Goal: Task Accomplishment & Management: Use online tool/utility

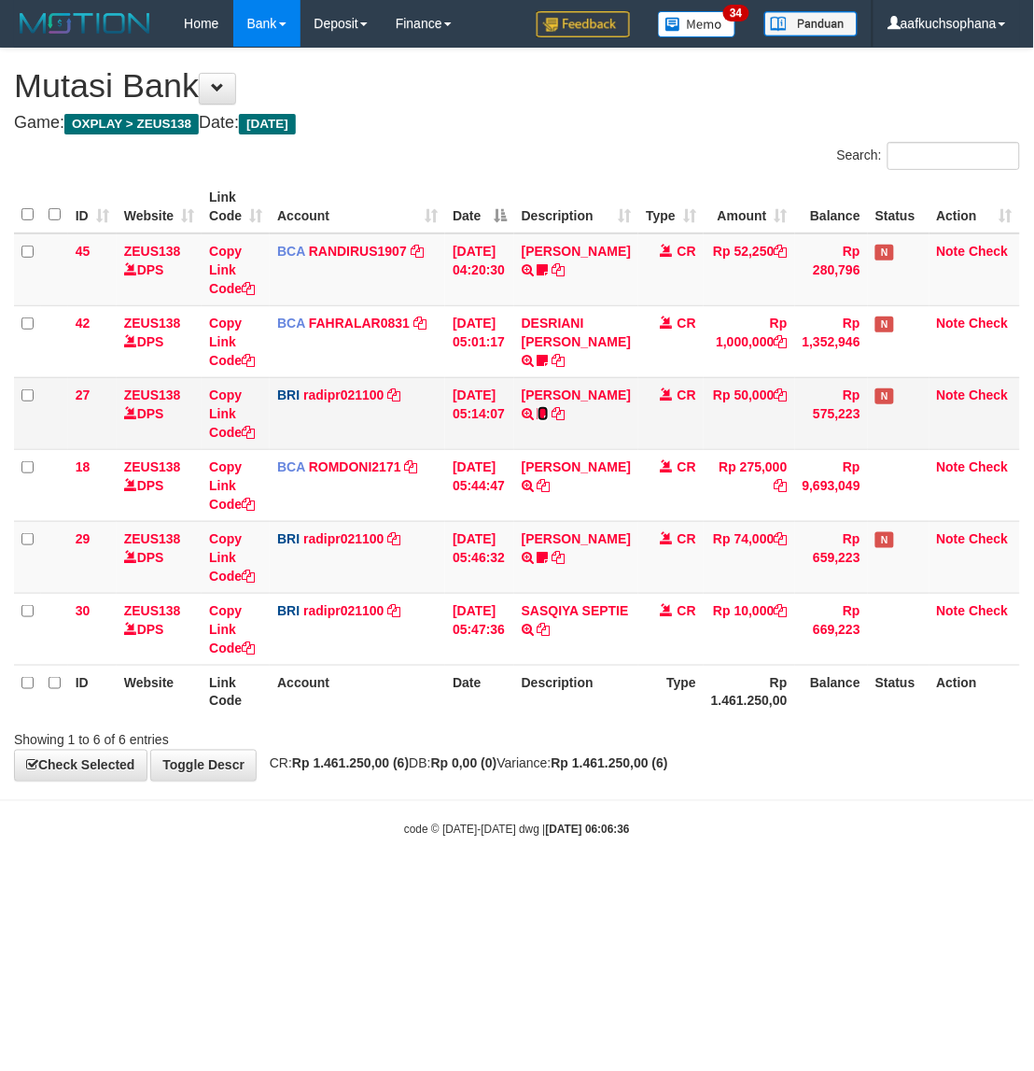
click at [549, 420] on icon at bounding box center [543, 413] width 11 height 13
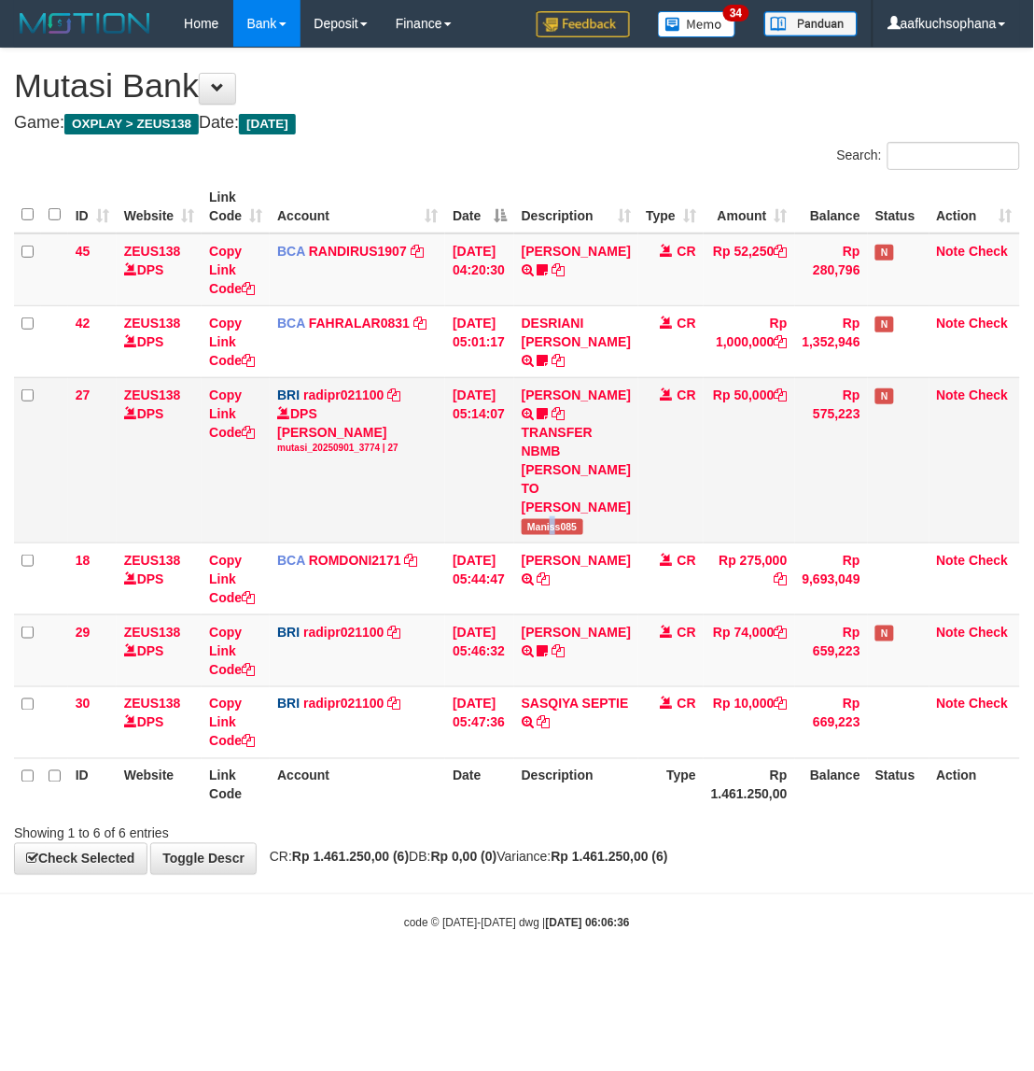
click at [565, 535] on span "Maniss085" at bounding box center [553, 527] width 62 height 16
copy span "s"
click at [565, 535] on span "Maniss085" at bounding box center [553, 527] width 62 height 16
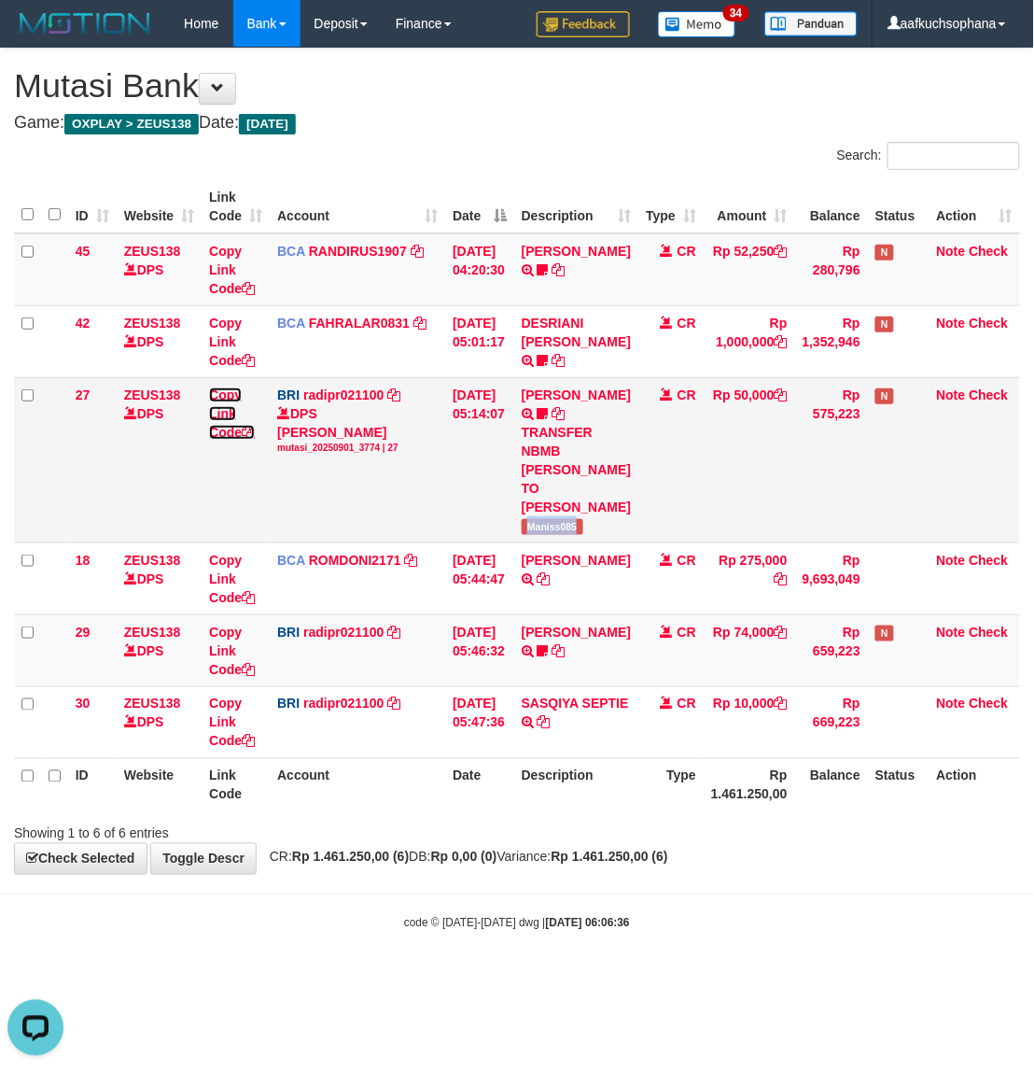
click at [252, 429] on icon at bounding box center [248, 432] width 13 height 13
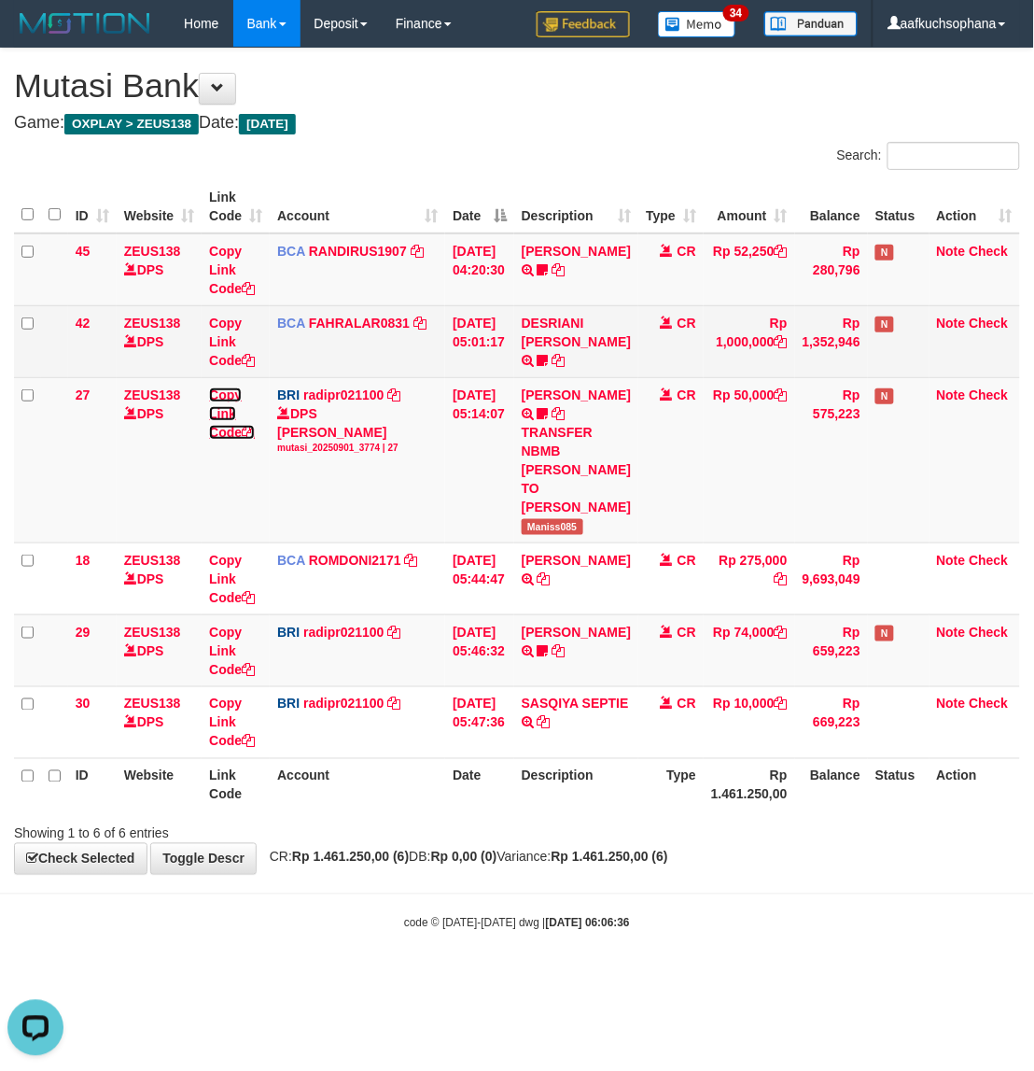
drag, startPoint x: 252, startPoint y: 429, endPoint x: 103, endPoint y: 366, distance: 162.3
click at [248, 429] on icon at bounding box center [248, 432] width 13 height 13
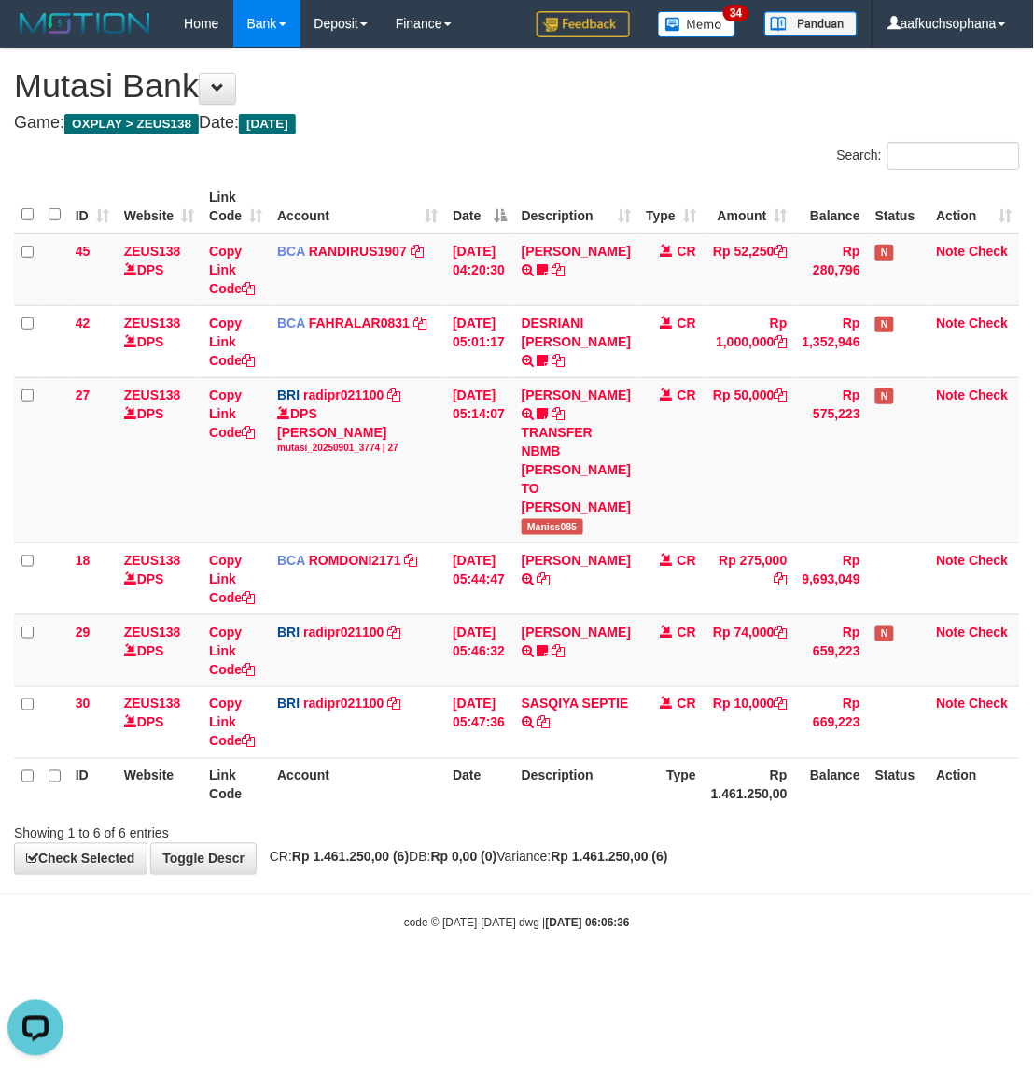
scroll to position [234, 0]
click at [485, 803] on table "ID Website Link Code Account Date Description Type Amount Balance Status Action…" at bounding box center [517, 495] width 1006 height 631
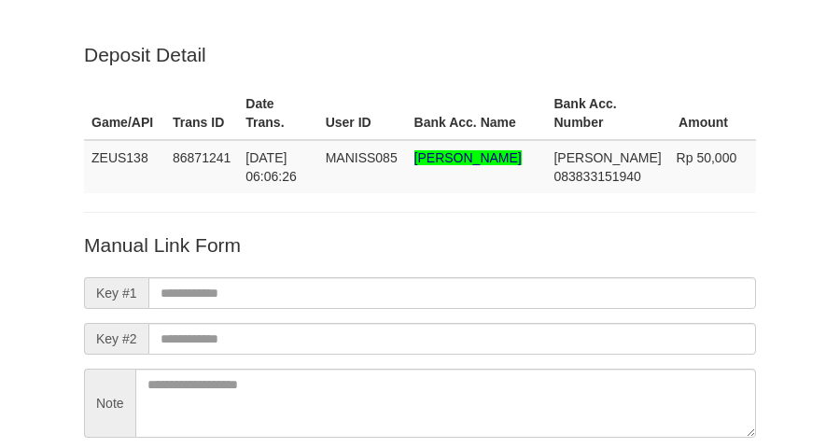
scroll to position [164, 0]
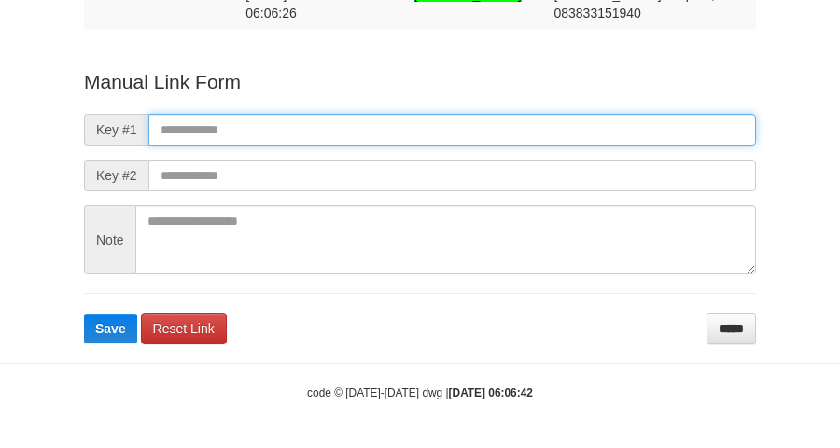
click at [500, 126] on input "text" at bounding box center [452, 130] width 608 height 32
paste input "**********"
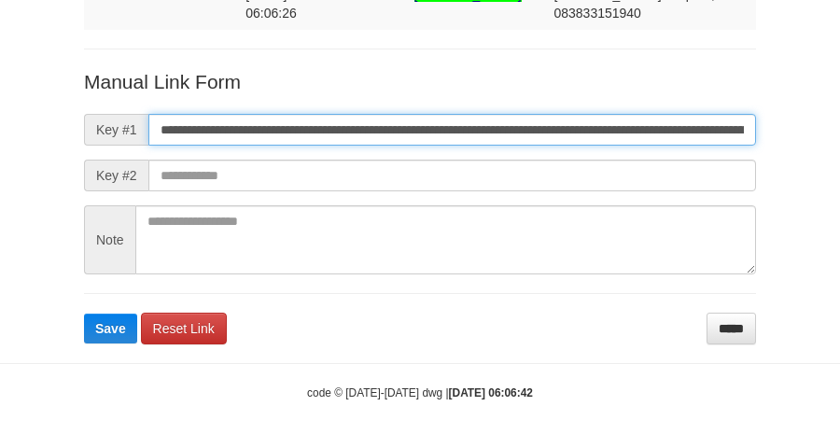
scroll to position [0, 1056]
type input "**********"
click at [84, 314] on button "Save" at bounding box center [110, 329] width 53 height 30
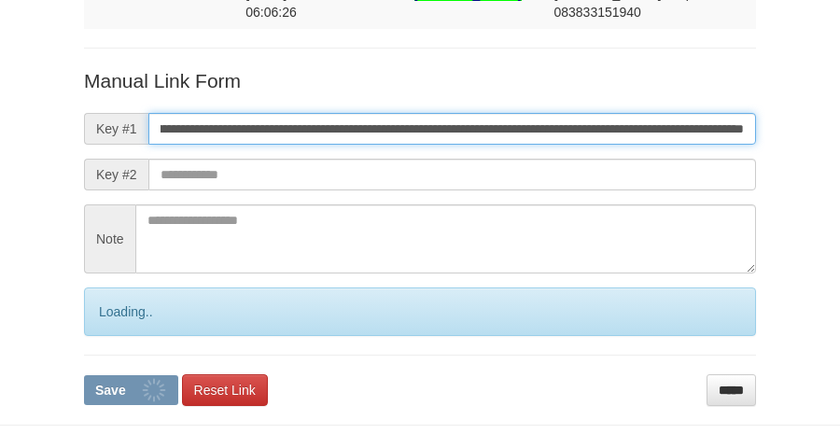
click at [84, 375] on button "Save" at bounding box center [131, 390] width 94 height 30
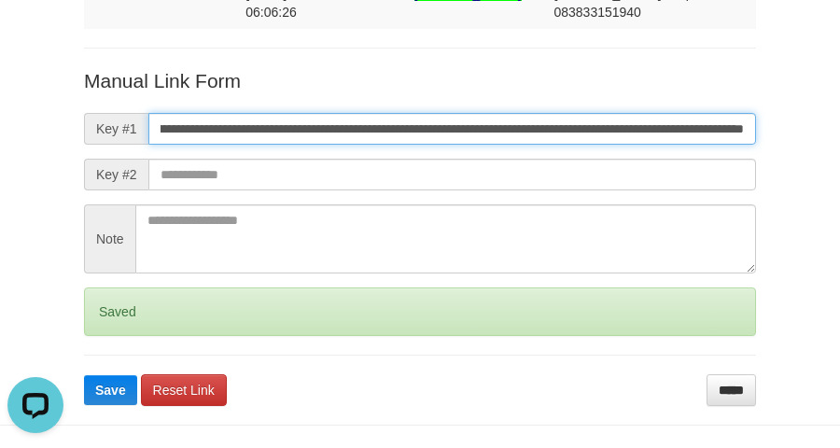
click at [84, 375] on button "Save" at bounding box center [110, 390] width 53 height 30
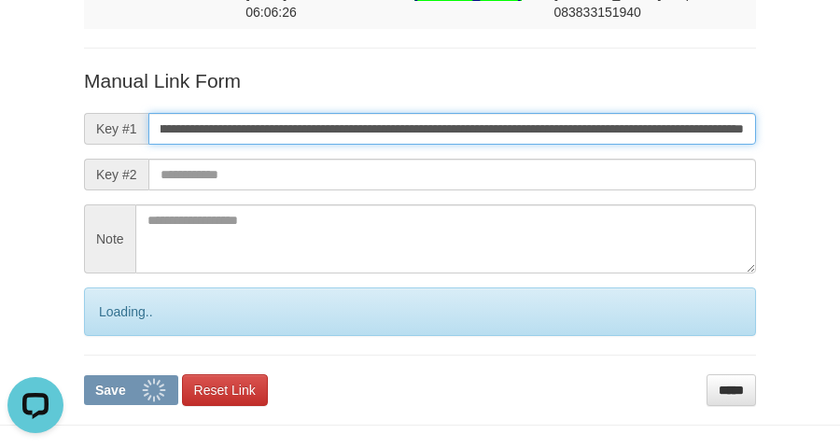
click at [84, 375] on button "Save" at bounding box center [131, 390] width 94 height 30
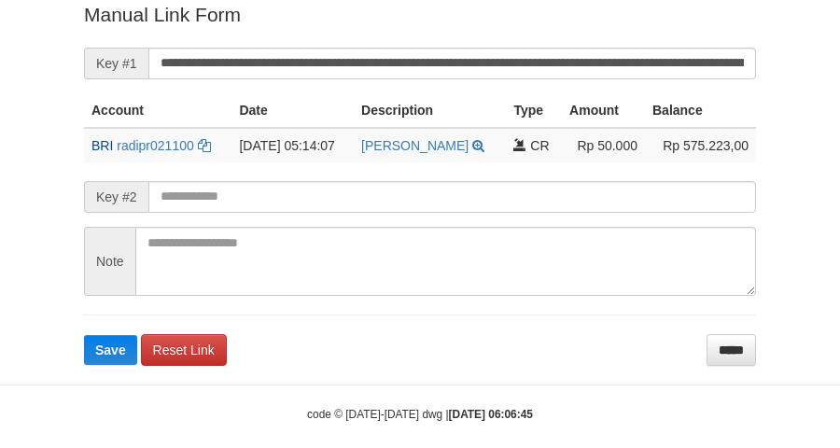
scroll to position [383, 0]
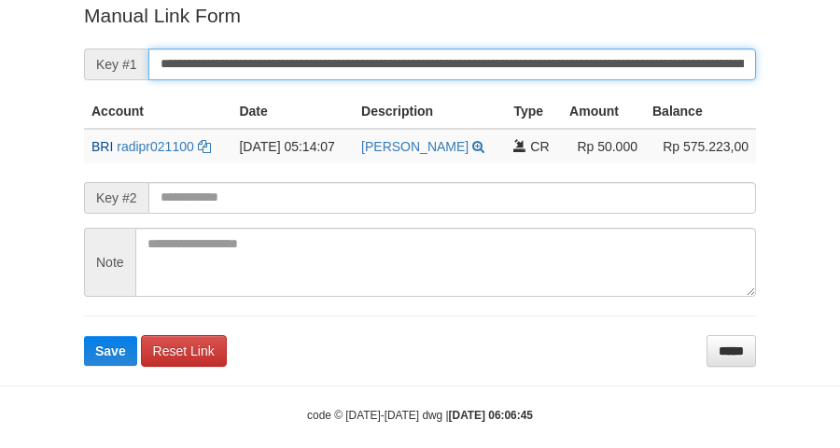
click at [84, 336] on button "Save" at bounding box center [110, 351] width 53 height 30
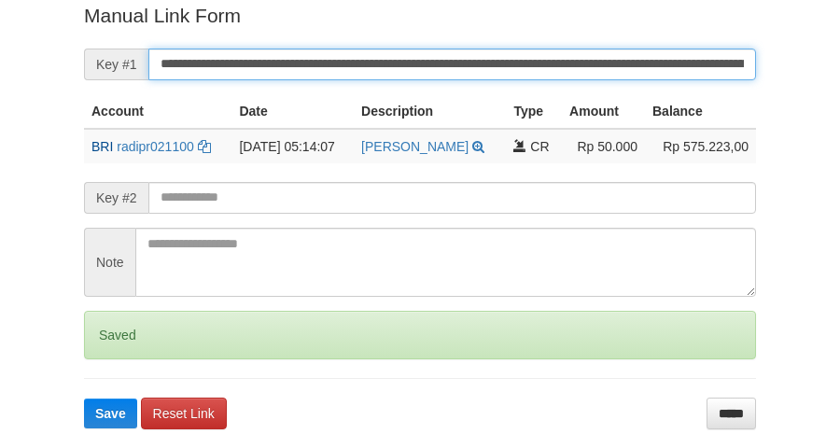
click at [84, 399] on button "Save" at bounding box center [110, 414] width 53 height 30
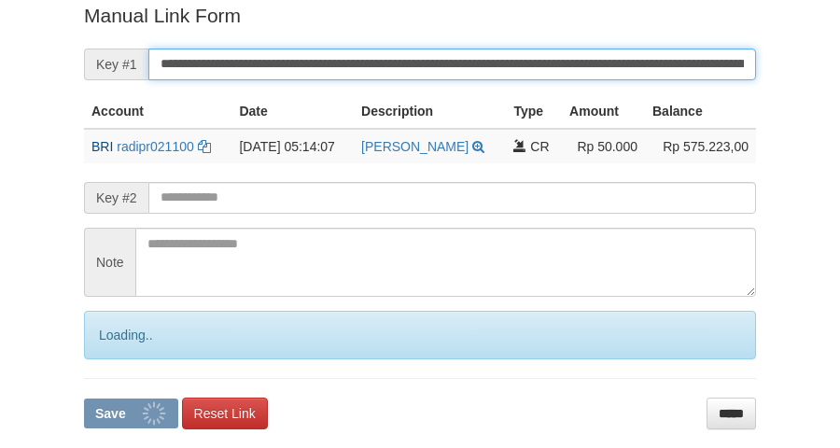
click at [84, 399] on button "Save" at bounding box center [131, 414] width 94 height 30
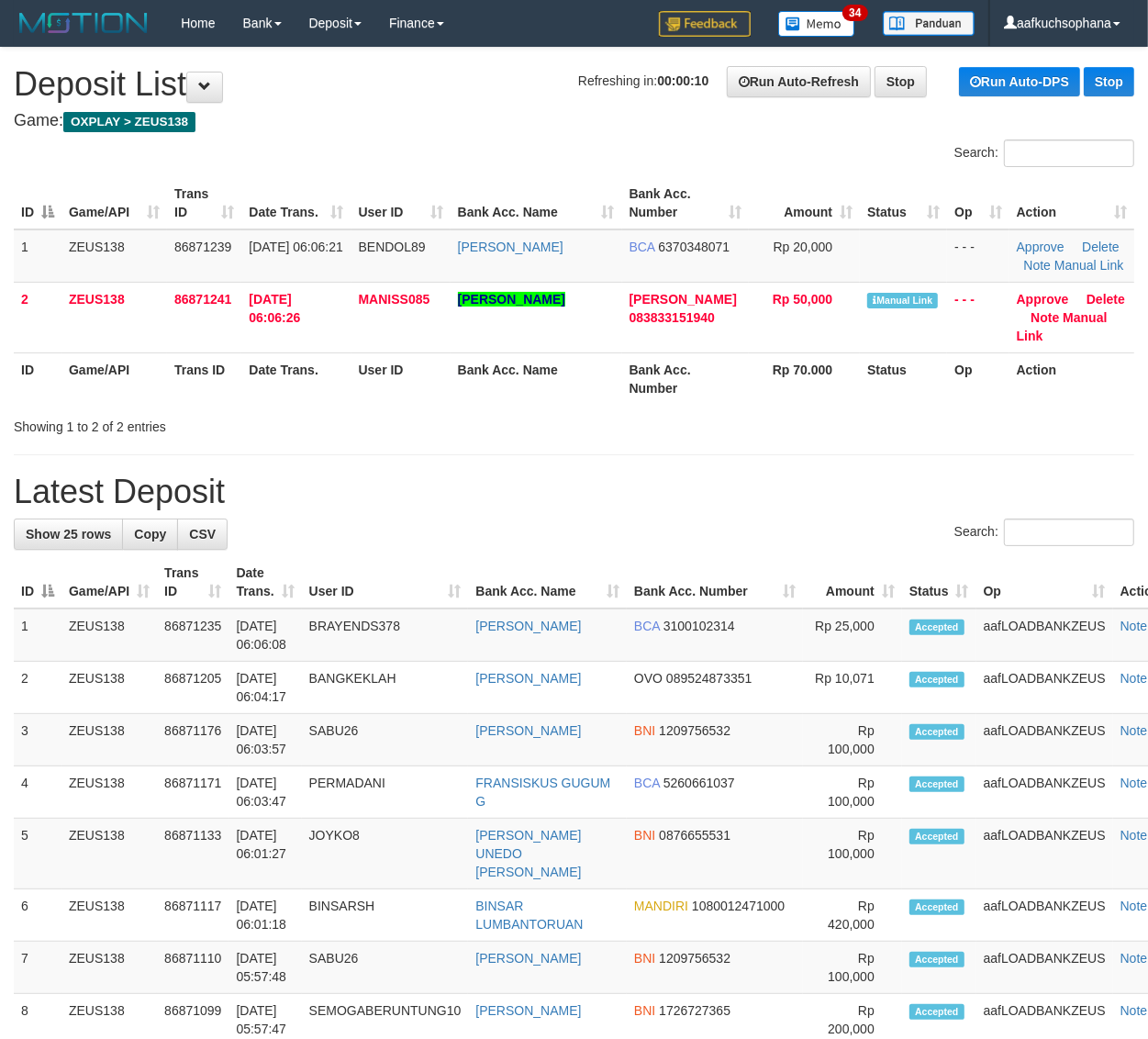
click at [1134, 404] on div "ID Game/API Trans ID Date Trans. User ID Bank Acc. Name Bank Acc. Number Amount…" at bounding box center [574, 291] width 1148 height 239
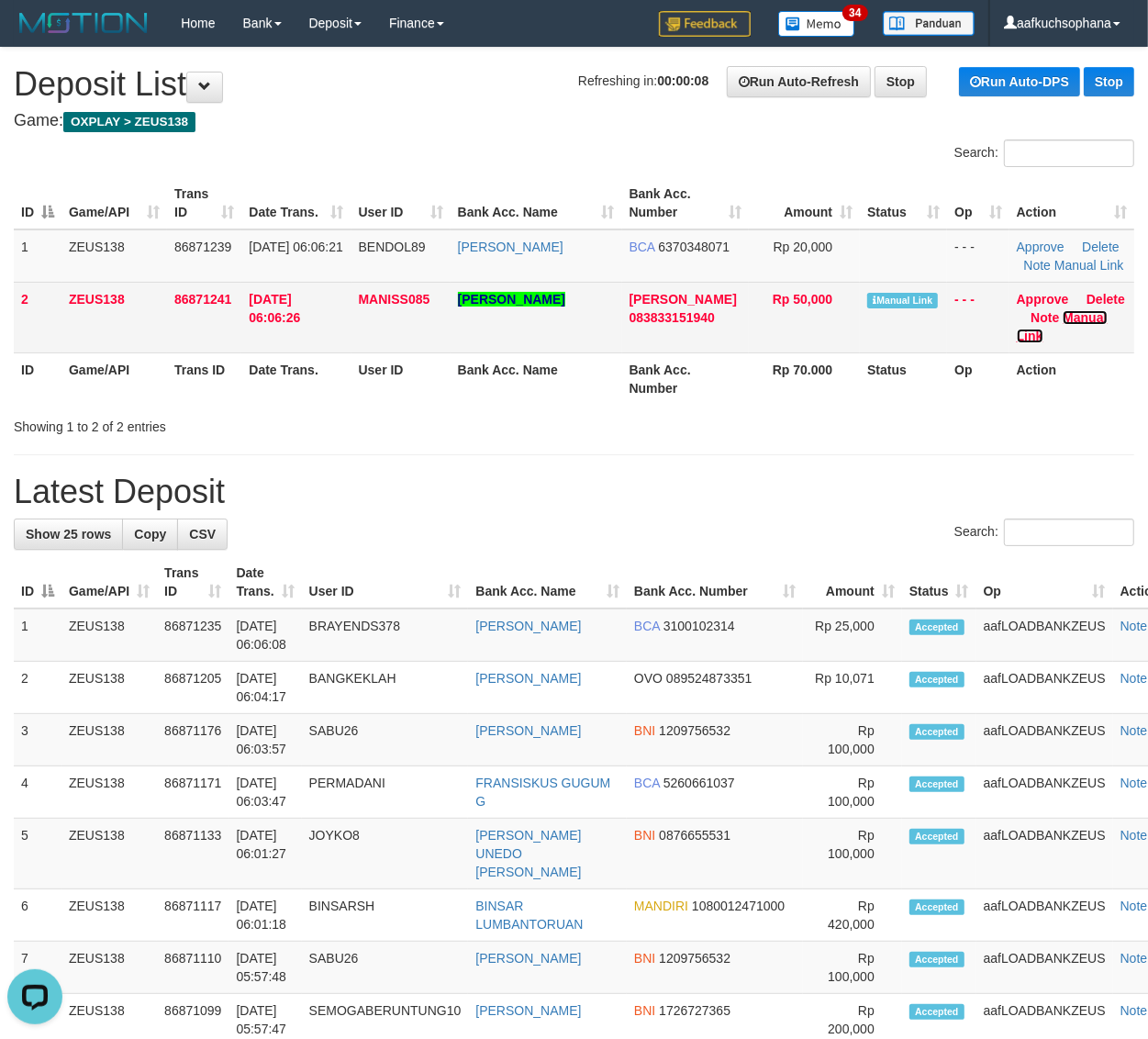
click at [1084, 317] on link "Manual Link" at bounding box center [1062, 327] width 90 height 33
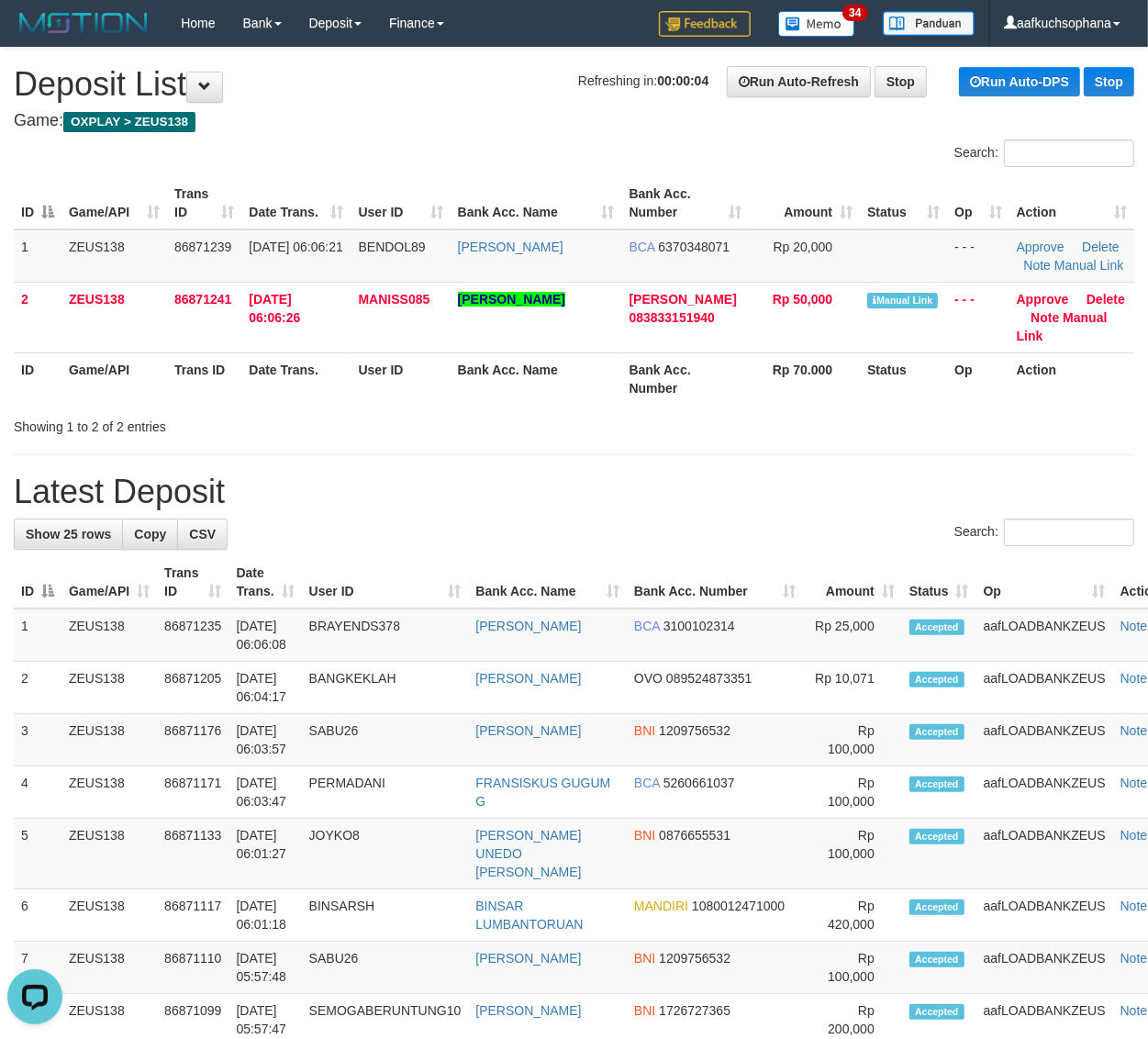
drag, startPoint x: 711, startPoint y: 436, endPoint x: 734, endPoint y: 436, distance: 23.0
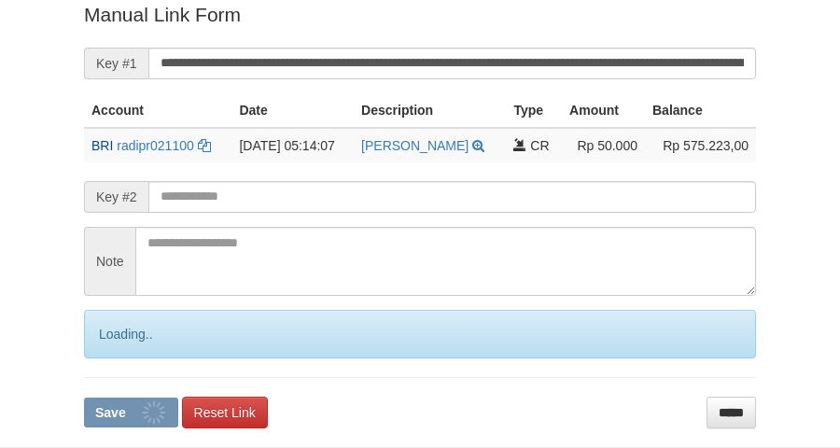
click at [84, 398] on button "Save" at bounding box center [131, 413] width 94 height 30
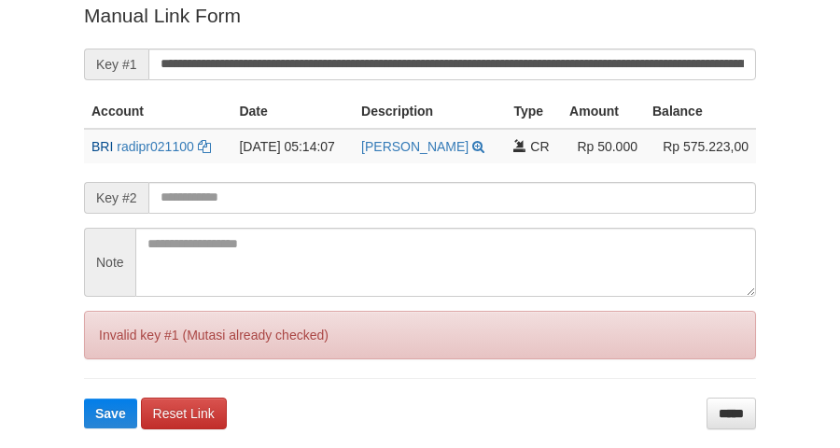
click at [84, 399] on button "Save" at bounding box center [110, 414] width 53 height 30
click at [497, 62] on input "**********" at bounding box center [452, 65] width 608 height 32
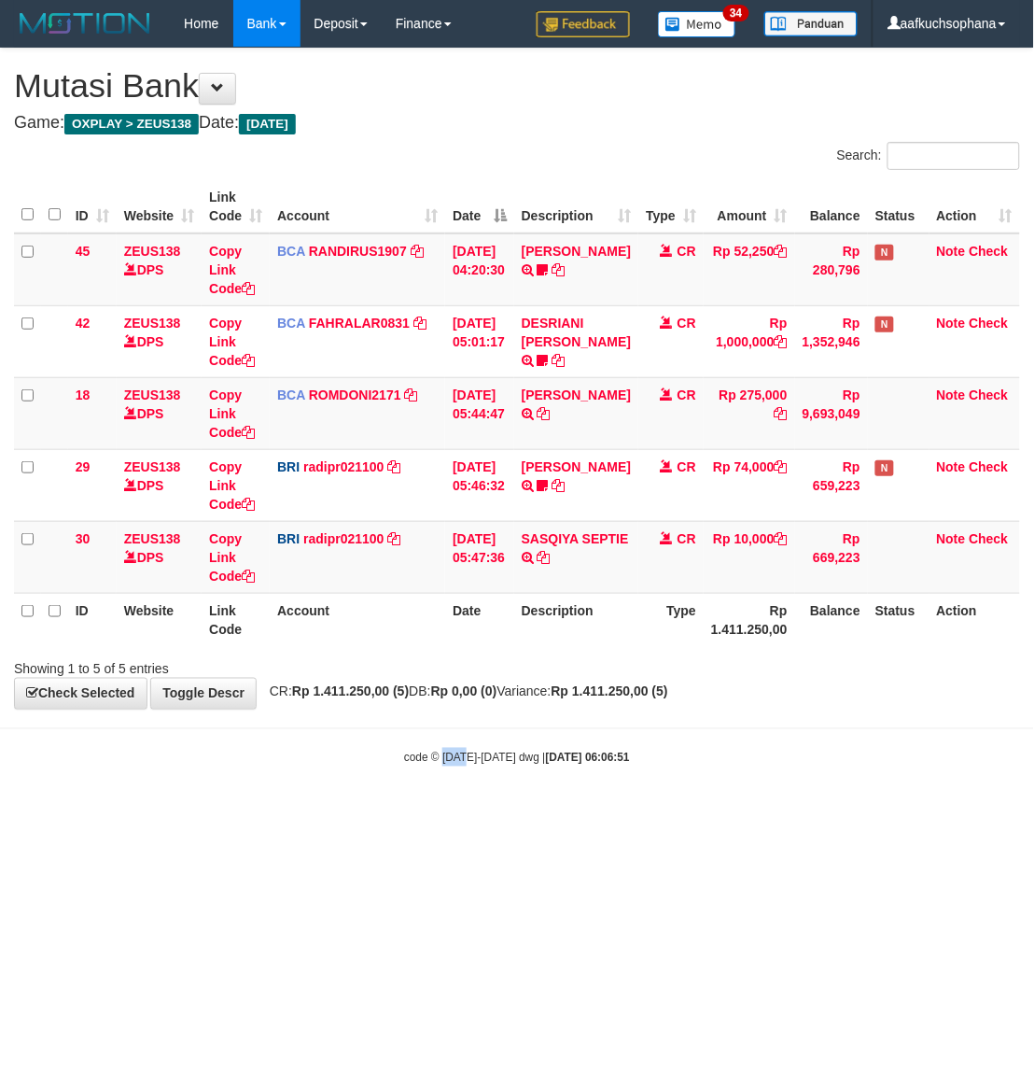
click at [468, 813] on html "Toggle navigation Home Bank Account List Load By Website Group [OXPLAY] ZEUS138…" at bounding box center [517, 406] width 1034 height 813
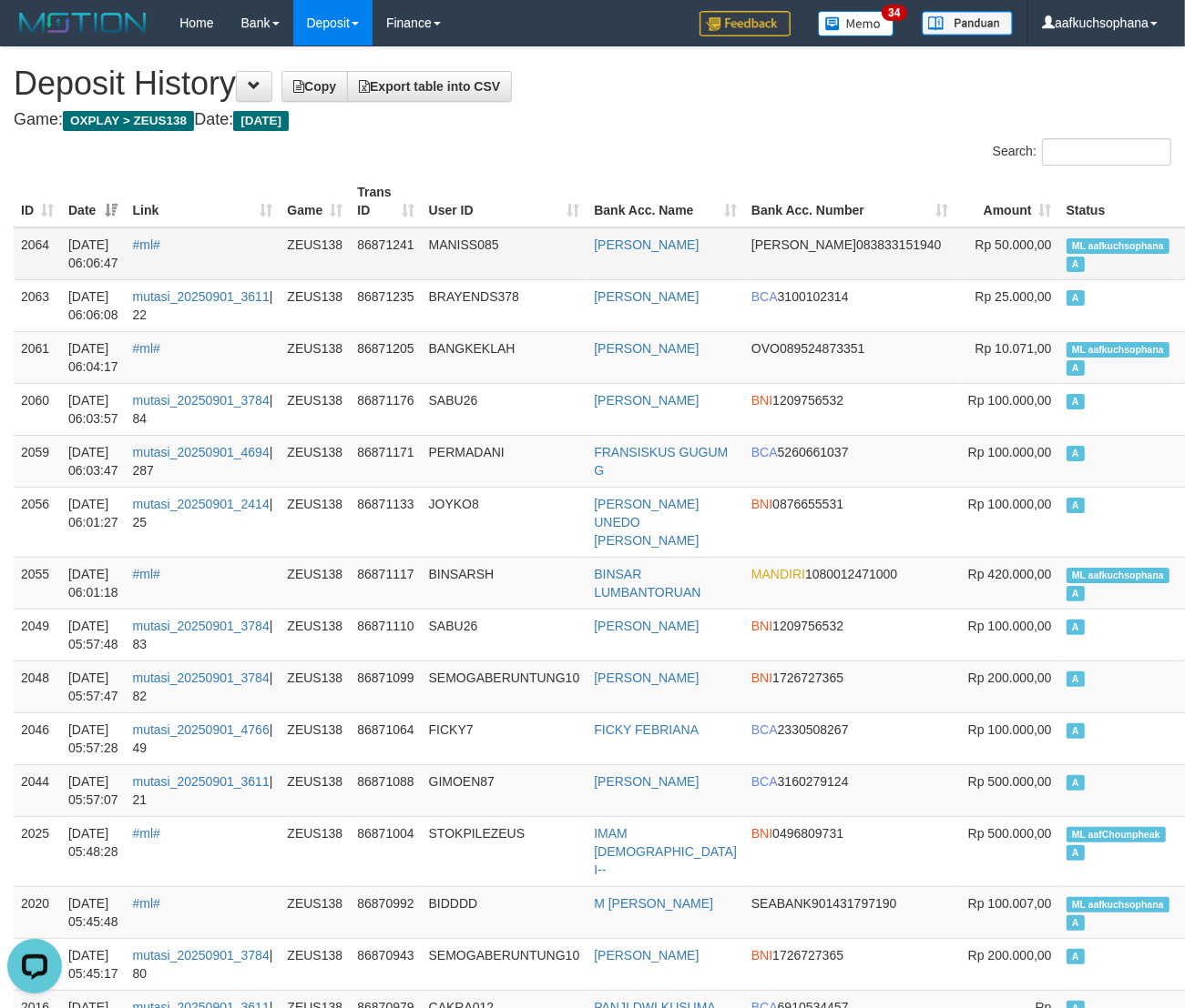
click at [1066, 241] on span "ML aafkuchsophana" at bounding box center [1117, 247] width 102 height 16
copy td "ML aafkuchsophana A"
click at [1059, 257] on td "ML aafkuchsophana A" at bounding box center [1120, 253] width 122 height 53
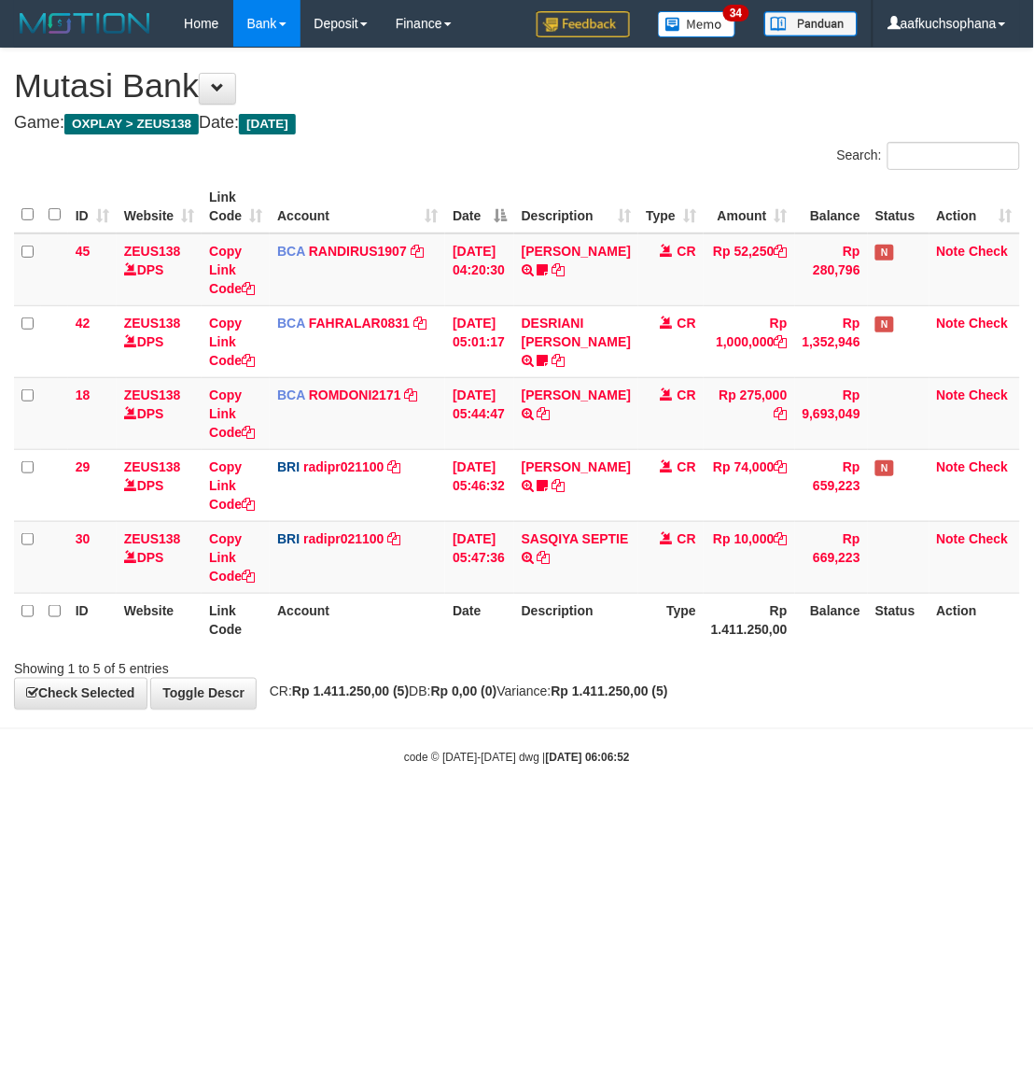
click at [738, 813] on html "Toggle navigation Home Bank Account List Load By Website Group [OXPLAY] ZEUS138…" at bounding box center [517, 406] width 1034 height 813
click at [488, 813] on html "Toggle navigation Home Bank Account List Load By Website Group [OXPLAY] ZEUS138…" at bounding box center [517, 406] width 1034 height 813
click at [501, 813] on html "Toggle navigation Home Bank Account List Load By Website Group [OXPLAY] ZEUS138…" at bounding box center [517, 406] width 1034 height 813
drag, startPoint x: 738, startPoint y: 925, endPoint x: 720, endPoint y: 903, distance: 29.2
click at [749, 813] on html "Toggle navigation Home Bank Account List Load By Website Group [OXPLAY] ZEUS138…" at bounding box center [517, 406] width 1034 height 813
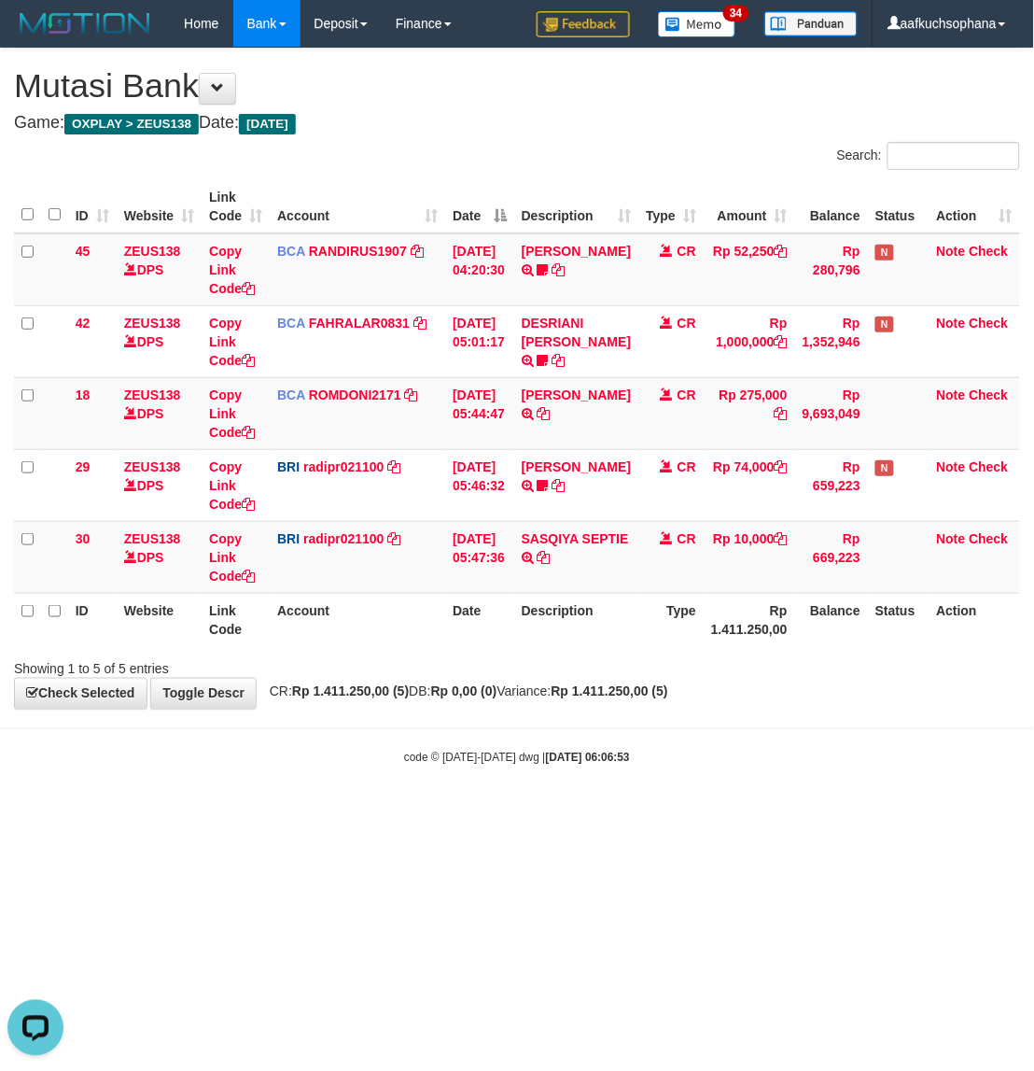
drag, startPoint x: 817, startPoint y: 756, endPoint x: 722, endPoint y: 780, distance: 98.3
click at [815, 761] on div "code © 2012-2018 dwg | 2025/09/01 06:06:53" at bounding box center [517, 757] width 1034 height 19
click at [702, 791] on body "Toggle navigation Home Bank Account List Load By Website Group [OXPLAY] ZEUS138…" at bounding box center [517, 406] width 1034 height 813
click at [702, 799] on body "Toggle navigation Home Bank Account List Load By Website Group [OXPLAY] ZEUS138…" at bounding box center [517, 406] width 1034 height 813
click at [692, 803] on body "Toggle navigation Home Bank Account List Load By Website Group [OXPLAY] ZEUS138…" at bounding box center [517, 406] width 1034 height 813
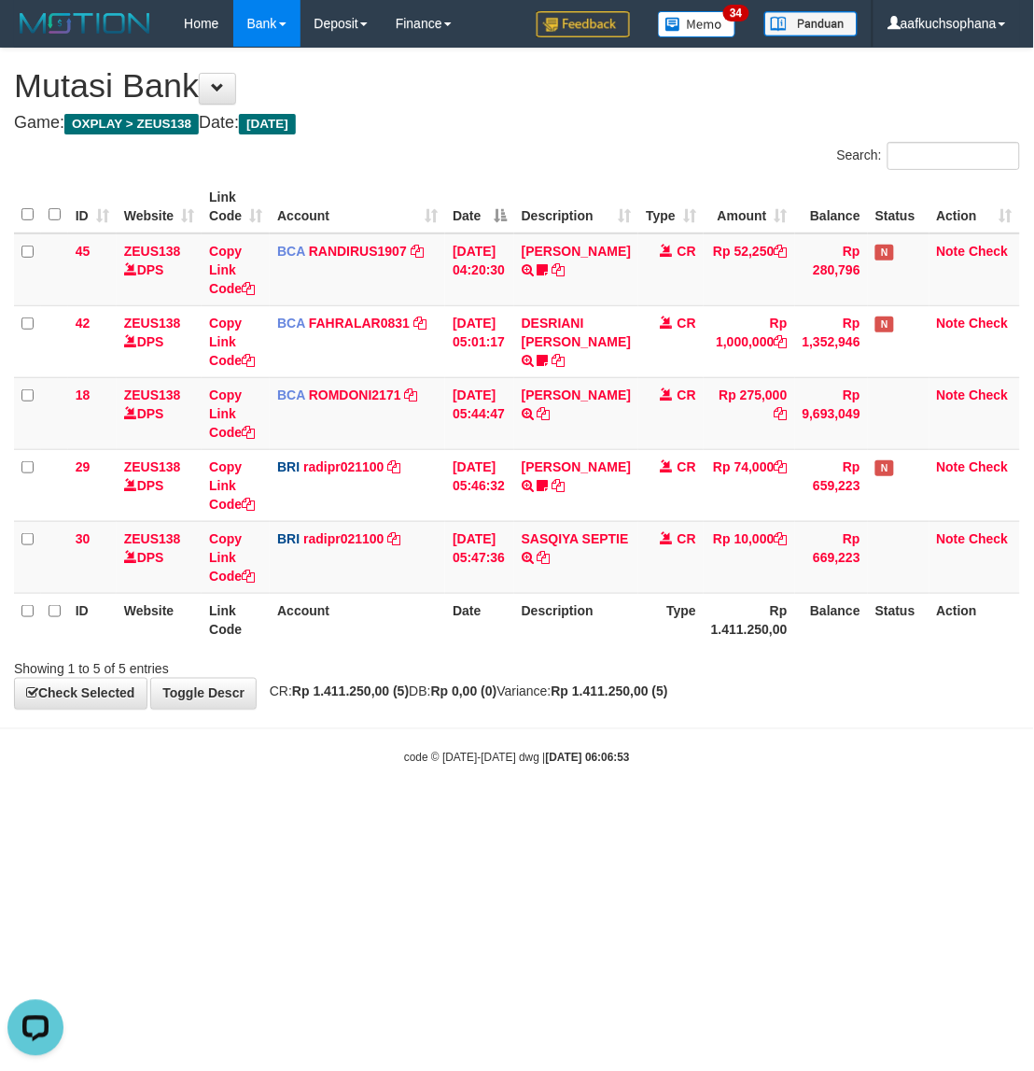
drag, startPoint x: 686, startPoint y: 809, endPoint x: 10, endPoint y: 579, distance: 714.1
click at [680, 813] on html "Toggle navigation Home Bank Account List Load By Website Group [OXPLAY] ZEUS138…" at bounding box center [517, 406] width 1034 height 813
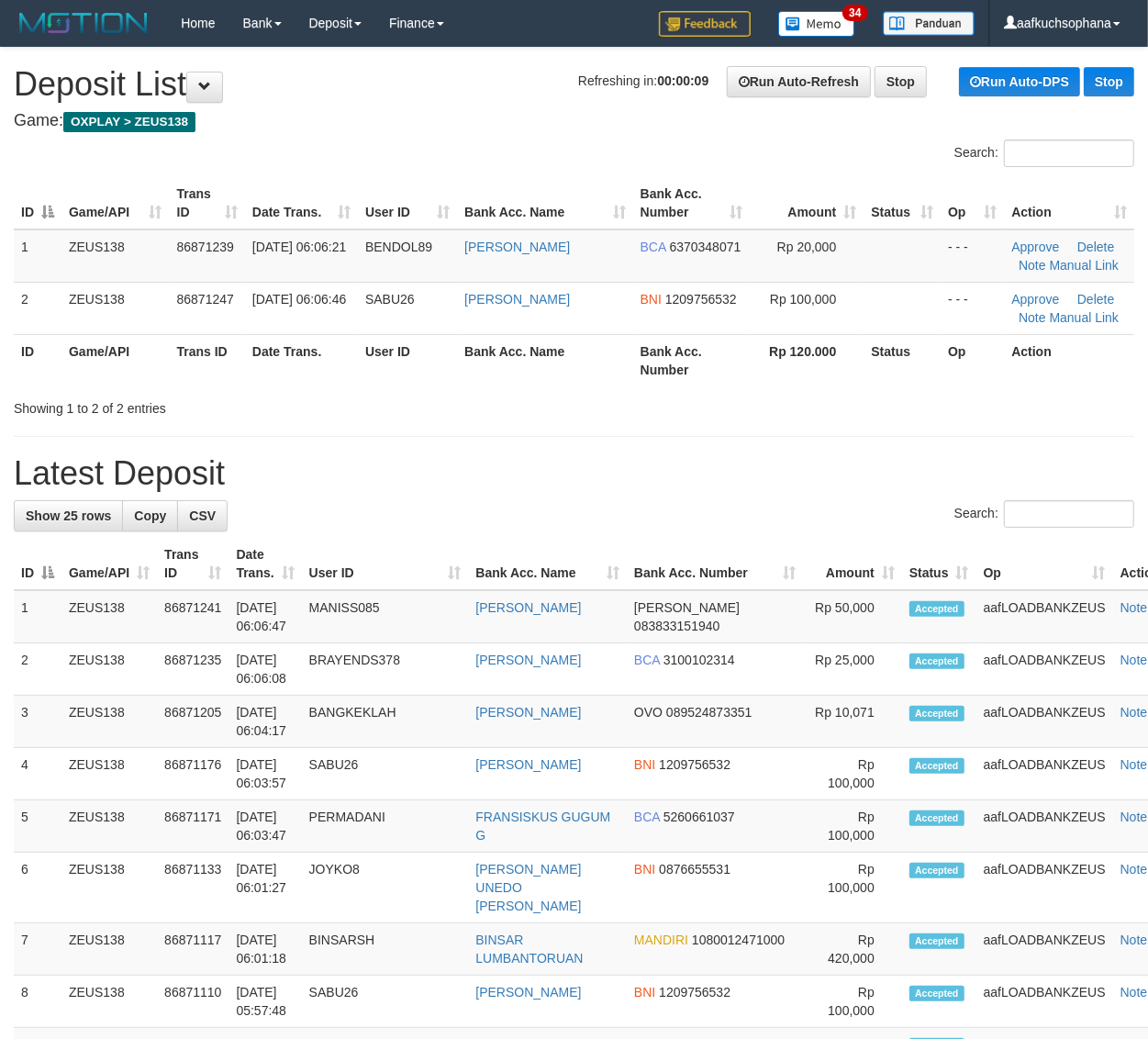
click at [867, 470] on h1 "Latest Deposit" at bounding box center [574, 473] width 1120 height 36
click at [863, 424] on div "**********" at bounding box center [574, 1053] width 1148 height 2009
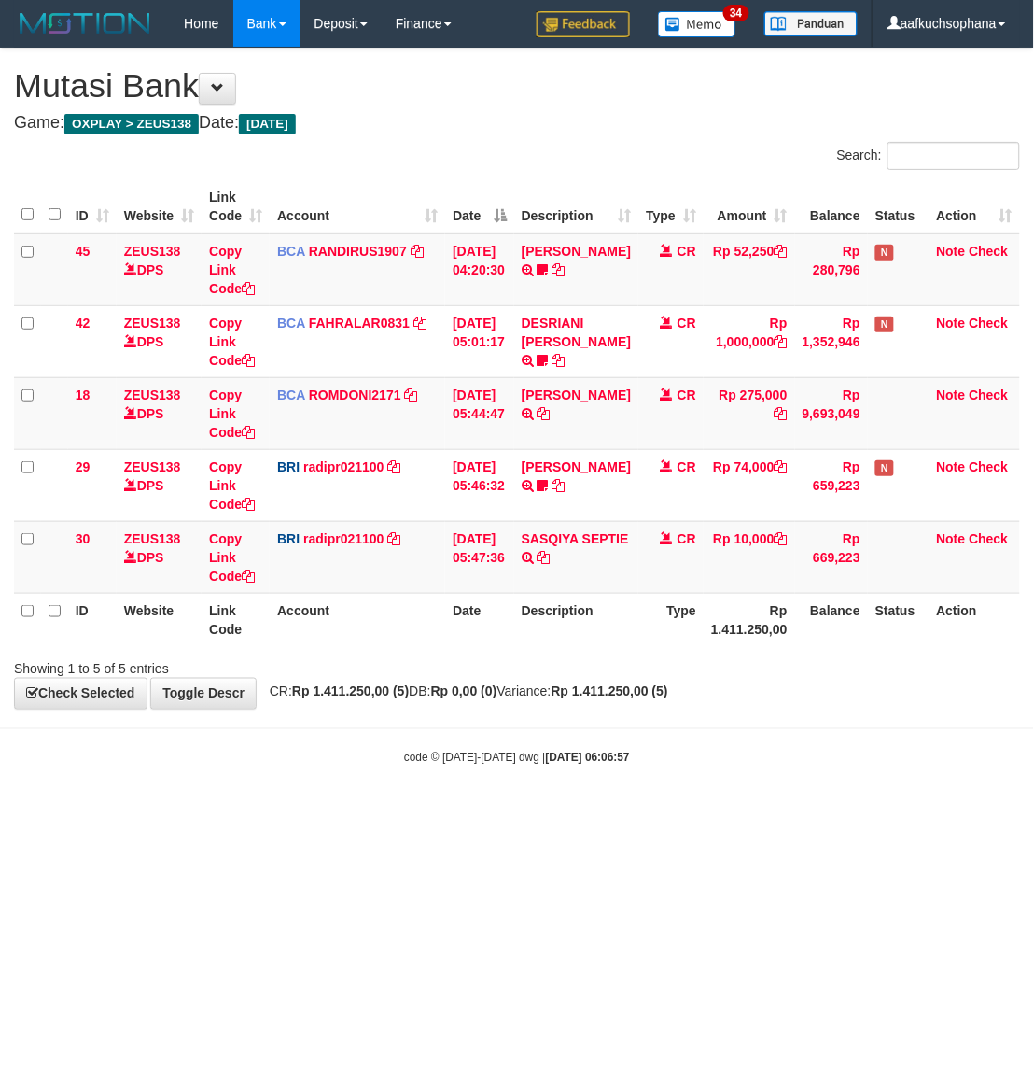
click at [670, 813] on html "Toggle navigation Home Bank Account List Load By Website Group [OXPLAY] ZEUS138…" at bounding box center [517, 406] width 1034 height 813
click at [669, 813] on html "Toggle navigation Home Bank Account List Load By Website Group [OXPLAY] ZEUS138…" at bounding box center [517, 406] width 1034 height 813
click at [639, 813] on html "Toggle navigation Home Bank Account List Load By Website Group [OXPLAY] ZEUS138…" at bounding box center [517, 406] width 1034 height 813
click at [627, 813] on html "Toggle navigation Home Bank Account List Load By Website Group [OXPLAY] ZEUS138…" at bounding box center [517, 406] width 1034 height 813
click at [464, 808] on body "Toggle navigation Home Bank Account List Load By Website Group [OXPLAY] ZEUS138…" at bounding box center [517, 406] width 1034 height 813
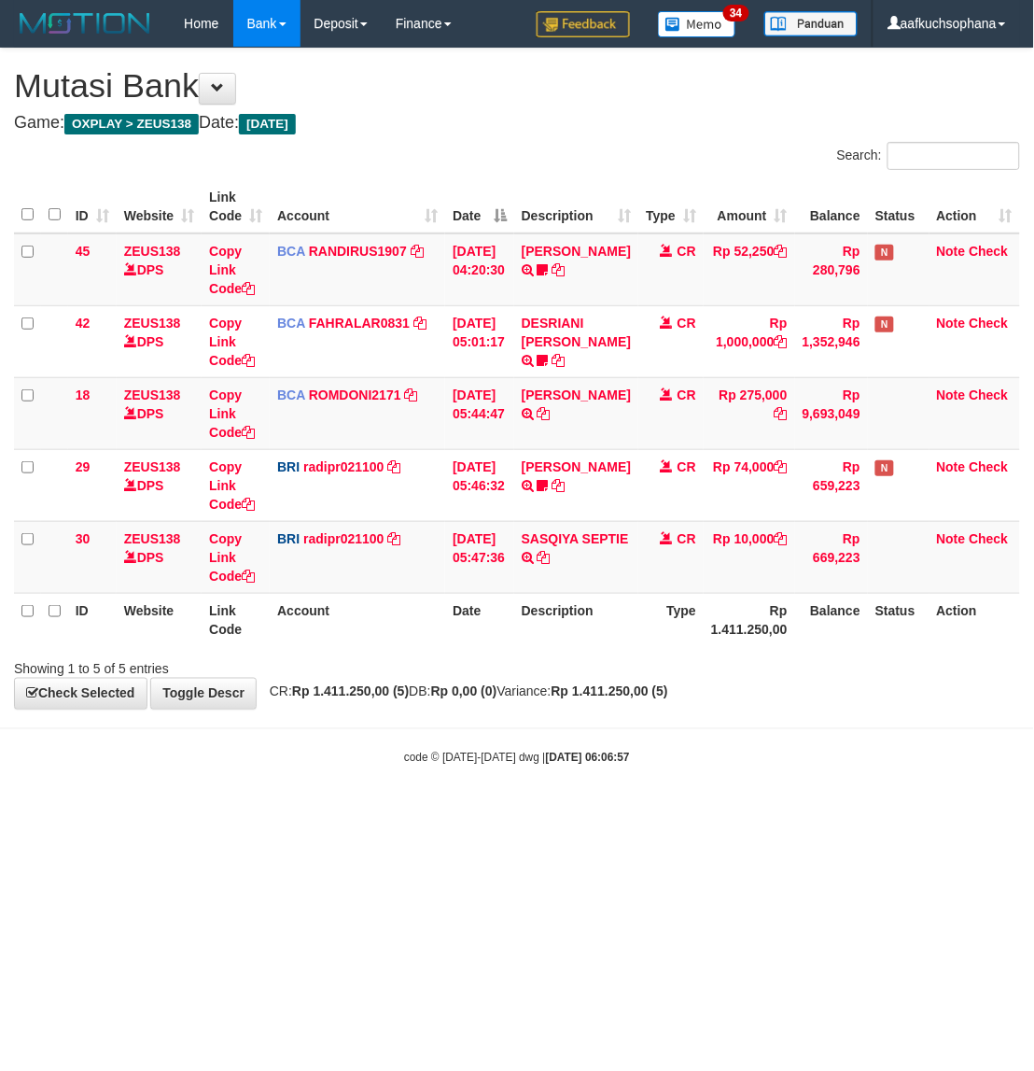
click at [422, 789] on body "Toggle navigation Home Bank Account List Load By Website Group [OXPLAY] ZEUS138…" at bounding box center [517, 406] width 1034 height 813
click at [427, 793] on body "Toggle navigation Home Bank Account List Load By Website Group [OXPLAY] ZEUS138…" at bounding box center [517, 406] width 1034 height 813
drag, startPoint x: 429, startPoint y: 795, endPoint x: 486, endPoint y: 808, distance: 58.4
click at [429, 799] on body "Toggle navigation Home Bank Account List Load By Website Group [OXPLAY] ZEUS138…" at bounding box center [517, 406] width 1034 height 813
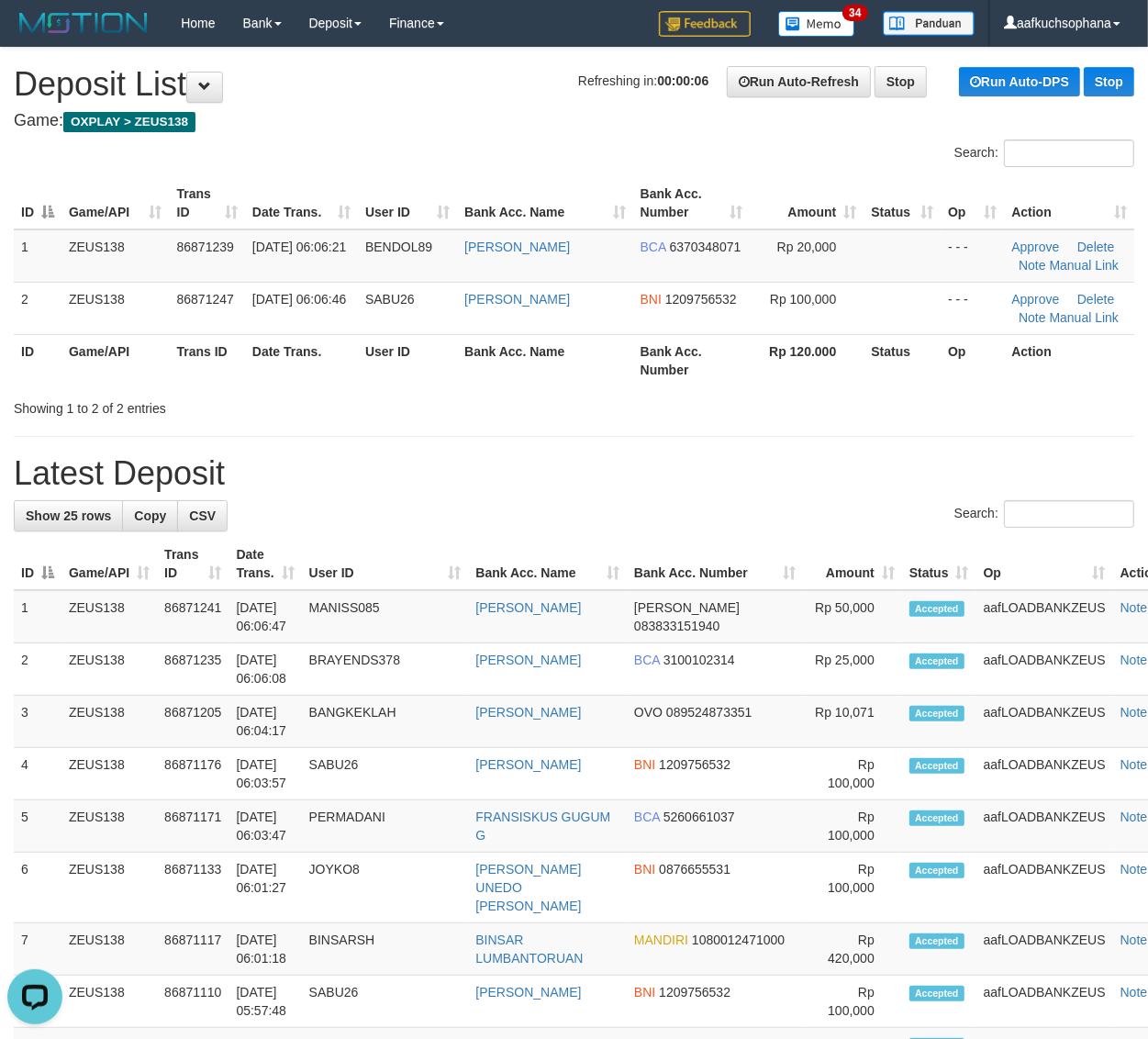
drag, startPoint x: 824, startPoint y: 436, endPoint x: 1152, endPoint y: 573, distance: 355.5
click at [832, 437] on div "**********" at bounding box center [574, 1053] width 1148 height 2009
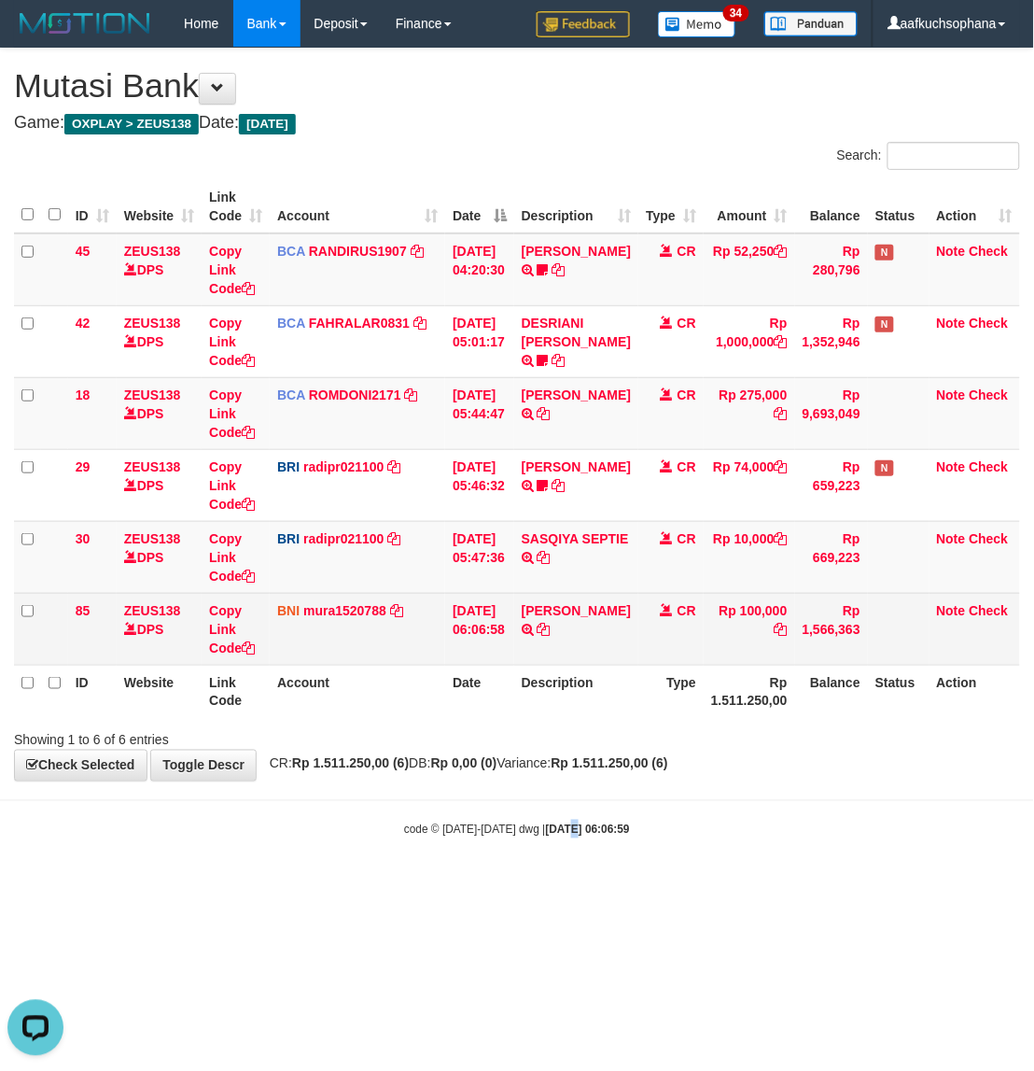
drag, startPoint x: 555, startPoint y: 859, endPoint x: 204, endPoint y: 645, distance: 411.8
click at [552, 864] on body "Toggle navigation Home Bank Account List Load By Website Group [OXPLAY] ZEUS138…" at bounding box center [517, 442] width 1034 height 885
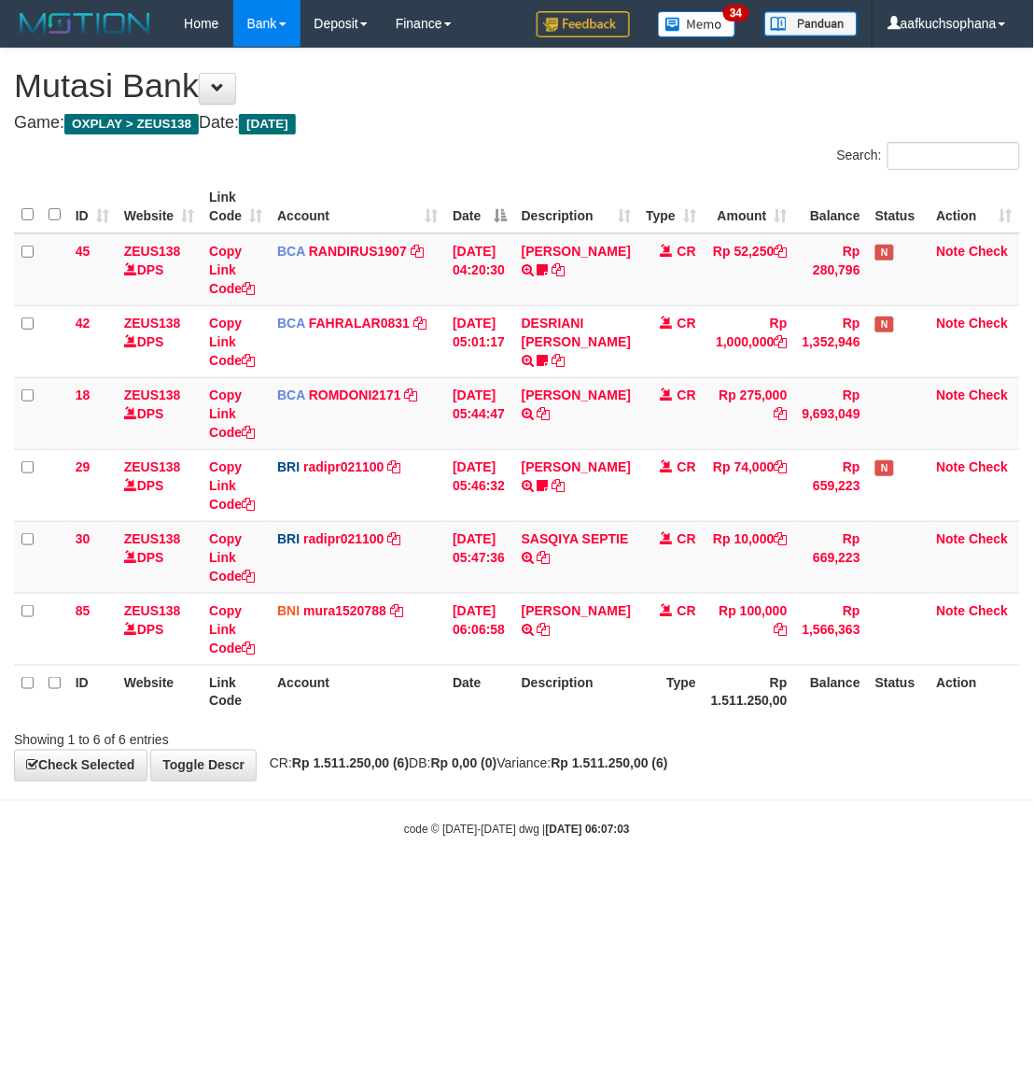
click at [645, 819] on body "Toggle navigation Home Bank Account List Load By Website Group [OXPLAY] ZEUS138…" at bounding box center [517, 442] width 1034 height 885
click at [644, 822] on div "code © 2012-2018 dwg | 2025/09/01 06:07:03" at bounding box center [517, 829] width 1034 height 19
click at [428, 814] on body "Toggle navigation Home Bank Account List Load By Website Group [OXPLAY] ZEUS138…" at bounding box center [517, 442] width 1034 height 885
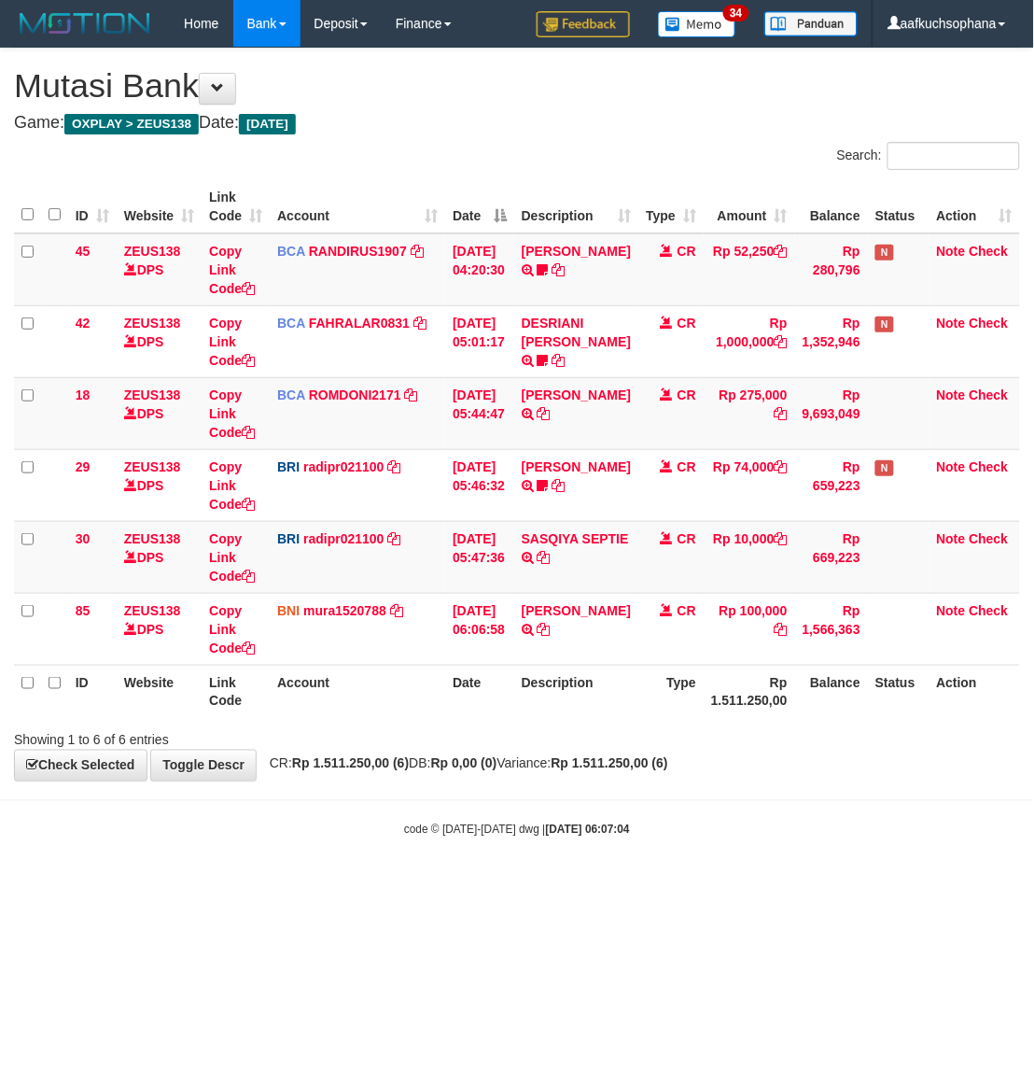
click at [451, 813] on body "Toggle navigation Home Bank Account List Load By Website Group [OXPLAY] ZEUS138…" at bounding box center [517, 442] width 1034 height 885
click at [472, 817] on body "Toggle navigation Home Bank Account List Load By Website Group [OXPLAY] ZEUS138…" at bounding box center [517, 442] width 1034 height 885
click at [471, 822] on div "code © [DATE]-[DATE] dwg | [DATE] 06:07:04" at bounding box center [517, 829] width 1034 height 19
click at [450, 873] on body "Toggle navigation Home Bank Account List Load By Website Group [OXPLAY] ZEUS138…" at bounding box center [517, 442] width 1034 height 885
click at [399, 885] on html "Toggle navigation Home Bank Account List Load By Website Group [OXPLAY] ZEUS138…" at bounding box center [517, 442] width 1034 height 885
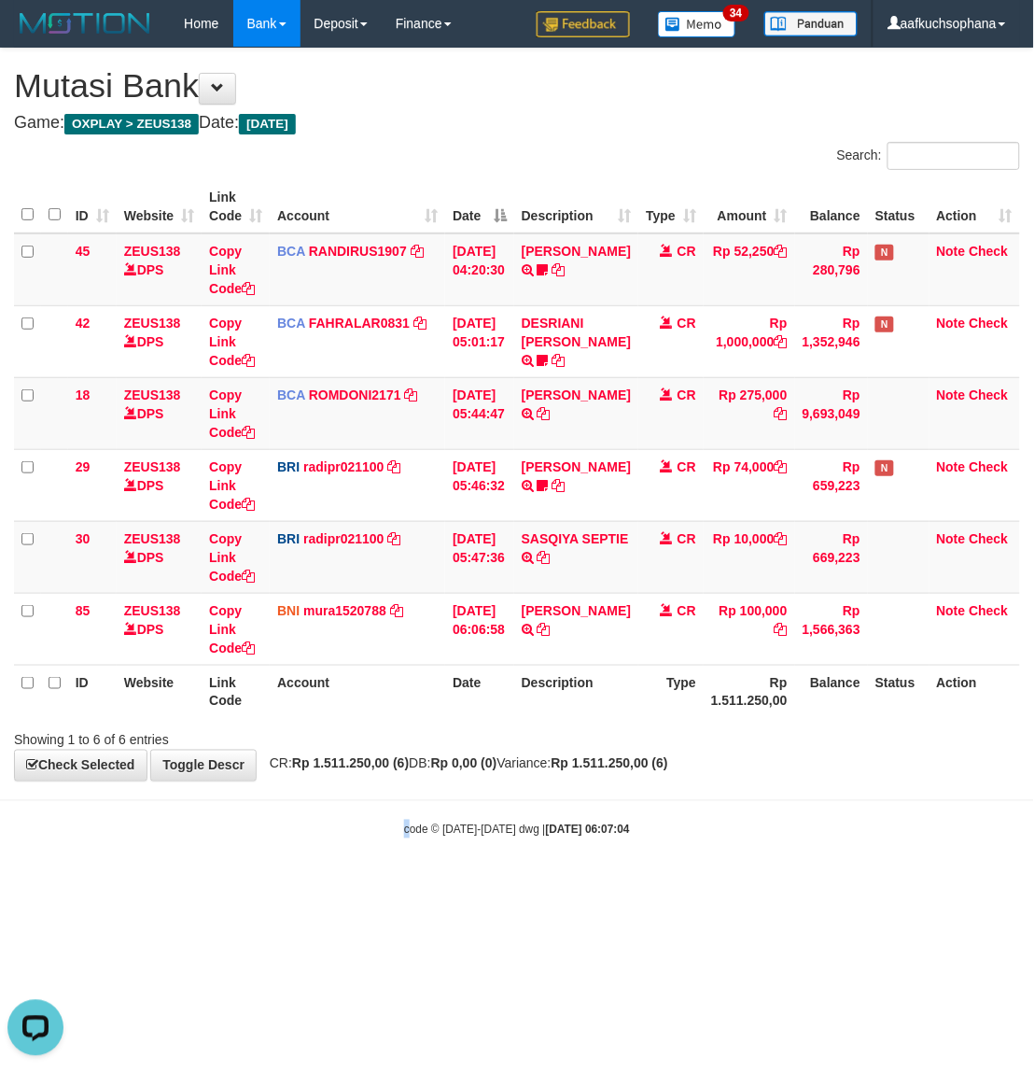
click at [402, 885] on html "Toggle navigation Home Bank Account List Load By Website Group [OXPLAY] ZEUS138…" at bounding box center [517, 442] width 1034 height 885
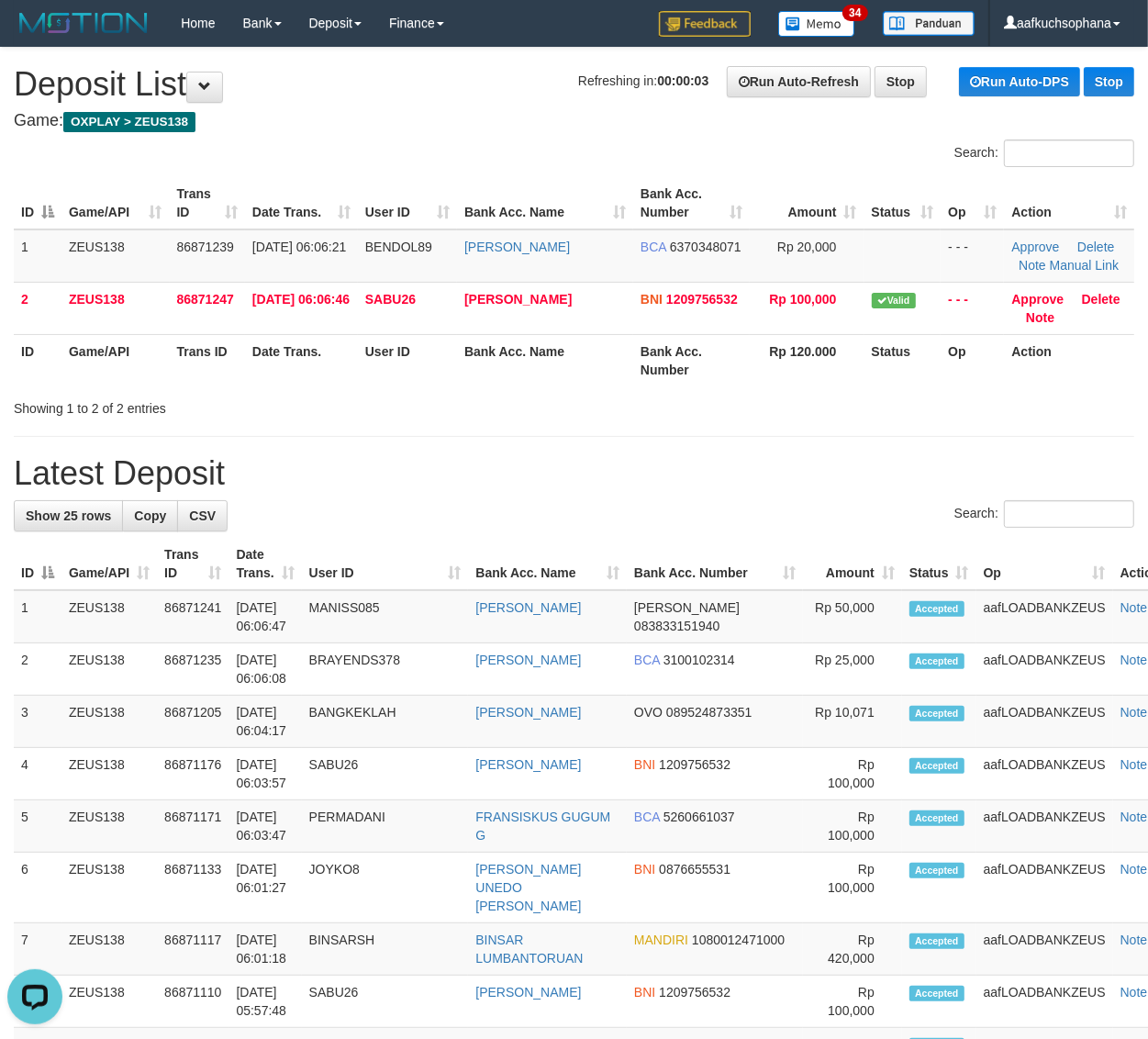
click at [709, 443] on div "**********" at bounding box center [574, 1053] width 1148 height 2009
click at [762, 447] on div "**********" at bounding box center [574, 1053] width 1148 height 2009
click at [771, 407] on div "Showing 1 to 2 of 2 entries" at bounding box center [574, 405] width 1148 height 26
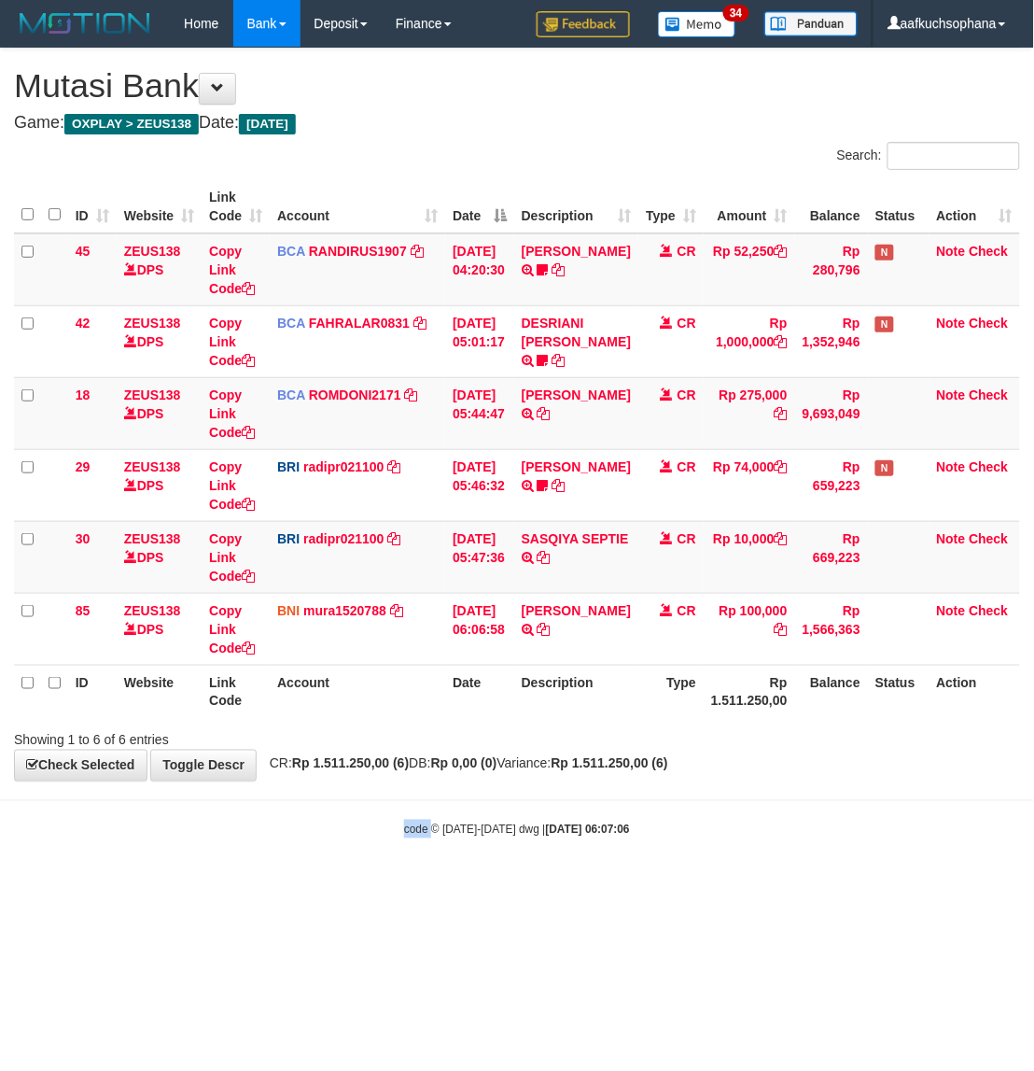
click at [413, 885] on html "Toggle navigation Home Bank Account List Load By Website Group [OXPLAY] ZEUS138…" at bounding box center [517, 442] width 1034 height 885
click at [416, 885] on html "Toggle navigation Home Bank Account List Load By Website Group [OXPLAY] ZEUS138…" at bounding box center [517, 442] width 1034 height 885
click at [327, 885] on html "Toggle navigation Home Bank Account List Load By Website Group [OXPLAY] ZEUS138…" at bounding box center [517, 442] width 1034 height 885
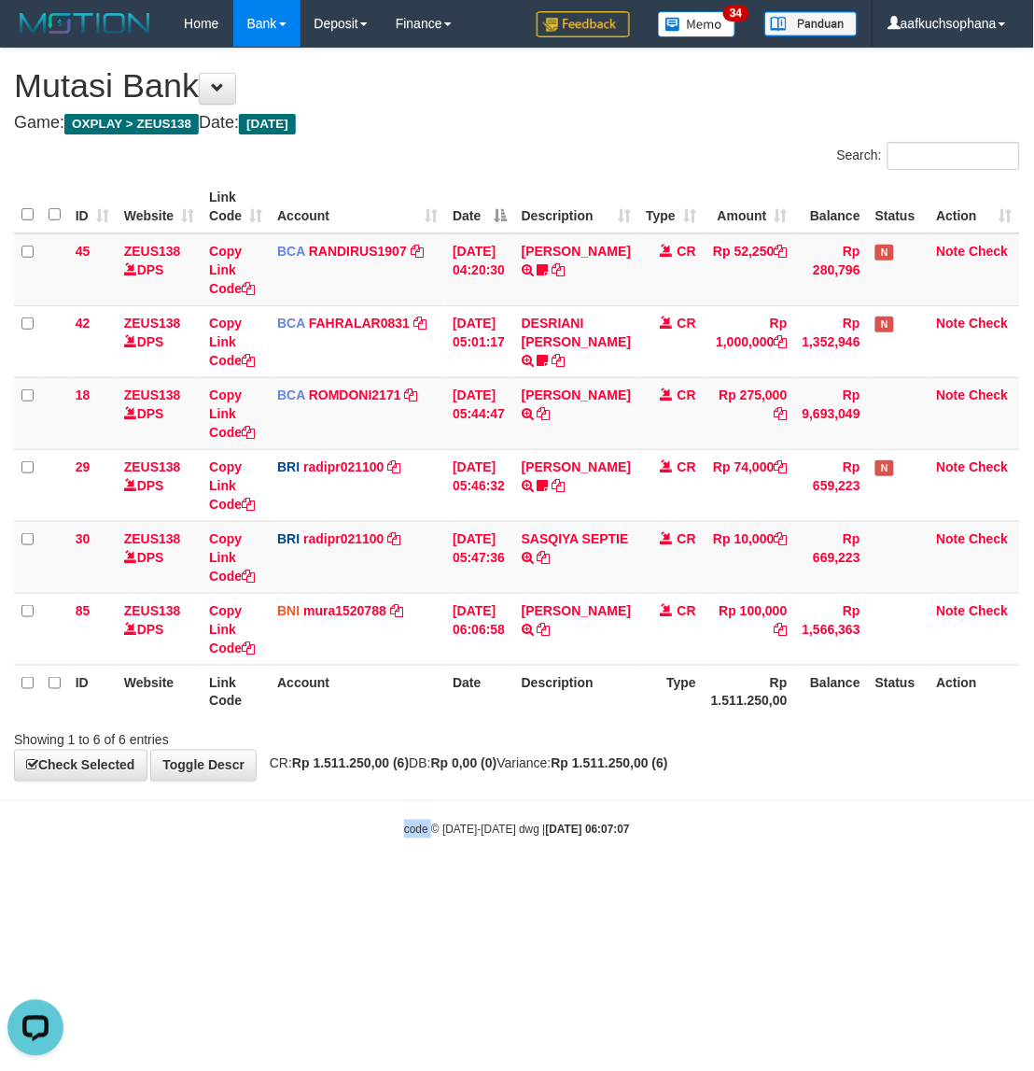
drag, startPoint x: 327, startPoint y: 906, endPoint x: 953, endPoint y: 754, distance: 644.6
click at [327, 885] on html "Toggle navigation Home Bank Account List Load By Website Group [OXPLAY] ZEUS138…" at bounding box center [517, 442] width 1034 height 885
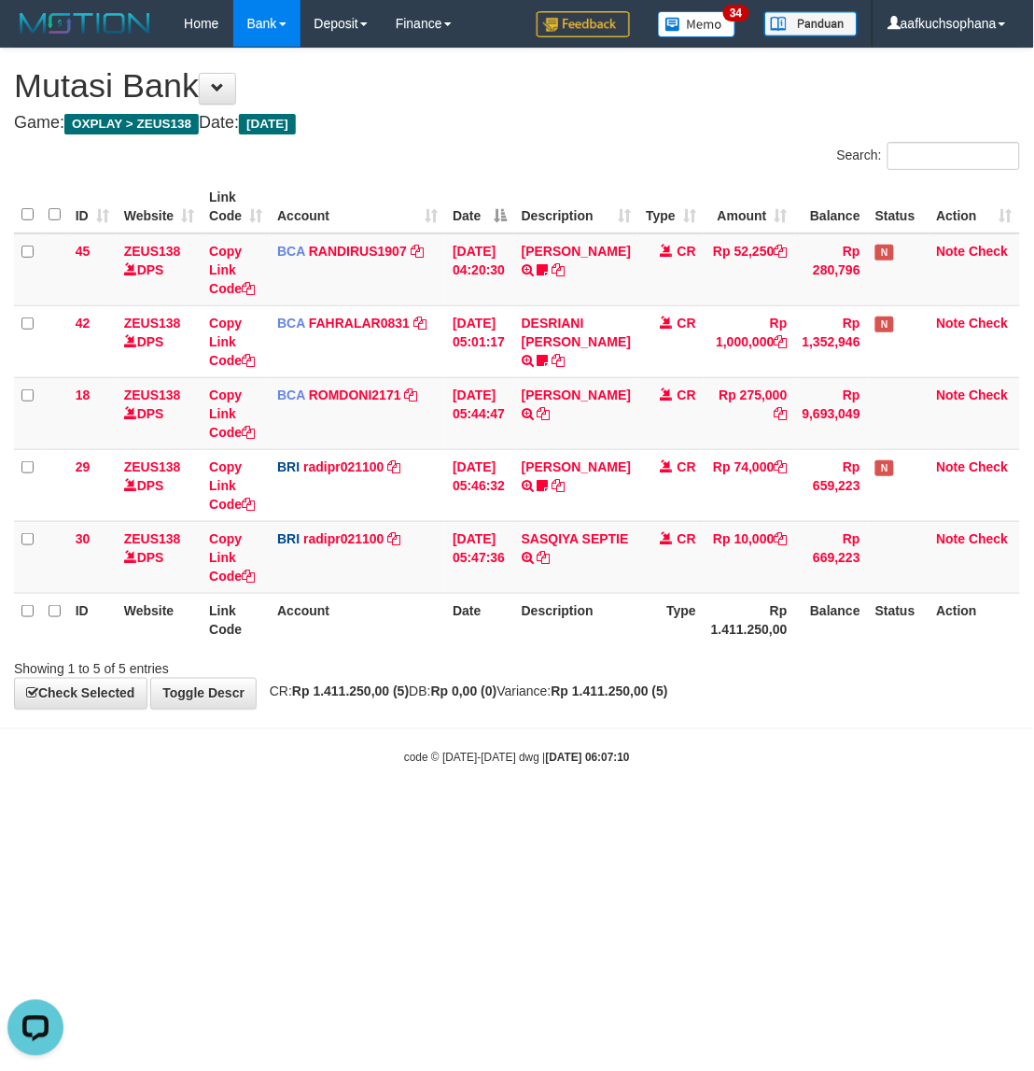
click at [487, 813] on html "Toggle navigation Home Bank Account List Load By Website Group [OXPLAY] ZEUS138…" at bounding box center [517, 406] width 1034 height 813
drag, startPoint x: 474, startPoint y: 908, endPoint x: 472, endPoint y: 896, distance: 12.3
click at [472, 813] on html "Toggle navigation Home Bank Account List Load By Website Group [OXPLAY] ZEUS138…" at bounding box center [517, 406] width 1034 height 813
drag, startPoint x: 446, startPoint y: 880, endPoint x: 436, endPoint y: 871, distance: 13.9
click at [439, 813] on html "Toggle navigation Home Bank Account List Load By Website Group [OXPLAY] ZEUS138…" at bounding box center [517, 406] width 1034 height 813
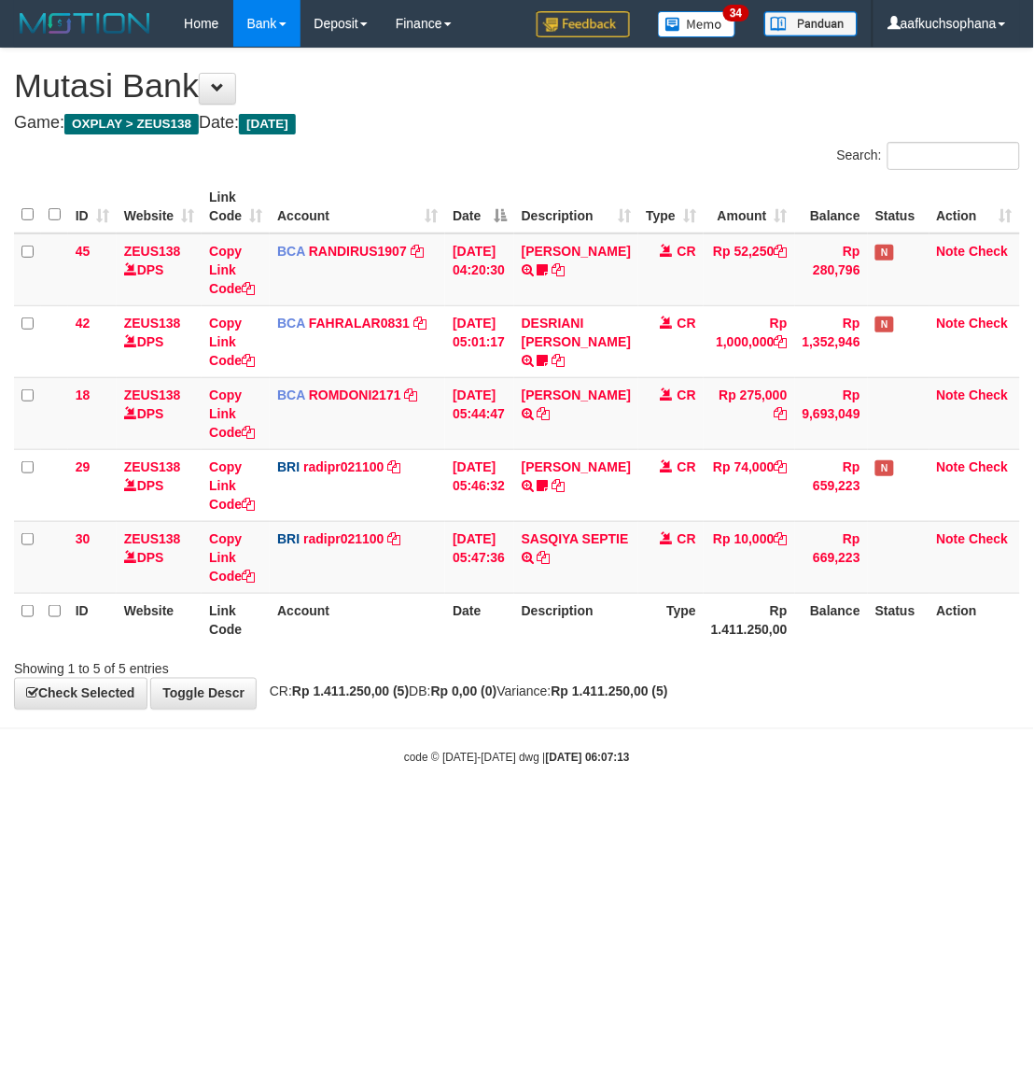
click at [380, 813] on html "Toggle navigation Home Bank Account List Load By Website Group [OXPLAY] ZEUS138…" at bounding box center [517, 406] width 1034 height 813
click at [381, 813] on html "Toggle navigation Home Bank Account List Load By Website Group [OXPLAY] ZEUS138…" at bounding box center [517, 406] width 1034 height 813
click at [581, 813] on html "Toggle navigation Home Bank Account List Load By Website Group [OXPLAY] ZEUS138…" at bounding box center [517, 406] width 1034 height 813
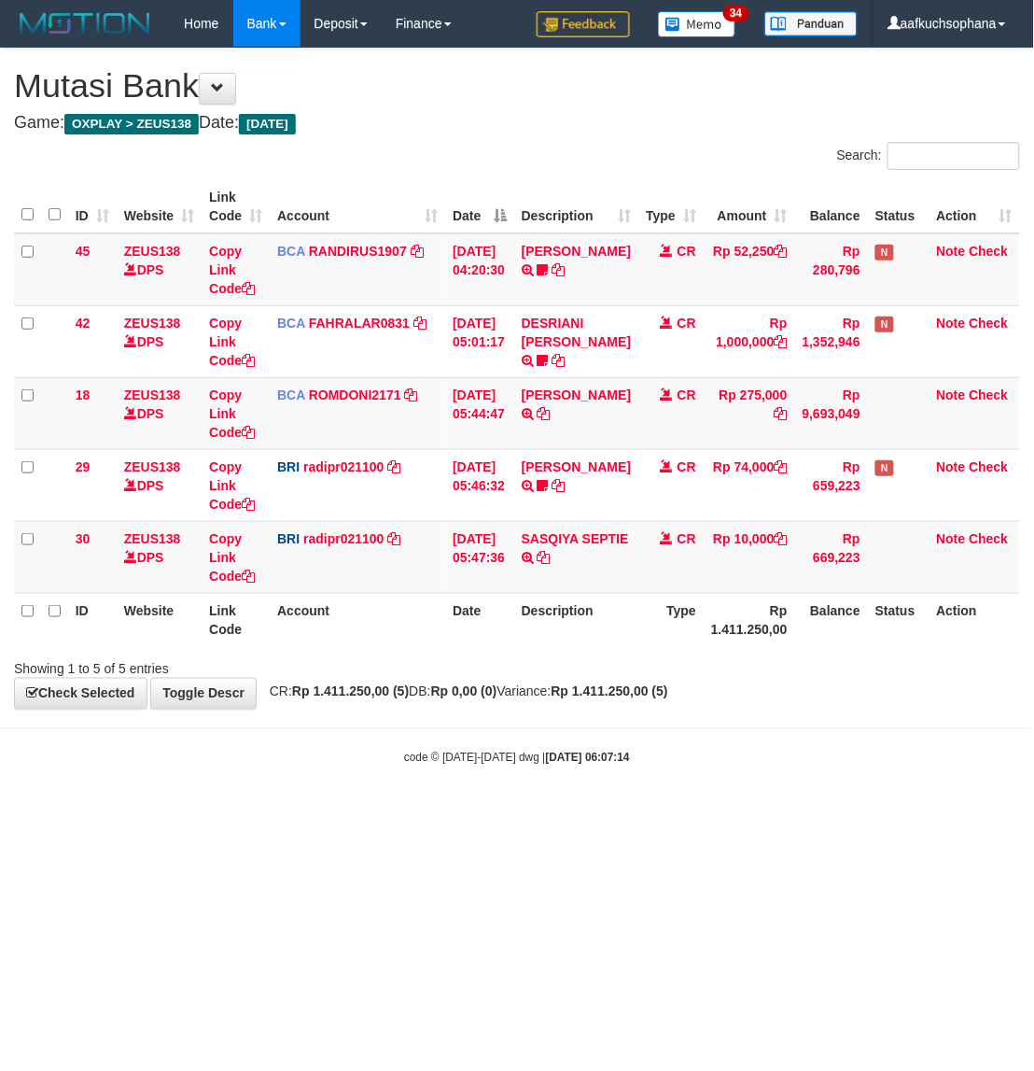
drag, startPoint x: 574, startPoint y: 925, endPoint x: 57, endPoint y: 759, distance: 543.2
click at [571, 813] on html "Toggle navigation Home Bank Account List Load By Website Group [OXPLAY] ZEUS138…" at bounding box center [517, 406] width 1034 height 813
drag, startPoint x: 57, startPoint y: 759, endPoint x: 300, endPoint y: 823, distance: 251.1
click at [57, 761] on div "code © 2012-2018 dwg | 2025/09/01 06:07:14" at bounding box center [517, 757] width 1034 height 19
click at [287, 810] on html "Toggle navigation Home Bank Account List Load By Website Group [OXPLAY] ZEUS138…" at bounding box center [517, 406] width 1034 height 813
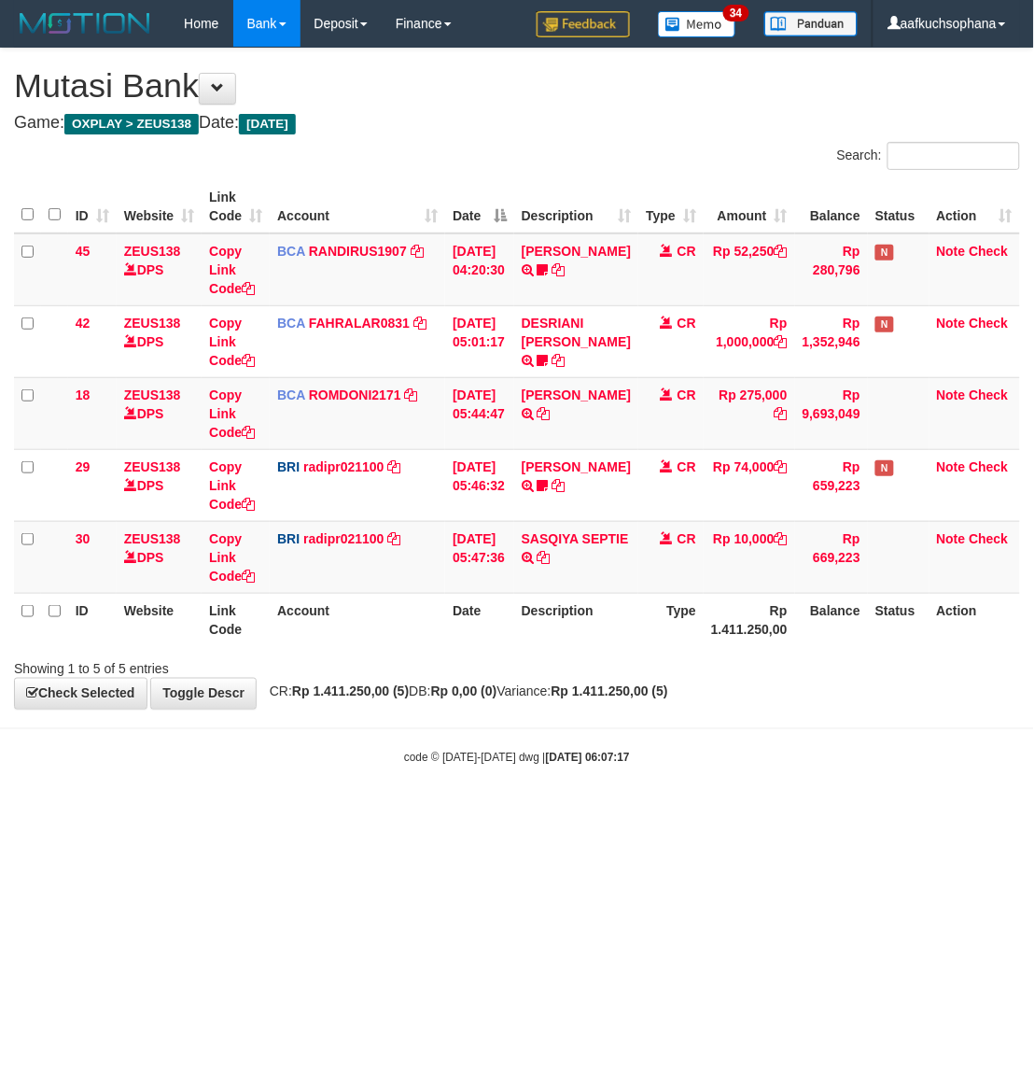
drag, startPoint x: 0, startPoint y: 0, endPoint x: 542, endPoint y: 823, distance: 986.0
click at [555, 813] on html "Toggle navigation Home Bank Account List Load By Website Group [OXPLAY] ZEUS138…" at bounding box center [517, 406] width 1034 height 813
click at [539, 813] on html "Toggle navigation Home Bank Account List Load By Website Group [OXPLAY] ZEUS138…" at bounding box center [517, 406] width 1034 height 813
click at [235, 765] on div "code © 2012-2018 dwg | 2025/09/01 06:07:17" at bounding box center [517, 757] width 1034 height 19
click at [224, 762] on div "code © 2012-2018 dwg | 2025/09/01 06:07:17" at bounding box center [517, 757] width 1034 height 19
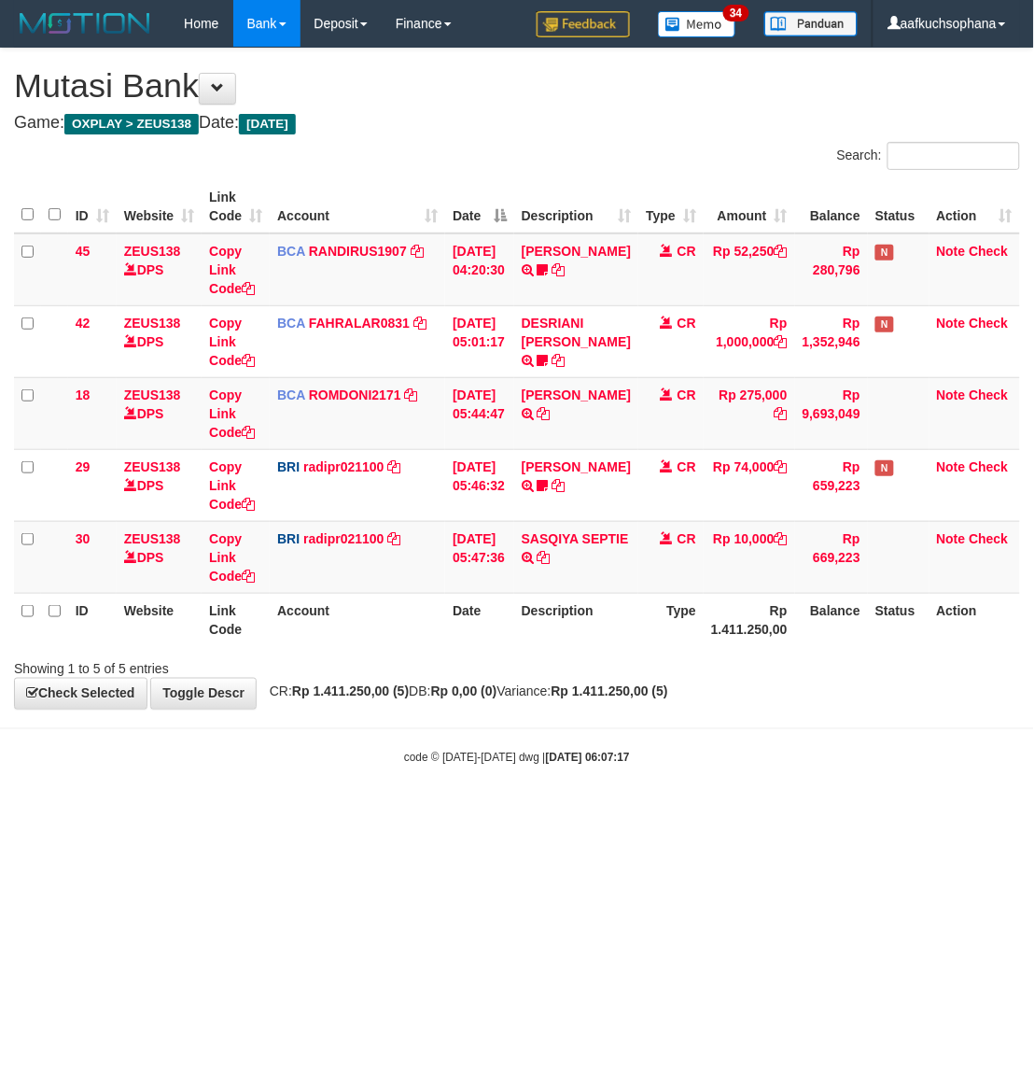
click at [220, 765] on div "code © 2012-2018 dwg | 2025/09/01 06:07:17" at bounding box center [517, 757] width 1034 height 19
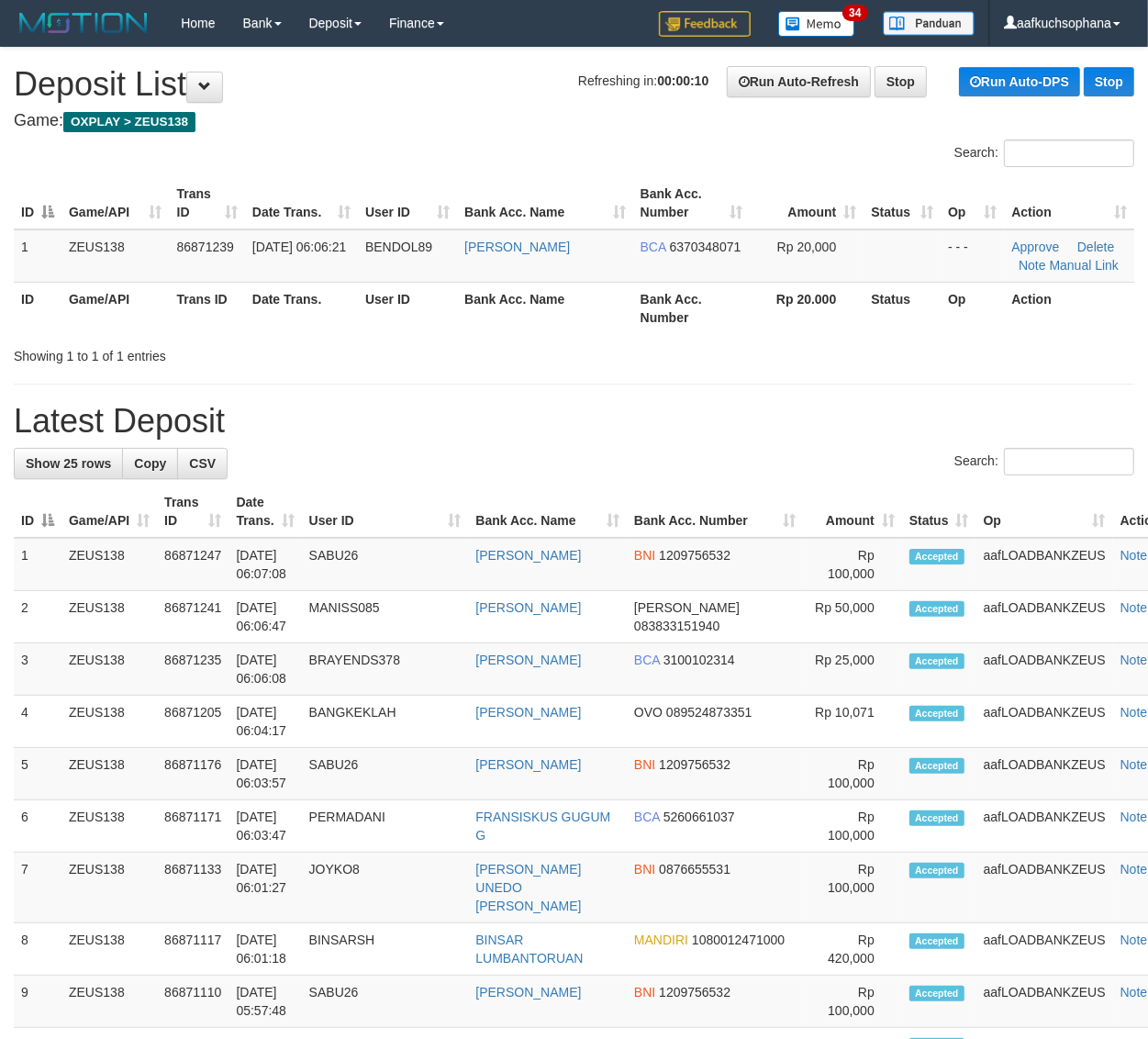
click at [627, 383] on hr at bounding box center [574, 383] width 1120 height 1
drag, startPoint x: 900, startPoint y: 393, endPoint x: 1158, endPoint y: 492, distance: 276.3
click at [900, 393] on div "**********" at bounding box center [574, 1026] width 1148 height 1957
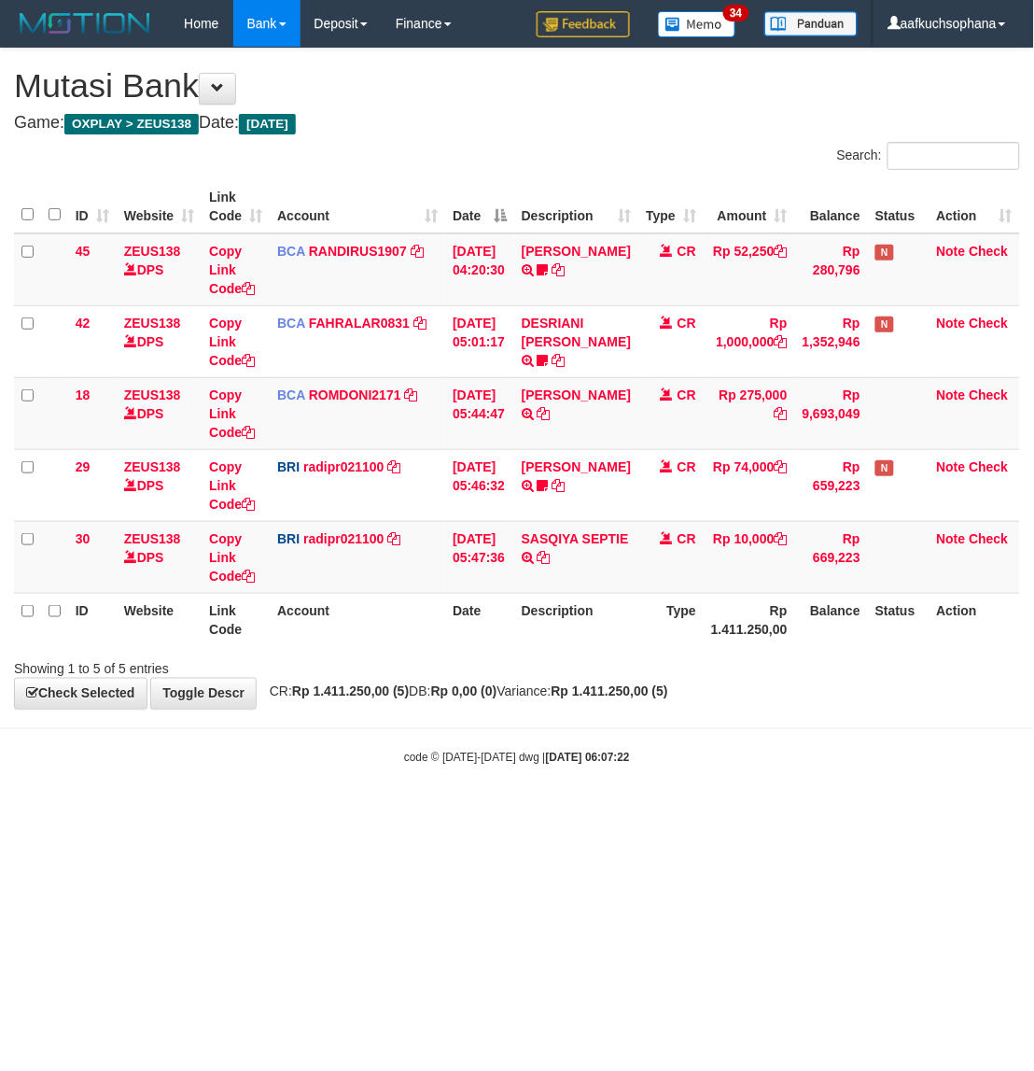
drag, startPoint x: 684, startPoint y: 822, endPoint x: 1033, endPoint y: 516, distance: 463.8
click at [695, 798] on html "Toggle navigation Home Bank Account List Load By Website Group [OXPLAY] ZEUS138…" at bounding box center [517, 406] width 1034 height 813
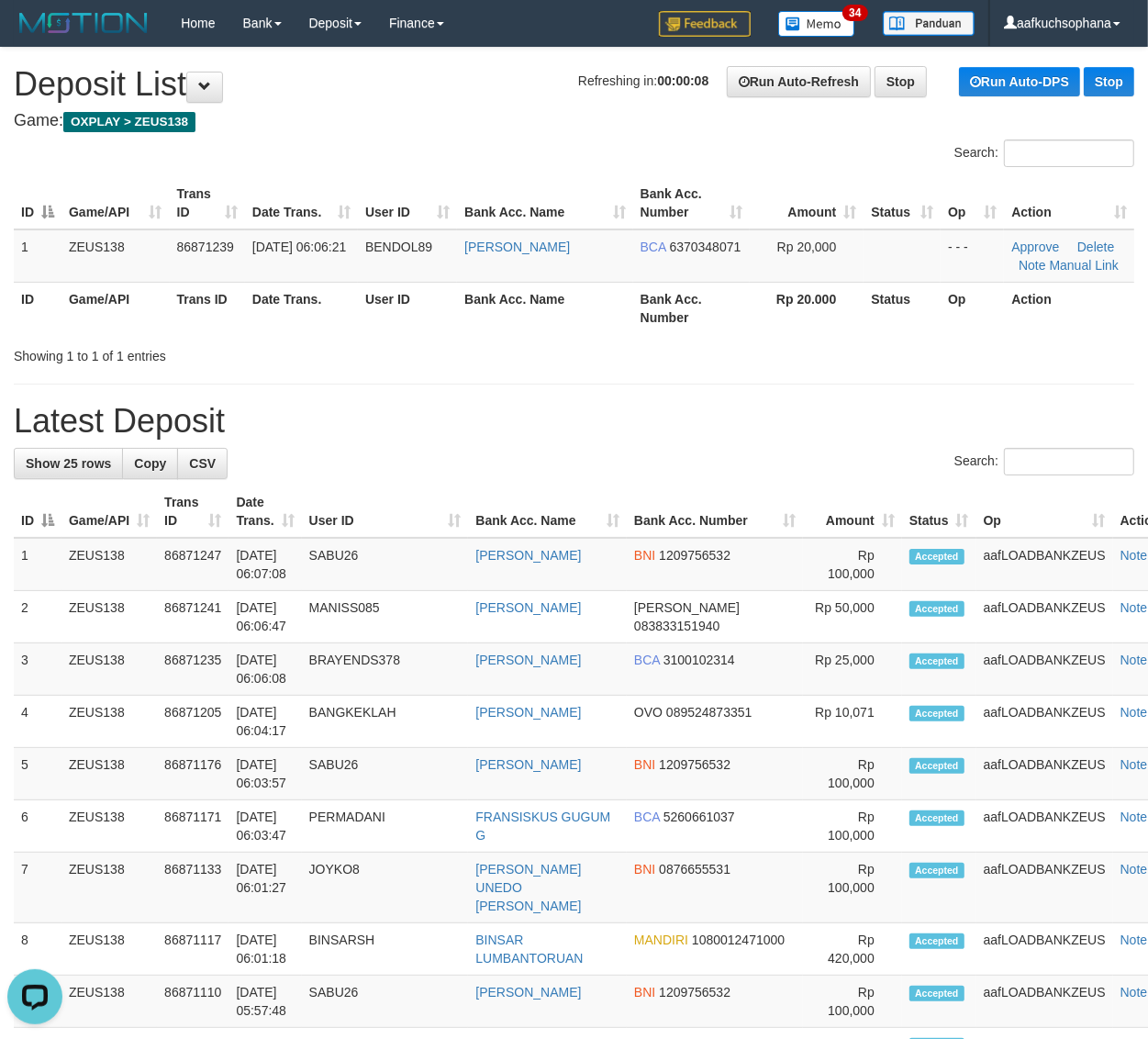
click at [991, 386] on div "**********" at bounding box center [574, 1026] width 1148 height 1957
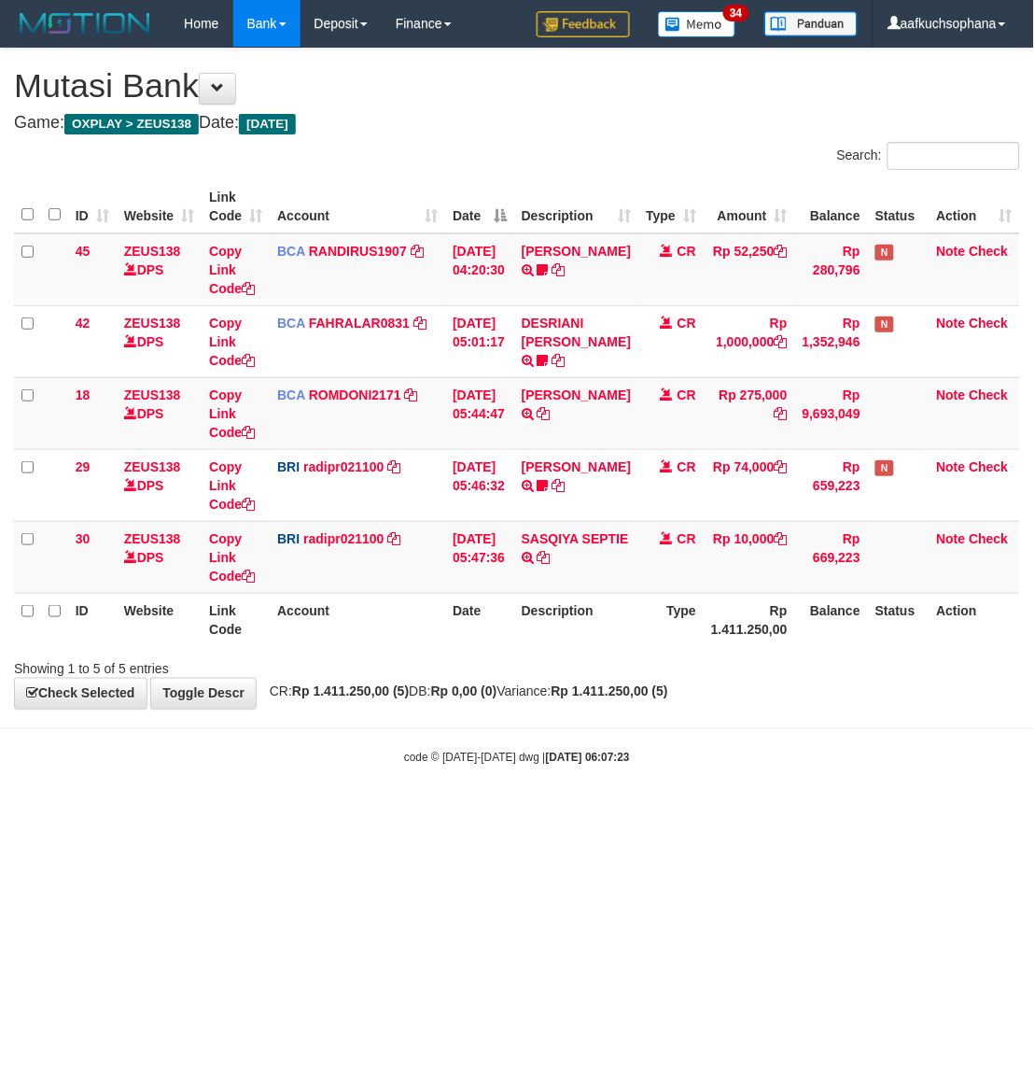
click at [481, 813] on html "Toggle navigation Home Bank Account List Load By Website Group [OXPLAY] ZEUS138…" at bounding box center [517, 406] width 1034 height 813
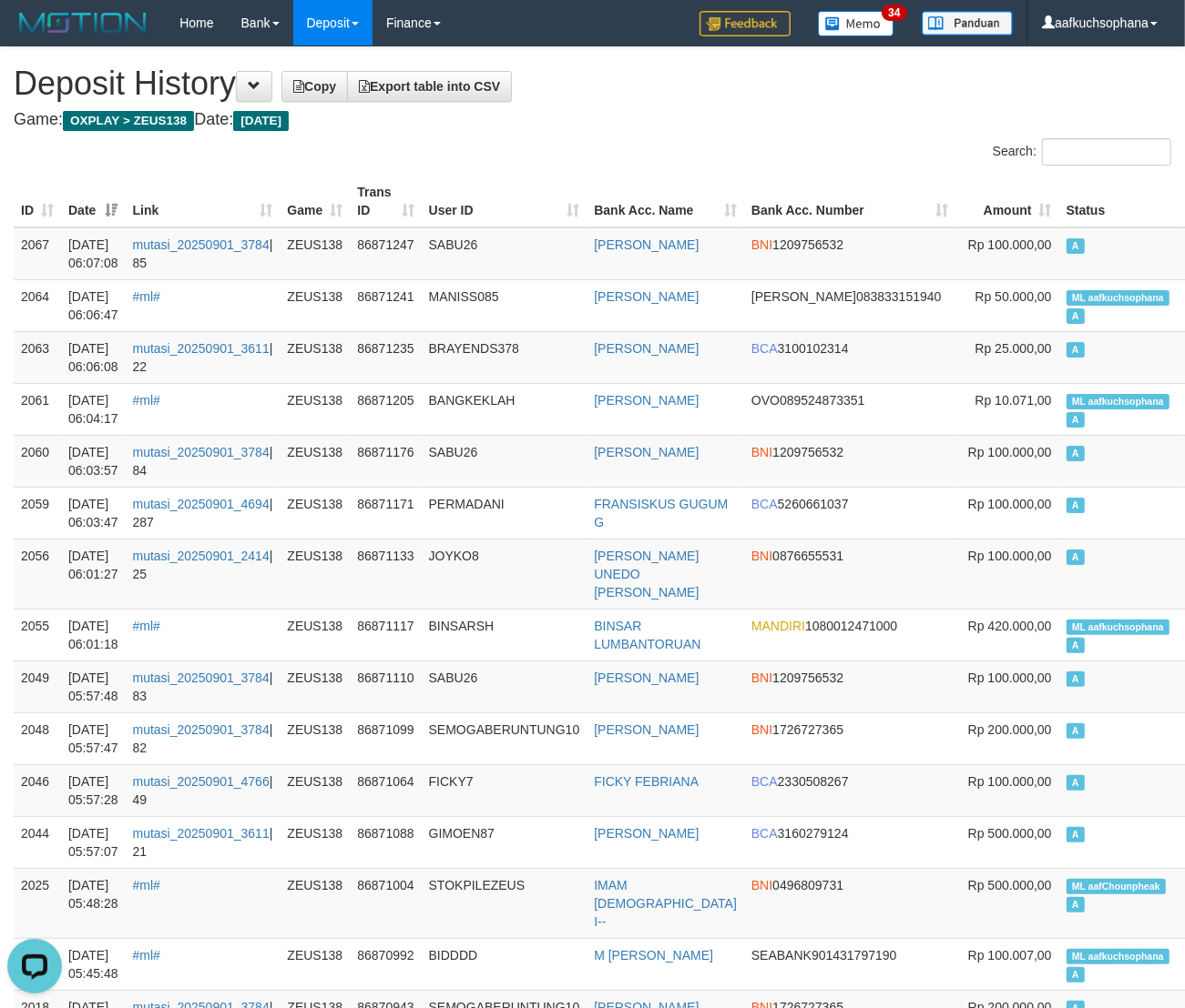
drag, startPoint x: 652, startPoint y: 157, endPoint x: 5, endPoint y: 470, distance: 718.7
click at [650, 160] on div "Search:" at bounding box center [889, 154] width 566 height 32
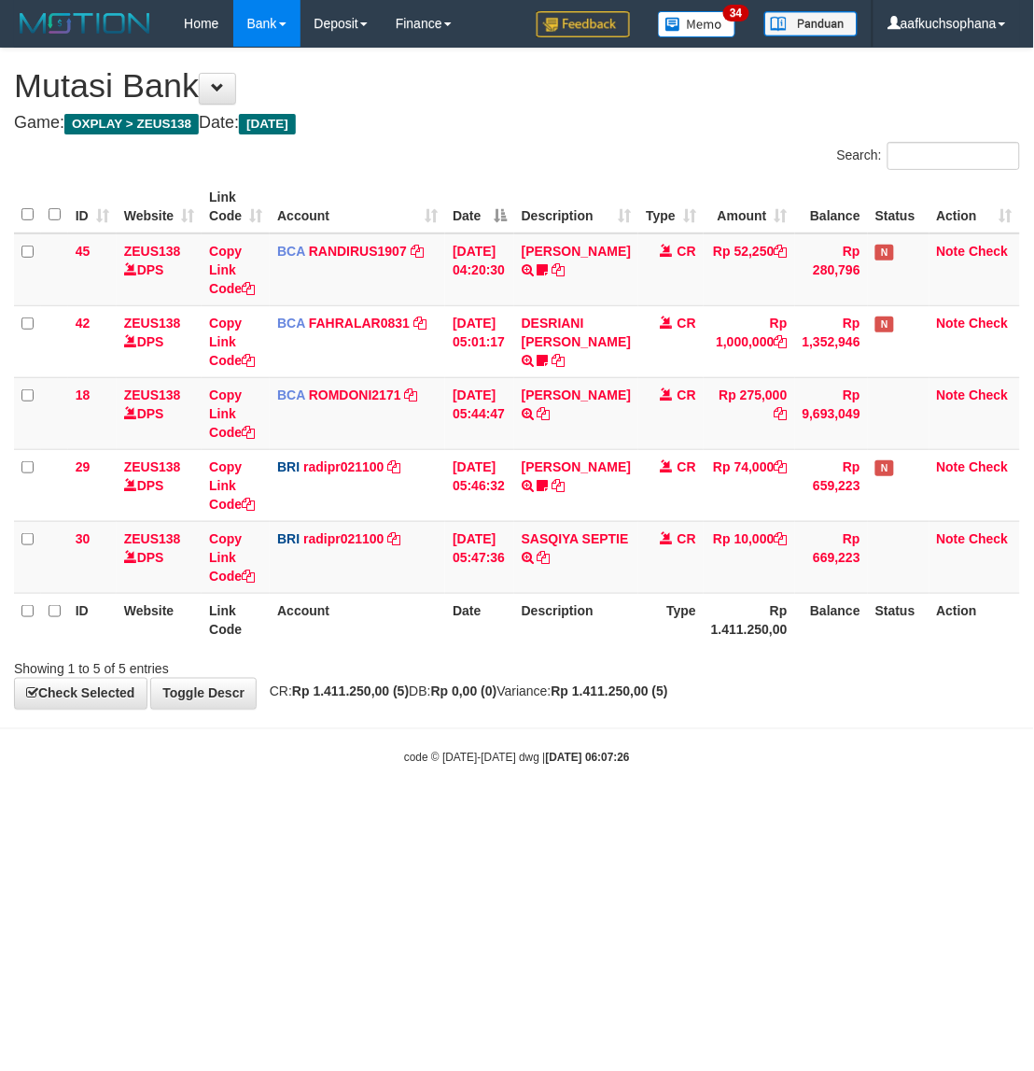
click at [492, 758] on small "code © [DATE]-[DATE] dwg | [DATE] 06:07:26" at bounding box center [517, 757] width 226 height 13
click at [497, 768] on body "Toggle navigation Home Bank Account List Load By Website Group [OXPLAY] ZEUS138…" at bounding box center [517, 406] width 1034 height 813
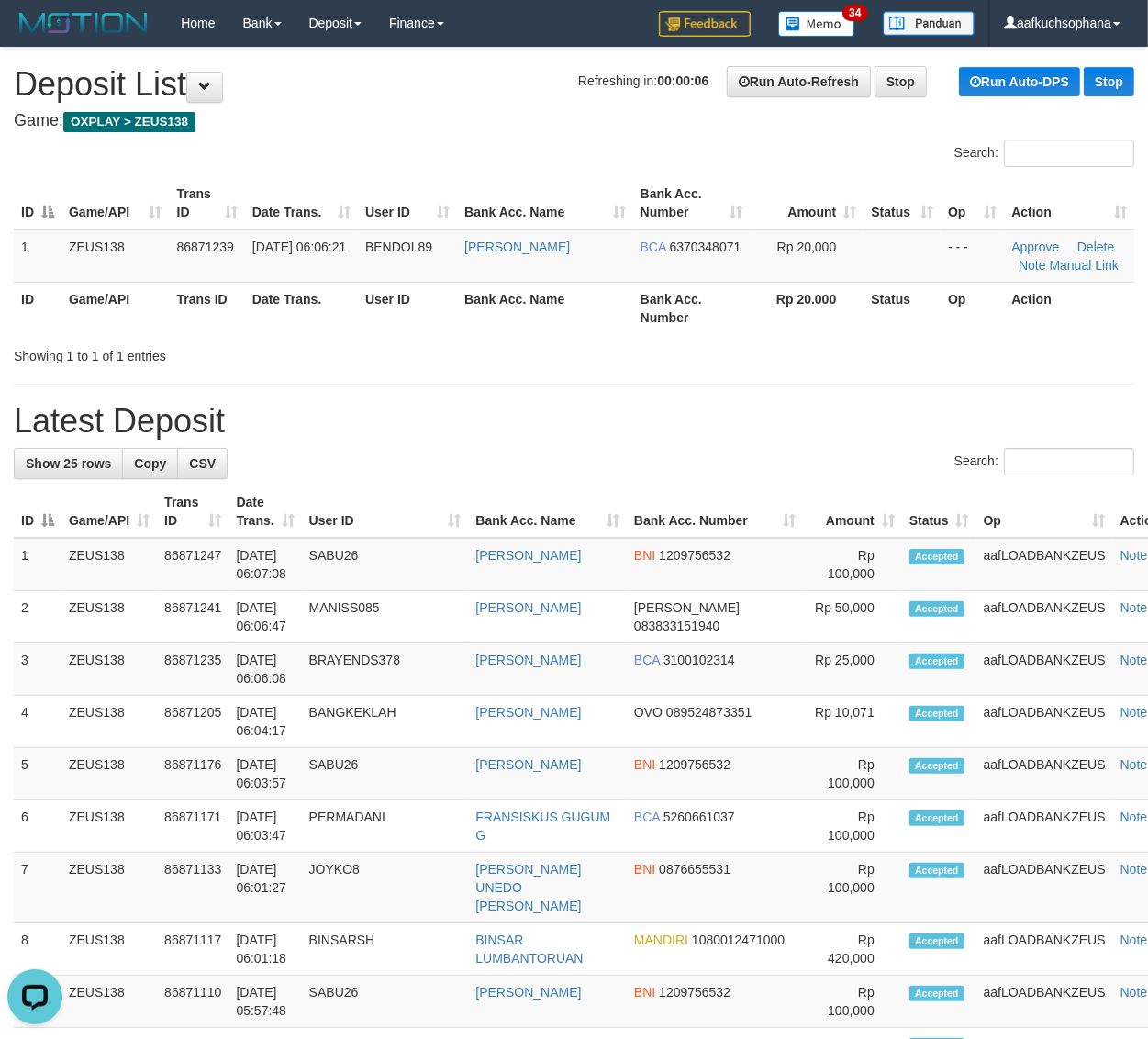
click at [882, 355] on div "Showing 1 to 1 of 1 entries" at bounding box center [574, 352] width 1148 height 26
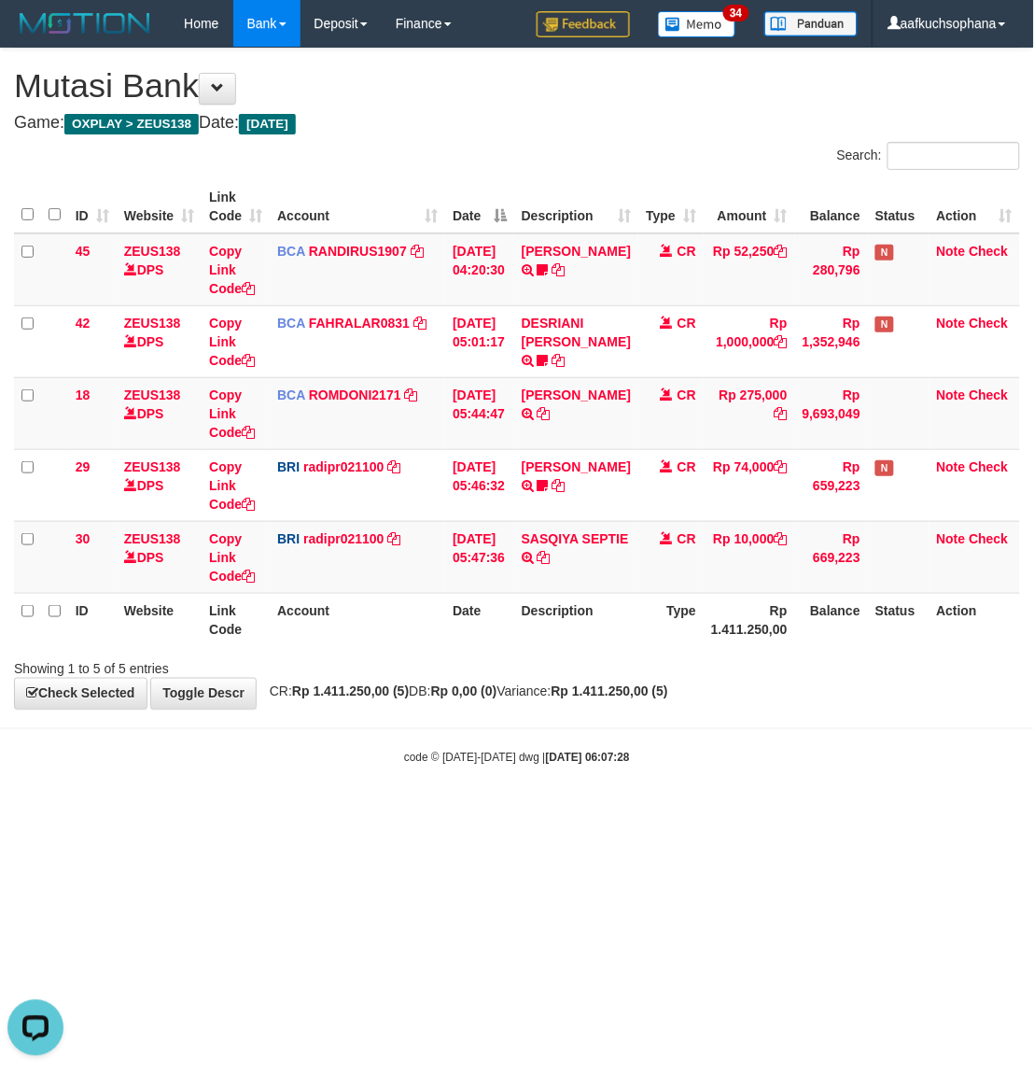
drag, startPoint x: 623, startPoint y: 875, endPoint x: 476, endPoint y: 680, distance: 244.0
click at [623, 813] on html "Toggle navigation Home Bank Account List Load By Website Group [OXPLAY] ZEUS138…" at bounding box center [517, 406] width 1034 height 813
drag, startPoint x: 473, startPoint y: 848, endPoint x: 471, endPoint y: 820, distance: 28.1
click at [473, 813] on html "Toggle navigation Home Bank Account List Load By Website Group [OXPLAY] ZEUS138…" at bounding box center [517, 406] width 1034 height 813
drag, startPoint x: 670, startPoint y: 915, endPoint x: 234, endPoint y: 833, distance: 443.6
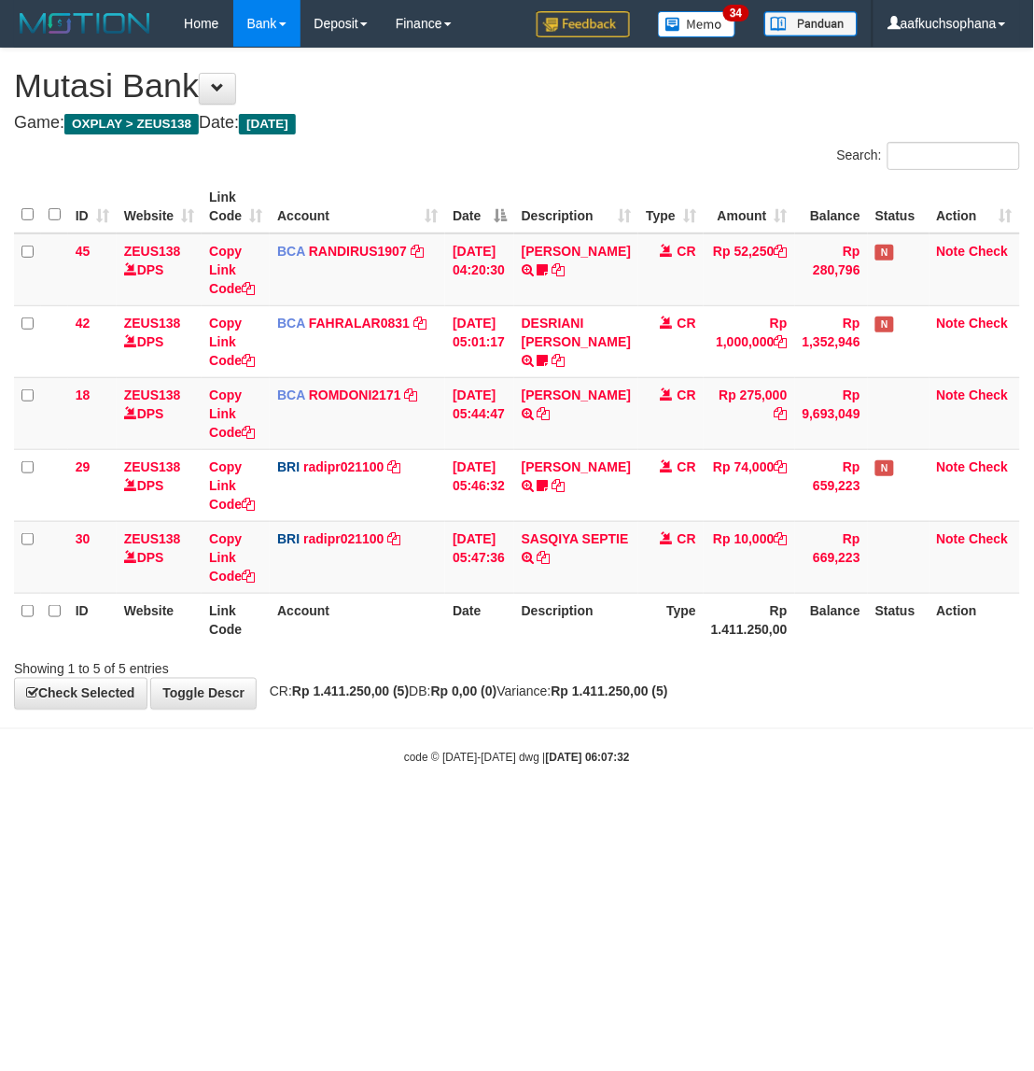
click at [658, 813] on html "Toggle navigation Home Bank Account List Load By Website Group [OXPLAY] ZEUS138…" at bounding box center [517, 406] width 1034 height 813
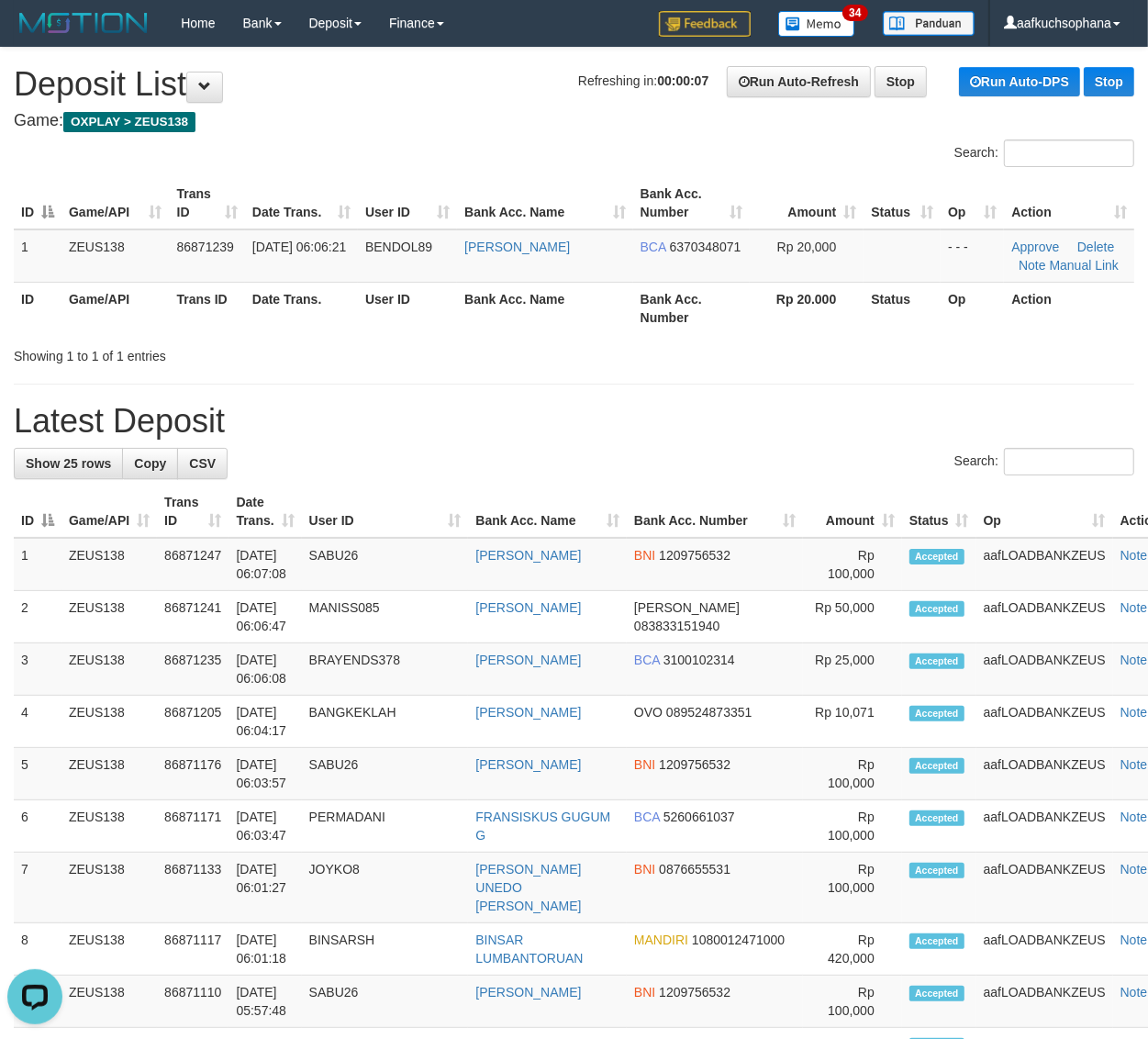
drag, startPoint x: 790, startPoint y: 350, endPoint x: 817, endPoint y: 356, distance: 27.7
click at [794, 351] on div "Showing 1 to 1 of 1 entries" at bounding box center [574, 352] width 1148 height 26
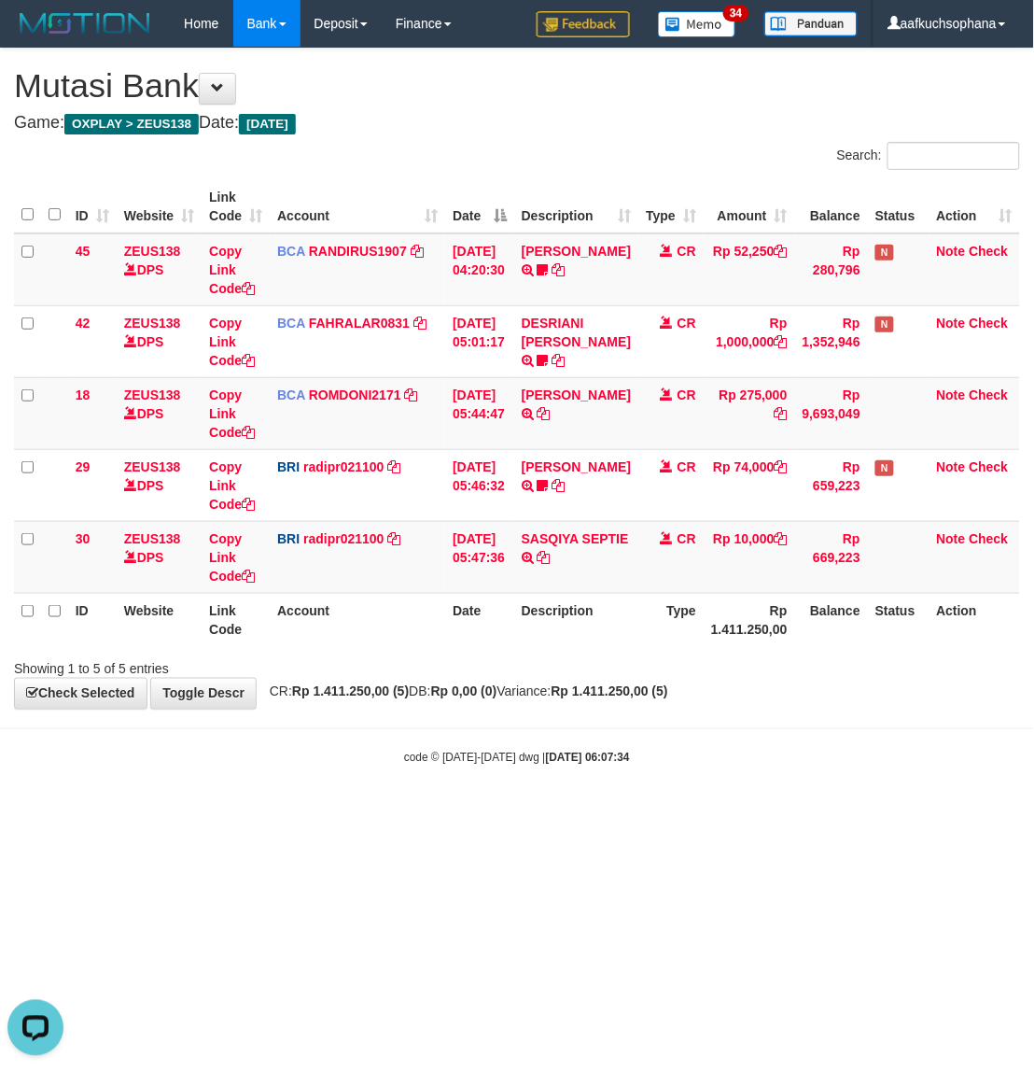
drag, startPoint x: 305, startPoint y: 876, endPoint x: 273, endPoint y: 826, distance: 59.3
click at [299, 813] on html "Toggle navigation Home Bank Account List Load By Website Group [OXPLAY] ZEUS138…" at bounding box center [517, 406] width 1034 height 813
click at [414, 813] on html "Toggle navigation Home Bank Account List Load By Website Group [OXPLAY] ZEUS138…" at bounding box center [517, 406] width 1034 height 813
click at [440, 813] on html "Toggle navigation Home Bank Account List Load By Website Group [OXPLAY] ZEUS138…" at bounding box center [517, 406] width 1034 height 813
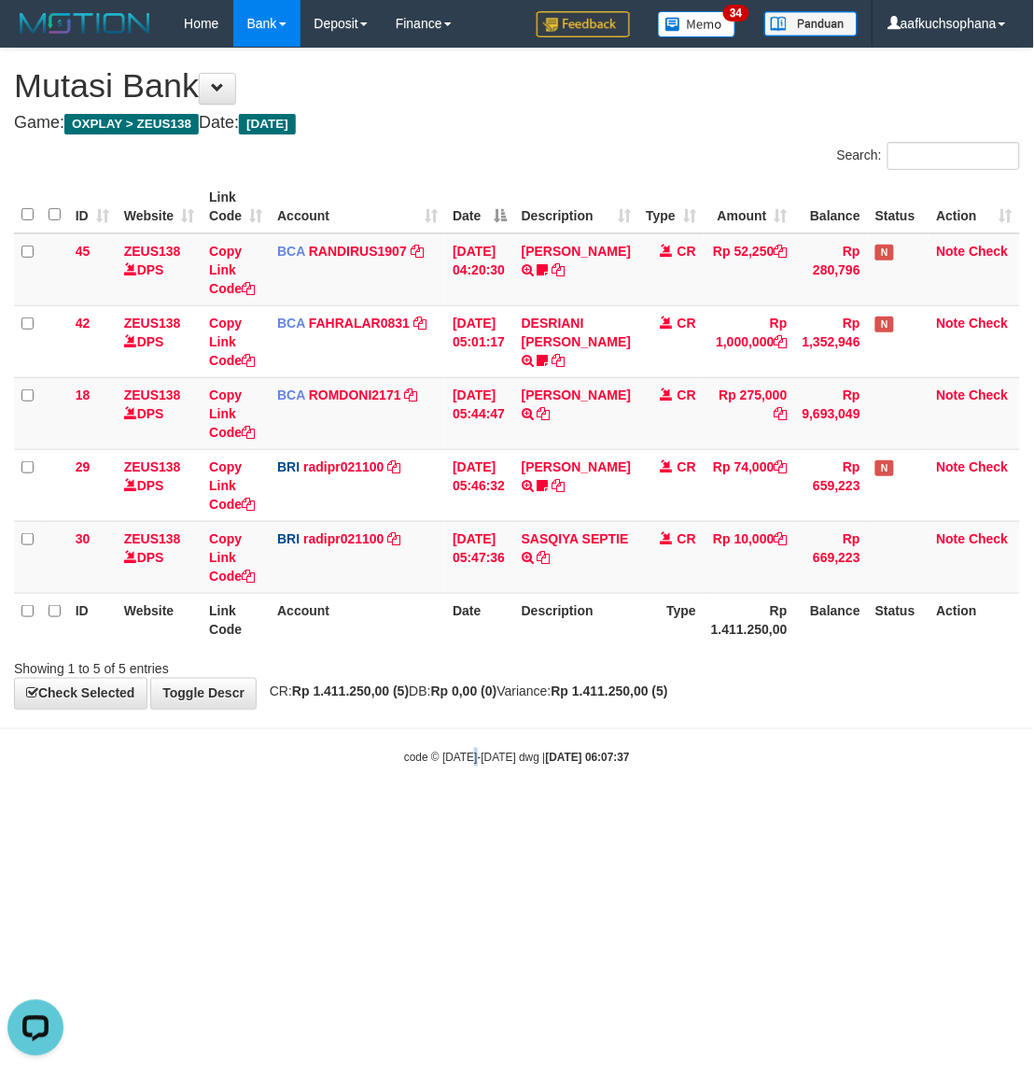
drag, startPoint x: 472, startPoint y: 777, endPoint x: 1032, endPoint y: 546, distance: 605.7
click at [484, 772] on body "Toggle navigation Home Bank Account List Load By Website Group [OXPLAY] ZEUS138…" at bounding box center [517, 406] width 1034 height 813
click at [649, 813] on html "Toggle navigation Home Bank Account List Load By Website Group [OXPLAY] ZEUS138…" at bounding box center [517, 406] width 1034 height 813
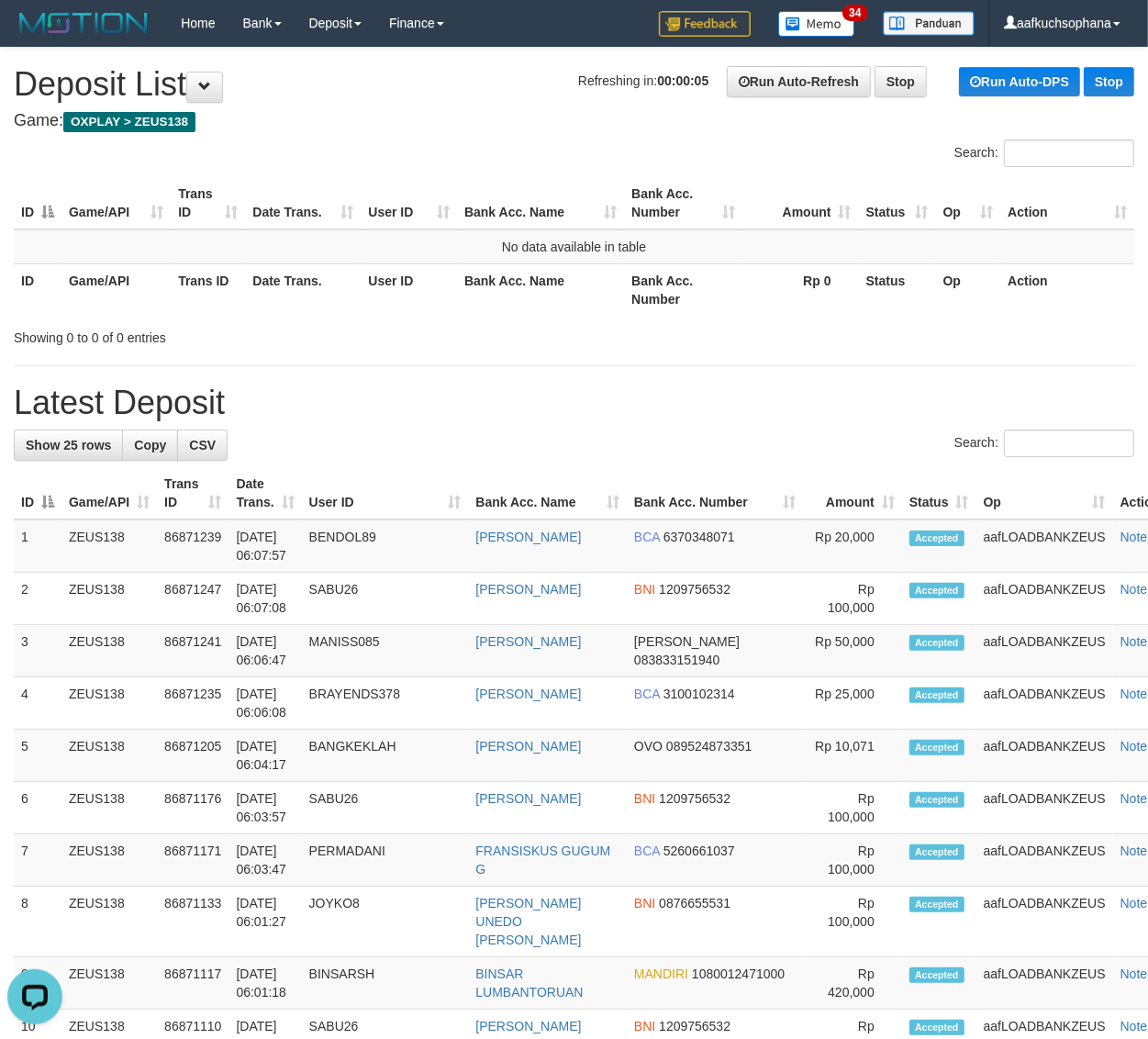
drag, startPoint x: 1113, startPoint y: 822, endPoint x: 1164, endPoint y: 824, distance: 51.0
click at [1147, 824] on html "Toggle navigation Home Bank Account List Load By Website Group [OXPLAY] ZEUS138…" at bounding box center [574, 1044] width 1148 height 2089
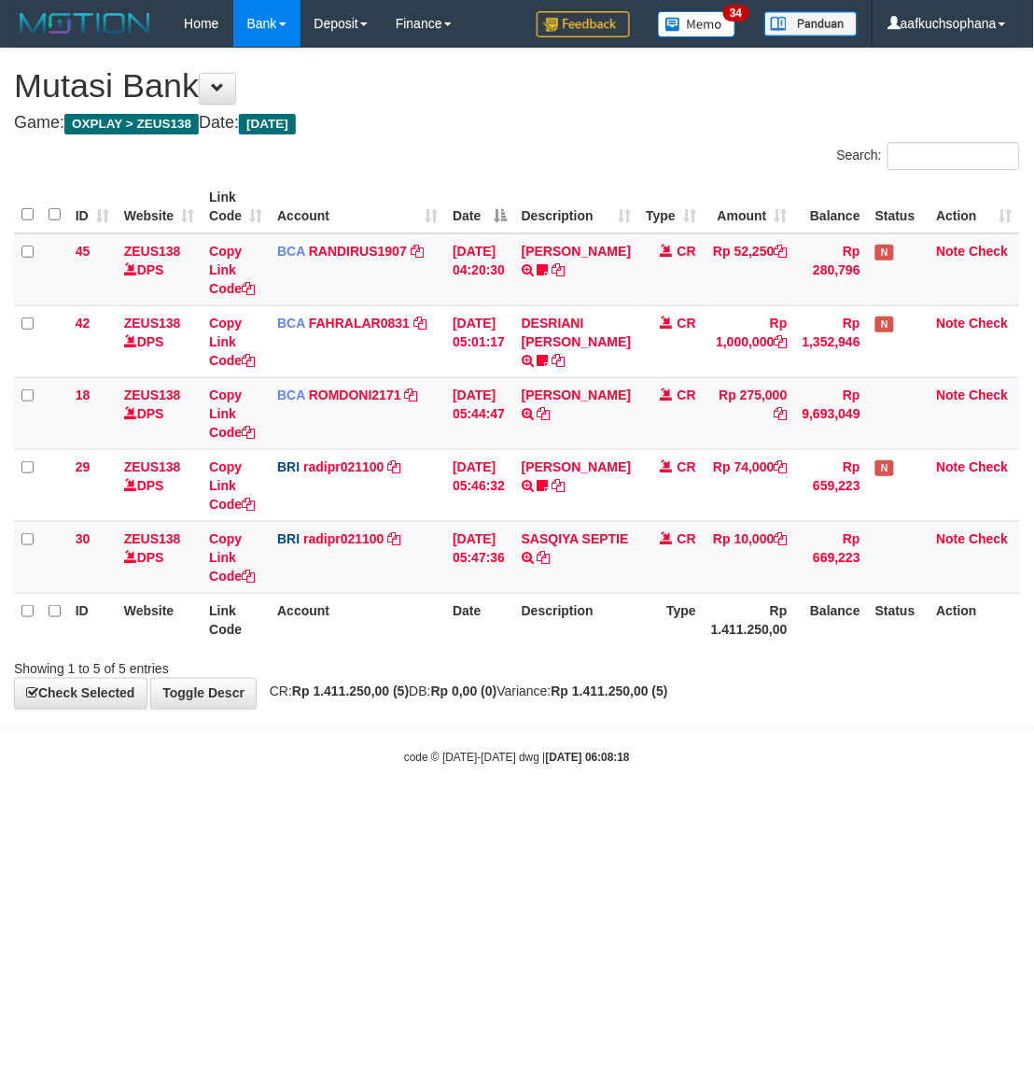
drag, startPoint x: 757, startPoint y: 761, endPoint x: 1029, endPoint y: 588, distance: 321.9
click at [765, 758] on div "code © 2012-2018 dwg | 2025/09/01 06:08:18" at bounding box center [517, 757] width 1034 height 19
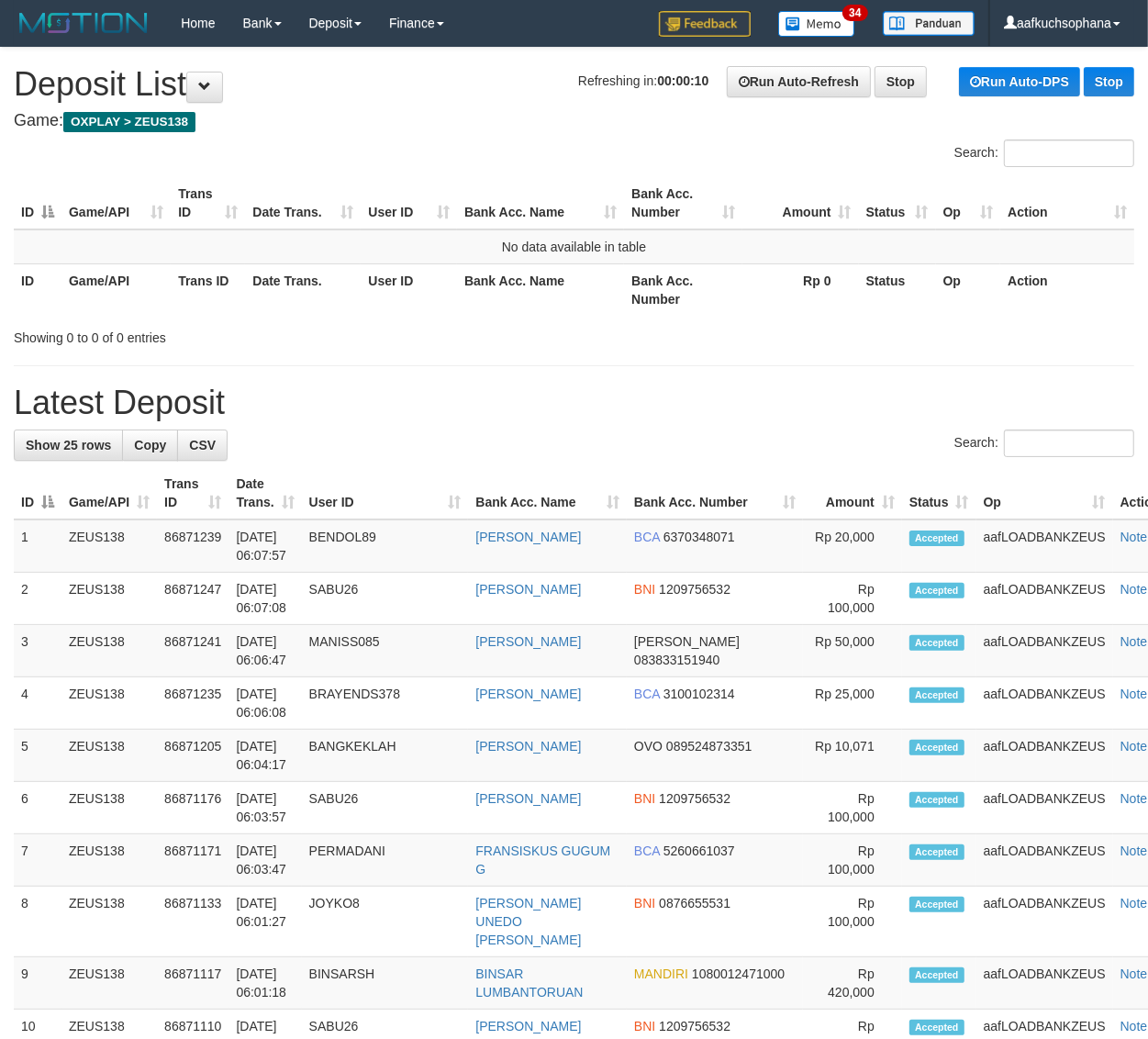
click at [875, 366] on div "**********" at bounding box center [574, 1017] width 1148 height 1939
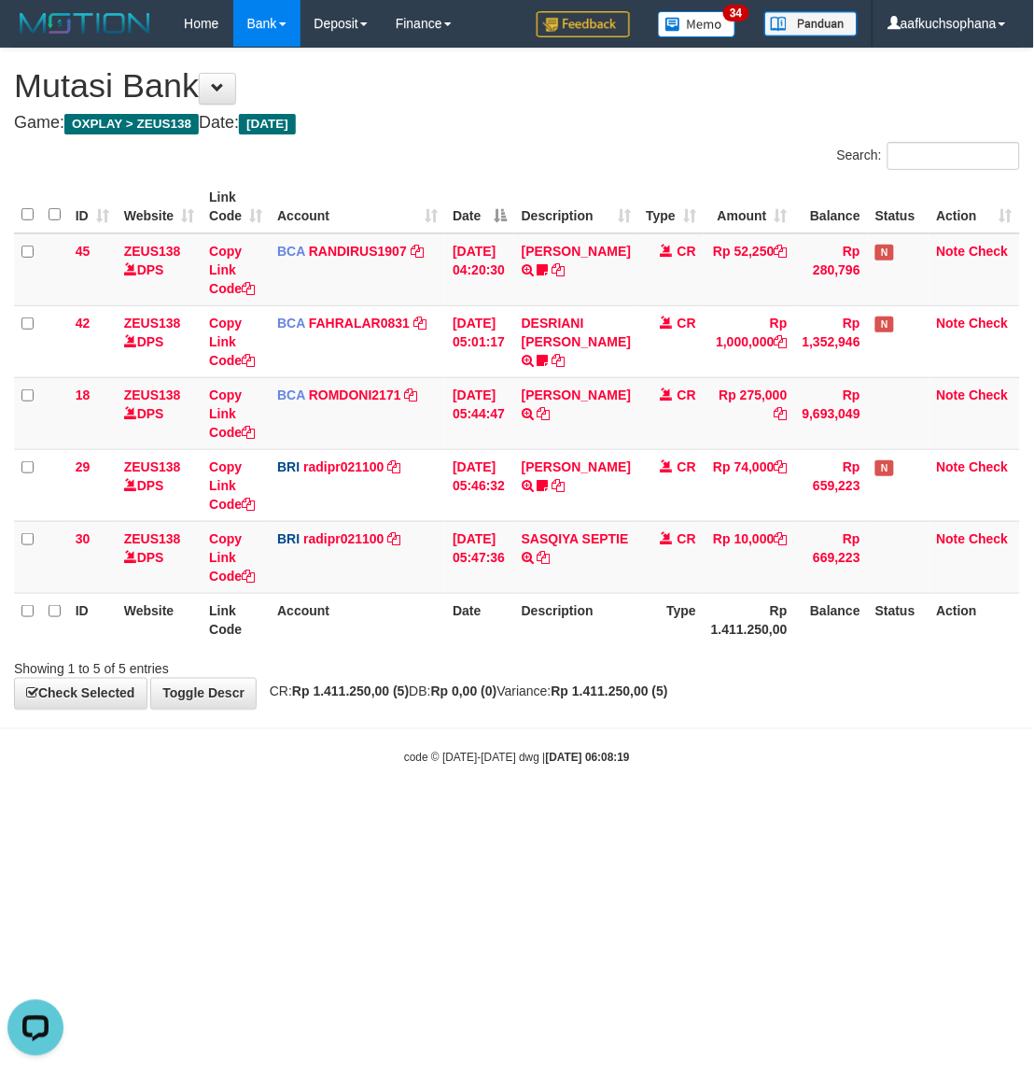
click at [595, 762] on strong "2025/09/01 06:08:19" at bounding box center [588, 757] width 84 height 13
drag, startPoint x: 670, startPoint y: 796, endPoint x: 678, endPoint y: 784, distance: 14.2
click at [673, 804] on body "Toggle navigation Home Bank Account List Load By Website Group [OXPLAY] ZEUS138…" at bounding box center [517, 406] width 1034 height 813
click at [683, 784] on body "Toggle navigation Home Bank Account List Load By Website Group [OXPLAY] ZEUS138…" at bounding box center [517, 406] width 1034 height 813
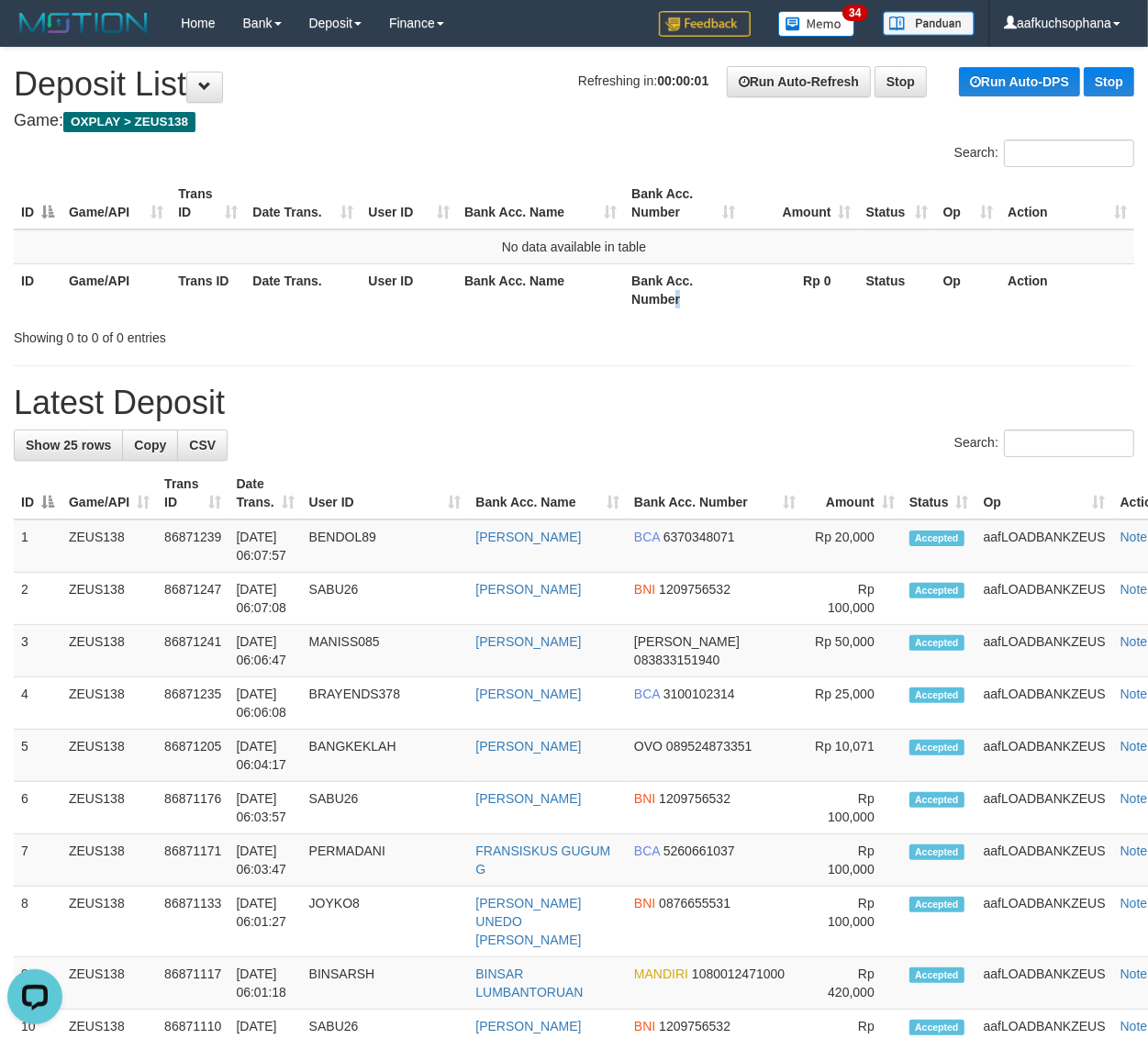
drag, startPoint x: 680, startPoint y: 311, endPoint x: 707, endPoint y: 321, distance: 28.8
click at [698, 318] on div "ID Game/API Trans ID Date Trans. User ID Bank Acc. Name Bank Acc. Number Amount…" at bounding box center [574, 247] width 1148 height 149
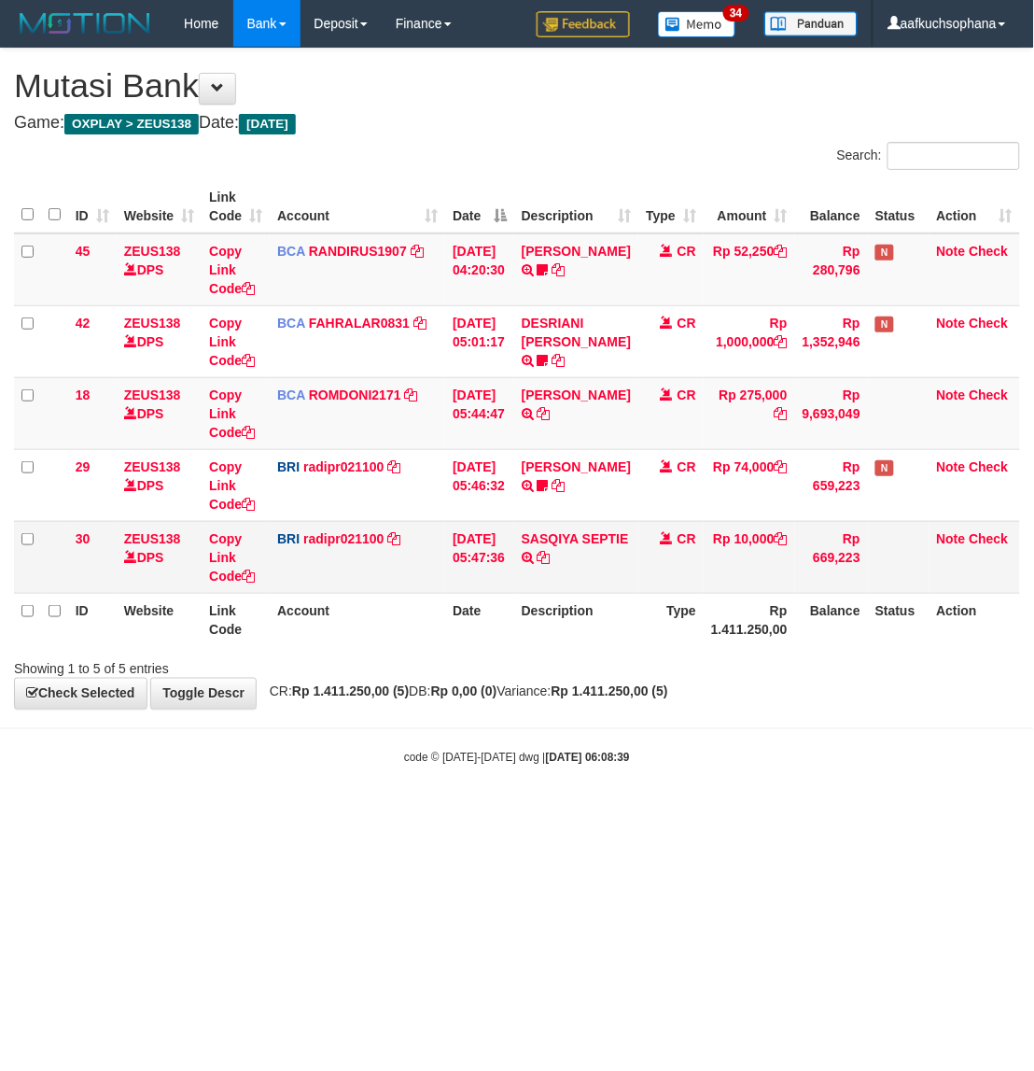
drag, startPoint x: 731, startPoint y: 832, endPoint x: 408, endPoint y: 542, distance: 433.7
click at [728, 813] on html "Toggle navigation Home Bank Account List Load By Website Group [OXPLAY] ZEUS138…" at bounding box center [517, 406] width 1034 height 813
click at [364, 725] on body "Toggle navigation Home Bank Account List Load By Website Group [OXPLAY] ZEUS138…" at bounding box center [517, 406] width 1034 height 813
drag, startPoint x: 568, startPoint y: 703, endPoint x: 609, endPoint y: 721, distance: 44.7
click at [579, 717] on body "Toggle navigation Home Bank Account List Load By Website Group [OXPLAY] ZEUS138…" at bounding box center [517, 406] width 1034 height 813
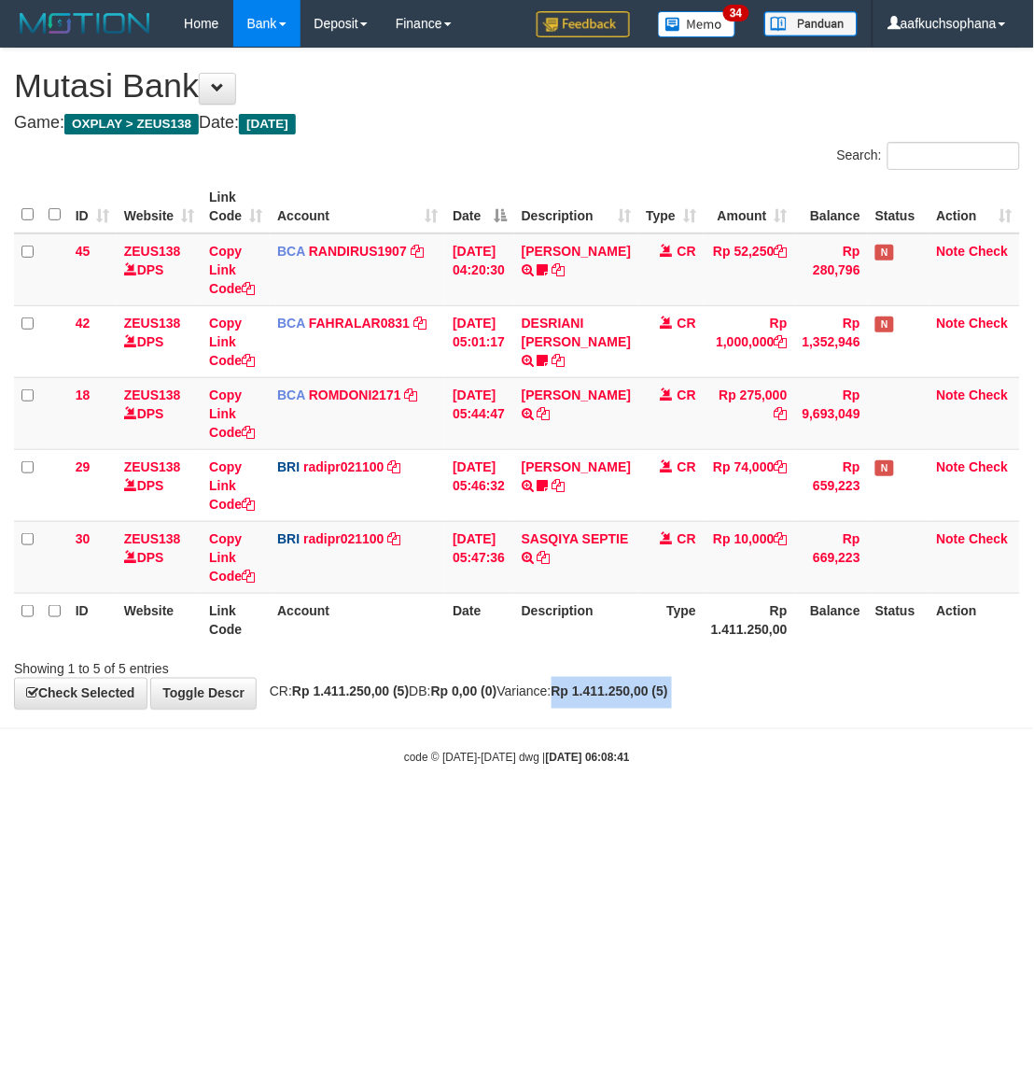
drag, startPoint x: 609, startPoint y: 721, endPoint x: 702, endPoint y: 722, distance: 93.4
click at [610, 723] on body "Toggle navigation Home Bank Account List Load By Website Group [OXPLAY] ZEUS138…" at bounding box center [517, 406] width 1034 height 813
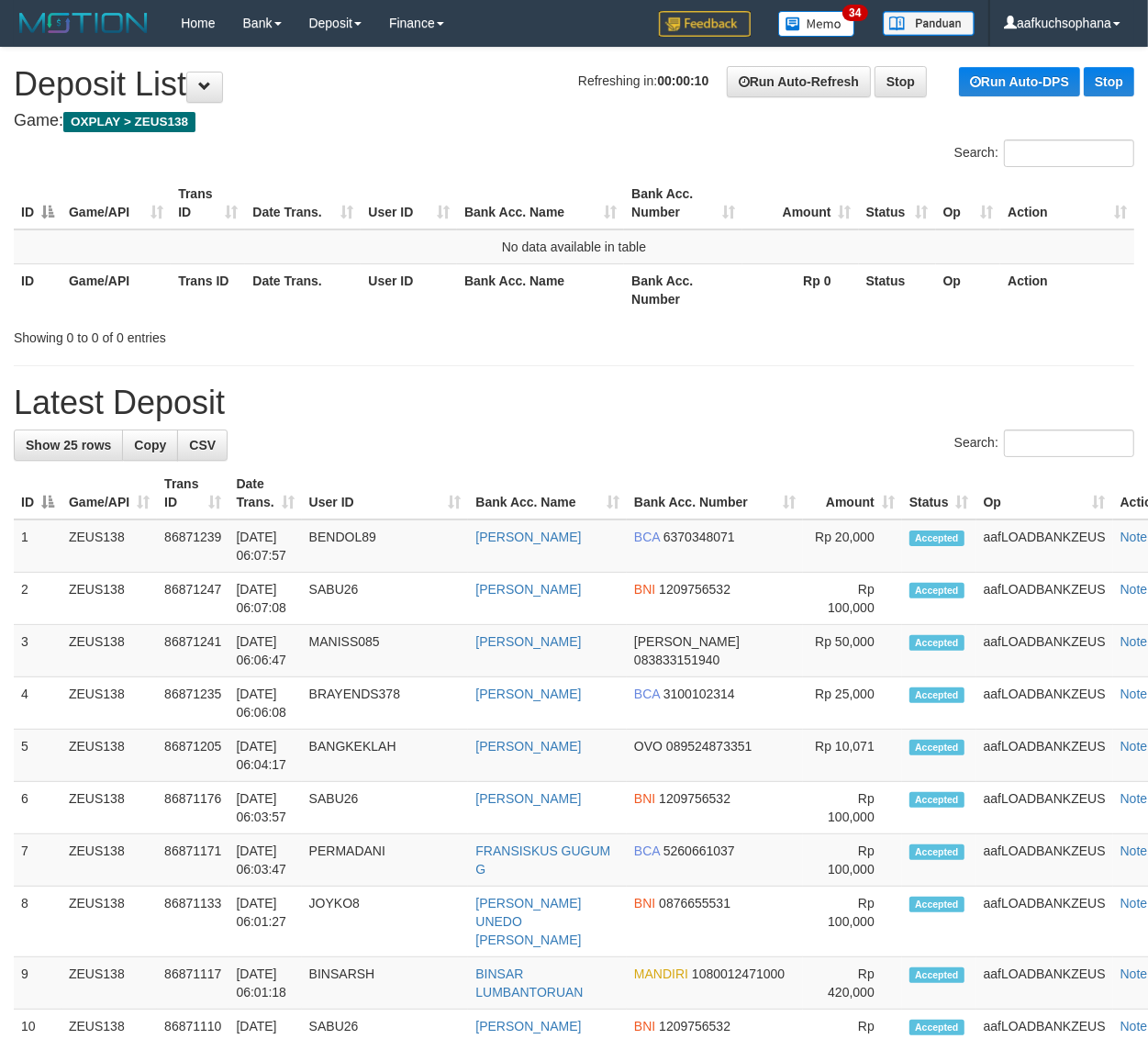
click at [997, 353] on div "**********" at bounding box center [574, 1017] width 1148 height 1939
click at [803, 332] on div "Showing 0 to 0 of 0 entries" at bounding box center [574, 334] width 1148 height 26
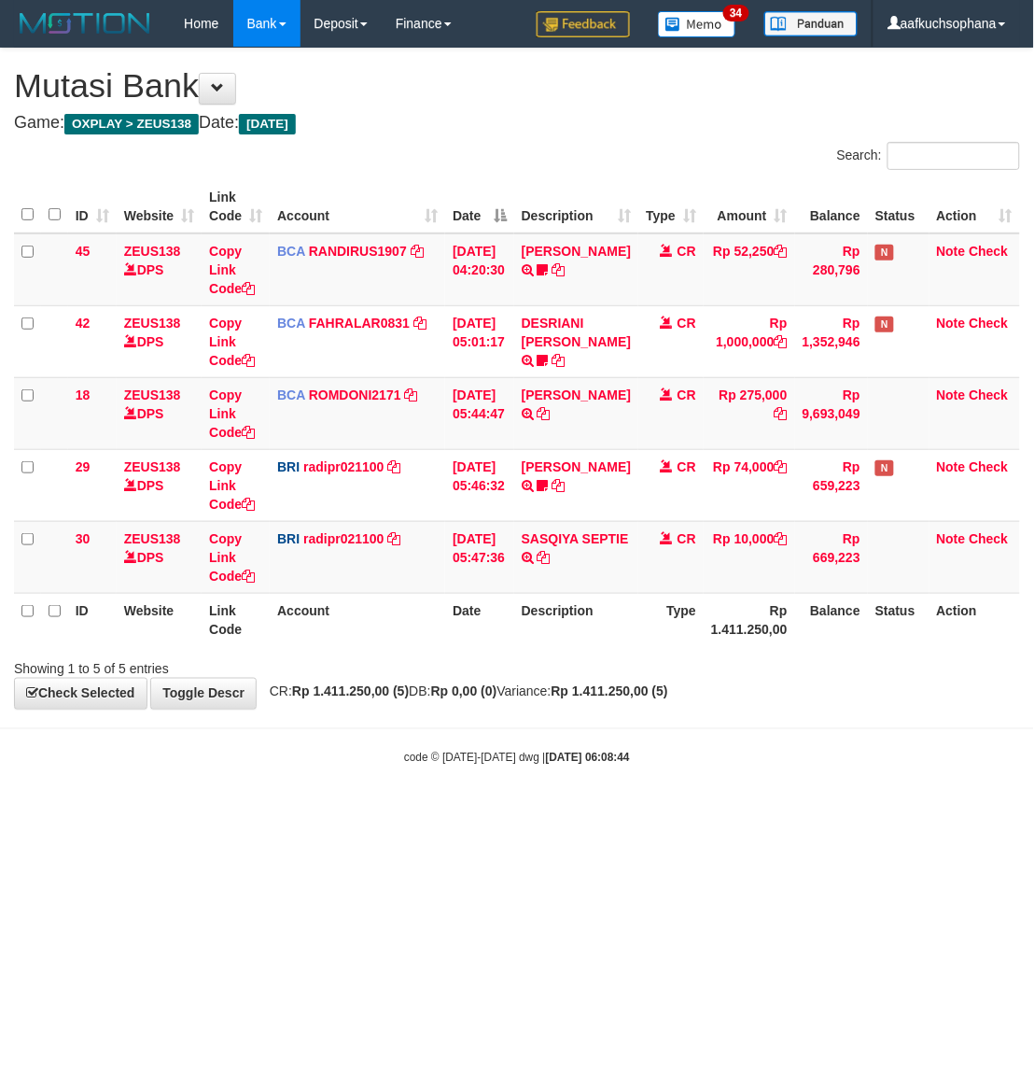
click at [583, 726] on body "Toggle navigation Home Bank Account List Load By Website Group [OXPLAY] ZEUS138…" at bounding box center [517, 406] width 1034 height 813
drag, startPoint x: 471, startPoint y: 864, endPoint x: 605, endPoint y: 766, distance: 165.1
click at [472, 813] on html "Toggle navigation Home Bank Account List Load By Website Group [OXPLAY] ZEUS138…" at bounding box center [517, 406] width 1034 height 813
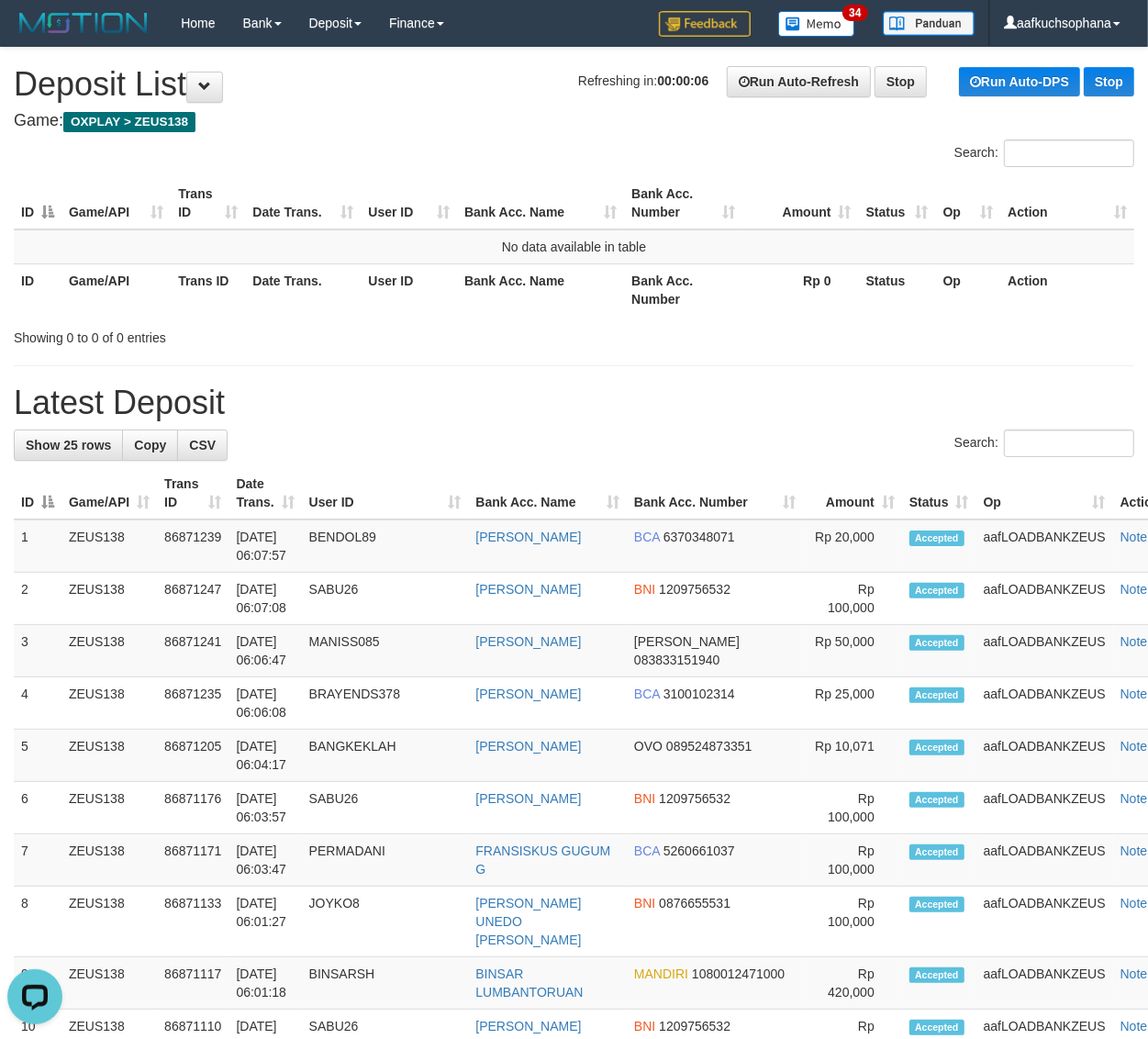
drag, startPoint x: 860, startPoint y: 394, endPoint x: 1162, endPoint y: 558, distance: 343.7
click at [863, 395] on h1 "Latest Deposit" at bounding box center [574, 402] width 1120 height 36
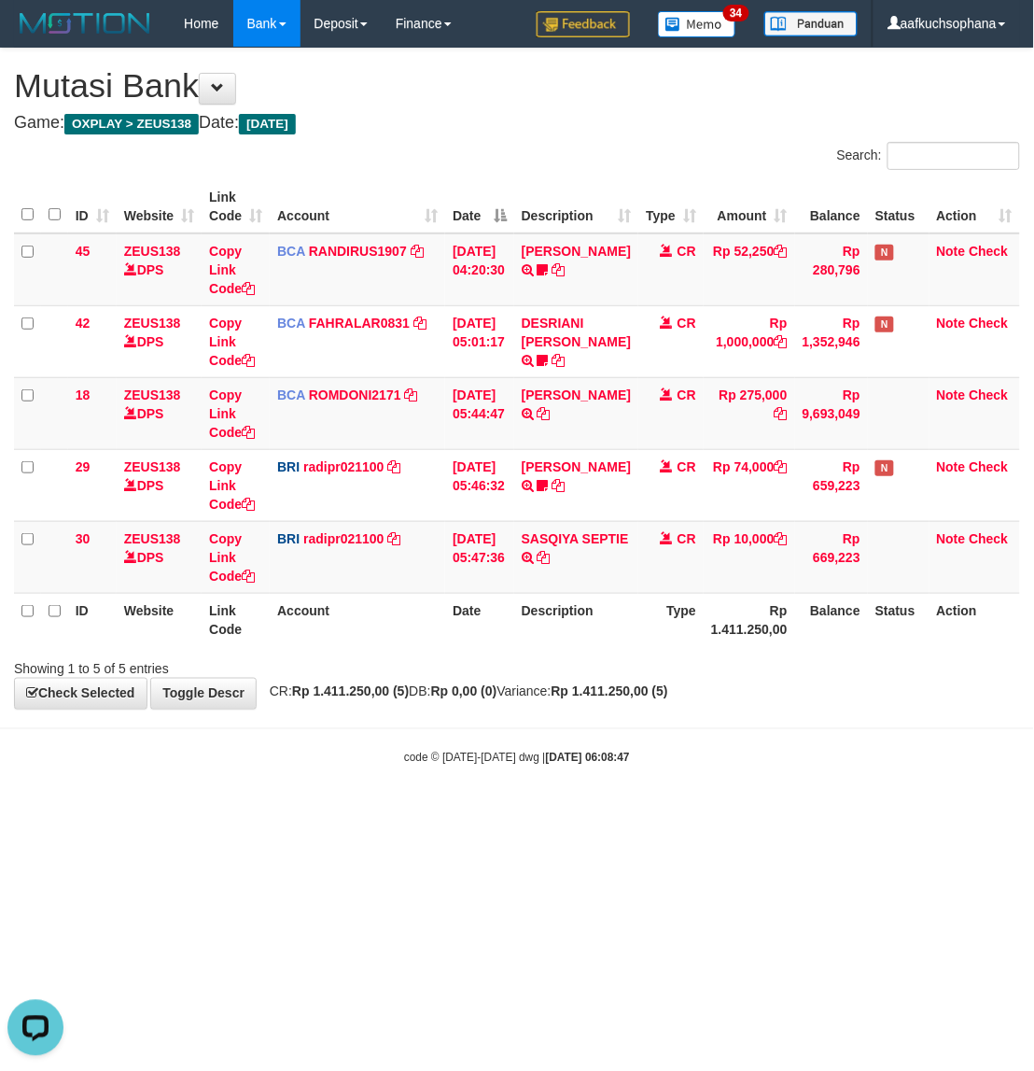
click at [271, 775] on body "Toggle navigation Home Bank Account List Load By Website Group [OXPLAY] ZEUS138…" at bounding box center [517, 406] width 1034 height 813
click at [465, 813] on html "Toggle navigation Home Bank Account List Load By Website Group [OXPLAY] ZEUS138…" at bounding box center [517, 406] width 1034 height 813
click at [467, 813] on html "Toggle navigation Home Bank Account List Load By Website Group [OXPLAY] ZEUS138…" at bounding box center [517, 406] width 1034 height 813
click at [715, 813] on html "Toggle navigation Home Bank Account List Load By Website Group [OXPLAY] ZEUS138…" at bounding box center [517, 406] width 1034 height 813
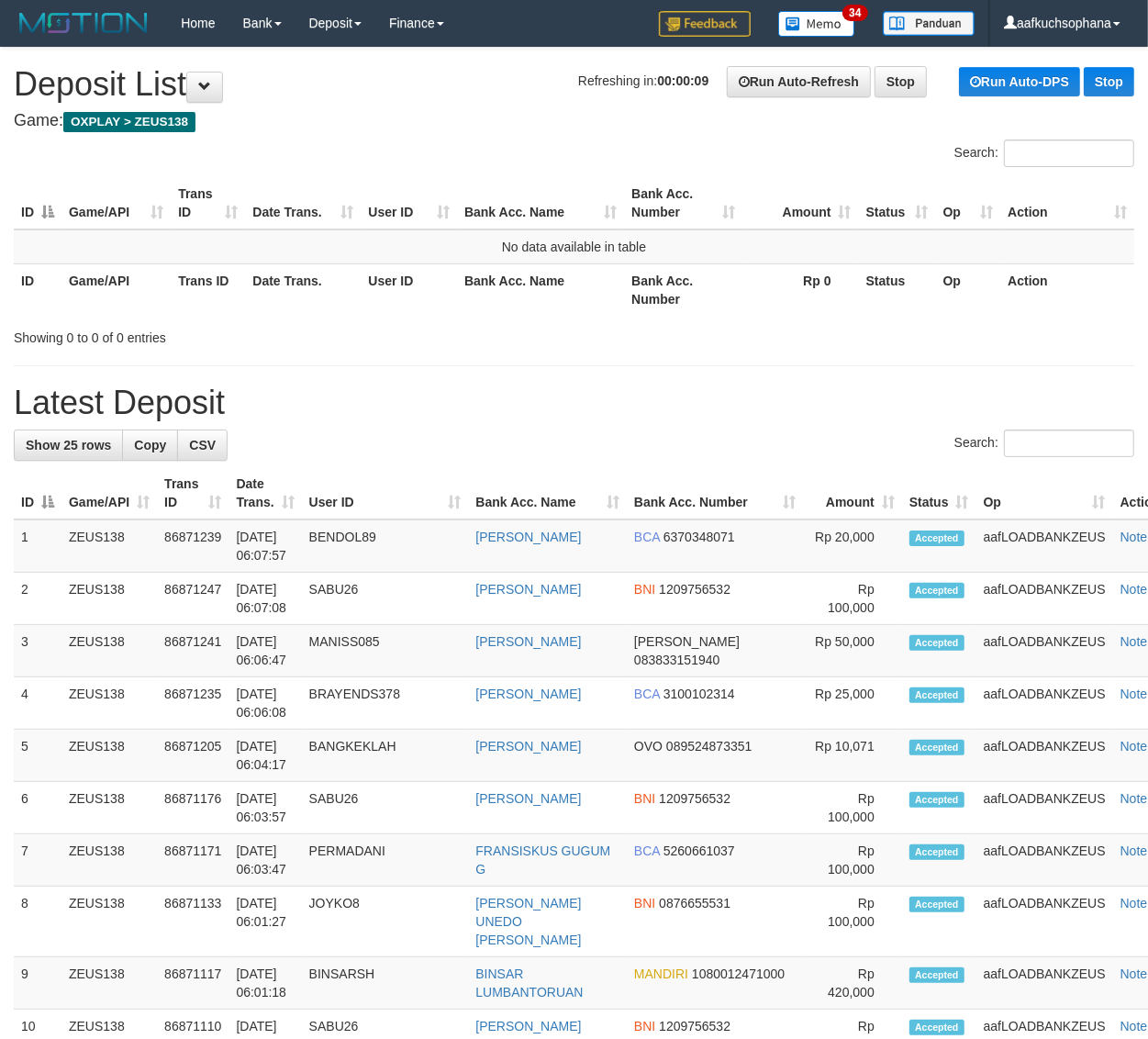
drag, startPoint x: 849, startPoint y: 375, endPoint x: 867, endPoint y: 381, distance: 19.0
click at [849, 375] on div "**********" at bounding box center [574, 1017] width 1148 height 1939
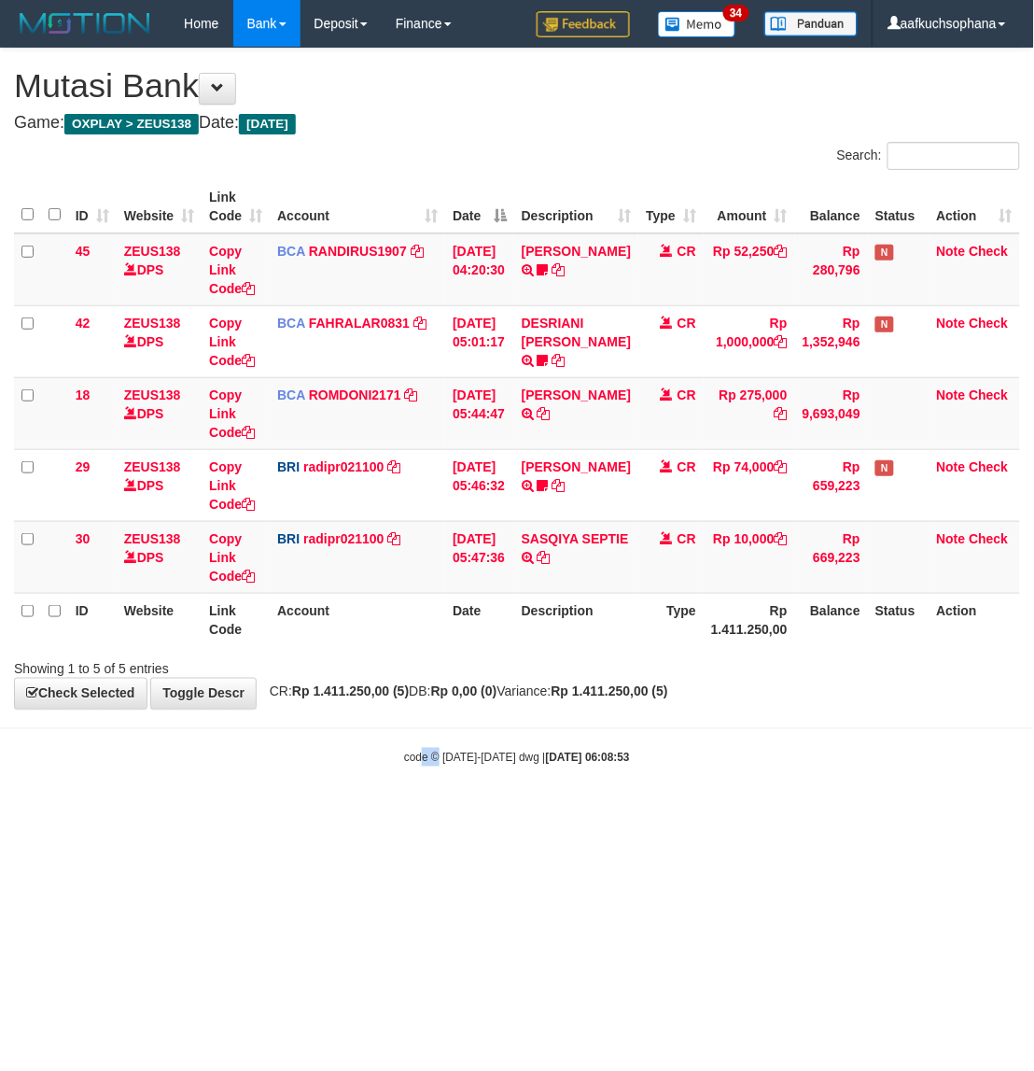
click at [440, 813] on html "Toggle navigation Home Bank Account List Load By Website Group [OXPLAY] ZEUS138…" at bounding box center [517, 406] width 1034 height 813
click at [457, 813] on html "Toggle navigation Home Bank Account List Load By Website Group [OXPLAY] ZEUS138…" at bounding box center [517, 406] width 1034 height 813
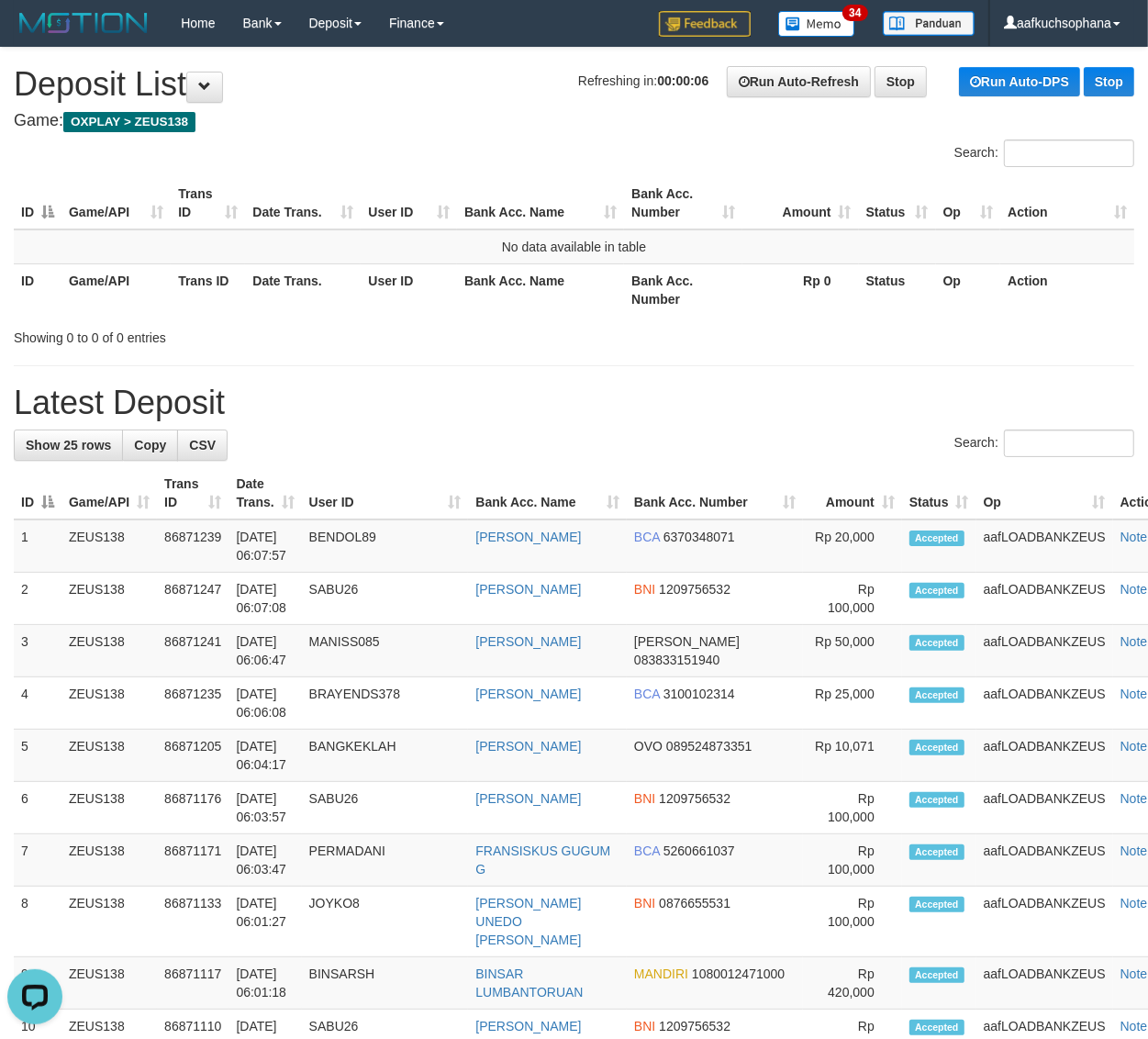
drag, startPoint x: 859, startPoint y: 388, endPoint x: 877, endPoint y: 394, distance: 19.0
click at [864, 392] on h1 "Latest Deposit" at bounding box center [574, 402] width 1120 height 36
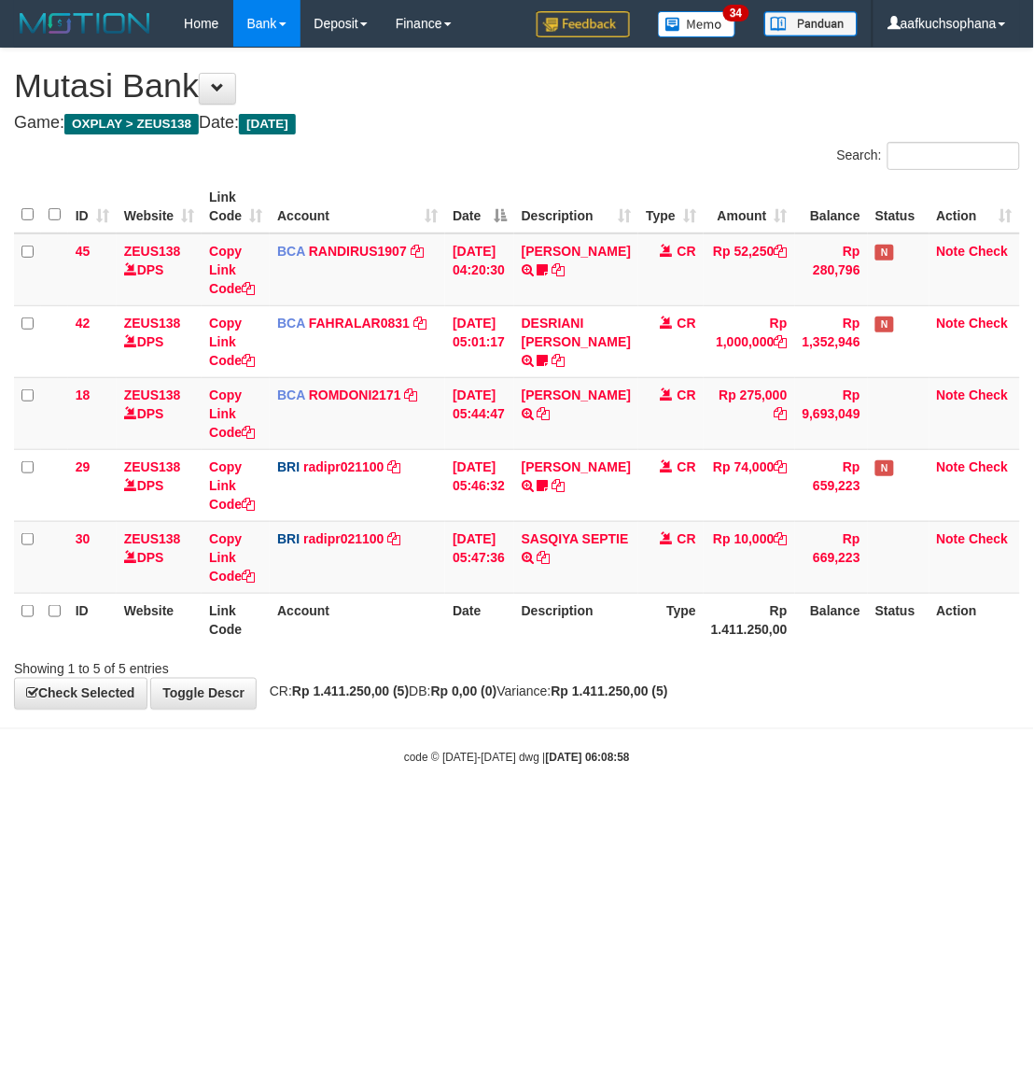
click at [366, 813] on html "Toggle navigation Home Bank Account List Load By Website Group [OXPLAY] ZEUS138…" at bounding box center [517, 406] width 1034 height 813
click at [479, 813] on html "Toggle navigation Home Bank Account List Load By Website Group [OXPLAY] ZEUS138…" at bounding box center [517, 406] width 1034 height 813
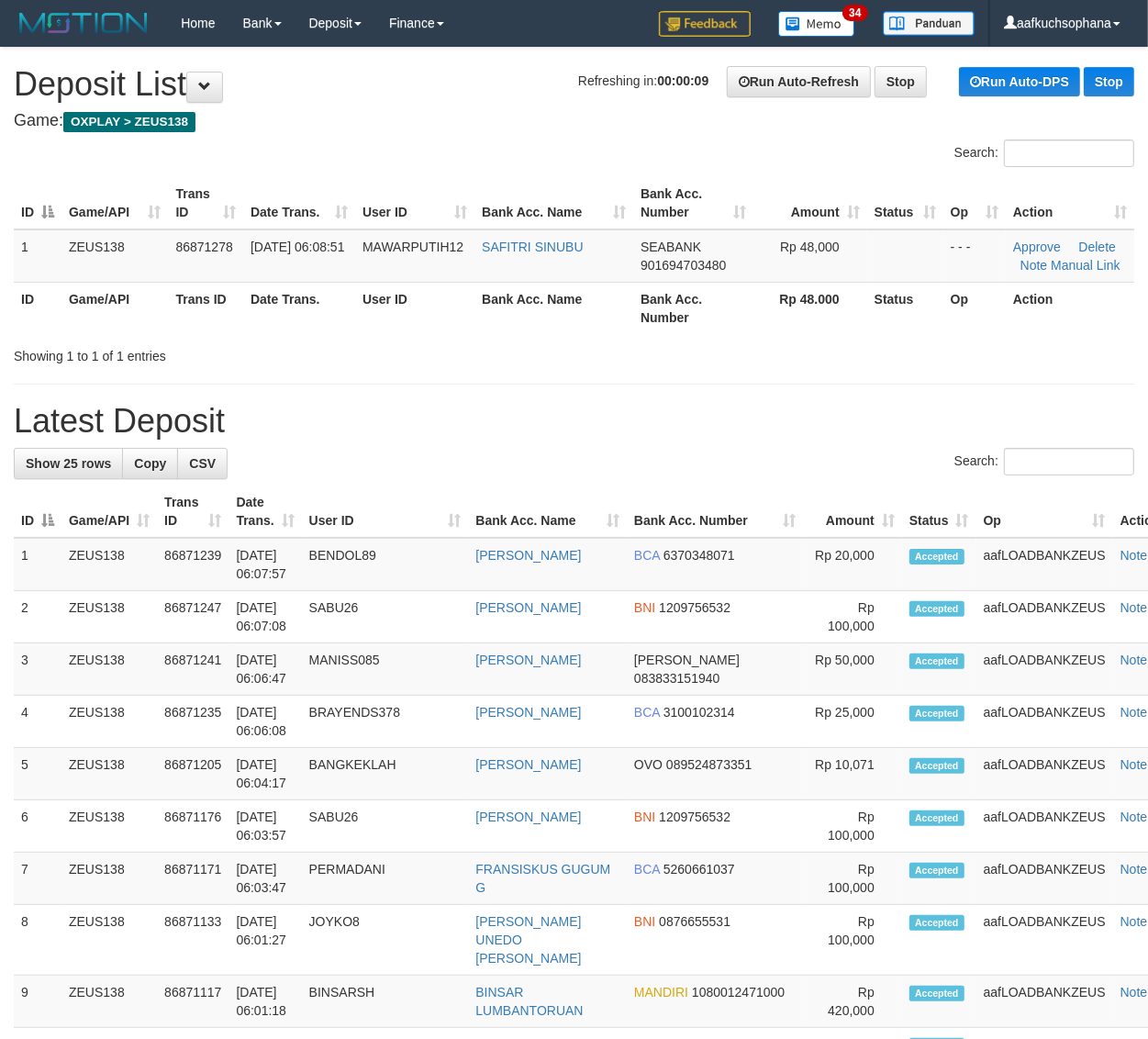
click at [695, 391] on div "**********" at bounding box center [574, 1026] width 1148 height 1957
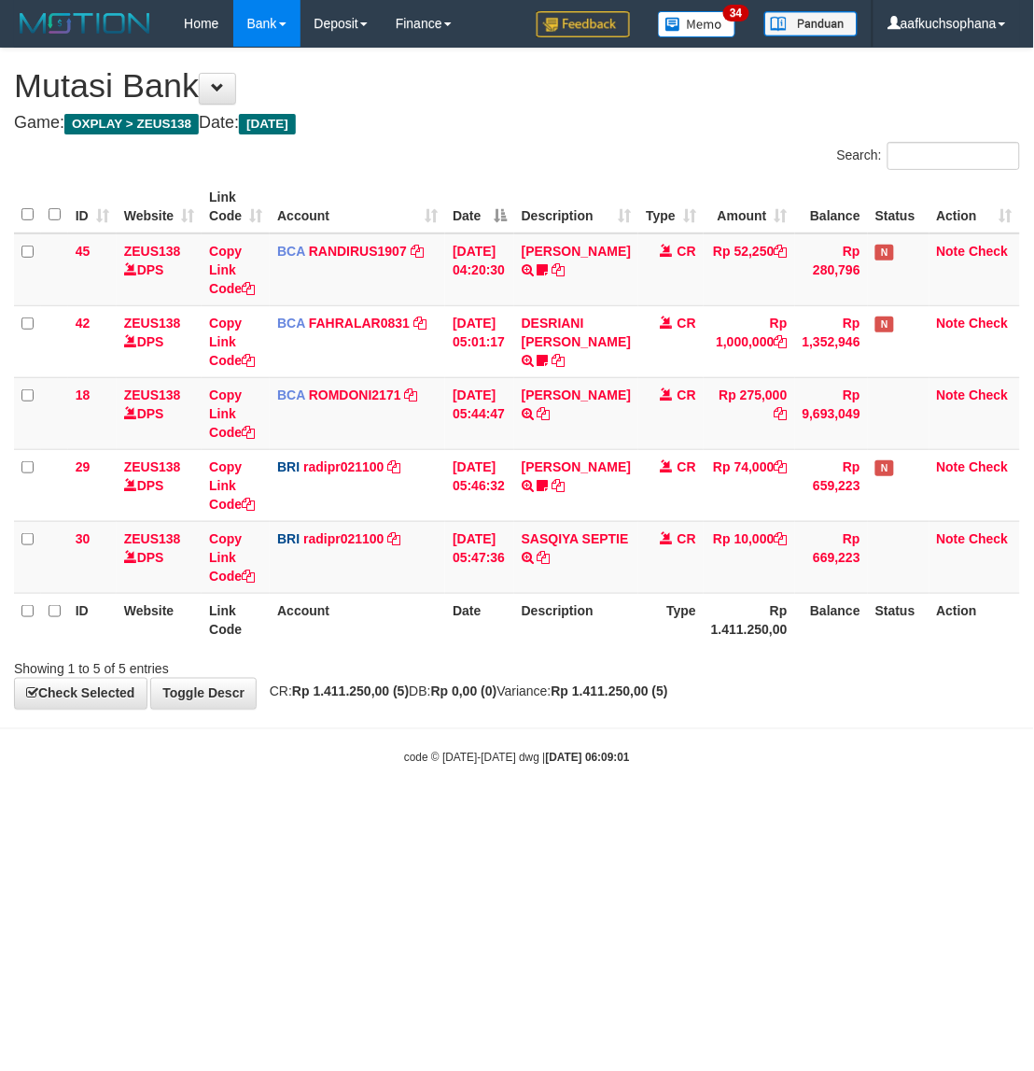
drag, startPoint x: 386, startPoint y: 818, endPoint x: 393, endPoint y: 824, distance: 9.9
click at [393, 813] on html "Toggle navigation Home Bank Account List Load By Website Group [OXPLAY] ZEUS138…" at bounding box center [517, 406] width 1034 height 813
click at [532, 813] on html "Toggle navigation Home Bank Account List Load By Website Group [OXPLAY] ZEUS138…" at bounding box center [517, 406] width 1034 height 813
click at [563, 813] on html "Toggle navigation Home Bank Account List Load By Website Group [OXPLAY] ZEUS138…" at bounding box center [517, 406] width 1034 height 813
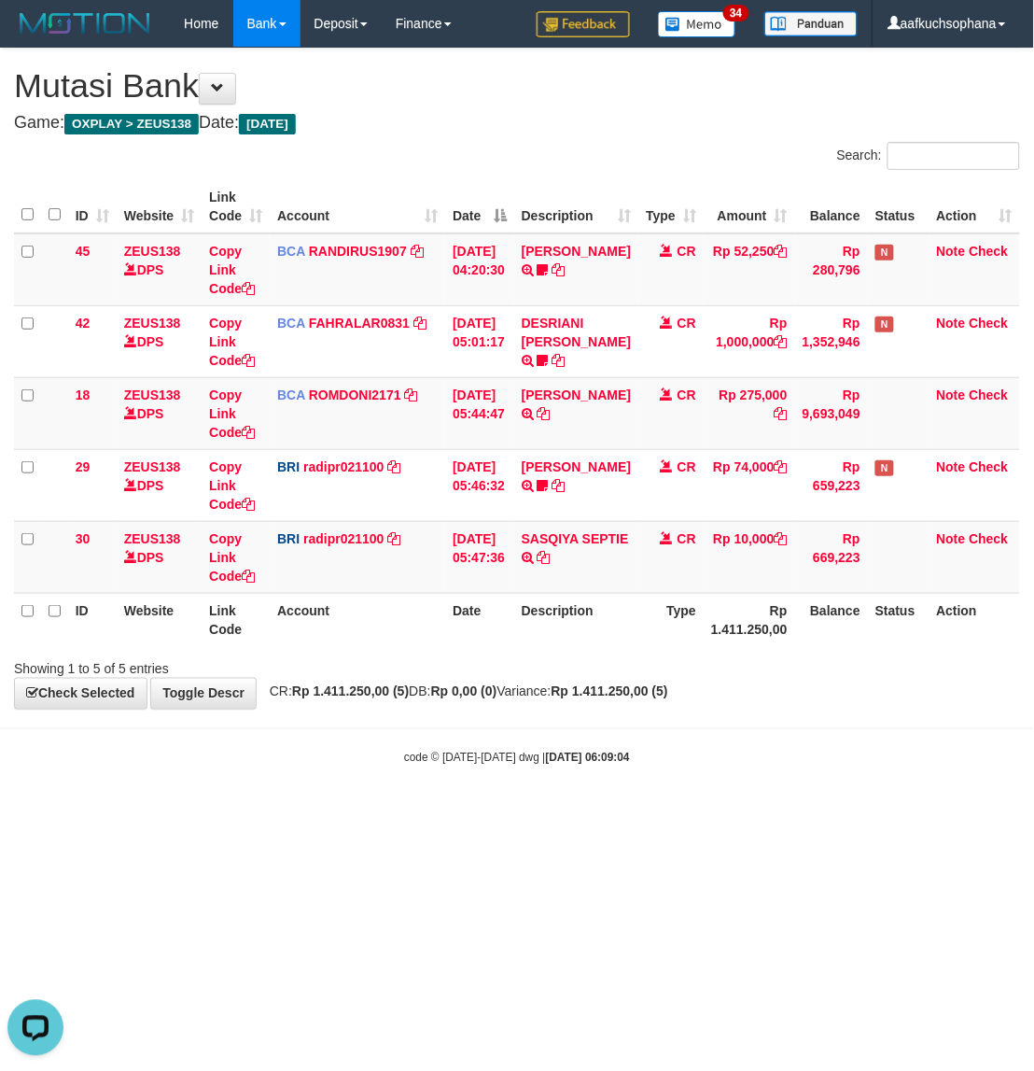
click at [560, 813] on html "Toggle navigation Home Bank Account List Load By Website Group [OXPLAY] ZEUS138…" at bounding box center [517, 406] width 1034 height 813
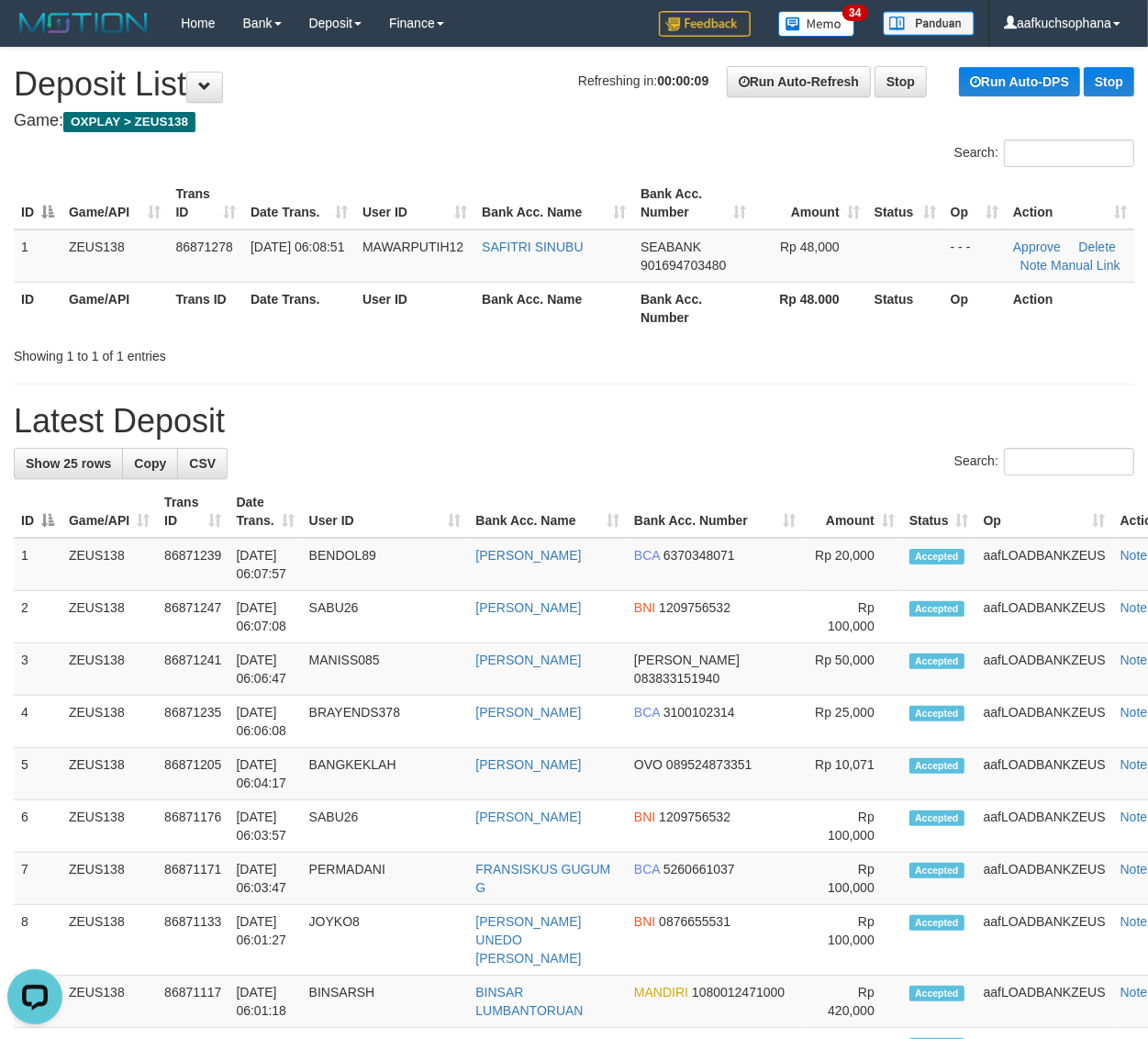
click at [822, 395] on div "**********" at bounding box center [574, 1026] width 1148 height 1957
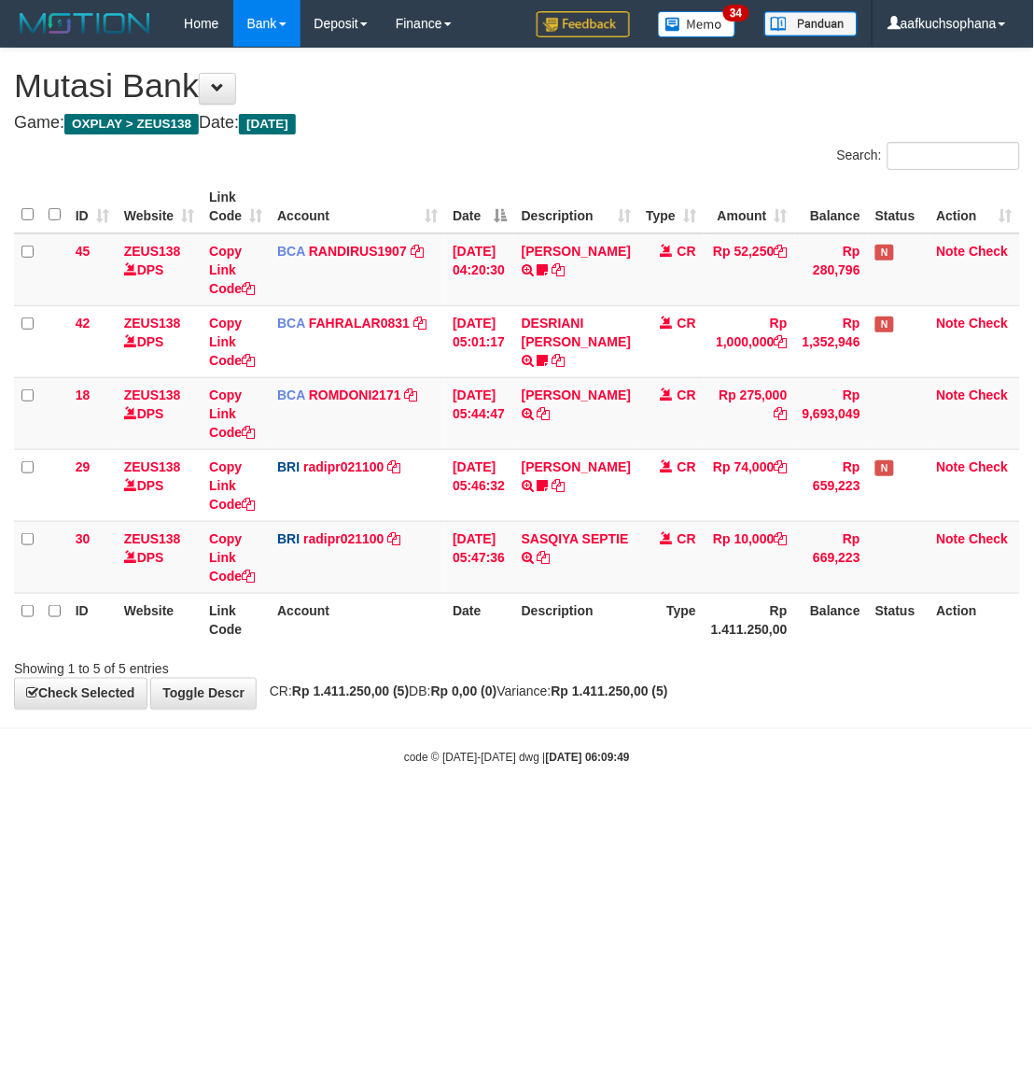
click at [467, 771] on body "Toggle navigation Home Bank Account List Load By Website Group [OXPLAY] ZEUS138…" at bounding box center [517, 406] width 1034 height 813
click at [716, 745] on body "Toggle navigation Home Bank Account List Load By Website Group [OXPLAY] ZEUS138…" at bounding box center [517, 406] width 1034 height 813
click at [654, 813] on body "Toggle navigation Home Bank Account List Load By Website Group [OXPLAY] ZEUS138…" at bounding box center [517, 406] width 1034 height 813
click at [640, 796] on body "Toggle navigation Home Bank Account List Load By Website Group [OXPLAY] ZEUS138…" at bounding box center [517, 406] width 1034 height 813
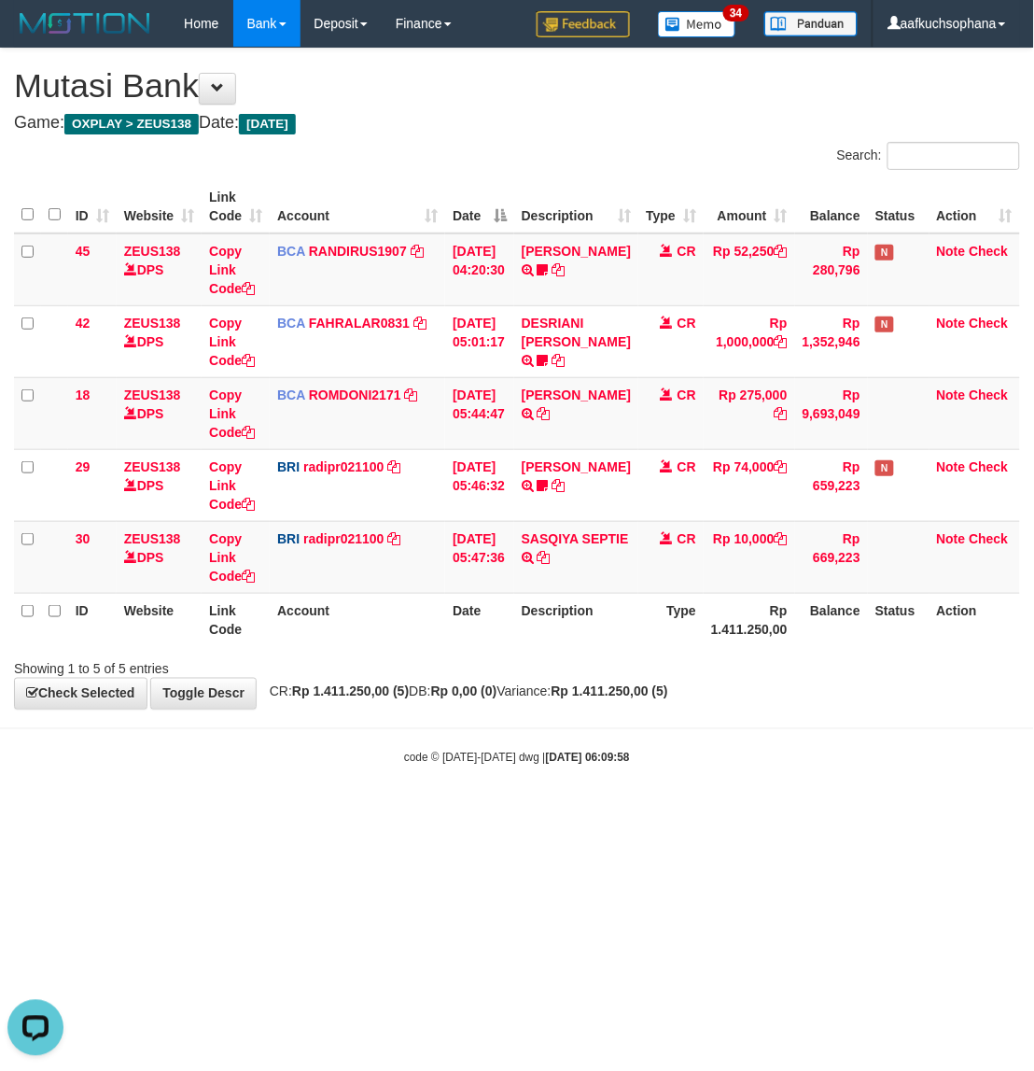
click at [740, 813] on body "Toggle navigation Home Bank Account List Load By Website Group [OXPLAY] ZEUS138…" at bounding box center [517, 406] width 1034 height 813
click at [739, 813] on html "Toggle navigation Home Bank Account List Load By Website Group [OXPLAY] ZEUS138…" at bounding box center [517, 406] width 1034 height 813
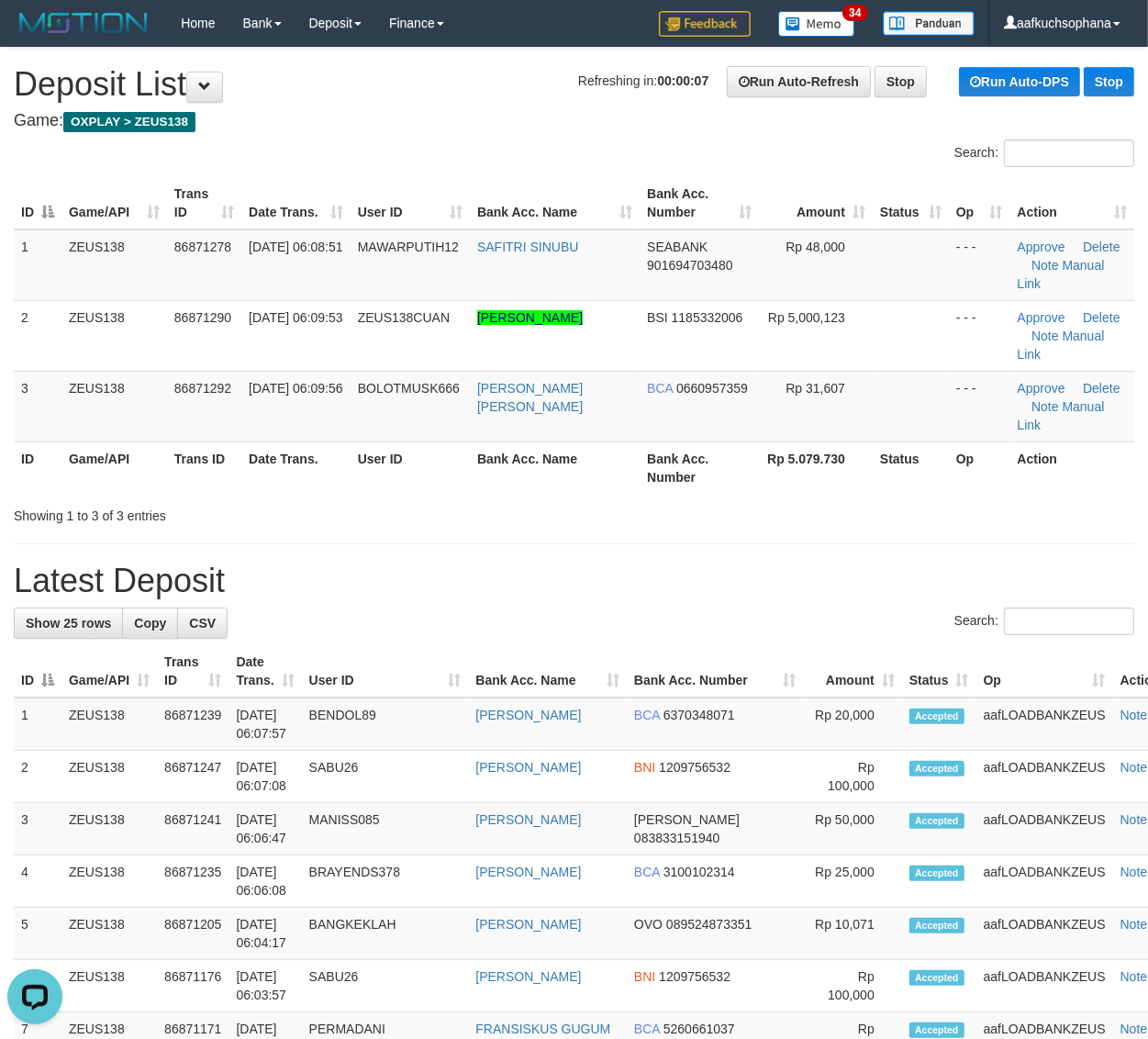
drag, startPoint x: 734, startPoint y: 479, endPoint x: 755, endPoint y: 488, distance: 22.8
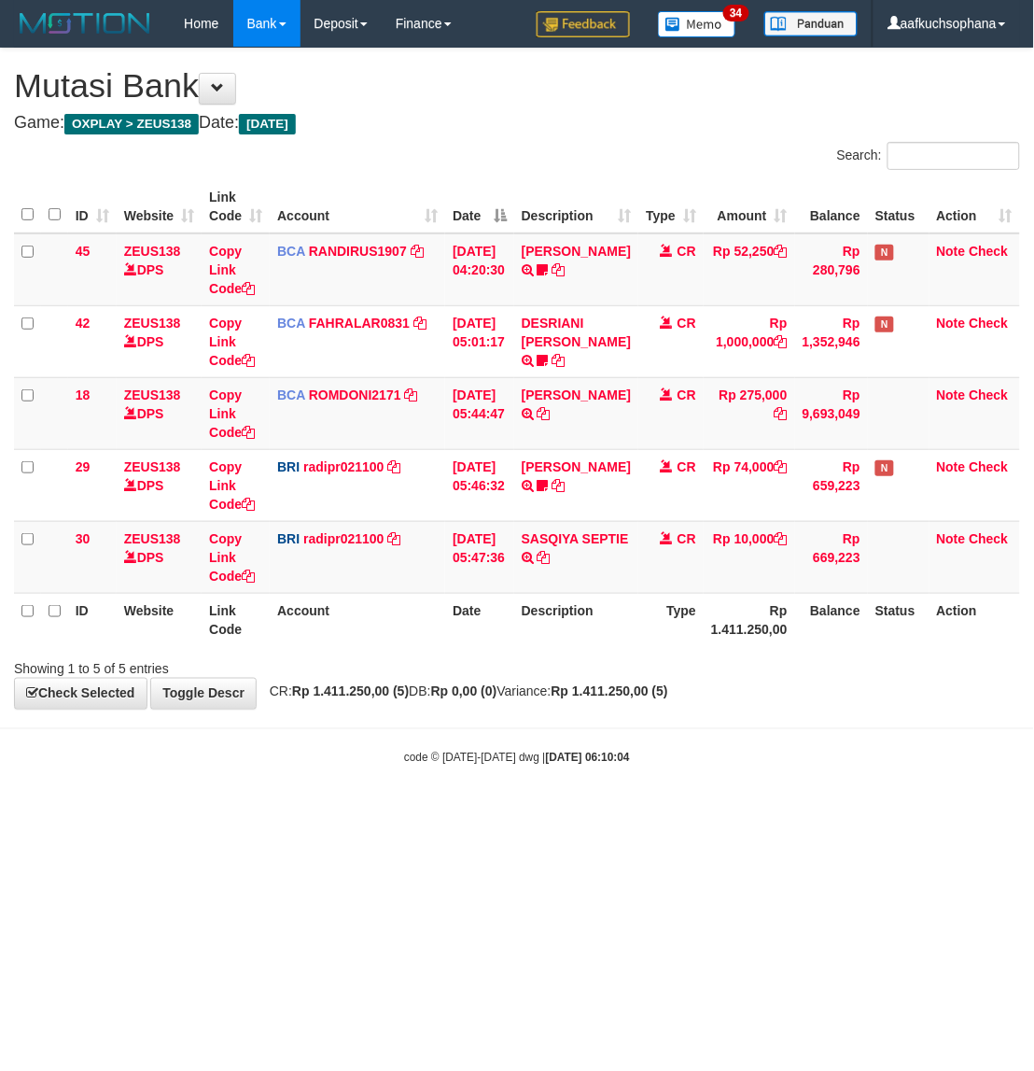
click at [646, 813] on html "Toggle navigation Home Bank Account List Load By Website Group [OXPLAY] ZEUS138…" at bounding box center [517, 406] width 1034 height 813
click at [637, 813] on html "Toggle navigation Home Bank Account List Load By Website Group [OXPLAY] ZEUS138…" at bounding box center [517, 406] width 1034 height 813
click at [540, 813] on html "Toggle navigation Home Bank Account List Load By Website Group [OXPLAY] ZEUS138…" at bounding box center [517, 406] width 1034 height 813
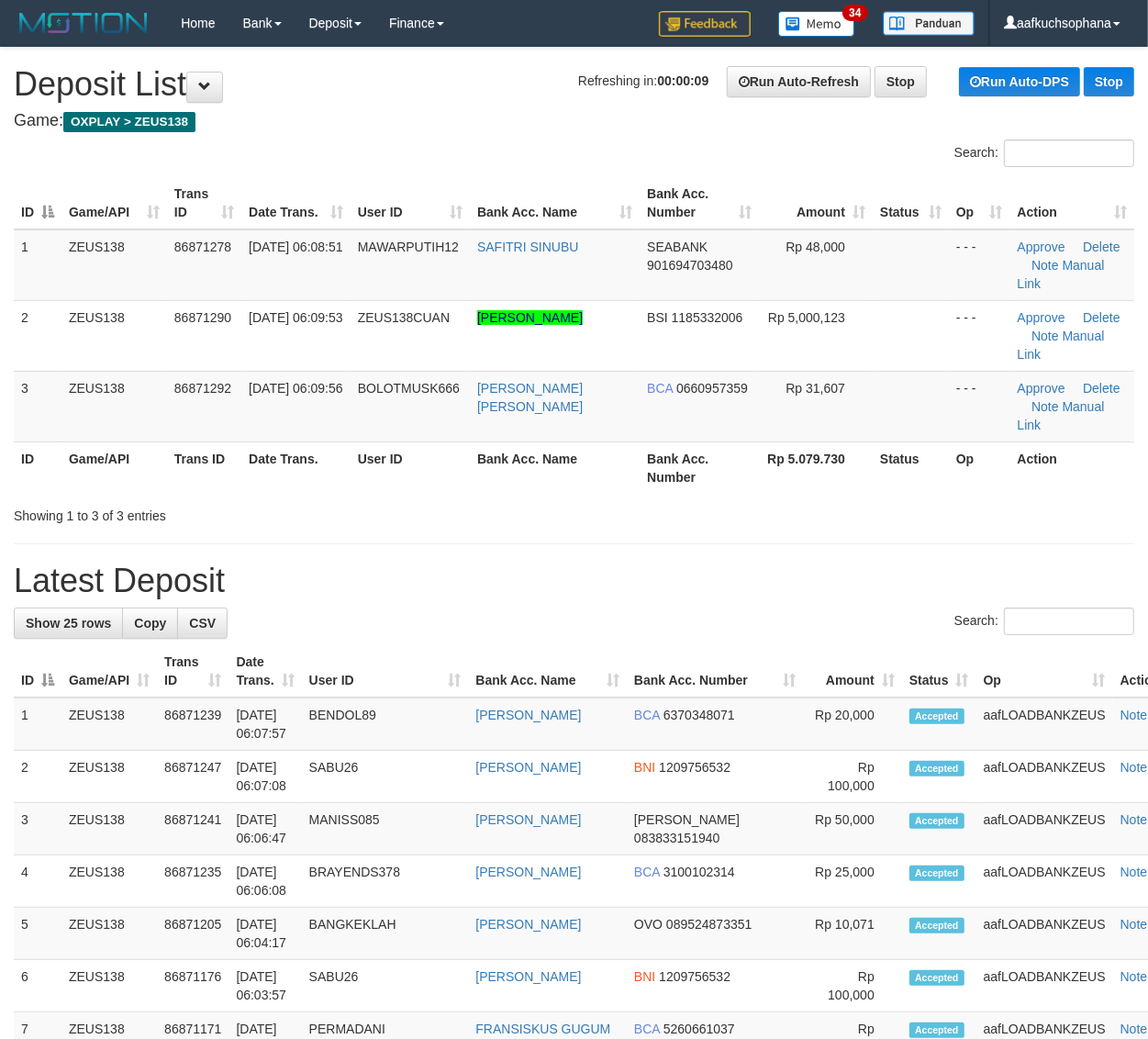
drag, startPoint x: 785, startPoint y: 468, endPoint x: 966, endPoint y: 530, distance: 191.3
click at [785, 499] on div "Showing 1 to 3 of 3 entries" at bounding box center [574, 512] width 1148 height 26
drag, startPoint x: 874, startPoint y: 465, endPoint x: 1003, endPoint y: 520, distance: 140.2
click at [874, 499] on div "Showing 1 to 3 of 3 entries" at bounding box center [574, 512] width 1148 height 26
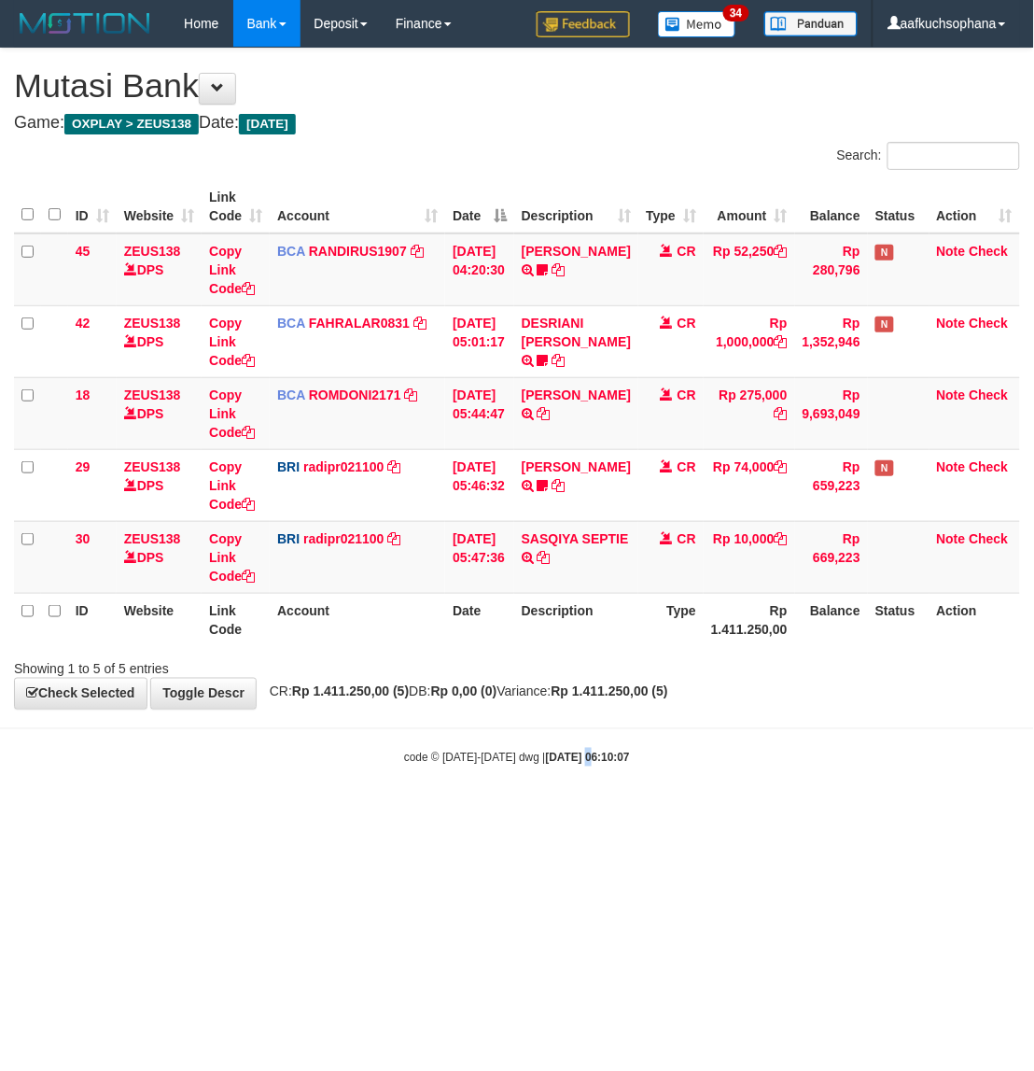
click at [570, 813] on html "Toggle navigation Home Bank Account List Load By Website Group [OXPLAY] ZEUS138…" at bounding box center [517, 406] width 1034 height 813
click at [675, 813] on html "Toggle navigation Home Bank Account List Load By Website Group [OXPLAY] ZEUS138…" at bounding box center [517, 406] width 1034 height 813
click at [527, 810] on body "Toggle navigation Home Bank Account List Load By Website Group [OXPLAY] ZEUS138…" at bounding box center [517, 406] width 1034 height 813
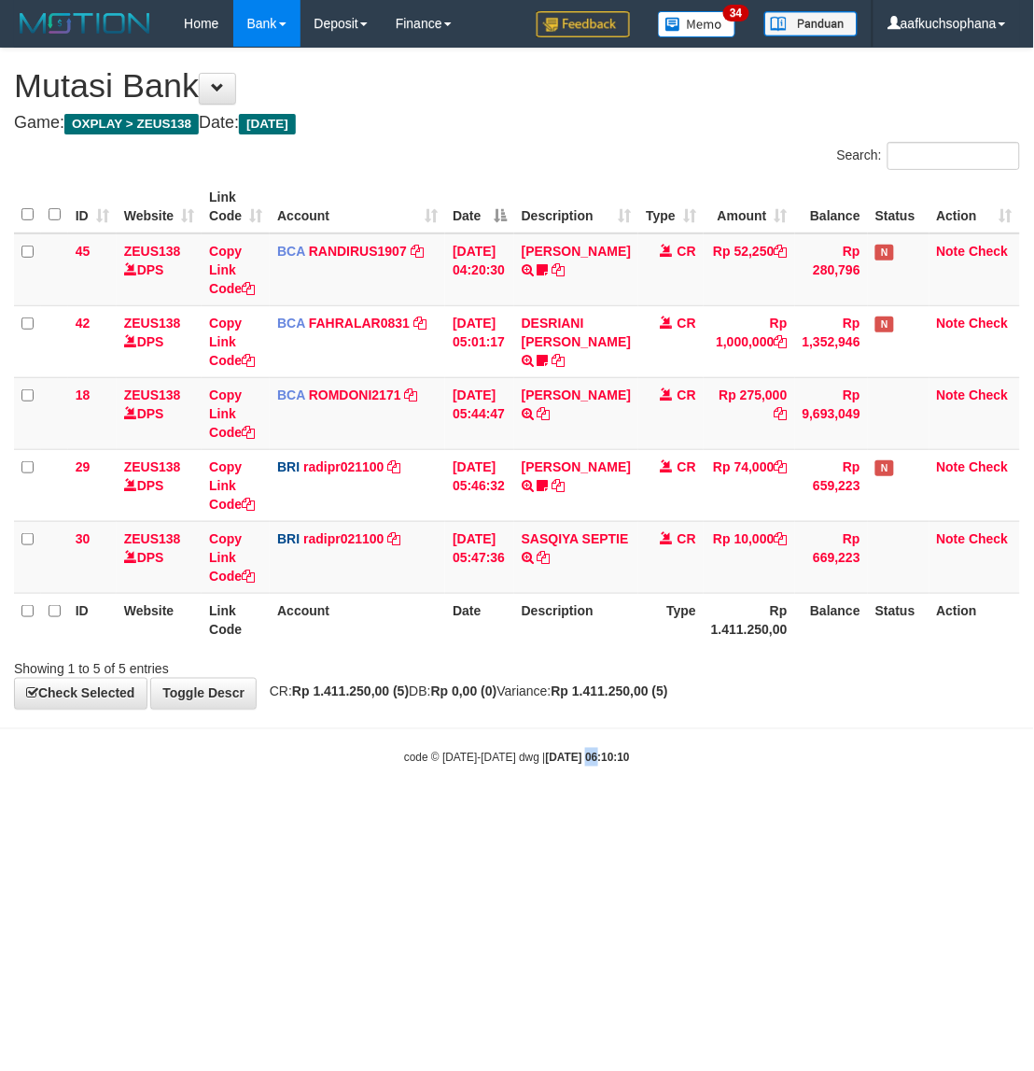
drag, startPoint x: 568, startPoint y: 836, endPoint x: 0, endPoint y: 540, distance: 640.1
click at [574, 813] on html "Toggle navigation Home Bank Account List Load By Website Group [OXPLAY] ZEUS138…" at bounding box center [517, 406] width 1034 height 813
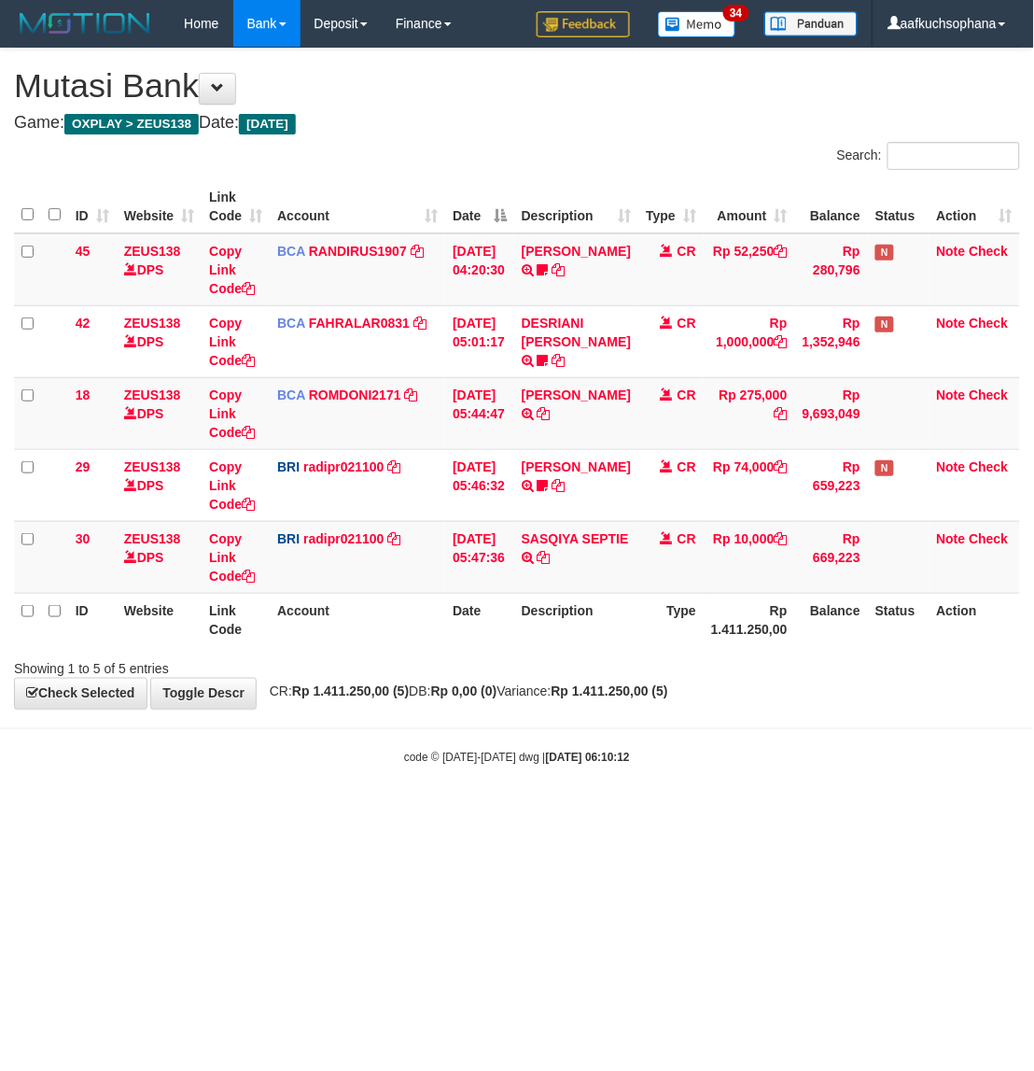
click at [549, 813] on html "Toggle navigation Home Bank Account List Load By Website Group [OXPLAY] ZEUS138…" at bounding box center [517, 406] width 1034 height 813
drag, startPoint x: 695, startPoint y: 838, endPoint x: 691, endPoint y: 854, distance: 16.5
click at [691, 813] on html "Toggle navigation Home Bank Account List Load By Website Group [OXPLAY] ZEUS138…" at bounding box center [517, 406] width 1034 height 813
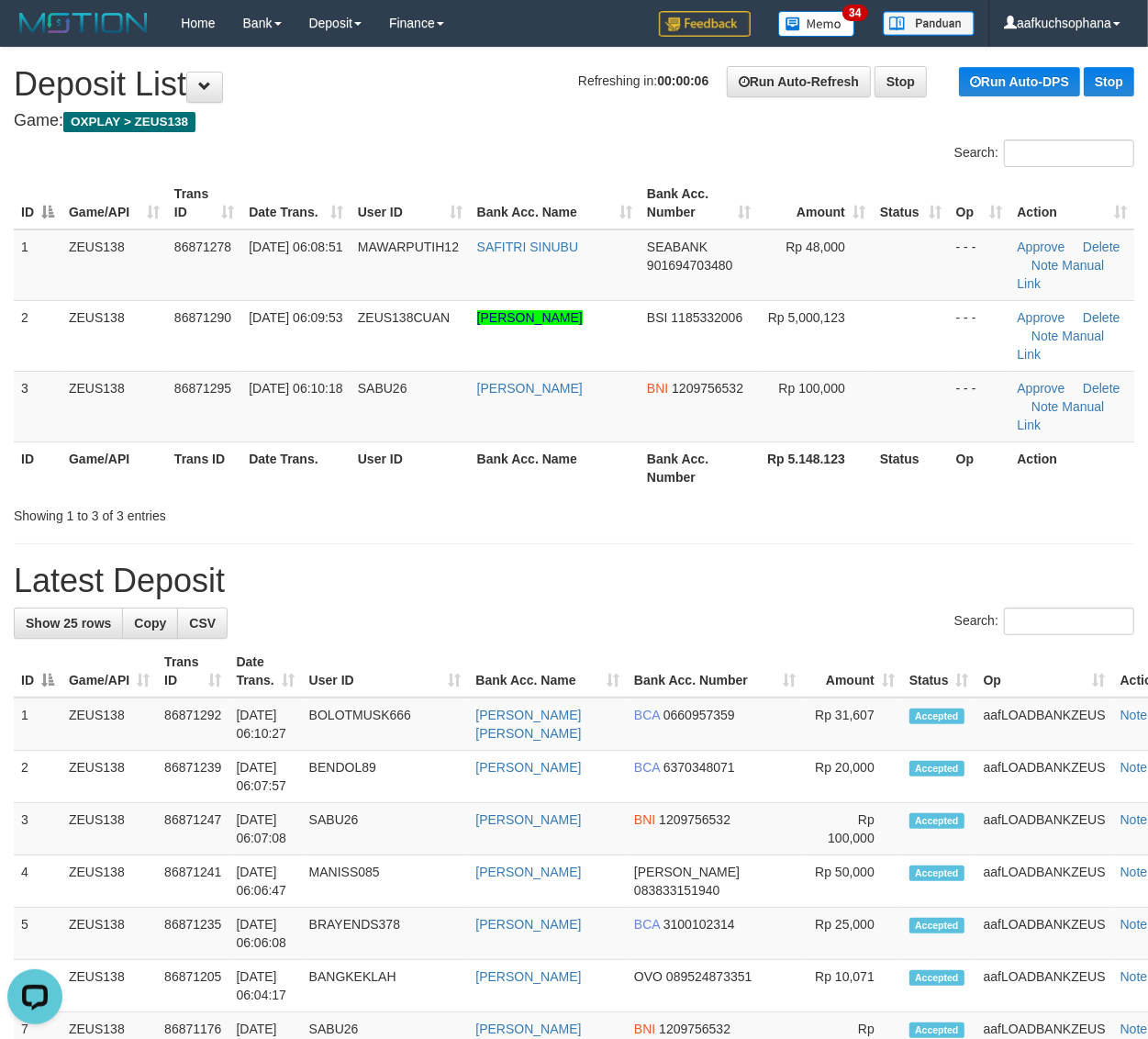
drag, startPoint x: 808, startPoint y: 491, endPoint x: 1159, endPoint y: 600, distance: 367.5
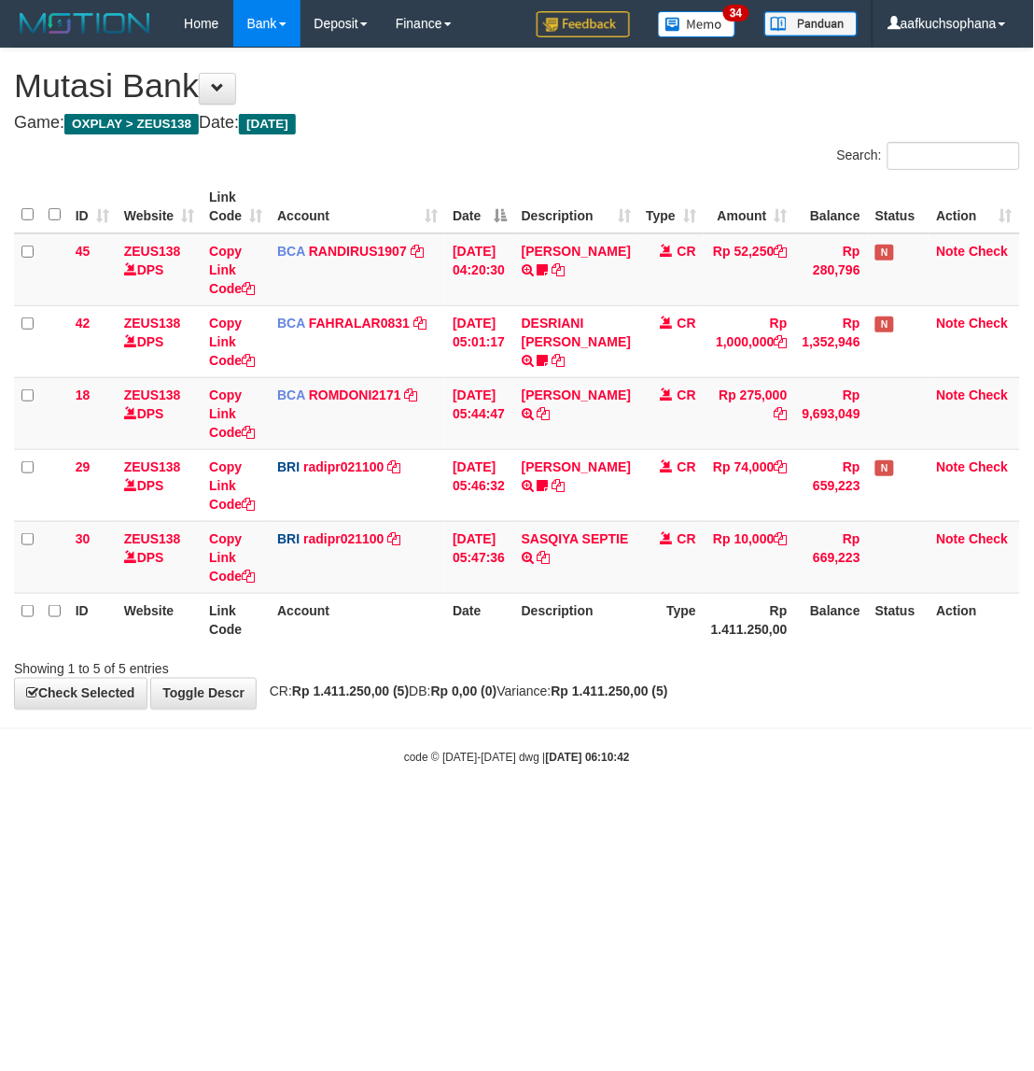
click at [666, 813] on html "Toggle navigation Home Bank Account List Load By Website Group [OXPLAY] ZEUS138…" at bounding box center [517, 406] width 1034 height 813
drag, startPoint x: 667, startPoint y: 770, endPoint x: 709, endPoint y: 729, distance: 58.8
click at [670, 765] on body "Toggle navigation Home Bank Account List Load By Website Group [OXPLAY] ZEUS138…" at bounding box center [517, 406] width 1034 height 813
click at [442, 737] on body "Toggle navigation Home Bank Account List Load By Website Group [OXPLAY] ZEUS138…" at bounding box center [517, 406] width 1034 height 813
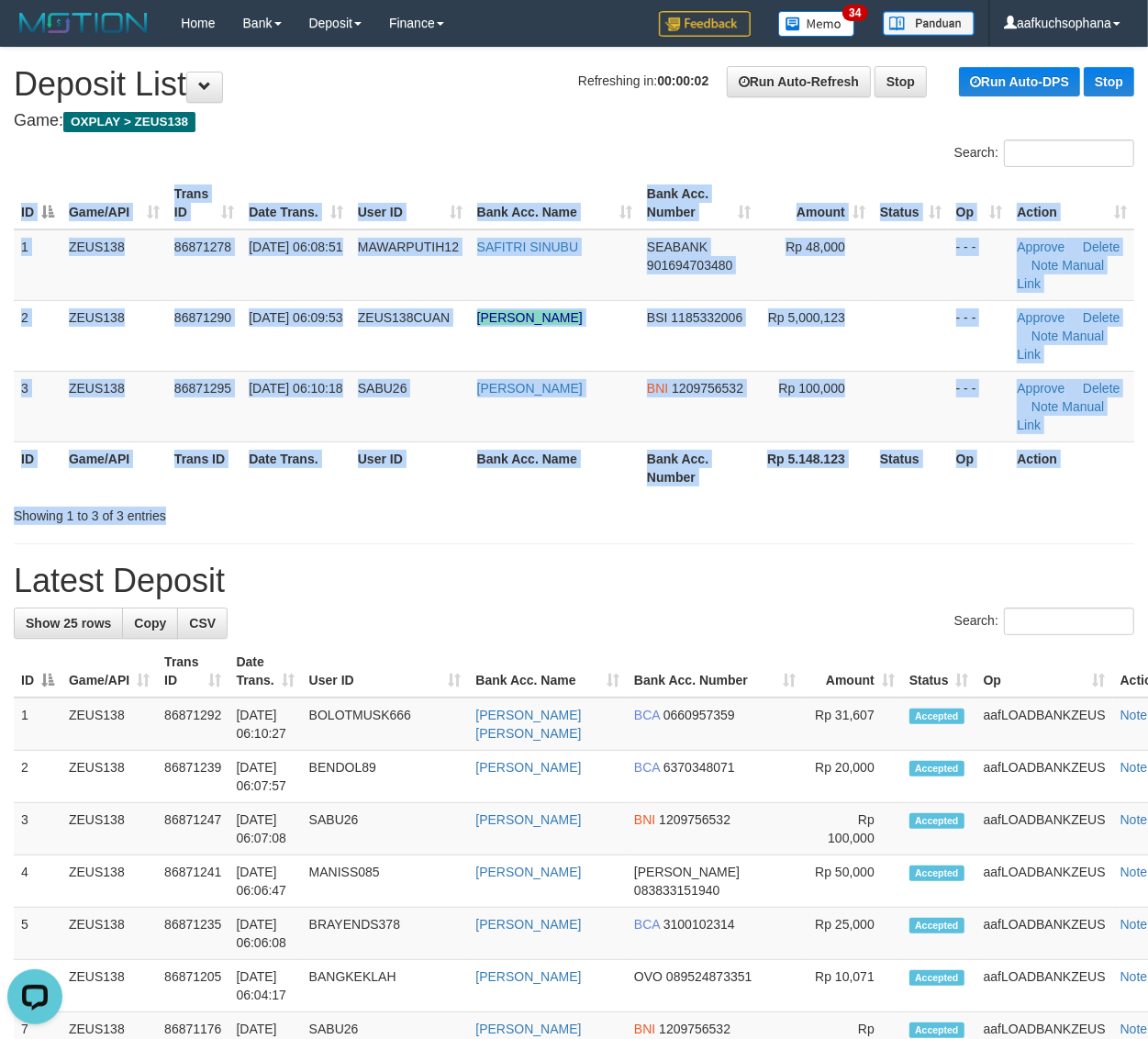
drag, startPoint x: 822, startPoint y: 442, endPoint x: 892, endPoint y: 465, distance: 73.7
click at [831, 443] on div "Search: ID Game/API Trans ID Date Trans. User ID Bank Acc. Name Bank Acc. Numbe…" at bounding box center [574, 332] width 1120 height 385
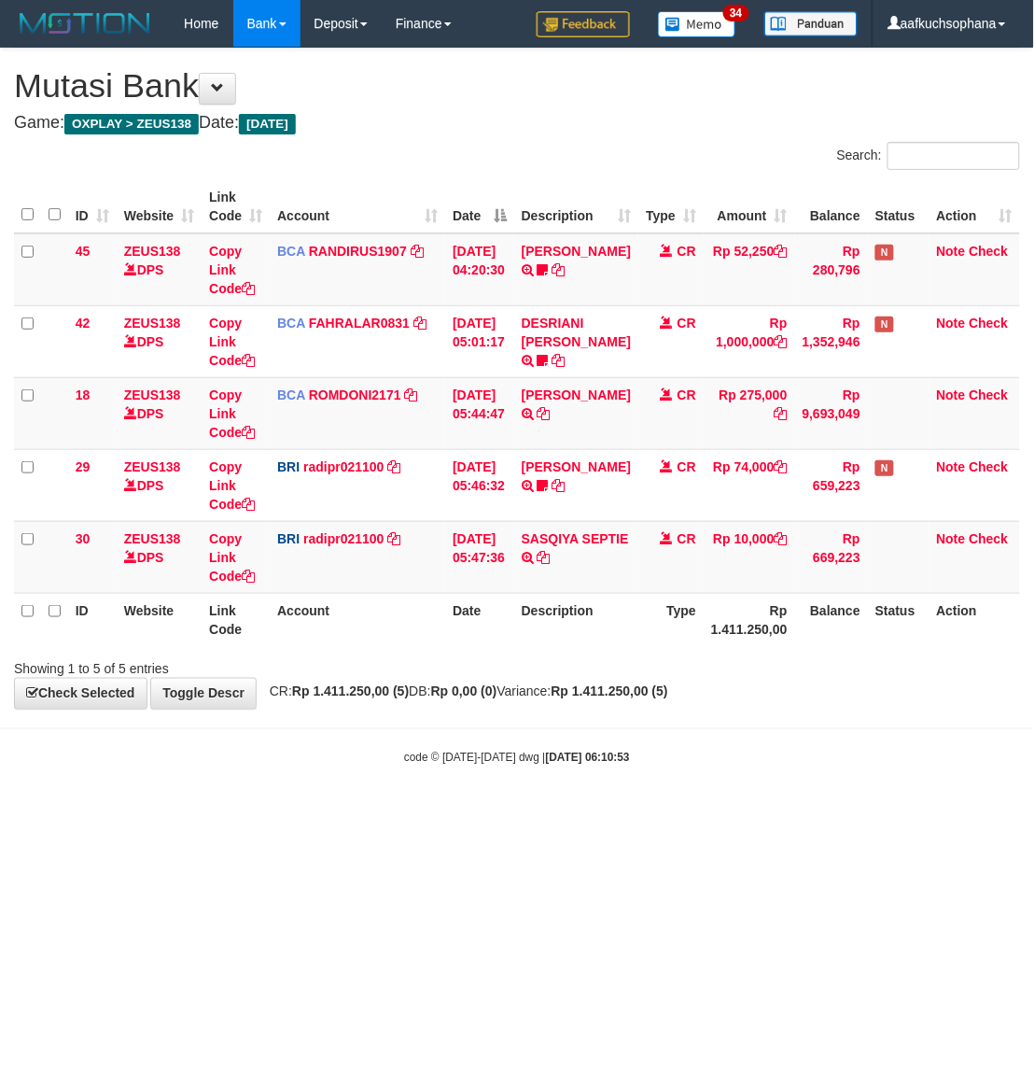
click at [512, 773] on body "Toggle navigation Home Bank Account List Load By Website Group [OXPLAY] ZEUS138…" at bounding box center [517, 406] width 1034 height 813
drag, startPoint x: 638, startPoint y: 861, endPoint x: 406, endPoint y: 758, distance: 253.3
click at [637, 813] on html "Toggle navigation Home Bank Account List Load By Website Group [OXPLAY] ZEUS138…" at bounding box center [517, 406] width 1034 height 813
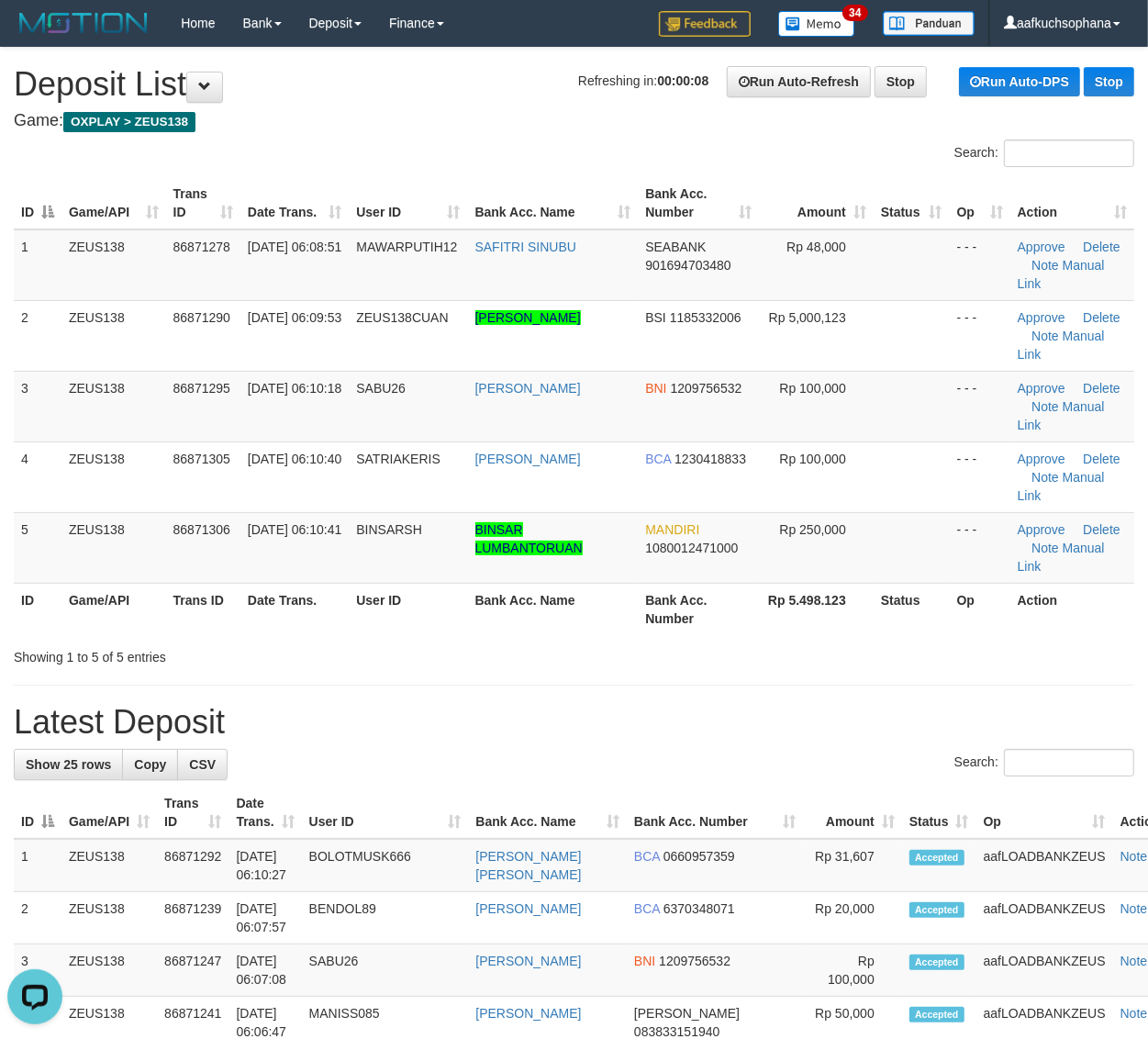
drag, startPoint x: 847, startPoint y: 648, endPoint x: 1161, endPoint y: 665, distance: 314.5
click at [849, 649] on div "Showing 1 to 5 of 5 entries" at bounding box center [574, 654] width 1148 height 26
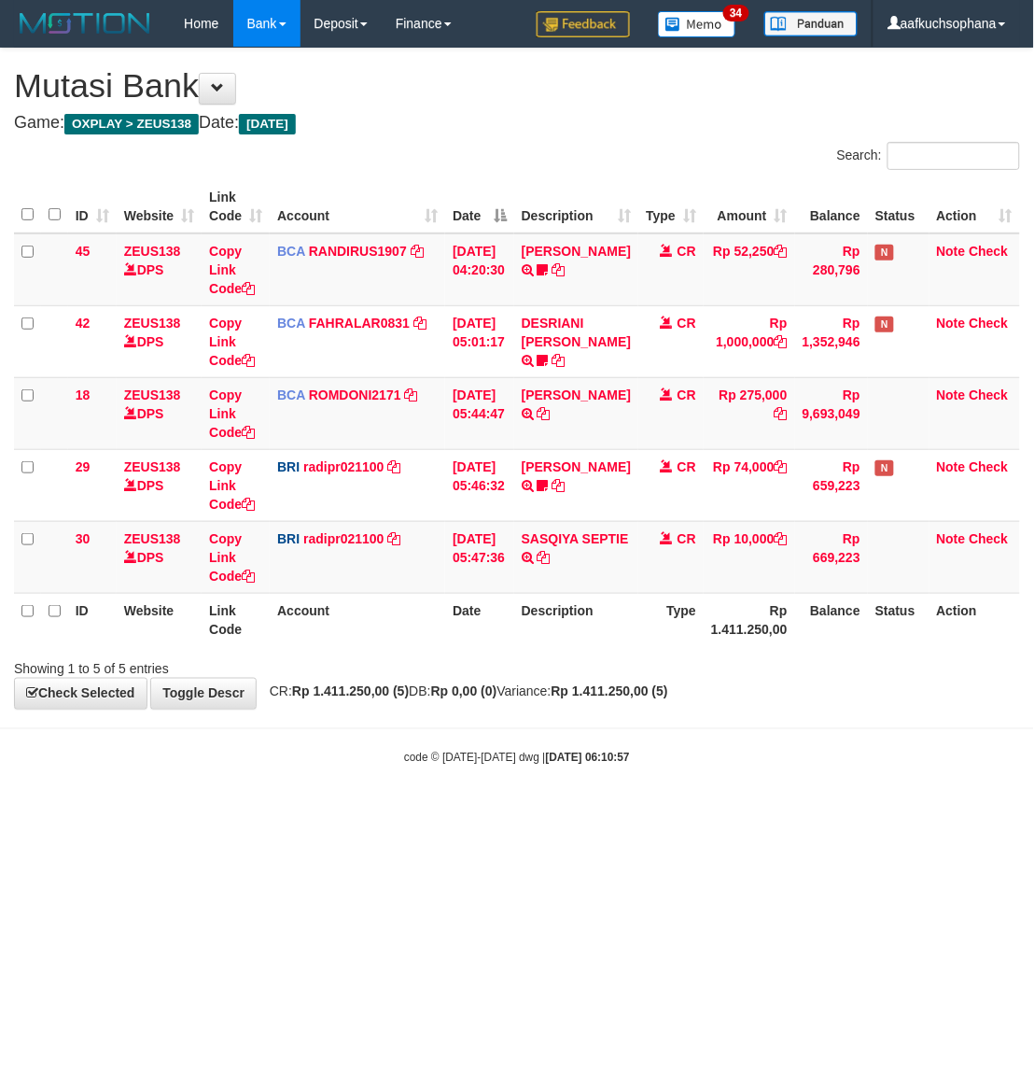
click at [333, 803] on body "Toggle navigation Home Bank Account List Load By Website Group [OXPLAY] ZEUS138…" at bounding box center [517, 406] width 1034 height 813
click at [599, 813] on html "Toggle navigation Home Bank Account List Load By Website Group [OXPLAY] ZEUS138…" at bounding box center [517, 406] width 1034 height 813
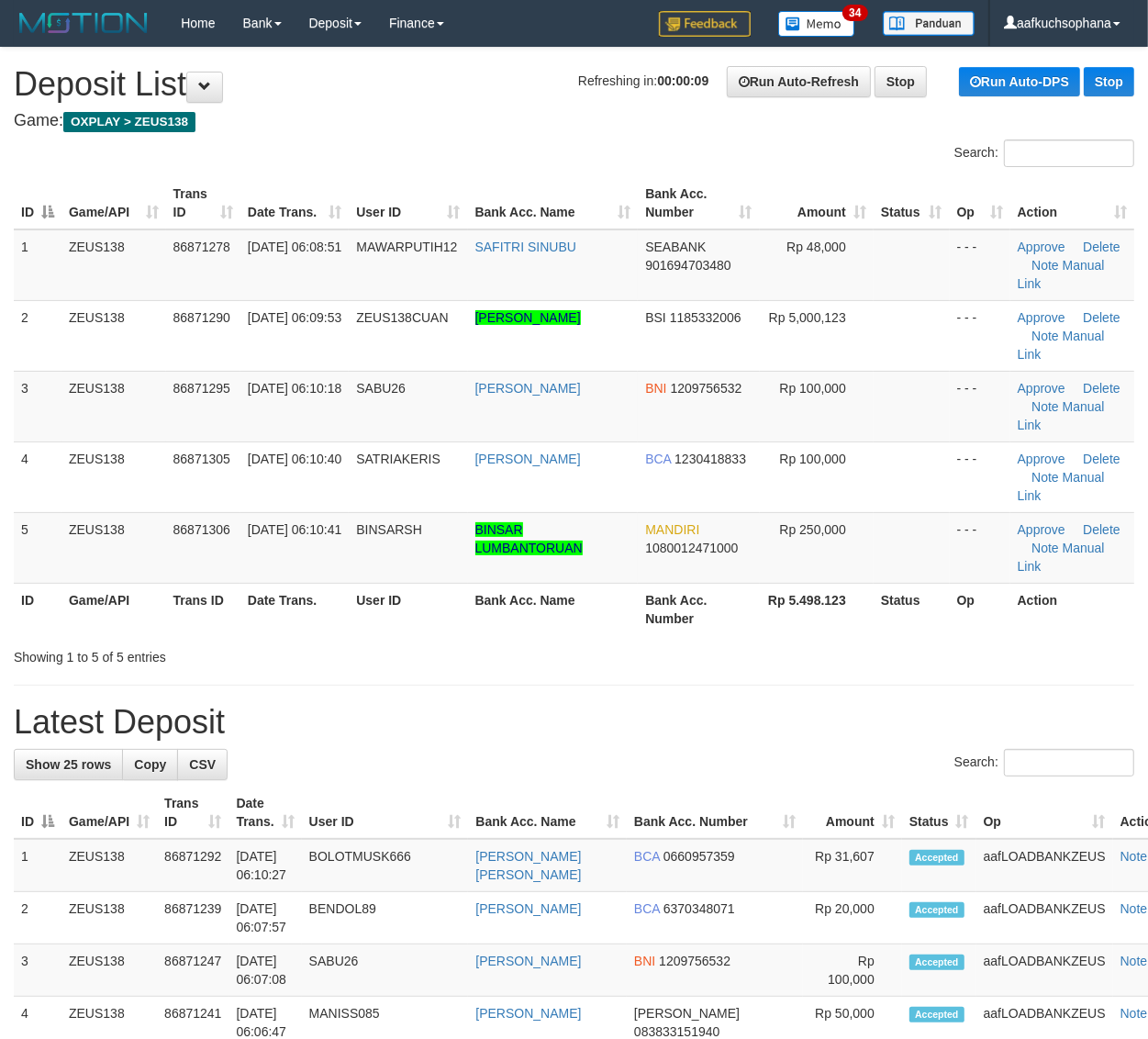
drag, startPoint x: 973, startPoint y: 642, endPoint x: 1030, endPoint y: 642, distance: 57.0
click at [973, 642] on div "Showing 1 to 5 of 5 entries" at bounding box center [574, 654] width 1148 height 26
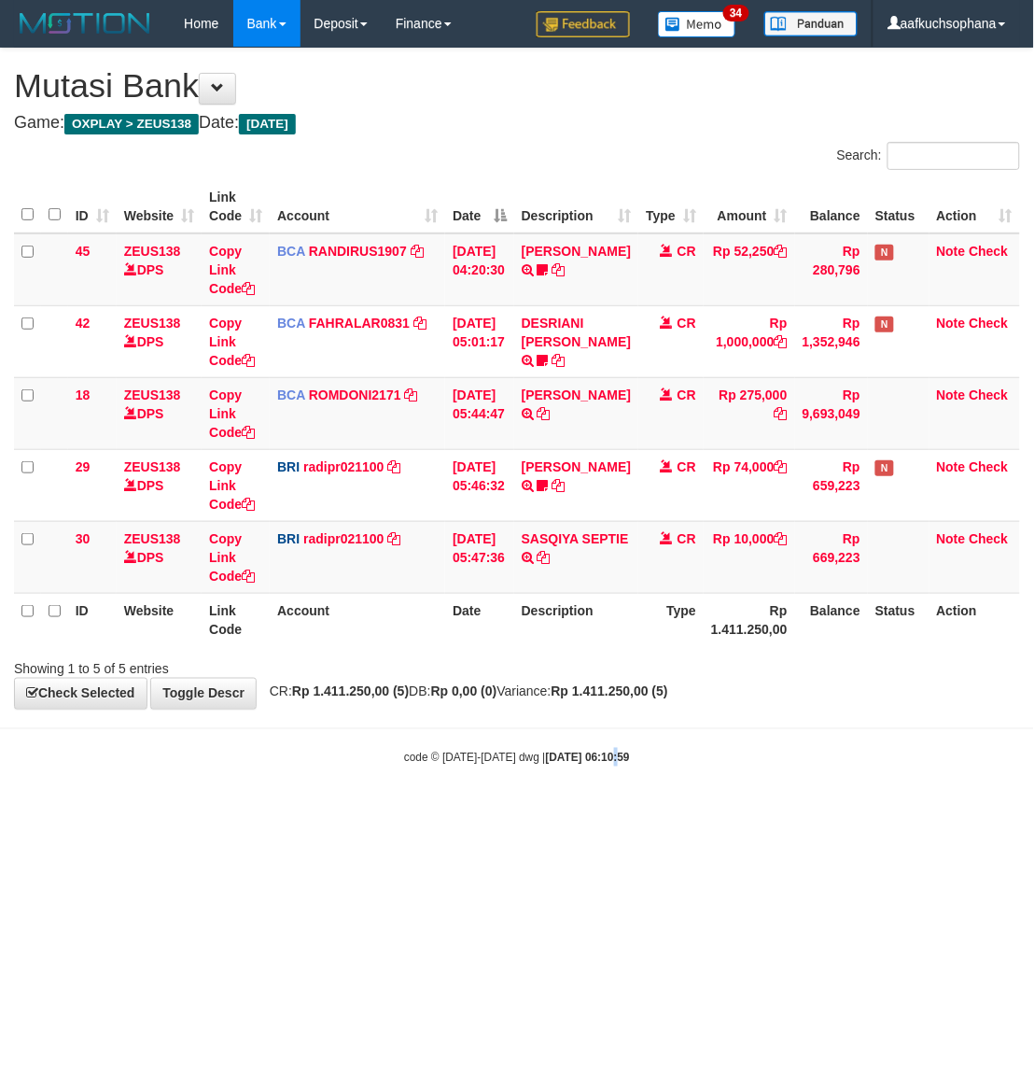
click at [598, 778] on body "Toggle navigation Home Bank Account List Load By Website Group [OXPLAY] ZEUS138…" at bounding box center [517, 406] width 1034 height 813
click at [948, 813] on html "Toggle navigation Home Bank Account List Load By Website Group [OXPLAY] ZEUS138…" at bounding box center [517, 406] width 1034 height 813
drag, startPoint x: 848, startPoint y: 842, endPoint x: 773, endPoint y: 836, distance: 74.9
click at [826, 813] on html "Toggle navigation Home Bank Account List Load By Website Group [OXPLAY] ZEUS138…" at bounding box center [517, 406] width 1034 height 813
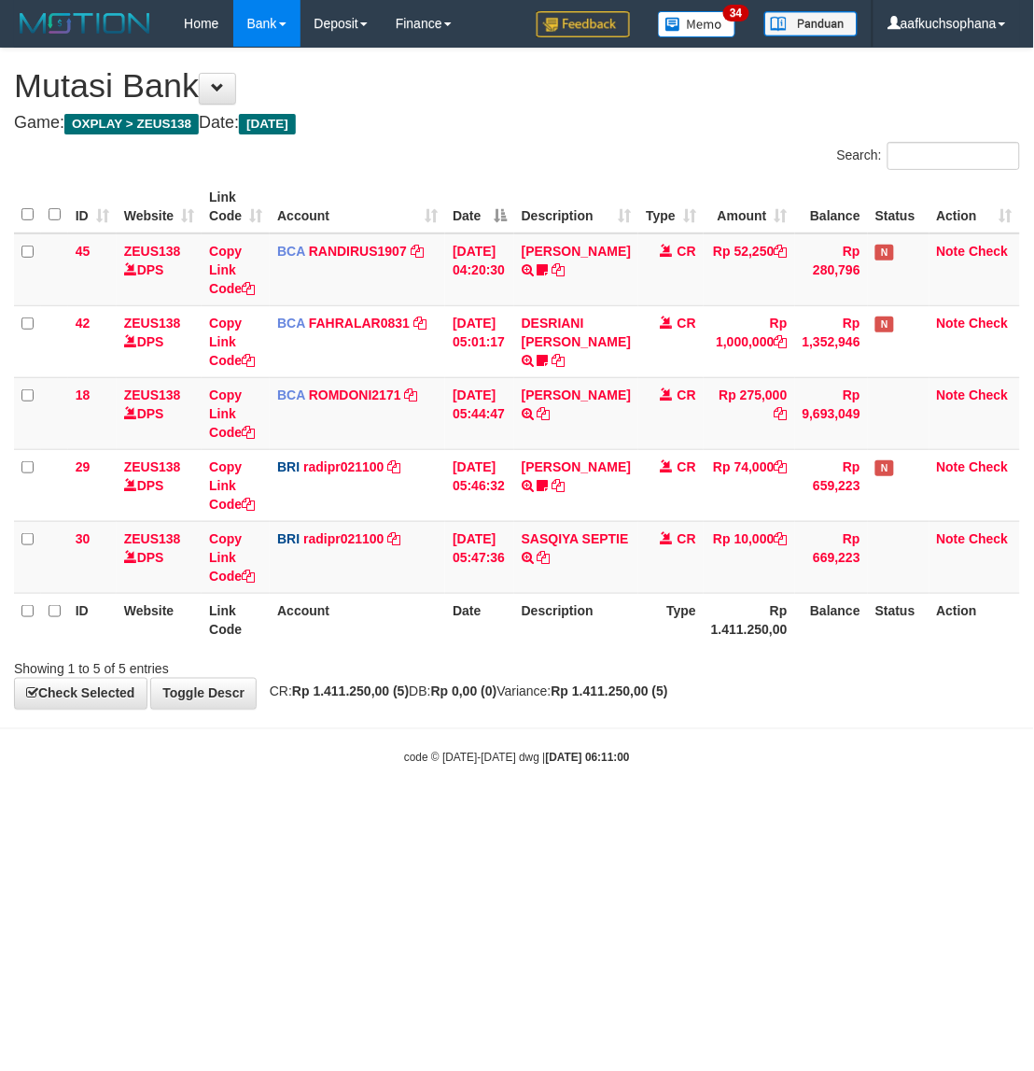
click at [773, 813] on html "Toggle navigation Home Bank Account List Load By Website Group [OXPLAY] ZEUS138…" at bounding box center [517, 406] width 1034 height 813
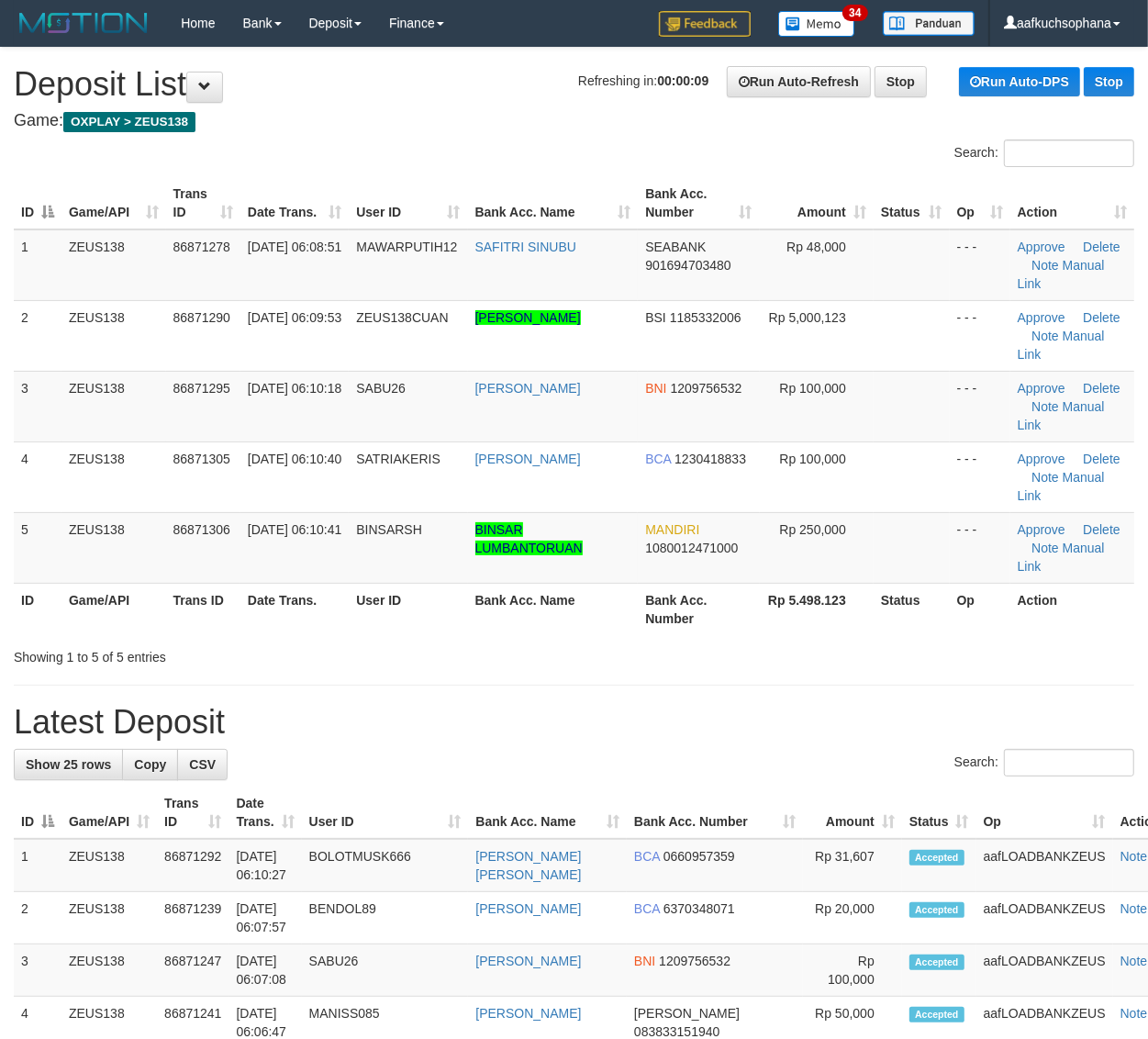
drag, startPoint x: 970, startPoint y: 664, endPoint x: 1154, endPoint y: 668, distance: 184.0
click at [973, 664] on div "Showing 1 to 5 of 5 entries" at bounding box center [574, 654] width 1148 height 26
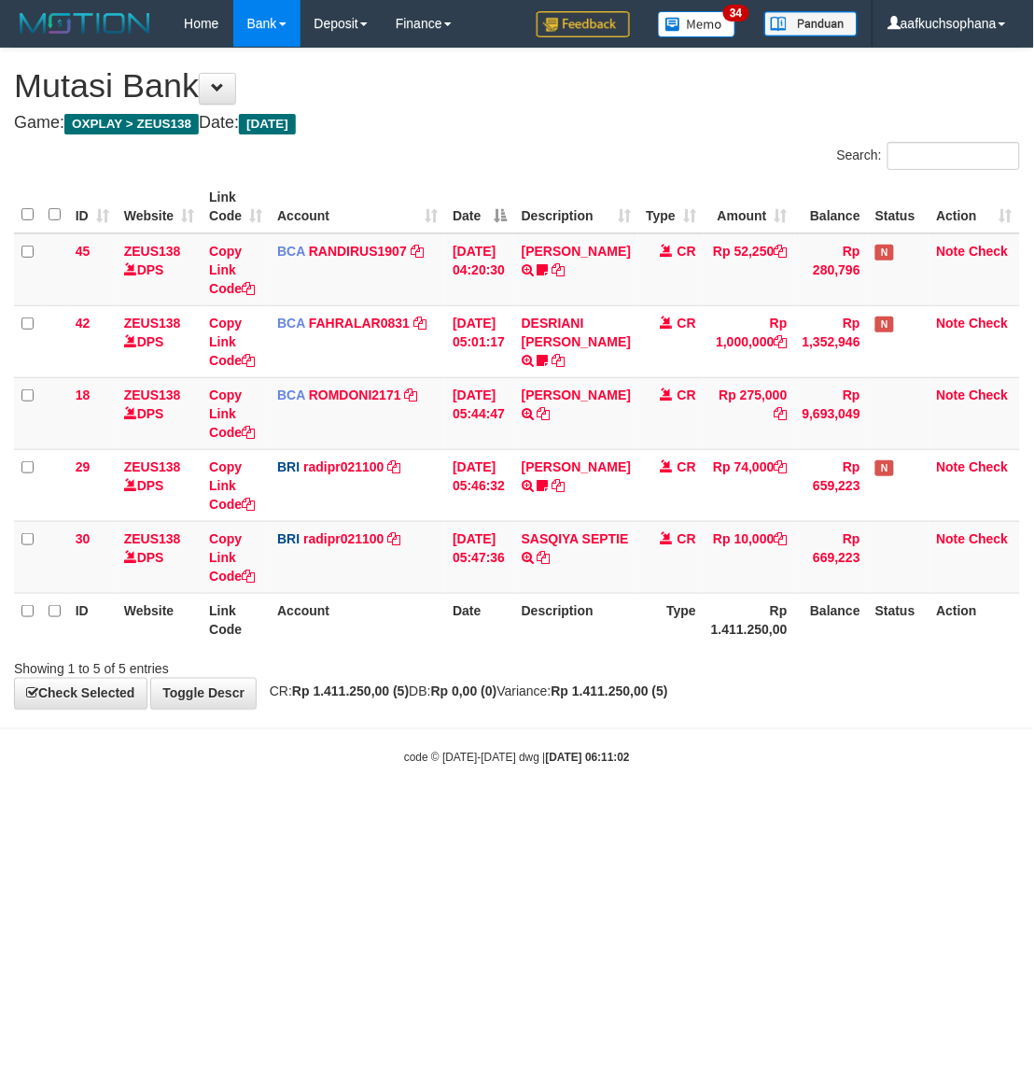
click at [388, 761] on div "code © 2012-2018 dwg | 2025/09/01 06:11:02" at bounding box center [517, 757] width 1034 height 19
click at [502, 813] on html "Toggle navigation Home Bank Account List Load By Website Group [OXPLAY] ZEUS138…" at bounding box center [517, 406] width 1034 height 813
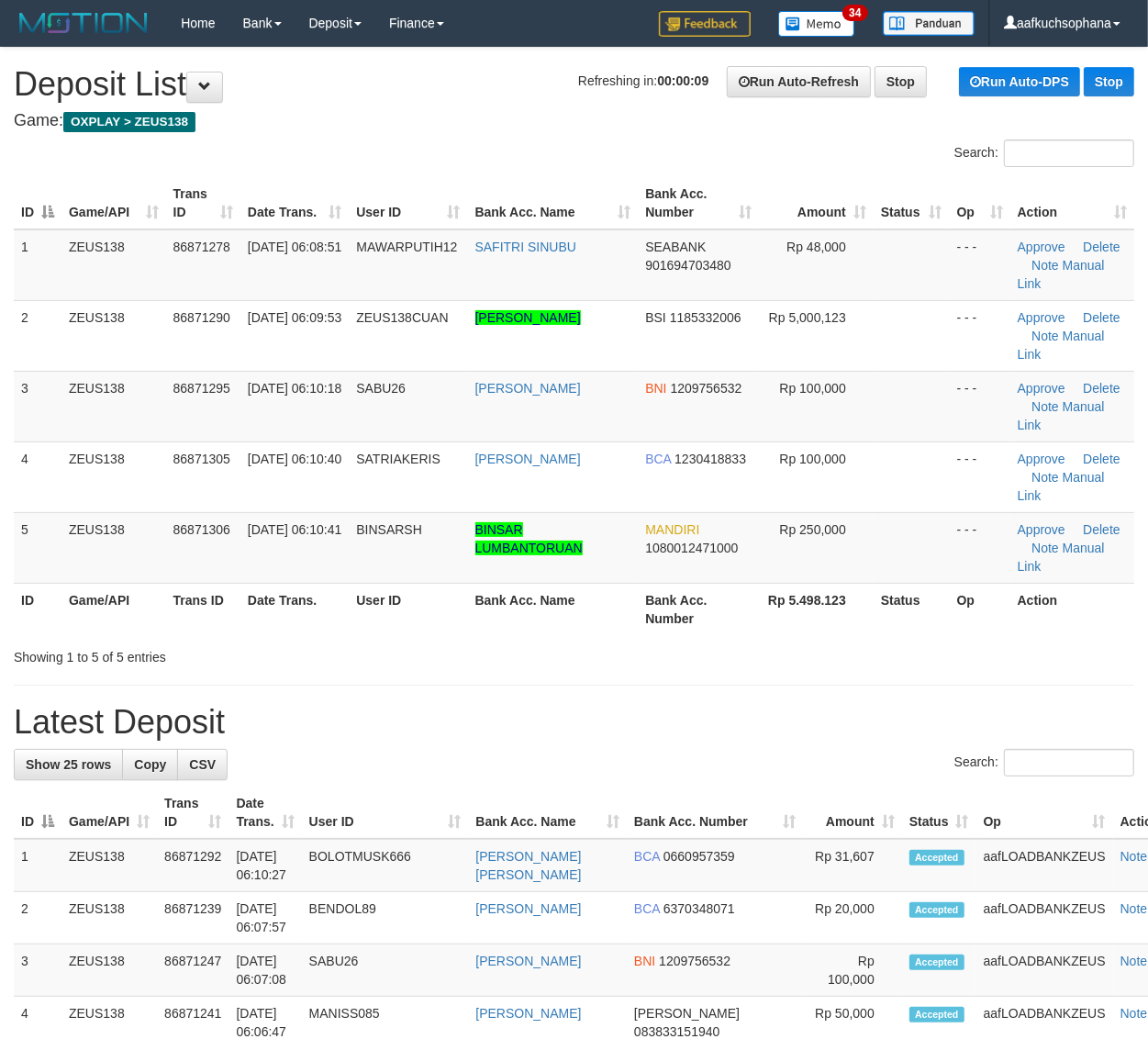
drag, startPoint x: 766, startPoint y: 677, endPoint x: 899, endPoint y: 703, distance: 135.5
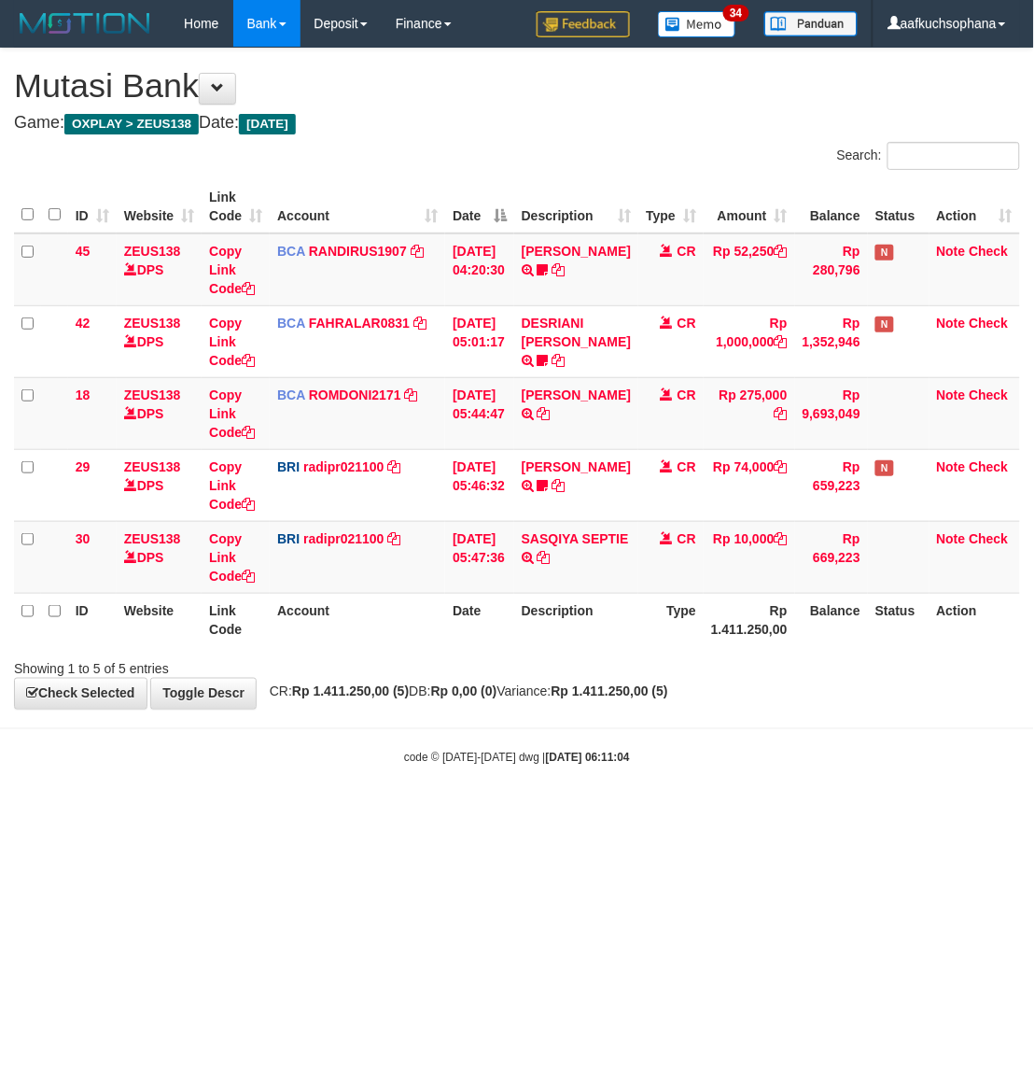
click at [331, 813] on html "Toggle navigation Home Bank Account List Load By Website Group [OXPLAY] ZEUS138…" at bounding box center [517, 406] width 1034 height 813
click at [723, 813] on html "Toggle navigation Home Bank Account List Load By Website Group [OXPLAY] ZEUS138…" at bounding box center [517, 406] width 1034 height 813
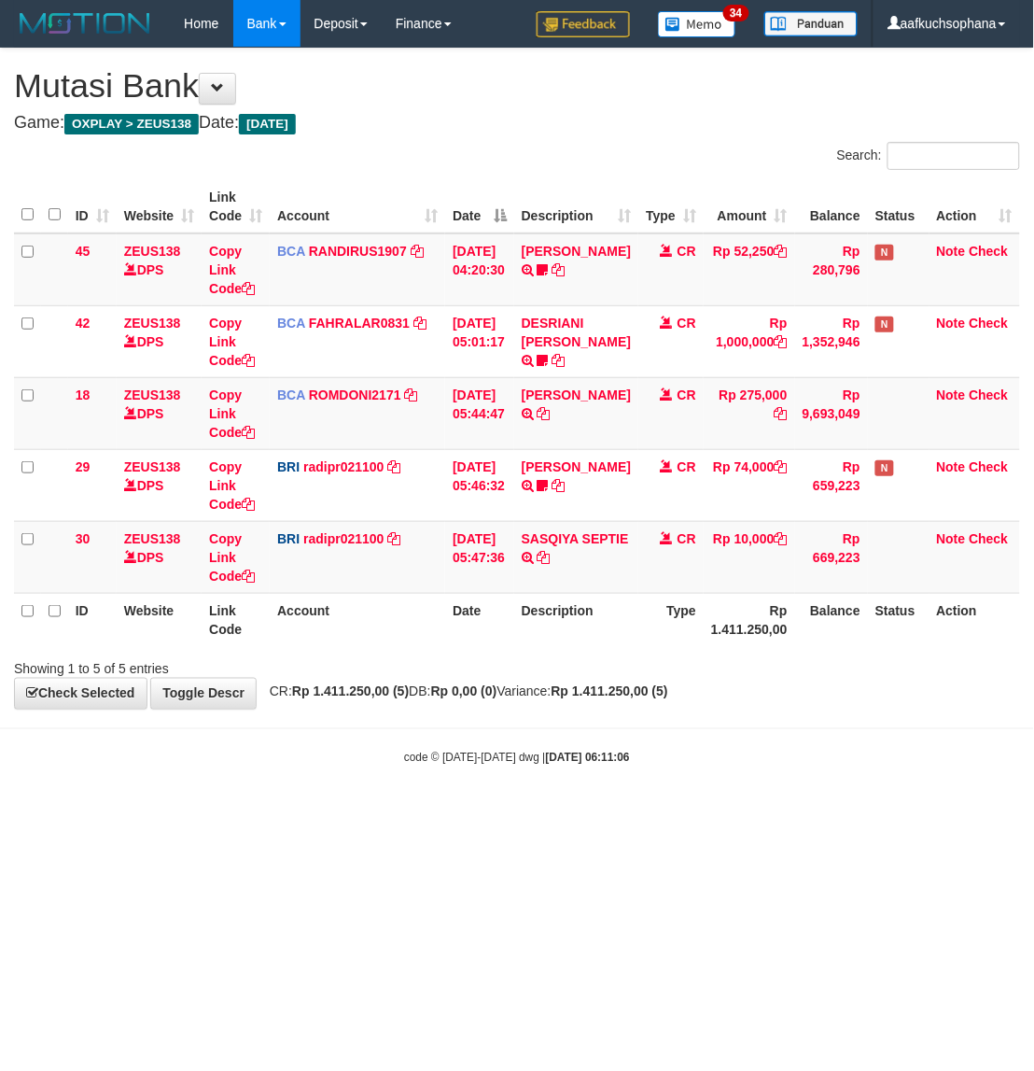
click at [504, 813] on html "Toggle navigation Home Bank Account List Load By Website Group [OXPLAY] ZEUS138…" at bounding box center [517, 406] width 1034 height 813
click at [385, 813] on html "Toggle navigation Home Bank Account List Load By Website Group [OXPLAY] ZEUS138…" at bounding box center [517, 406] width 1034 height 813
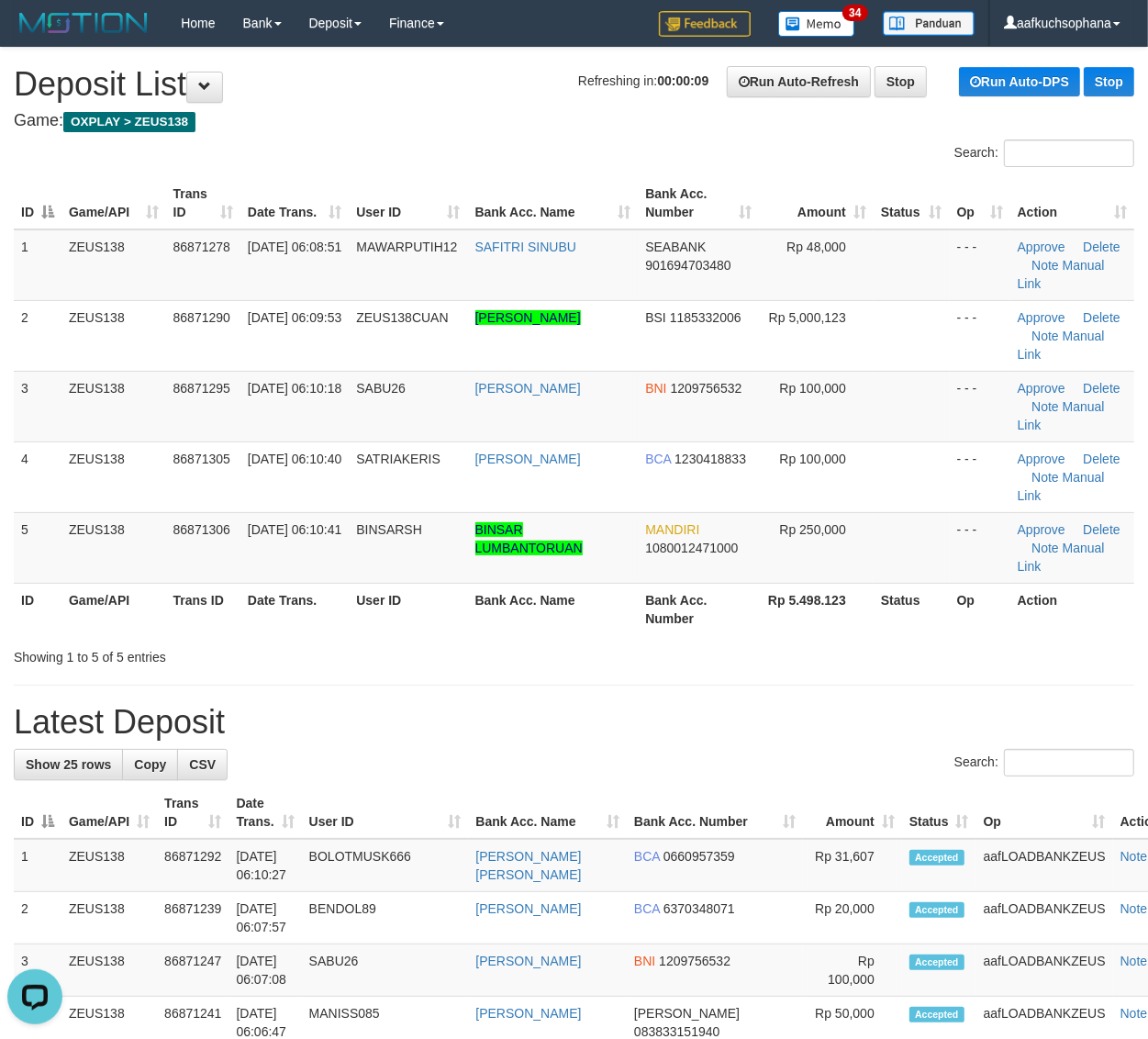
drag, startPoint x: 829, startPoint y: 648, endPoint x: 879, endPoint y: 657, distance: 50.8
click at [833, 648] on div "Showing 1 to 5 of 5 entries" at bounding box center [574, 654] width 1148 height 26
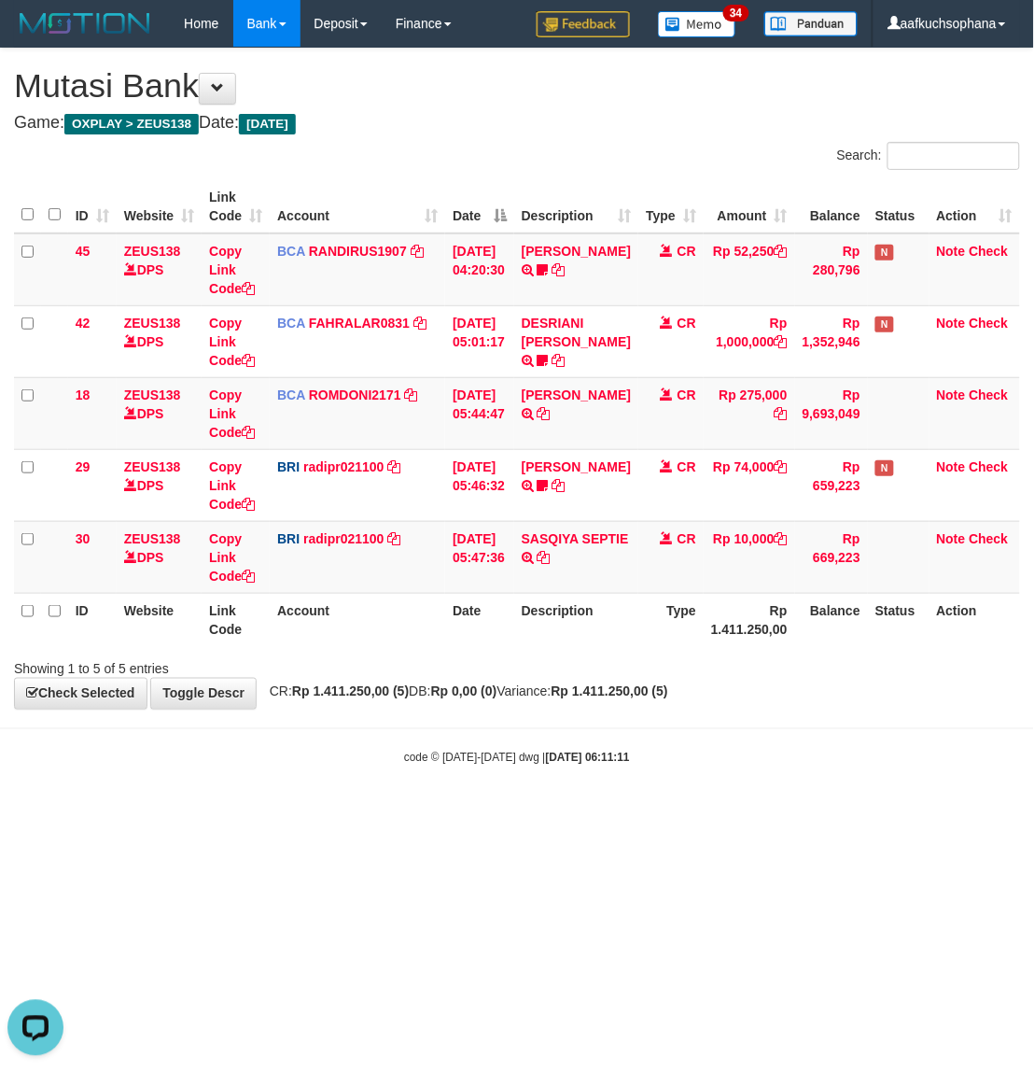
click at [622, 813] on html "Toggle navigation Home Bank Account List Load By Website Group [OXPLAY] ZEUS138…" at bounding box center [517, 406] width 1034 height 813
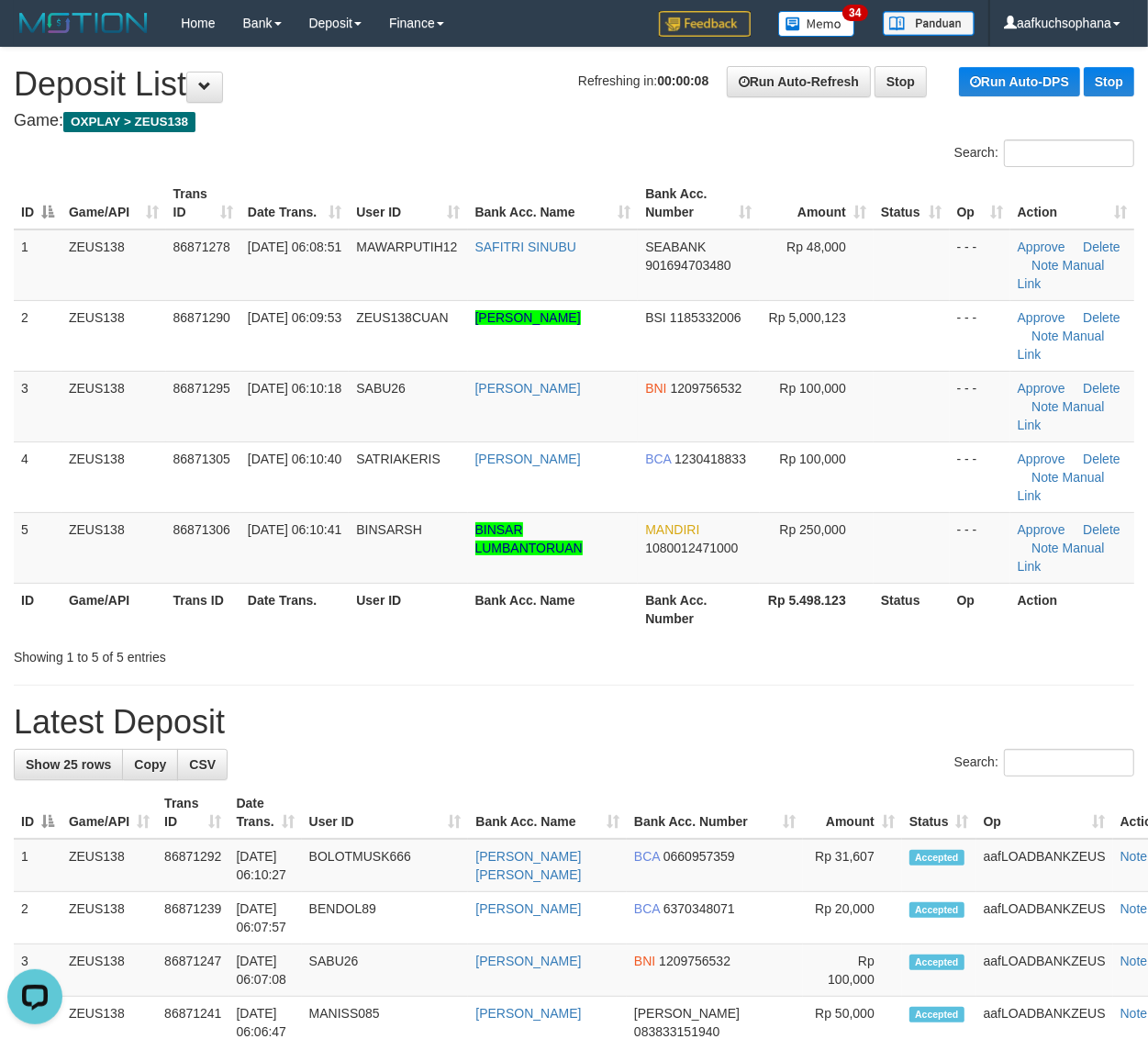
drag, startPoint x: 938, startPoint y: 653, endPoint x: 1065, endPoint y: 659, distance: 127.1
click at [937, 655] on div "Showing 1 to 5 of 5 entries" at bounding box center [574, 654] width 1148 height 26
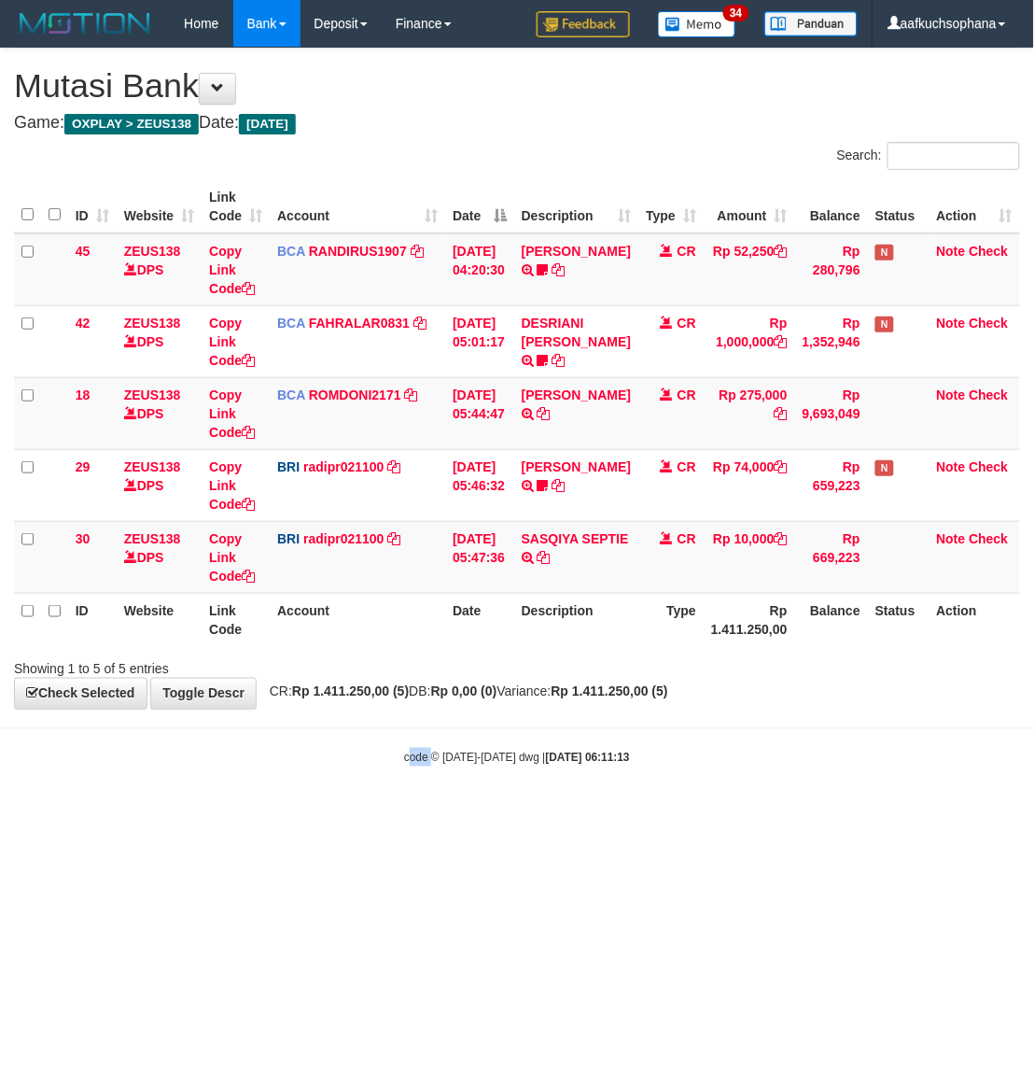
click at [431, 777] on body "Toggle navigation Home Bank Account List Load By Website Group [OXPLAY] ZEUS138…" at bounding box center [517, 406] width 1034 height 813
click at [631, 813] on html "Toggle navigation Home Bank Account List Load By Website Group [OXPLAY] ZEUS138…" at bounding box center [517, 406] width 1034 height 813
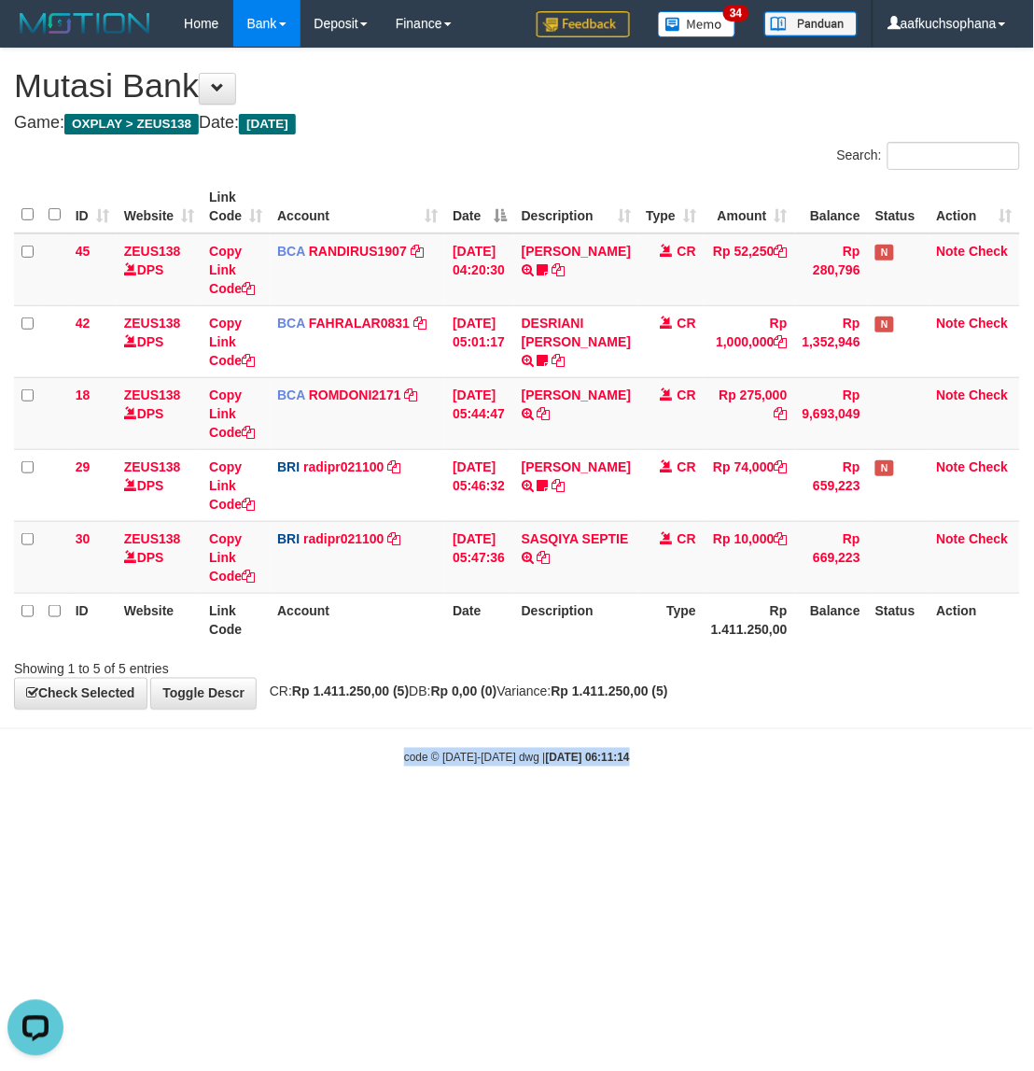
click at [631, 813] on html "Toggle navigation Home Bank Account List Load By Website Group [OXPLAY] ZEUS138…" at bounding box center [517, 406] width 1034 height 813
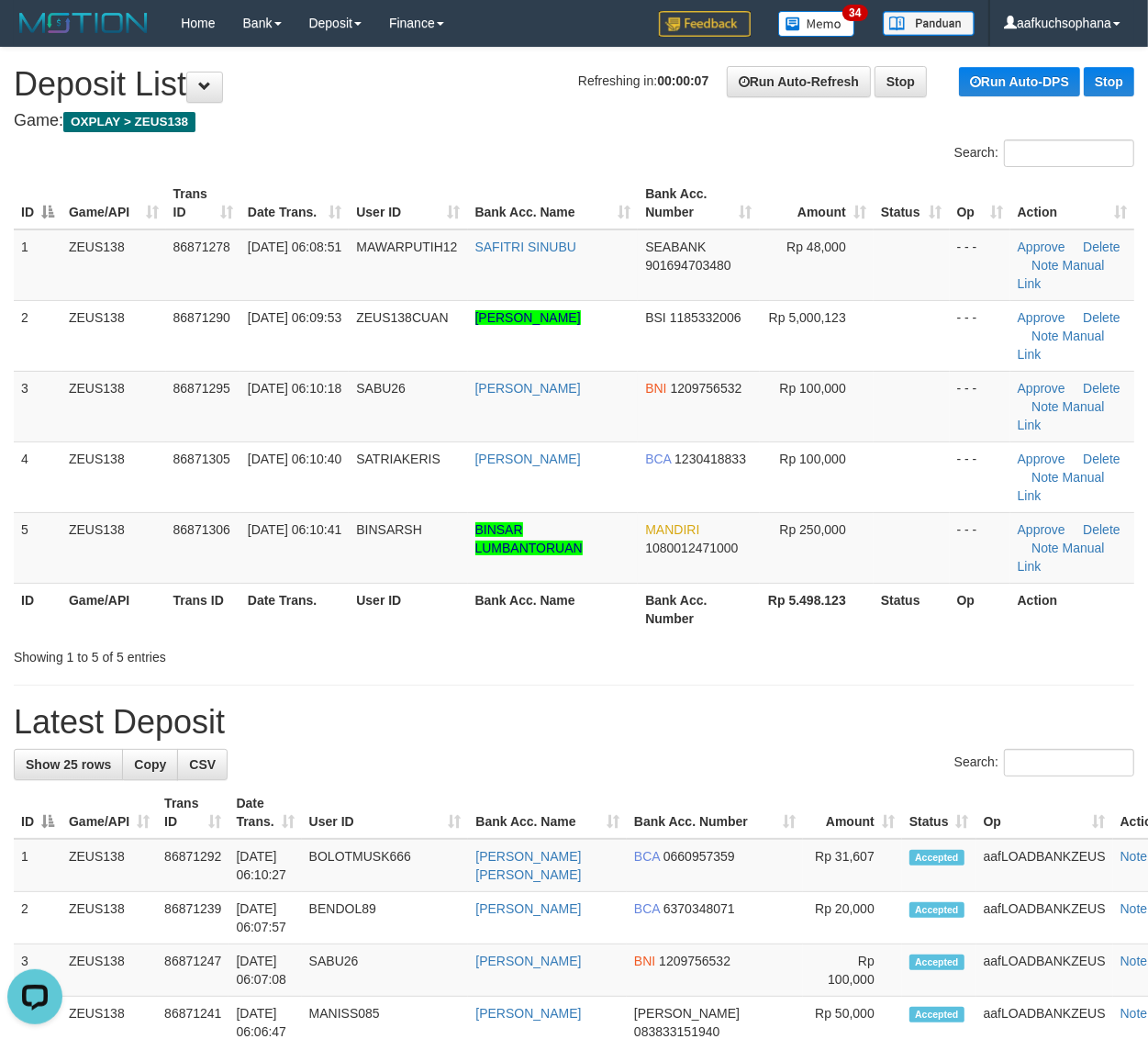
click at [1042, 656] on div "Showing 1 to 5 of 5 entries" at bounding box center [574, 654] width 1148 height 26
click at [1044, 656] on div "Showing 1 to 5 of 5 entries" at bounding box center [574, 654] width 1148 height 26
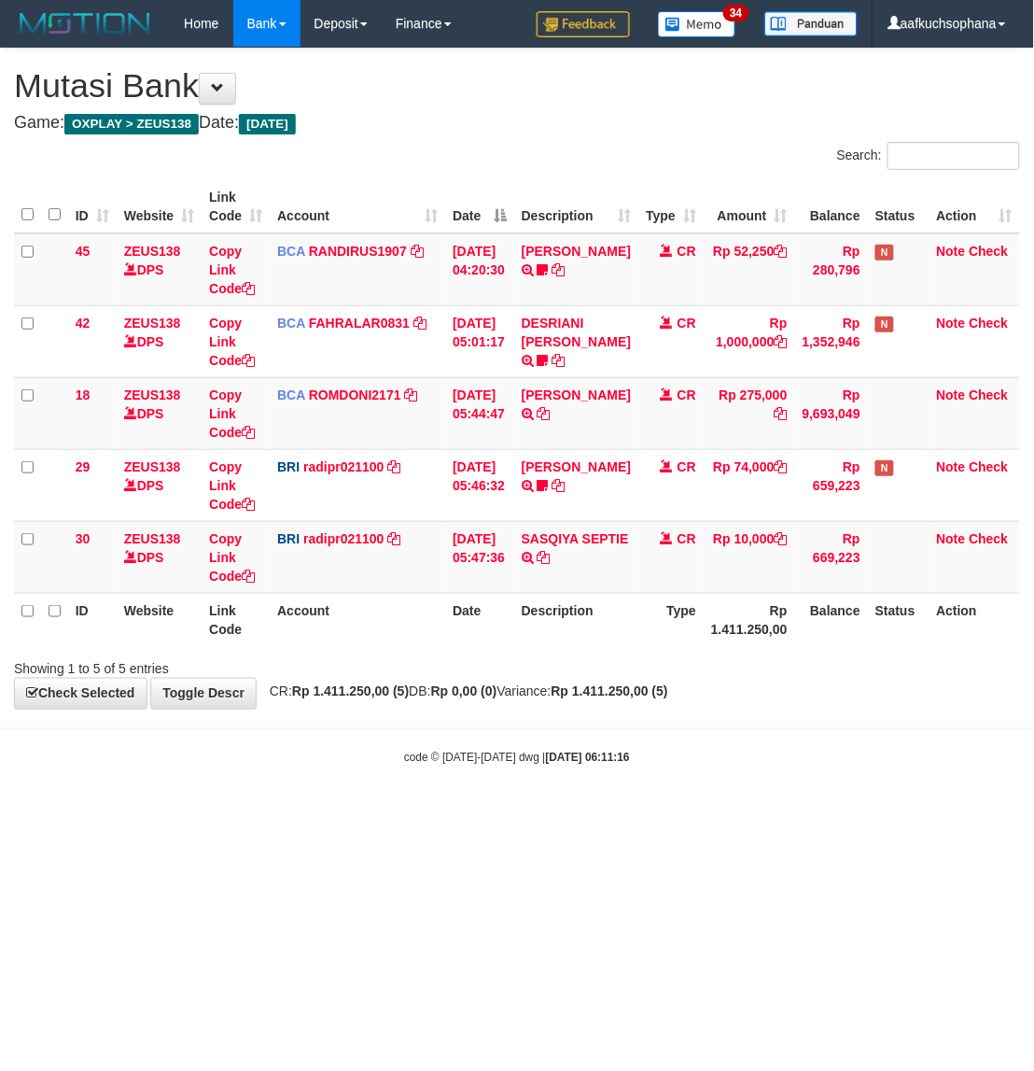
click at [618, 813] on html "Toggle navigation Home Bank Account List Load By Website Group [OXPLAY] ZEUS138…" at bounding box center [517, 406] width 1034 height 813
click at [729, 813] on html "Toggle navigation Home Bank Account List Load By Website Group [OXPLAY] ZEUS138…" at bounding box center [517, 406] width 1034 height 813
click at [745, 813] on html "Toggle navigation Home Bank Account List Load By Website Group [OXPLAY] ZEUS138…" at bounding box center [517, 406] width 1034 height 813
click at [693, 808] on body "Toggle navigation Home Bank Account List Load By Website Group [OXPLAY] ZEUS138…" at bounding box center [517, 406] width 1034 height 813
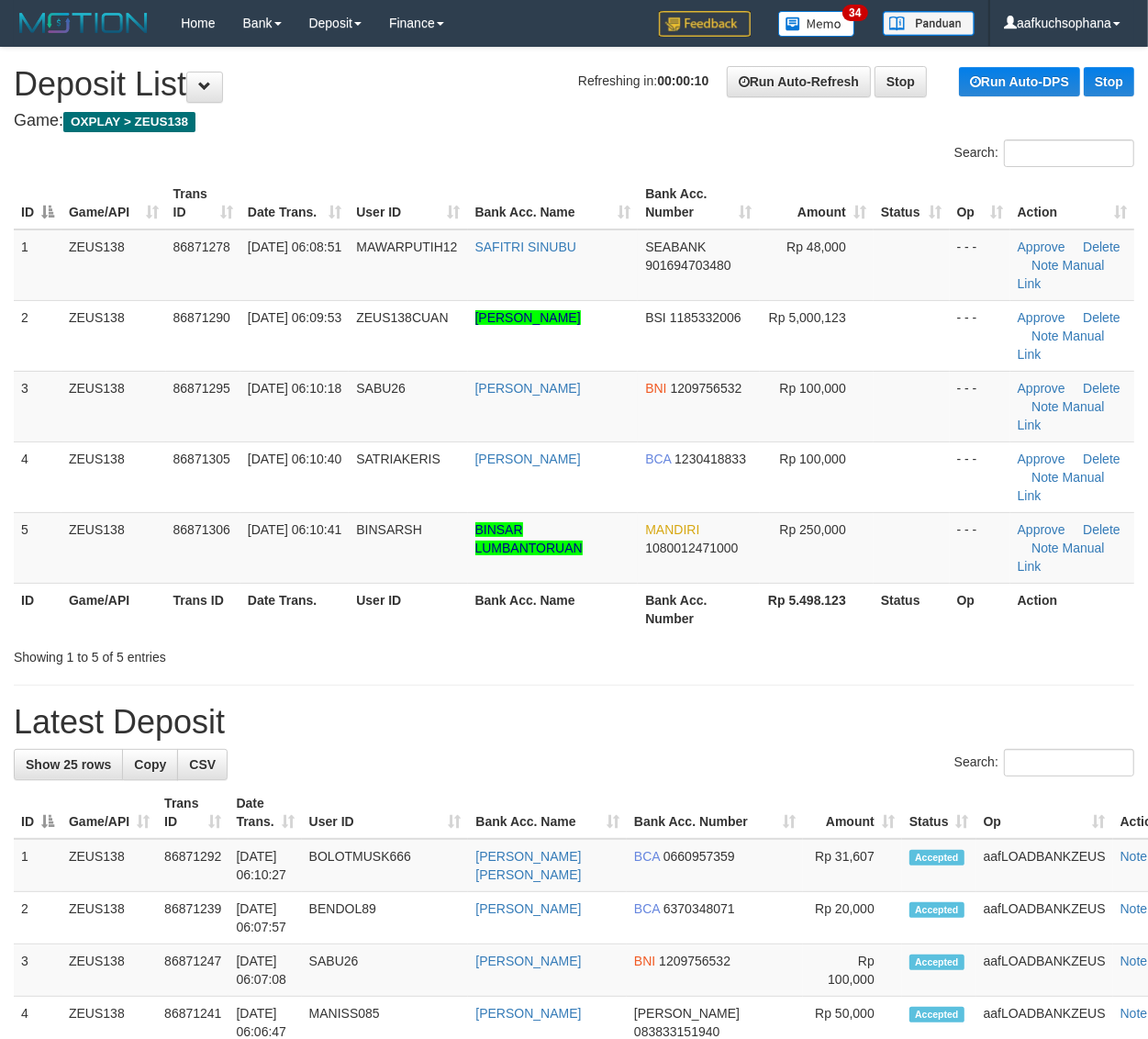
click at [1025, 659] on div "Showing 1 to 5 of 5 entries" at bounding box center [574, 654] width 1148 height 26
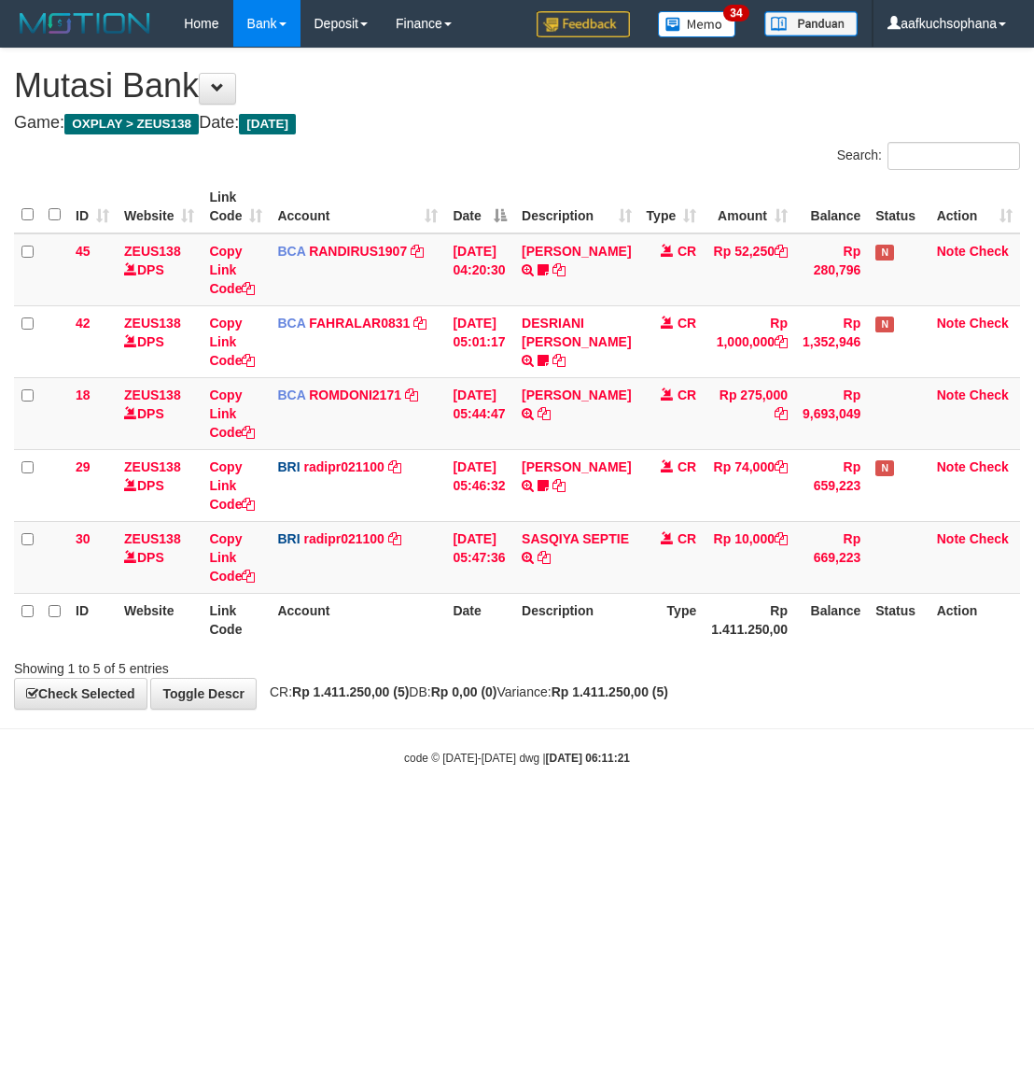
click at [616, 813] on html "Toggle navigation Home Bank Account List Load By Website Group [OXPLAY] ZEUS138…" at bounding box center [517, 406] width 1034 height 813
drag, startPoint x: 632, startPoint y: 770, endPoint x: 346, endPoint y: 764, distance: 285.7
click at [624, 780] on body "Toggle navigation Home Bank Account List Load By Website Group [OXPLAY] ZEUS138…" at bounding box center [517, 406] width 1034 height 813
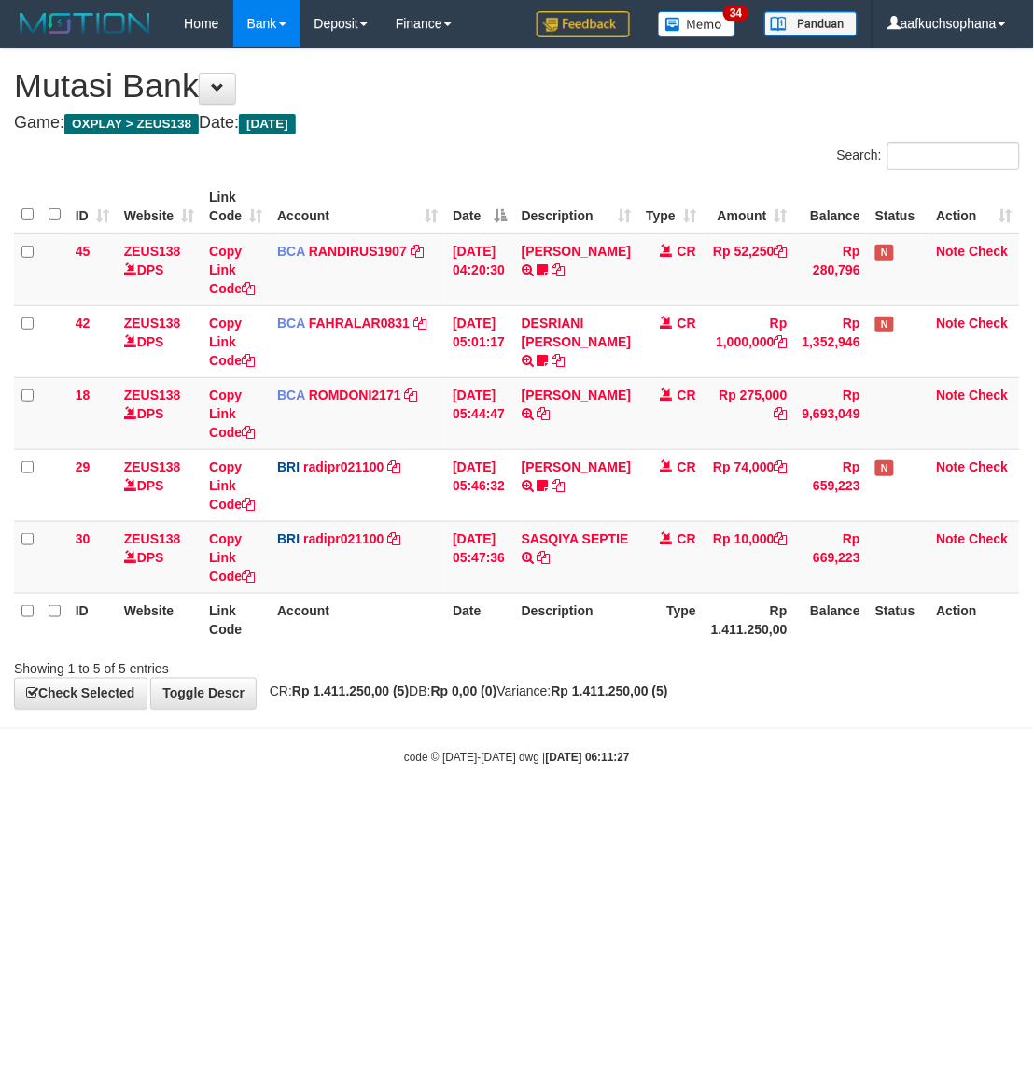
click at [359, 813] on html "Toggle navigation Home Bank Account List Load By Website Group [OXPLAY] ZEUS138…" at bounding box center [517, 406] width 1034 height 813
click at [512, 813] on html "Toggle navigation Home Bank Account List Load By Website Group [OXPLAY] ZEUS138…" at bounding box center [517, 406] width 1034 height 813
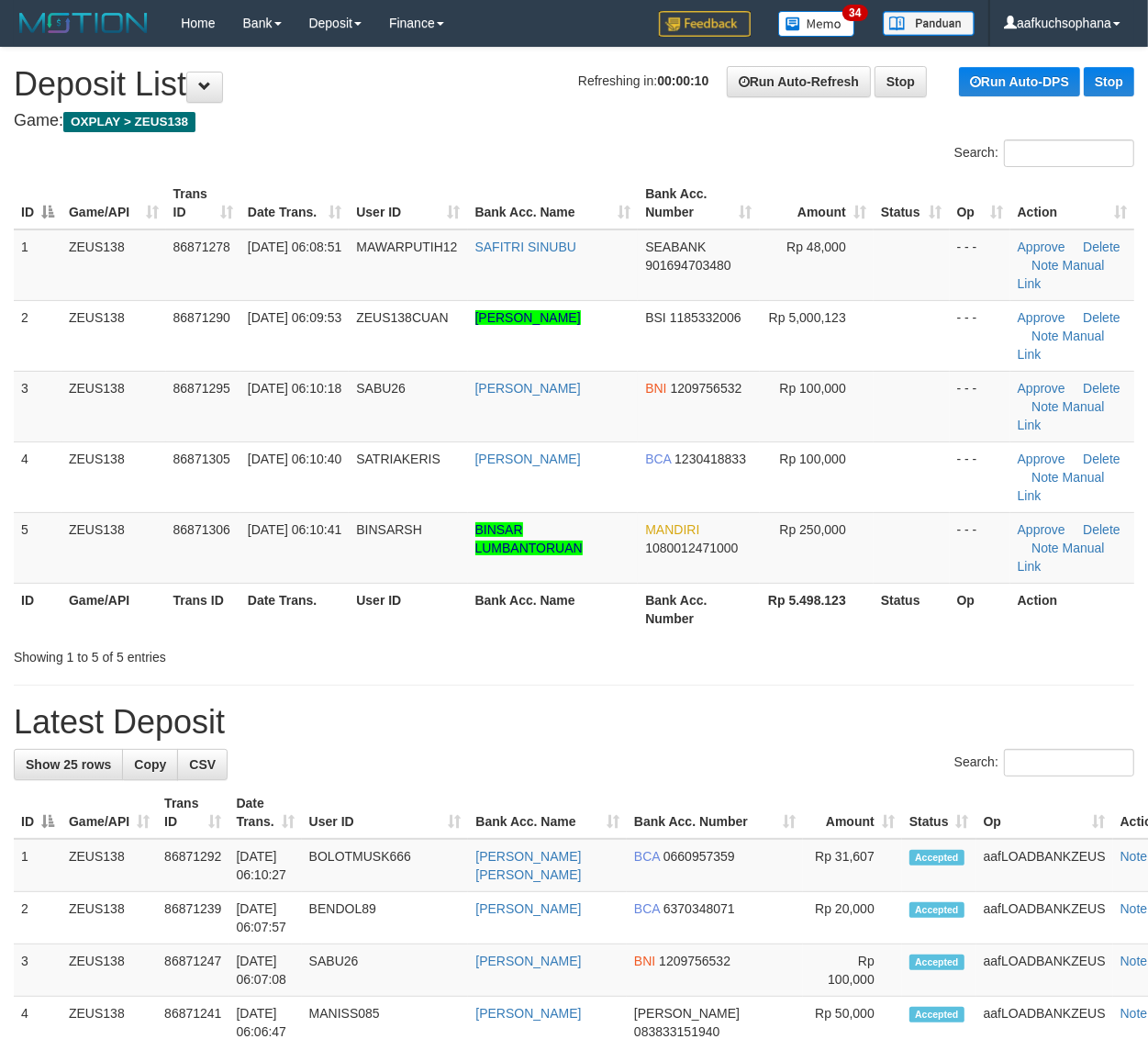
click at [956, 665] on div "Showing 1 to 5 of 5 entries" at bounding box center [574, 654] width 1148 height 26
click at [973, 661] on div "Showing 1 to 5 of 5 entries" at bounding box center [574, 654] width 1148 height 26
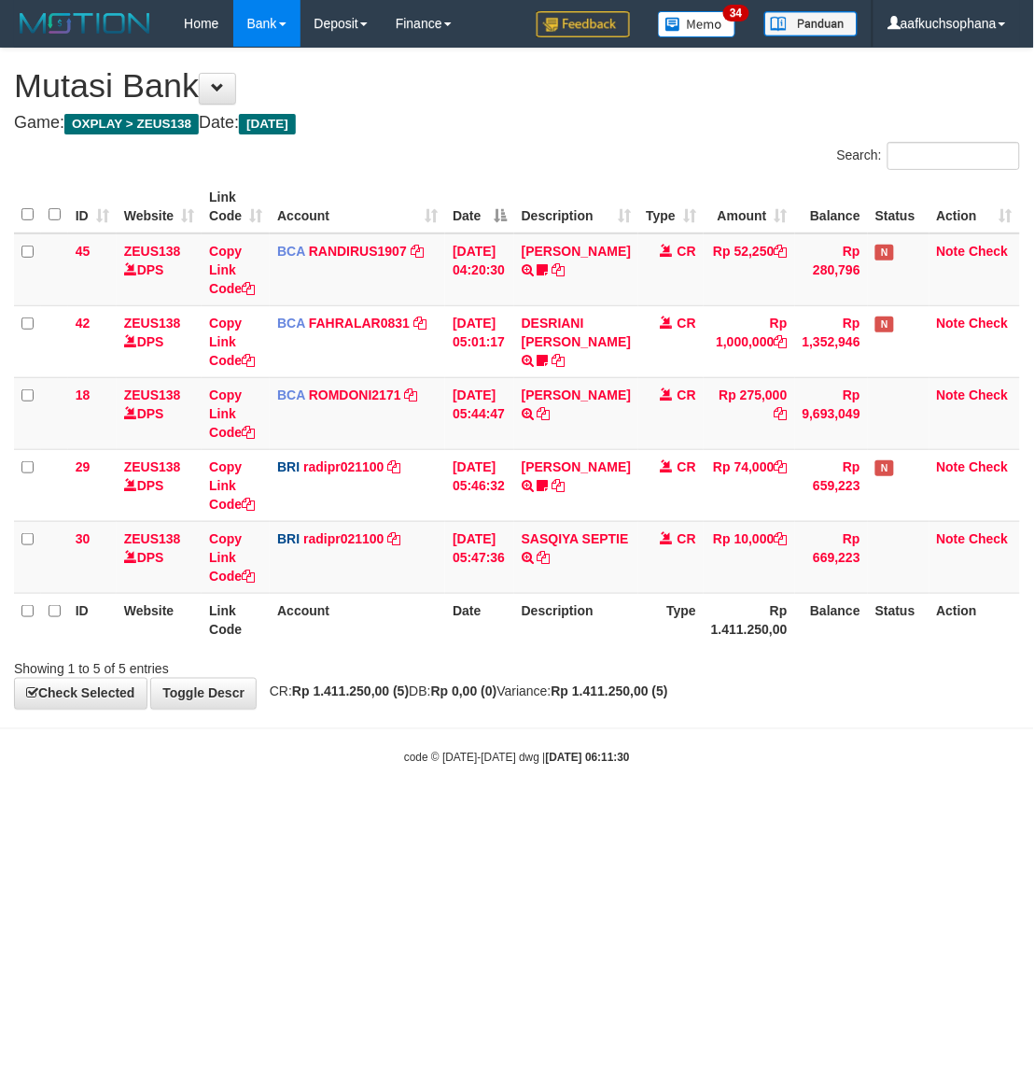
click at [467, 804] on body "Toggle navigation Home Bank Account List Load By Website Group [OXPLAY] ZEUS138…" at bounding box center [517, 406] width 1034 height 813
click at [663, 723] on body "Toggle navigation Home Bank Account List Load By Website Group [OXPLAY] ZEUS138…" at bounding box center [517, 406] width 1034 height 813
drag, startPoint x: 663, startPoint y: 723, endPoint x: 375, endPoint y: 738, distance: 287.9
click at [663, 724] on body "Toggle navigation Home Bank Account List Load By Website Group [OXPLAY] ZEUS138…" at bounding box center [517, 406] width 1034 height 813
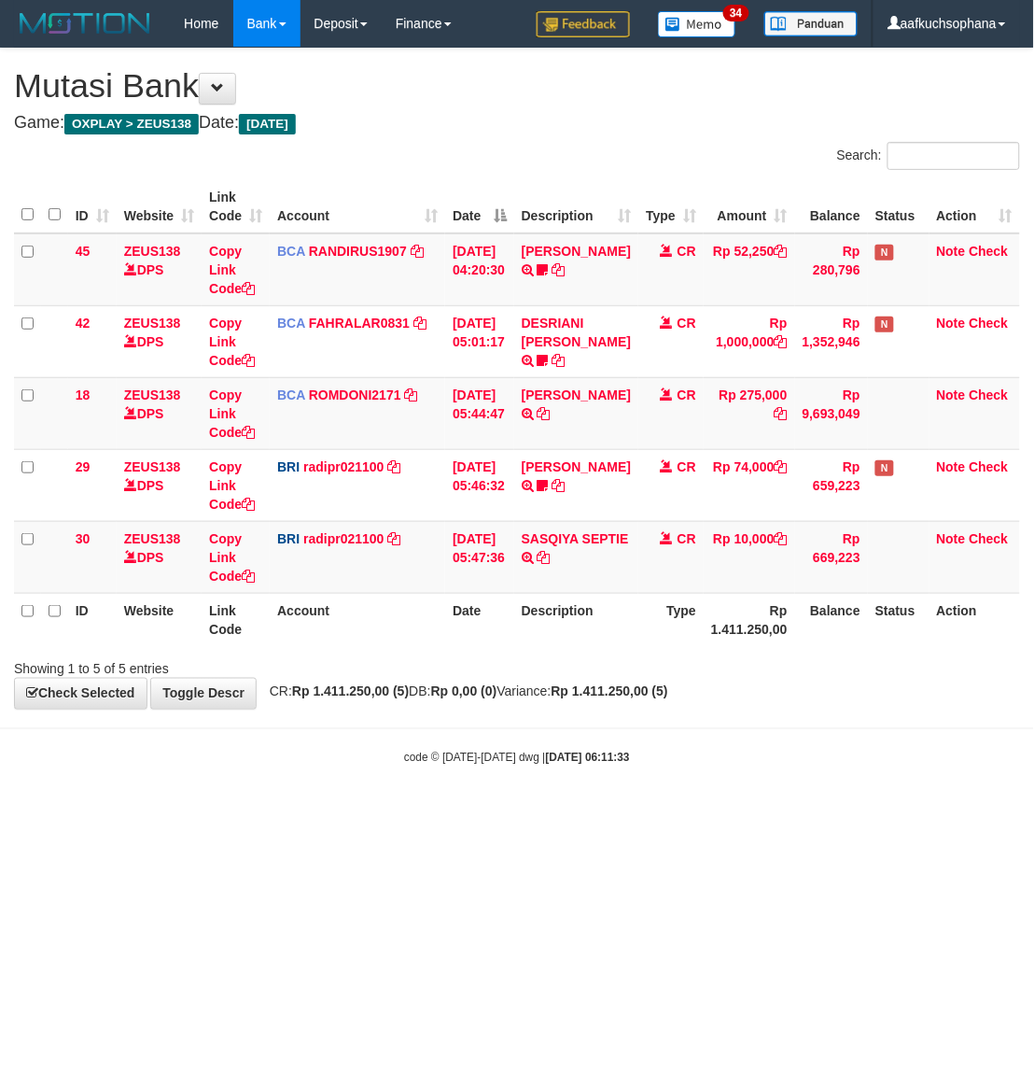
click at [500, 813] on html "Toggle navigation Home Bank Account List Load By Website Group [OXPLAY] ZEUS138…" at bounding box center [517, 406] width 1034 height 813
click at [766, 813] on html "Toggle navigation Home Bank Account List Load By Website Group [OXPLAY] ZEUS138…" at bounding box center [517, 406] width 1034 height 813
click at [440, 813] on html "Toggle navigation Home Bank Account List Load By Website Group [OXPLAY] ZEUS138…" at bounding box center [517, 406] width 1034 height 813
click at [446, 813] on html "Toggle navigation Home Bank Account List Load By Website Group [OXPLAY] ZEUS138…" at bounding box center [517, 406] width 1034 height 813
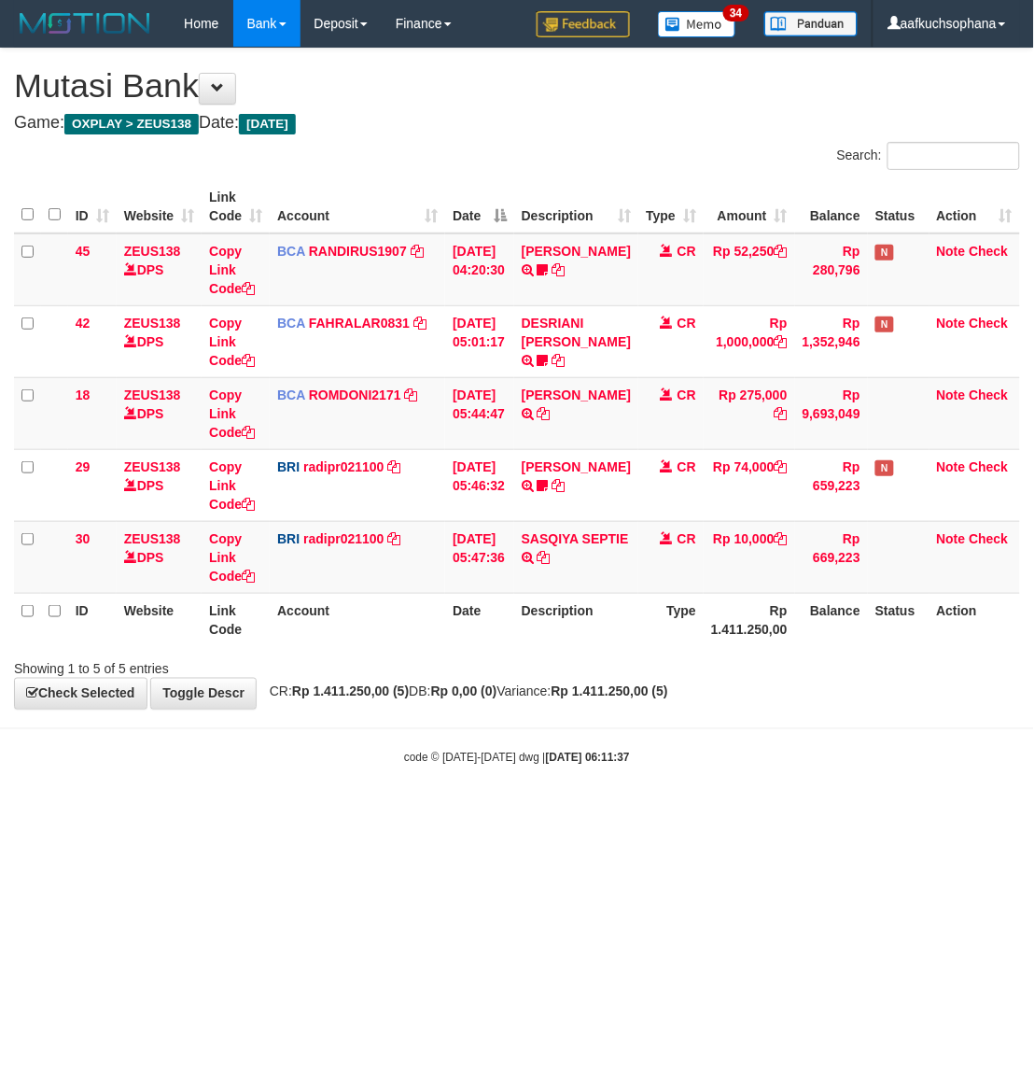
click at [653, 813] on html "Toggle navigation Home Bank Account List Load By Website Group [OXPLAY] ZEUS138…" at bounding box center [517, 406] width 1034 height 813
click at [659, 813] on html "Toggle navigation Home Bank Account List Load By Website Group [OXPLAY] ZEUS138…" at bounding box center [517, 406] width 1034 height 813
click at [507, 805] on body "Toggle navigation Home Bank Account List Load By Website Group [OXPLAY] ZEUS138…" at bounding box center [517, 406] width 1034 height 813
drag, startPoint x: 513, startPoint y: 805, endPoint x: 586, endPoint y: 805, distance: 72.8
click at [516, 805] on body "Toggle navigation Home Bank Account List Load By Website Group [OXPLAY] ZEUS138…" at bounding box center [517, 406] width 1034 height 813
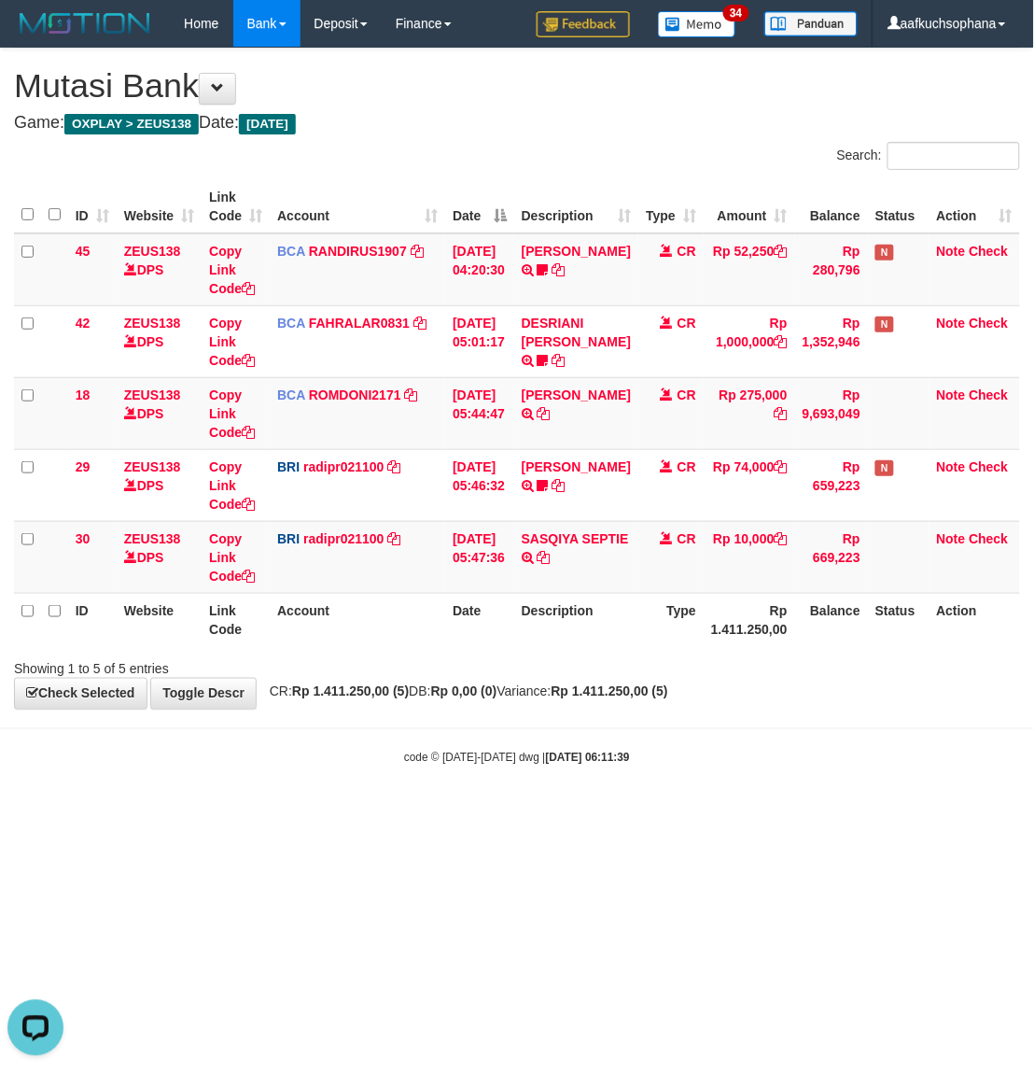
drag, startPoint x: 827, startPoint y: 822, endPoint x: 796, endPoint y: 836, distance: 33.8
click at [826, 813] on html "Toggle navigation Home Bank Account List Load By Website Group [OXPLAY] ZEUS138…" at bounding box center [517, 406] width 1034 height 813
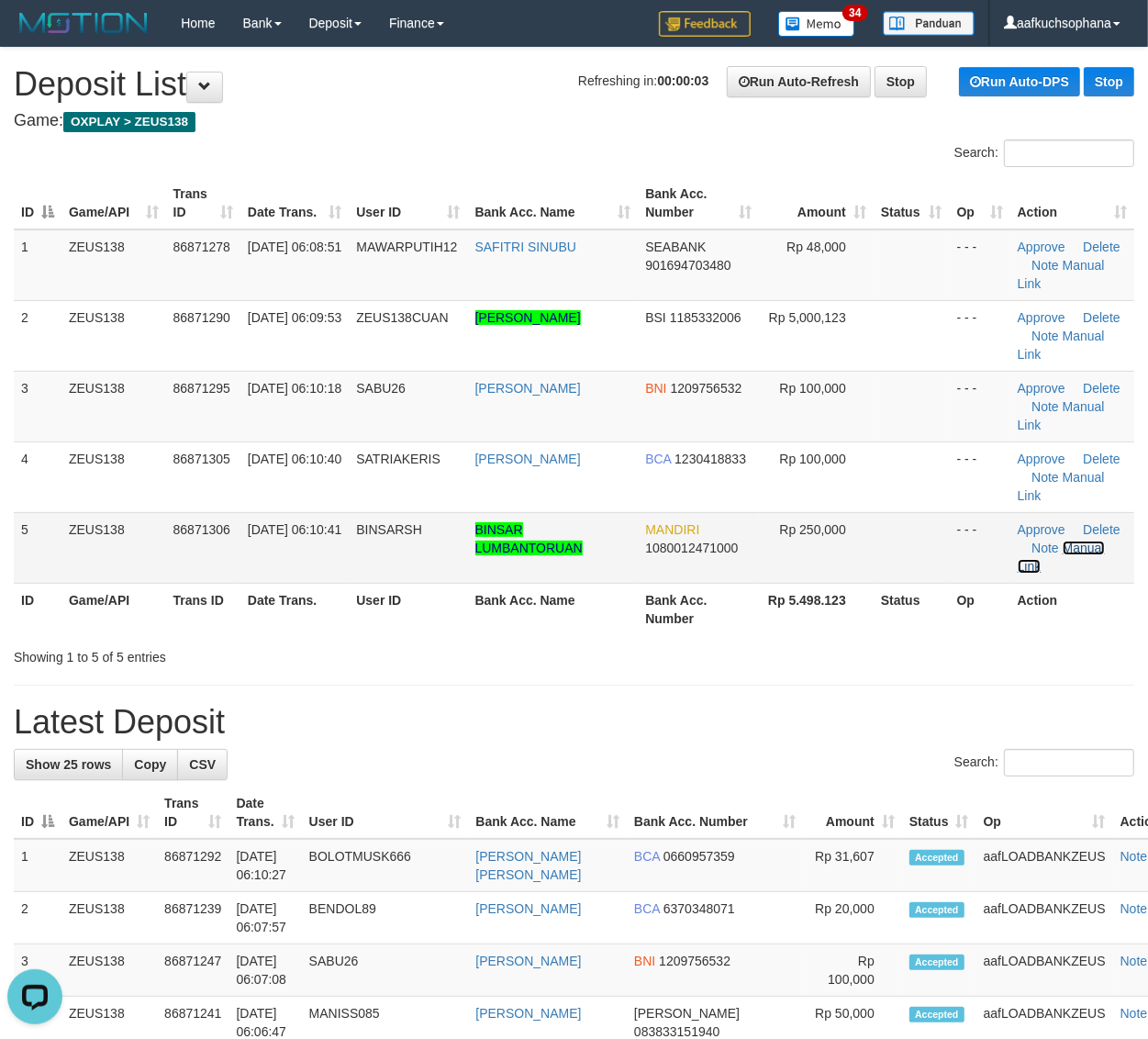
click at [1079, 543] on link "Manual Link" at bounding box center [1061, 557] width 87 height 33
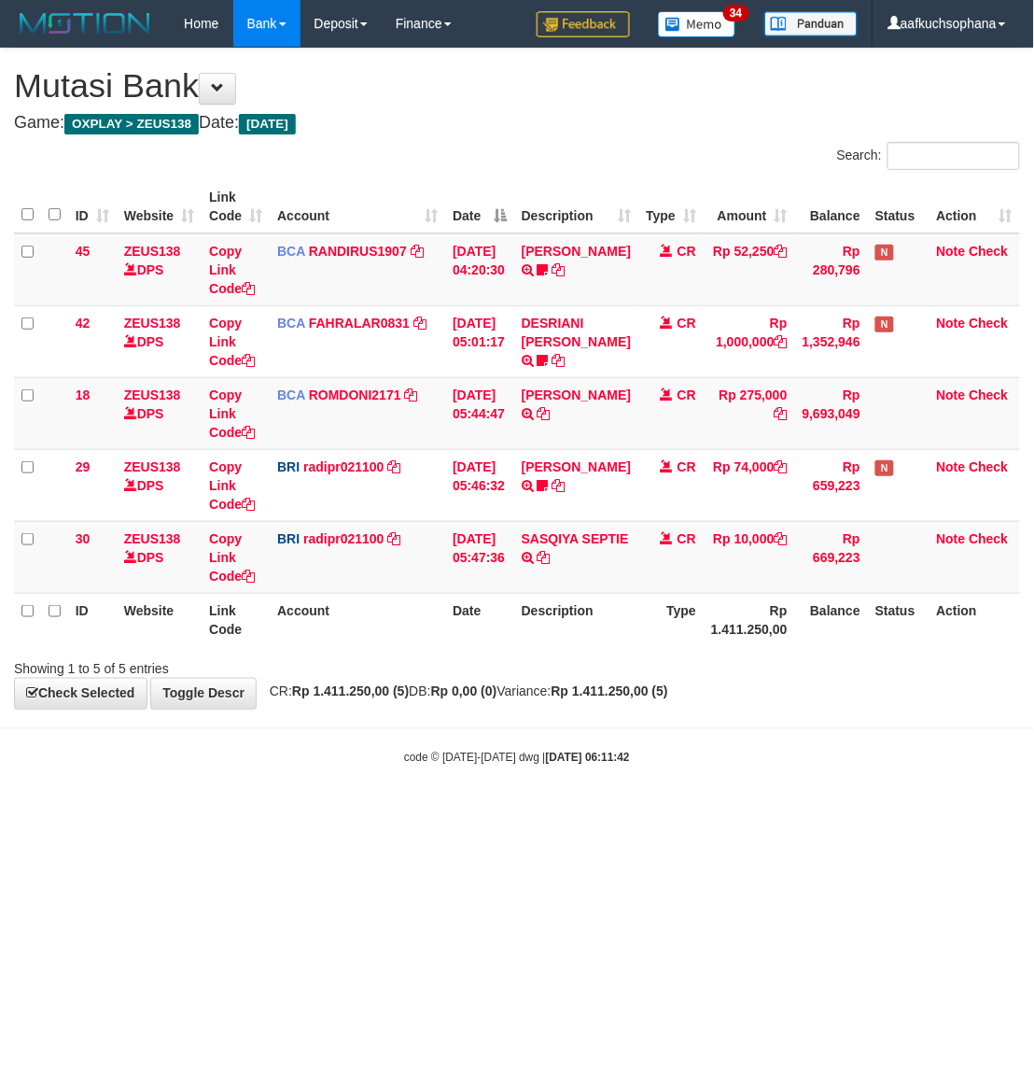
click at [562, 813] on html "Toggle navigation Home Bank Account List Load By Website Group [OXPLAY] ZEUS138…" at bounding box center [517, 406] width 1034 height 813
click at [869, 813] on html "Toggle navigation Home Bank Account List Load By Website Group [OXPLAY] ZEUS138…" at bounding box center [517, 406] width 1034 height 813
click at [861, 813] on html "Toggle navigation Home Bank Account List Load By Website Group [OXPLAY] ZEUS138…" at bounding box center [517, 406] width 1034 height 813
click at [572, 813] on html "Toggle navigation Home Bank Account List Load By Website Group [OXPLAY] ZEUS138…" at bounding box center [517, 406] width 1034 height 813
click at [848, 813] on html "Toggle navigation Home Bank Account List Load By Website Group [OXPLAY] ZEUS138…" at bounding box center [517, 406] width 1034 height 813
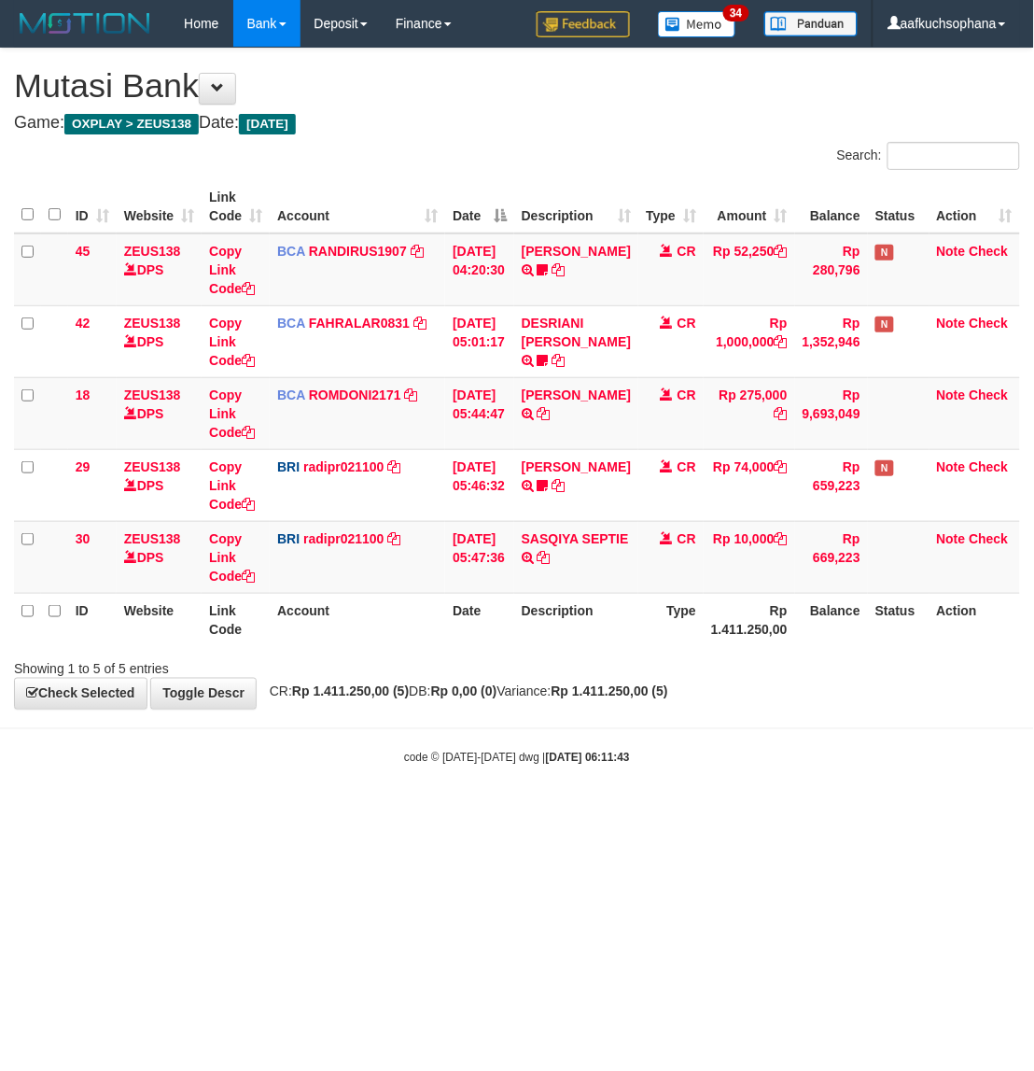
drag, startPoint x: 847, startPoint y: 887, endPoint x: 652, endPoint y: 889, distance: 195.1
click at [843, 813] on html "Toggle navigation Home Bank Account List Load By Website Group [OXPLAY] ZEUS138…" at bounding box center [517, 406] width 1034 height 813
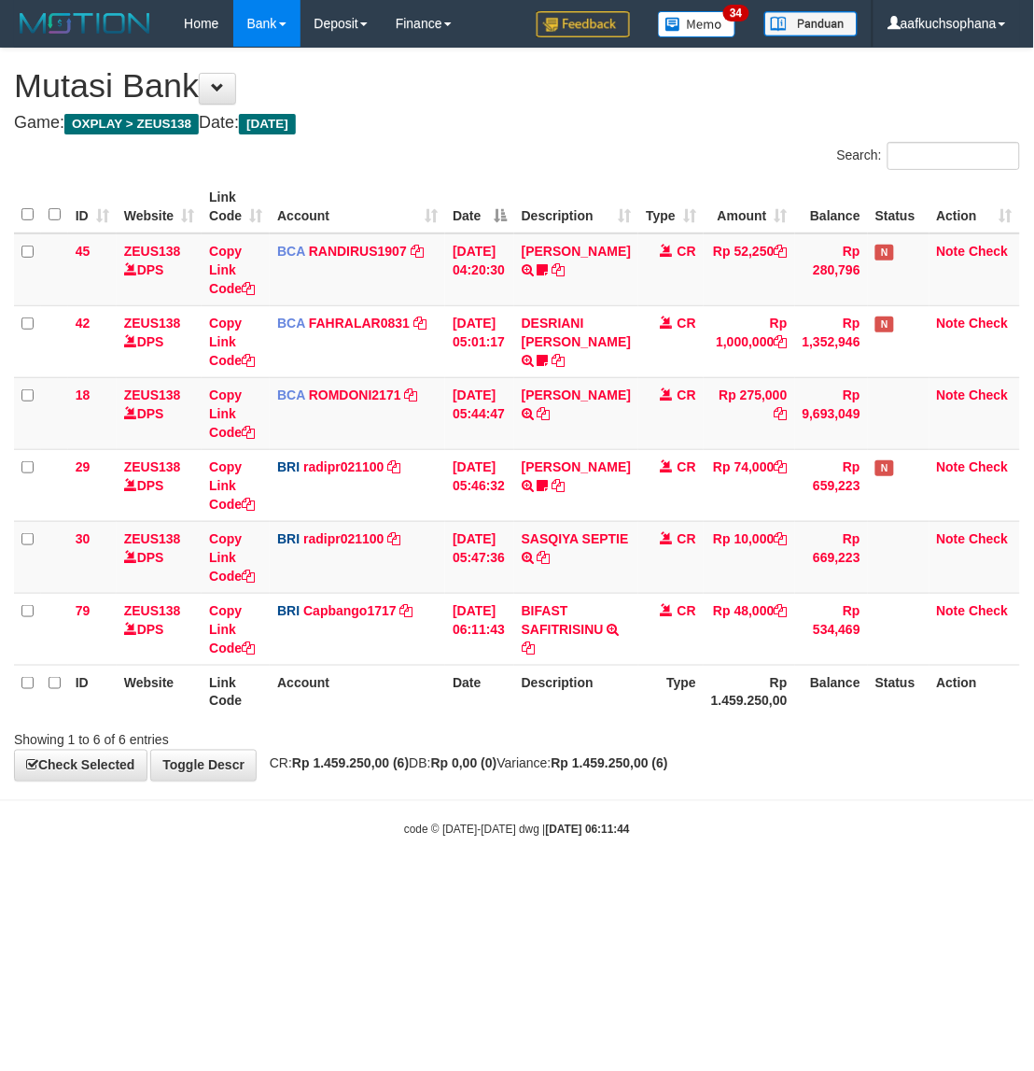
click at [829, 884] on body "Toggle navigation Home Bank Account List Load By Website Group [OXPLAY] ZEUS138…" at bounding box center [517, 442] width 1034 height 885
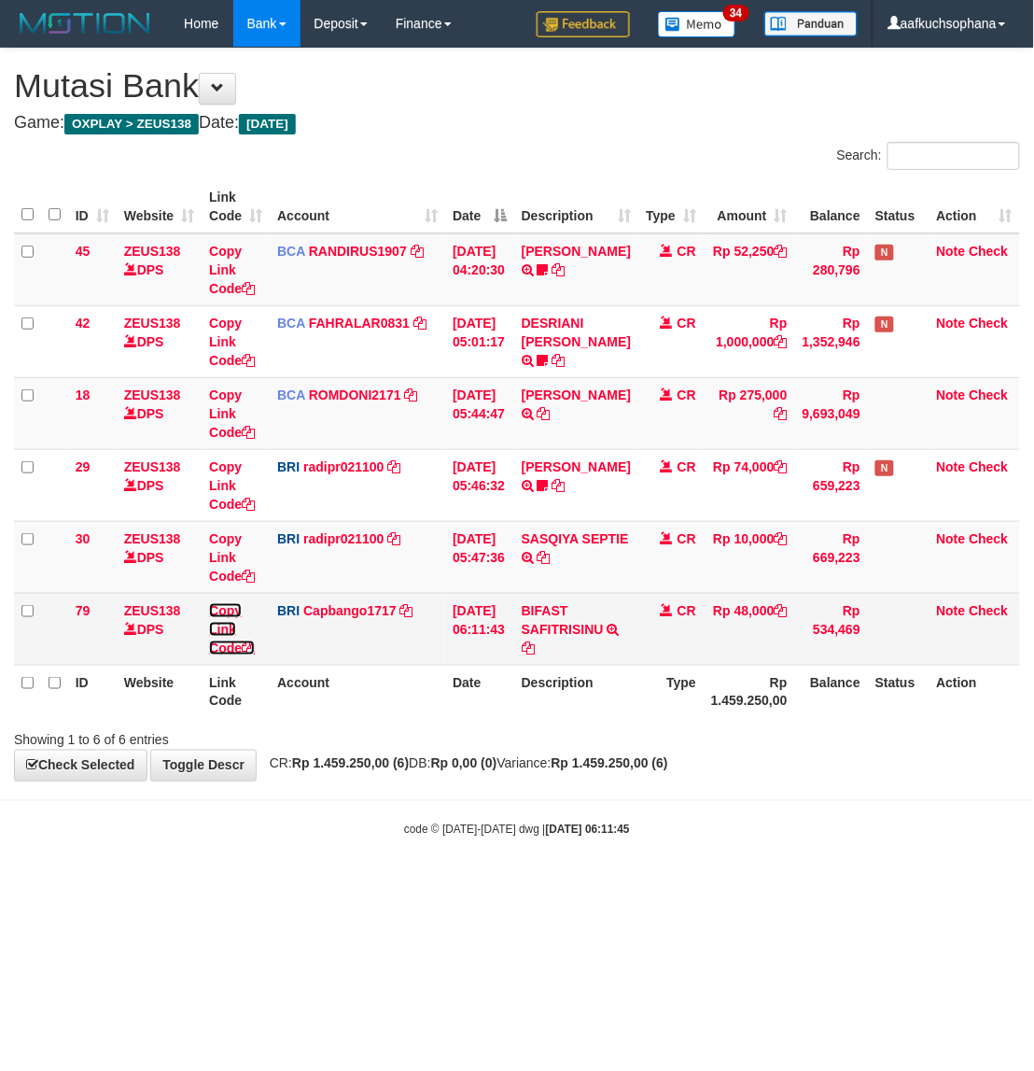
click at [248, 647] on icon at bounding box center [248, 647] width 13 height 13
click at [252, 645] on icon at bounding box center [248, 647] width 13 height 13
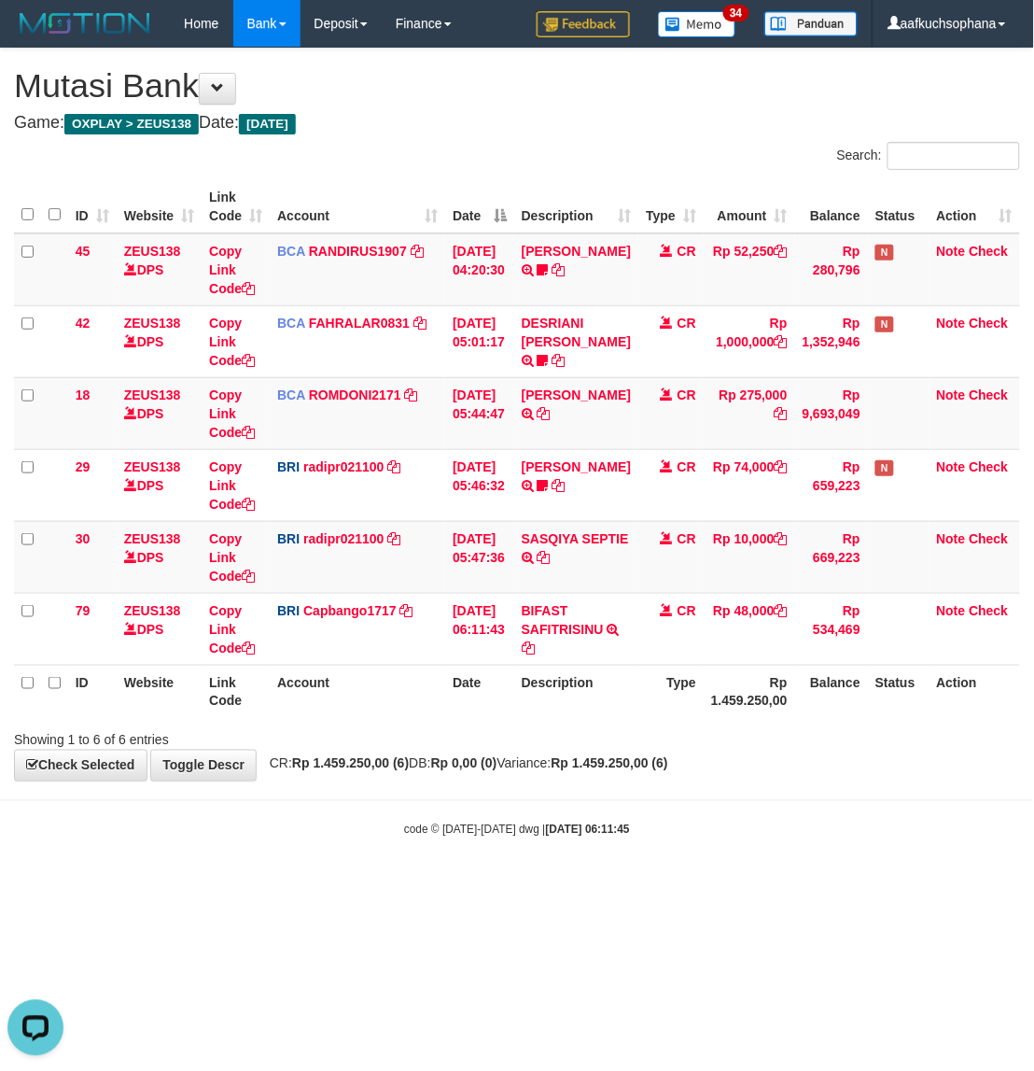
scroll to position [255, 0]
drag, startPoint x: 440, startPoint y: 785, endPoint x: 81, endPoint y: 744, distance: 360.8
click at [418, 776] on div "**********" at bounding box center [517, 415] width 1034 height 732
drag, startPoint x: 745, startPoint y: 865, endPoint x: 492, endPoint y: 771, distance: 270.0
click at [698, 845] on body "Toggle navigation Home Bank Account List Load By Website Group [OXPLAY] ZEUS138…" at bounding box center [517, 442] width 1034 height 885
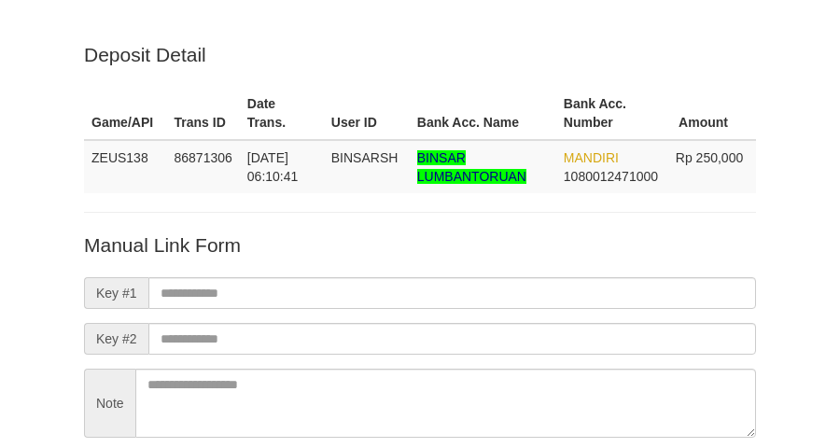
scroll to position [164, 0]
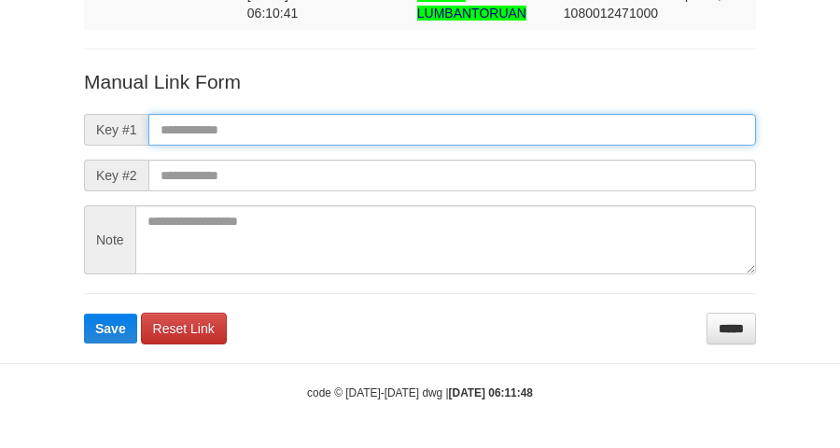
click at [448, 133] on input "text" at bounding box center [452, 130] width 608 height 32
paste input "**********"
type input "**********"
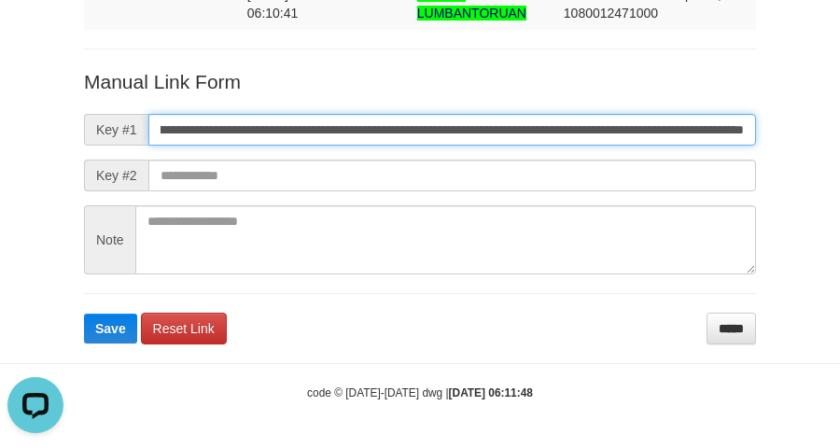
scroll to position [0, 0]
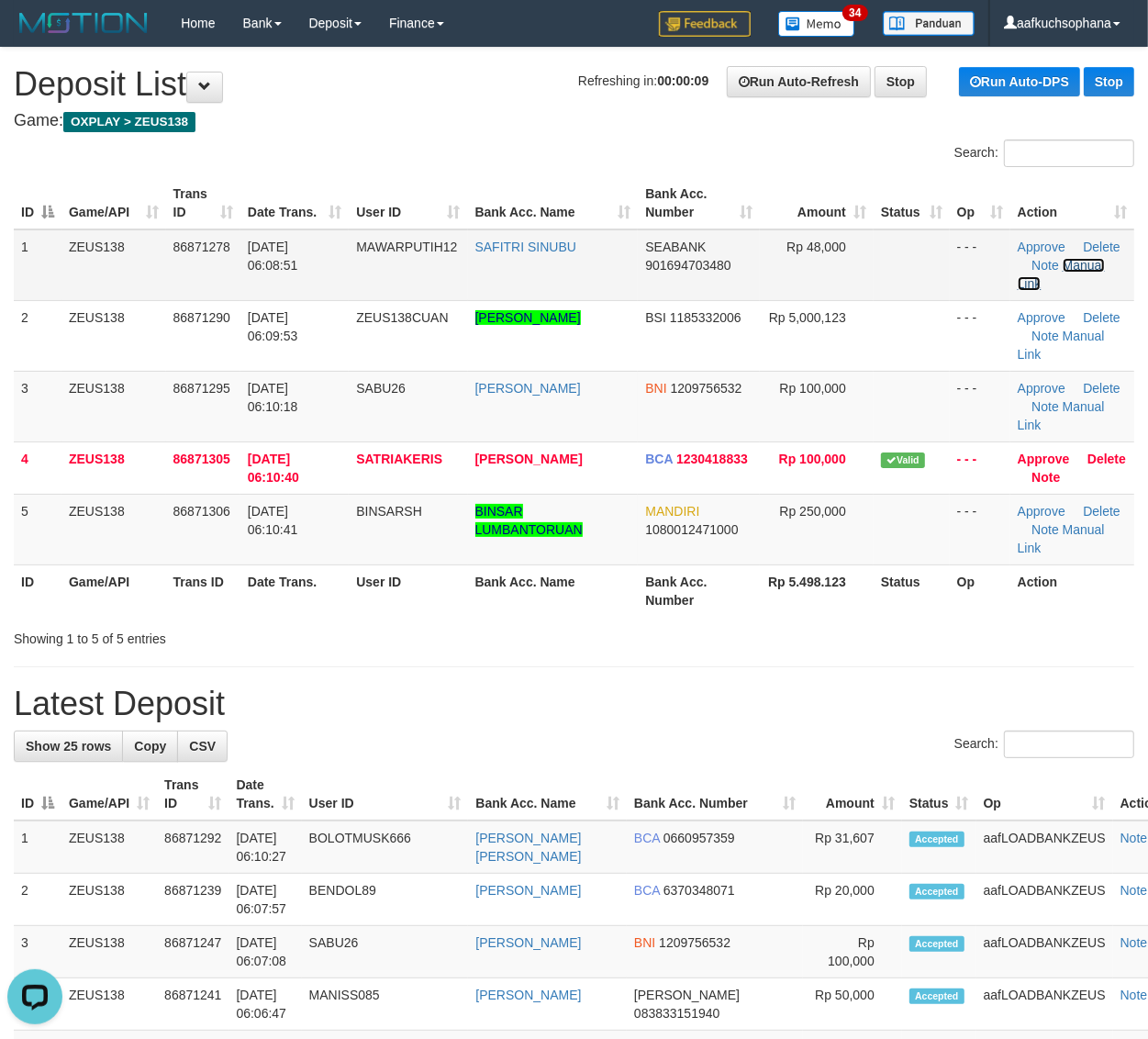
click at [1087, 262] on link "Manual Link" at bounding box center [1061, 274] width 87 height 33
click at [1017, 258] on link "Manual Link" at bounding box center [1061, 274] width 87 height 33
drag, startPoint x: 961, startPoint y: 691, endPoint x: 1163, endPoint y: 688, distance: 202.0
click at [1001, 686] on h1 "Latest Deposit" at bounding box center [574, 703] width 1120 height 36
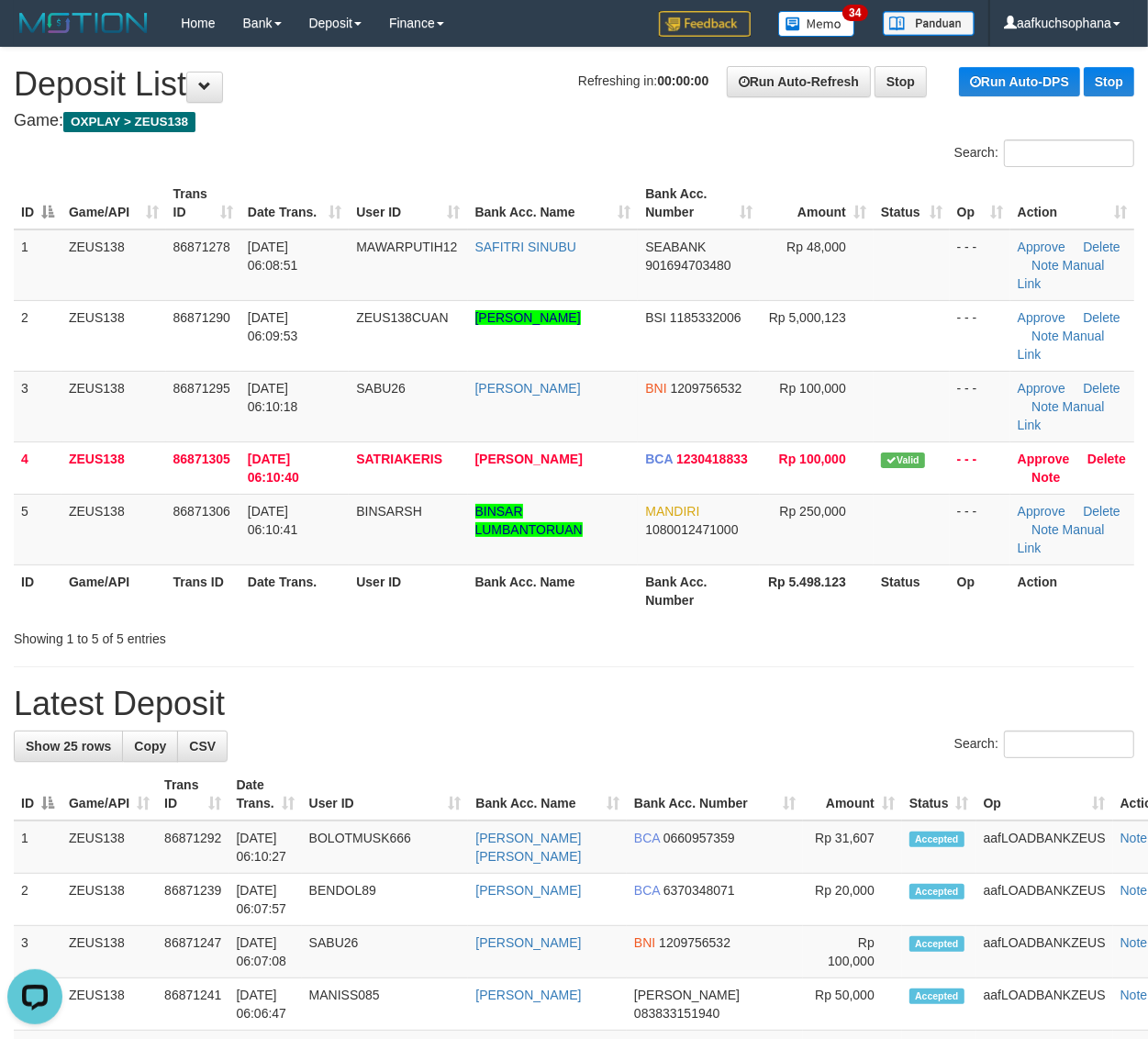
drag, startPoint x: 847, startPoint y: 626, endPoint x: 1159, endPoint y: 677, distance: 316.1
click at [851, 628] on div "Showing 1 to 5 of 5 entries" at bounding box center [574, 635] width 1148 height 26
drag, startPoint x: 934, startPoint y: 659, endPoint x: 949, endPoint y: 659, distance: 15.0
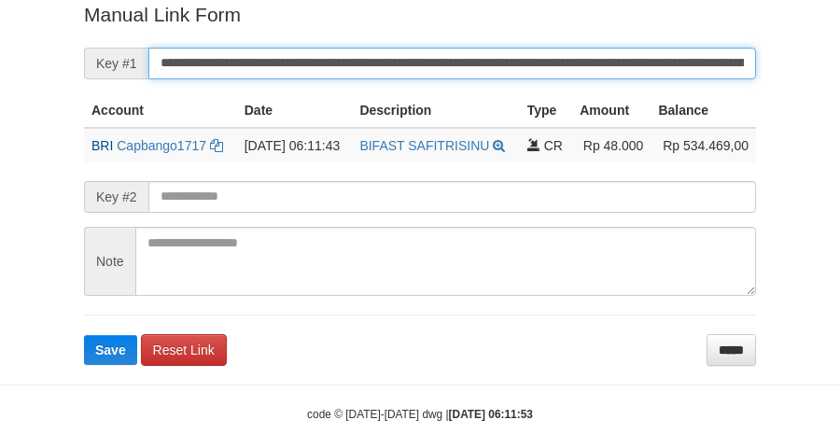
click at [84, 335] on button "Save" at bounding box center [110, 350] width 53 height 30
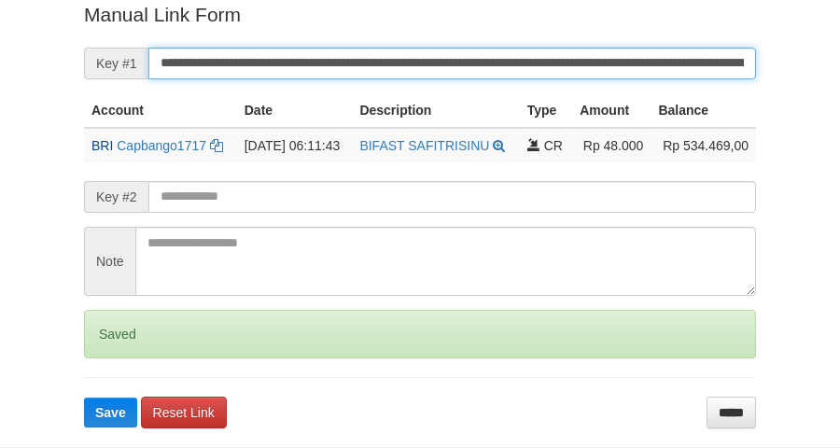
scroll to position [383, 0]
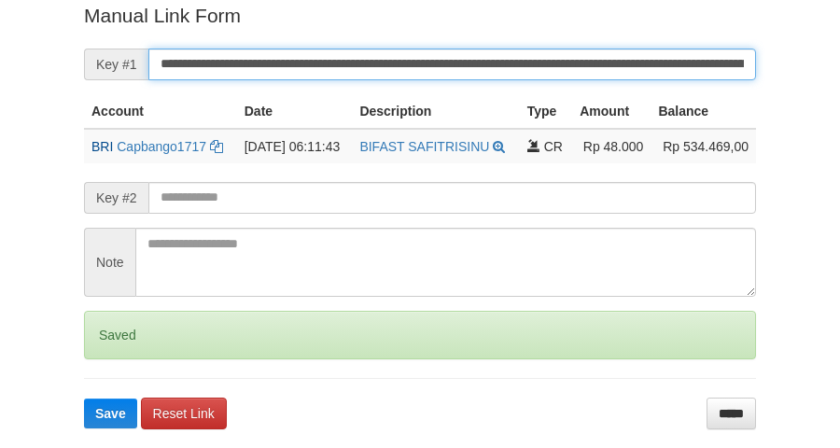
click at [84, 399] on button "Save" at bounding box center [110, 414] width 53 height 30
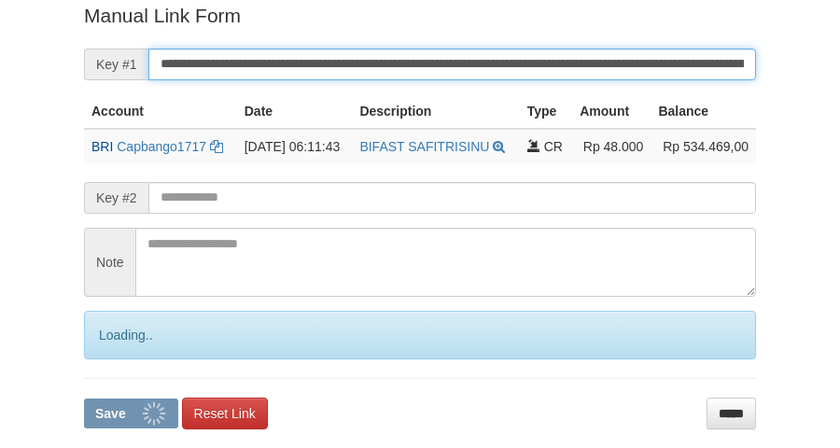
click at [84, 399] on button "Save" at bounding box center [131, 414] width 94 height 30
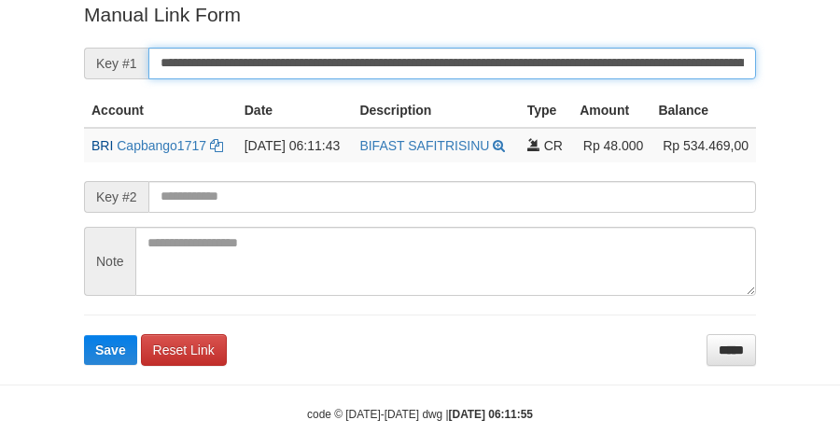
click at [84, 335] on button "Save" at bounding box center [110, 350] width 53 height 30
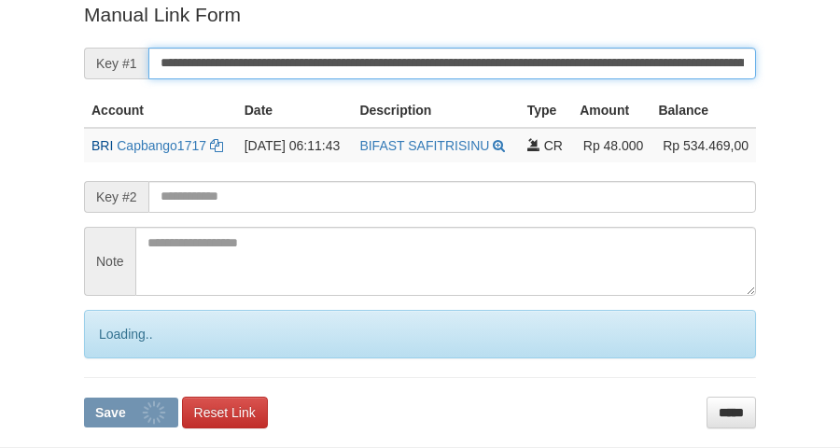
click at [84, 398] on button "Save" at bounding box center [131, 413] width 94 height 30
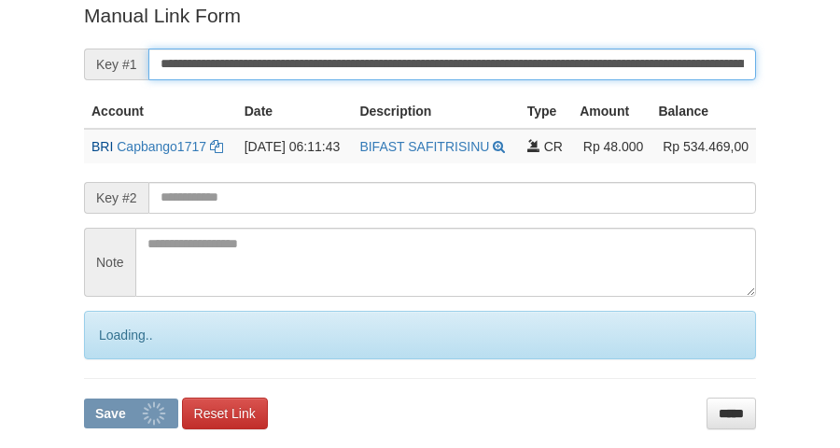
click at [84, 399] on button "Save" at bounding box center [131, 414] width 94 height 30
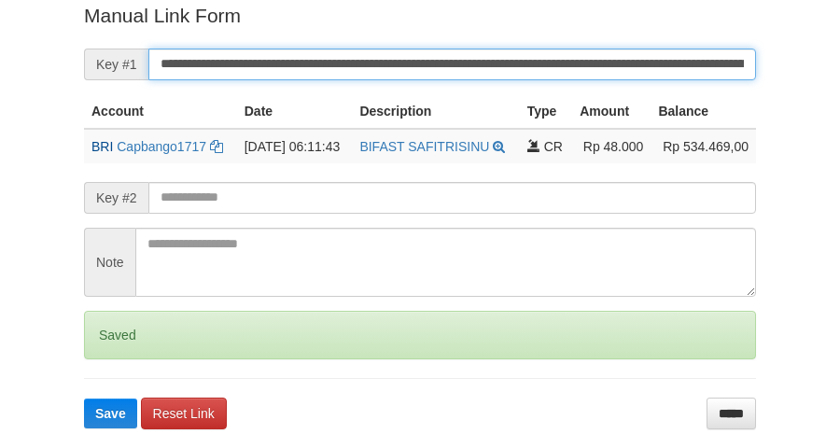
click at [84, 399] on button "Save" at bounding box center [110, 414] width 53 height 30
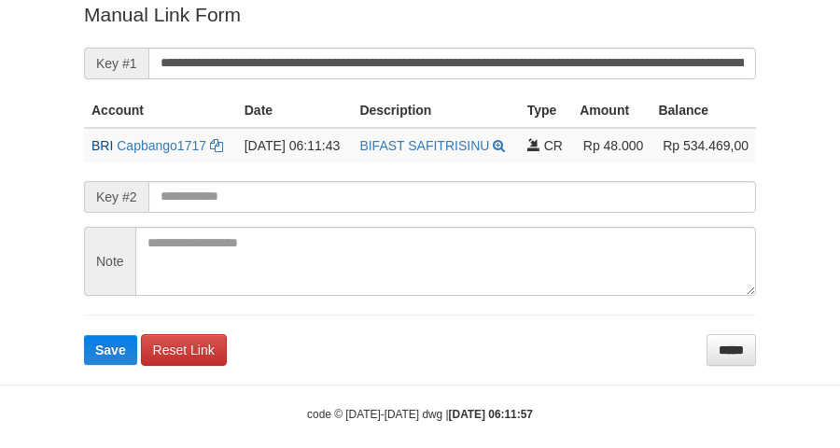
click at [454, 65] on input "**********" at bounding box center [452, 64] width 608 height 32
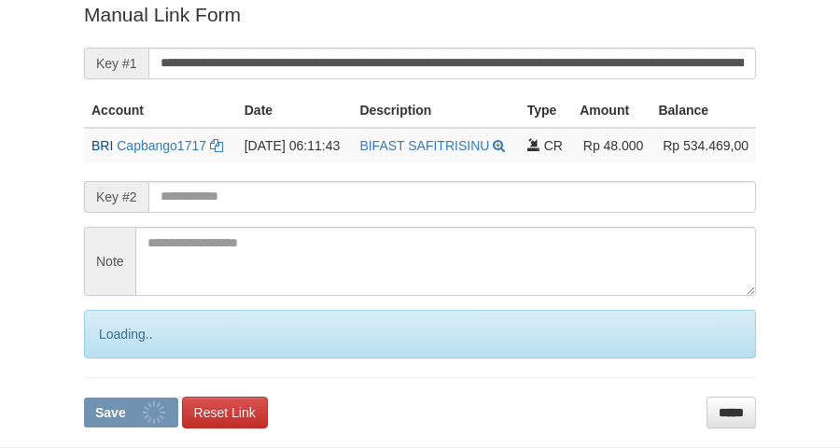
click at [84, 398] on button "Save" at bounding box center [131, 413] width 94 height 30
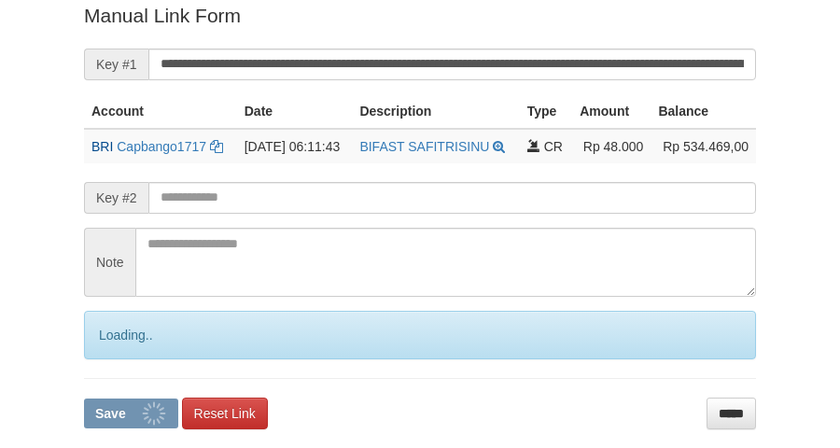
click at [84, 399] on button "Save" at bounding box center [131, 414] width 94 height 30
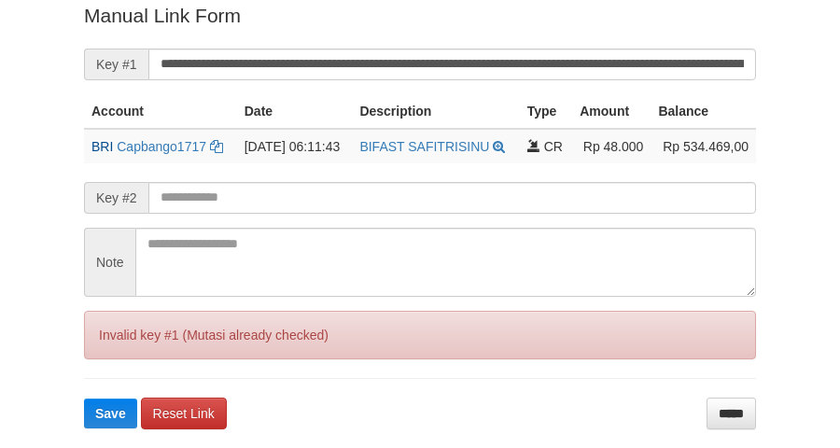
drag, startPoint x: 454, startPoint y: 65, endPoint x: 697, endPoint y: 0, distance: 252.3
click at [453, 63] on input "**********" at bounding box center [452, 65] width 608 height 32
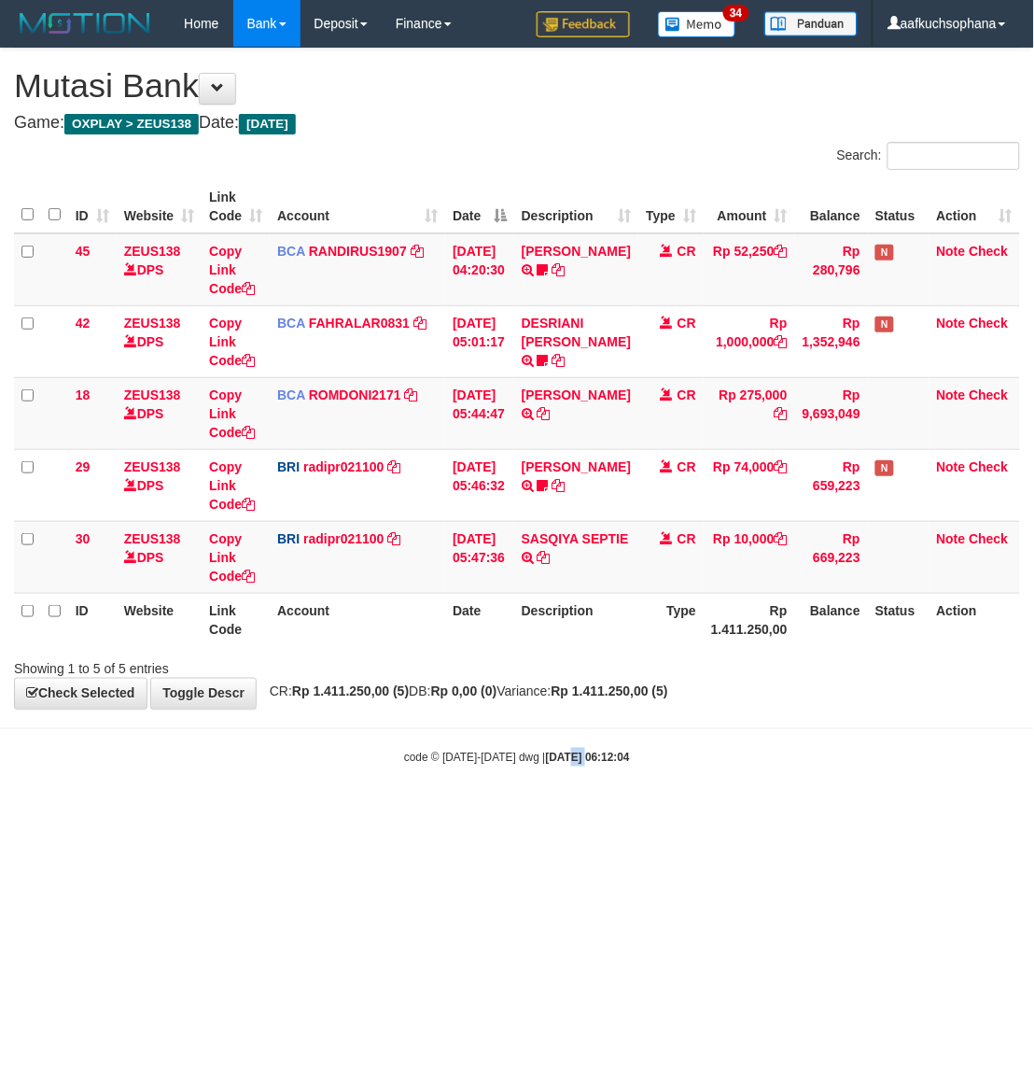
click at [563, 813] on body "Toggle navigation Home Bank Account List Load By Website Group [OXPLAY] ZEUS138…" at bounding box center [517, 406] width 1034 height 813
drag, startPoint x: 521, startPoint y: 804, endPoint x: 344, endPoint y: 759, distance: 182.9
click at [491, 790] on body "Toggle navigation Home Bank Account List Load By Website Group [OXPLAY] ZEUS138…" at bounding box center [517, 406] width 1034 height 813
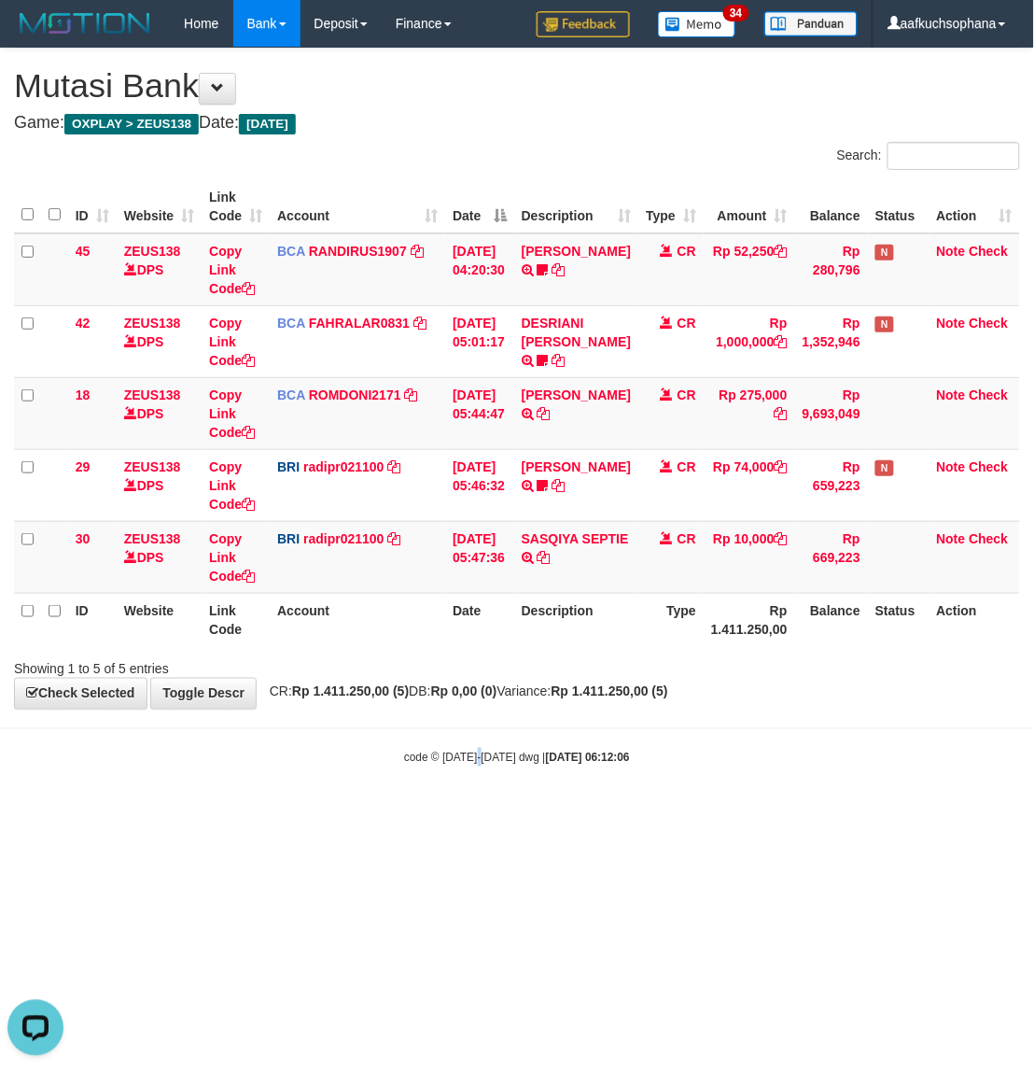
drag, startPoint x: 481, startPoint y: 758, endPoint x: 509, endPoint y: 722, distance: 45.9
click at [478, 764] on small "code © 2012-2018 dwg | 2025/09/01 06:12:06" at bounding box center [517, 757] width 226 height 13
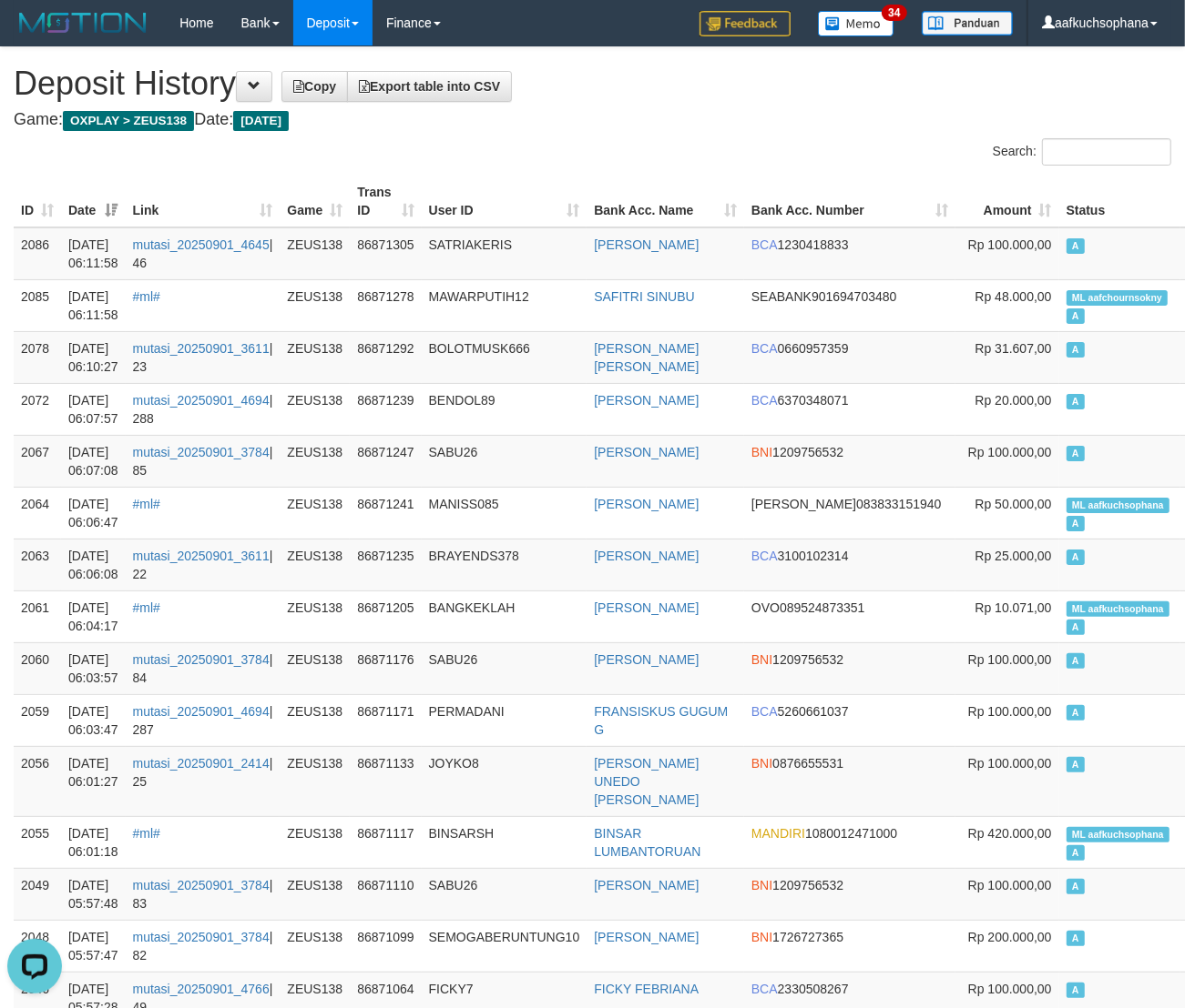
click at [686, 97] on h1 "Deposit History Copy Export table into CSV" at bounding box center [592, 83] width 1158 height 36
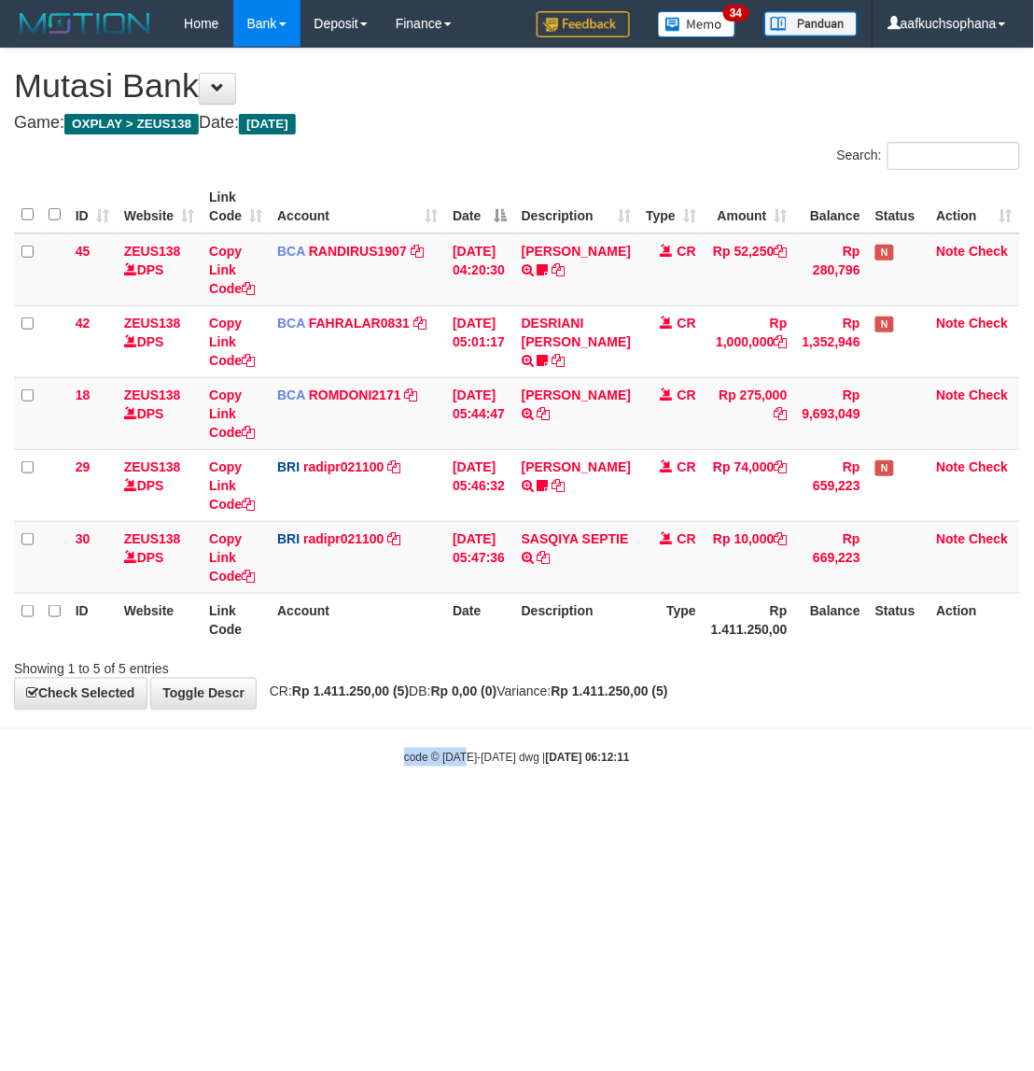
drag, startPoint x: 507, startPoint y: 711, endPoint x: 465, endPoint y: 763, distance: 66.3
click at [465, 763] on body "Toggle navigation Home Bank Account List Load By Website Group [OXPLAY] ZEUS138…" at bounding box center [517, 406] width 1034 height 813
click at [586, 796] on body "Toggle navigation Home Bank Account List Load By Website Group [OXPLAY] ZEUS138…" at bounding box center [517, 406] width 1034 height 813
drag, startPoint x: 365, startPoint y: 785, endPoint x: 7, endPoint y: 599, distance: 403.8
click at [359, 781] on body "Toggle navigation Home Bank Account List Load By Website Group [OXPLAY] ZEUS138…" at bounding box center [517, 406] width 1034 height 813
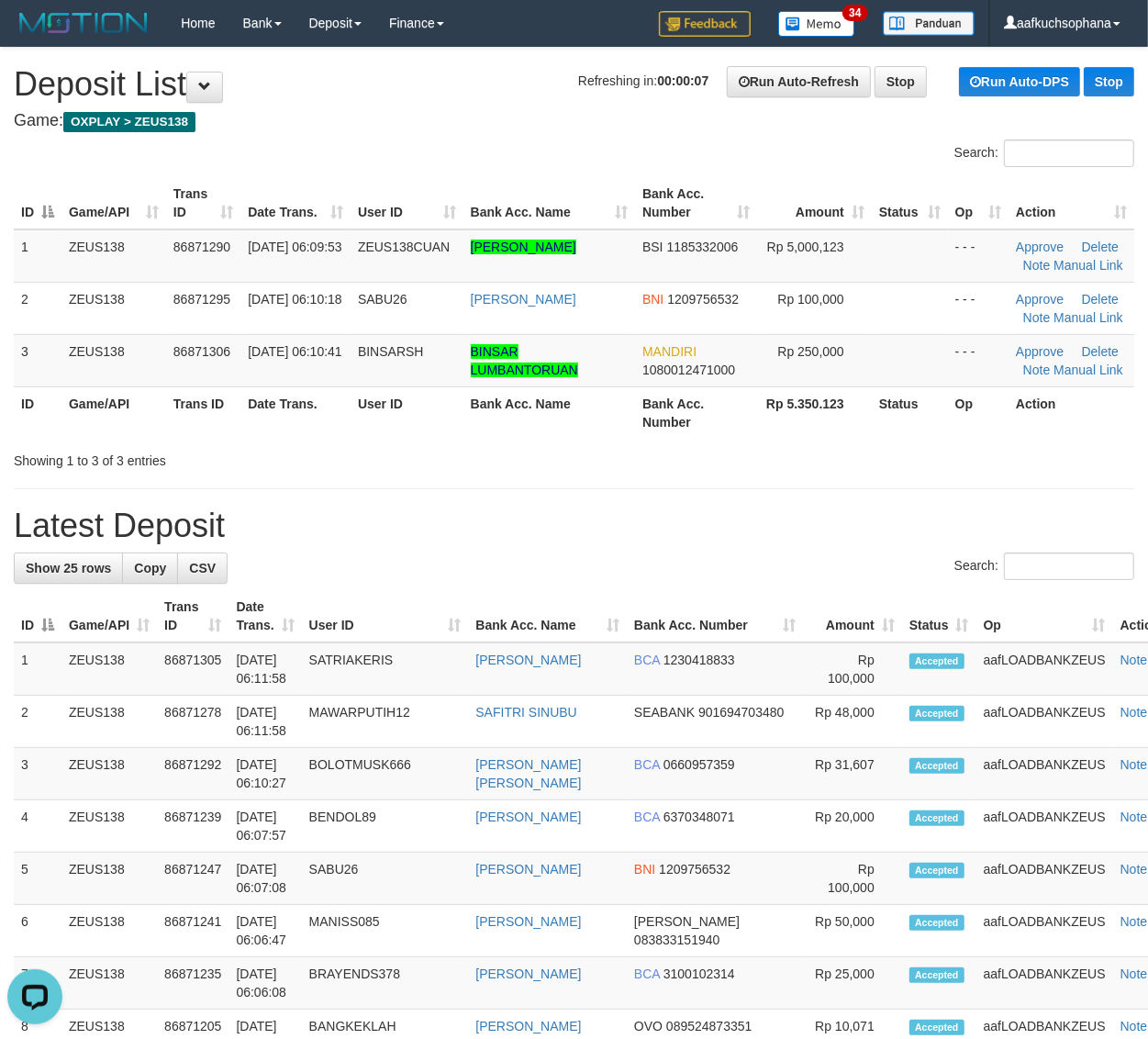
drag, startPoint x: 727, startPoint y: 471, endPoint x: 744, endPoint y: 473, distance: 17.1
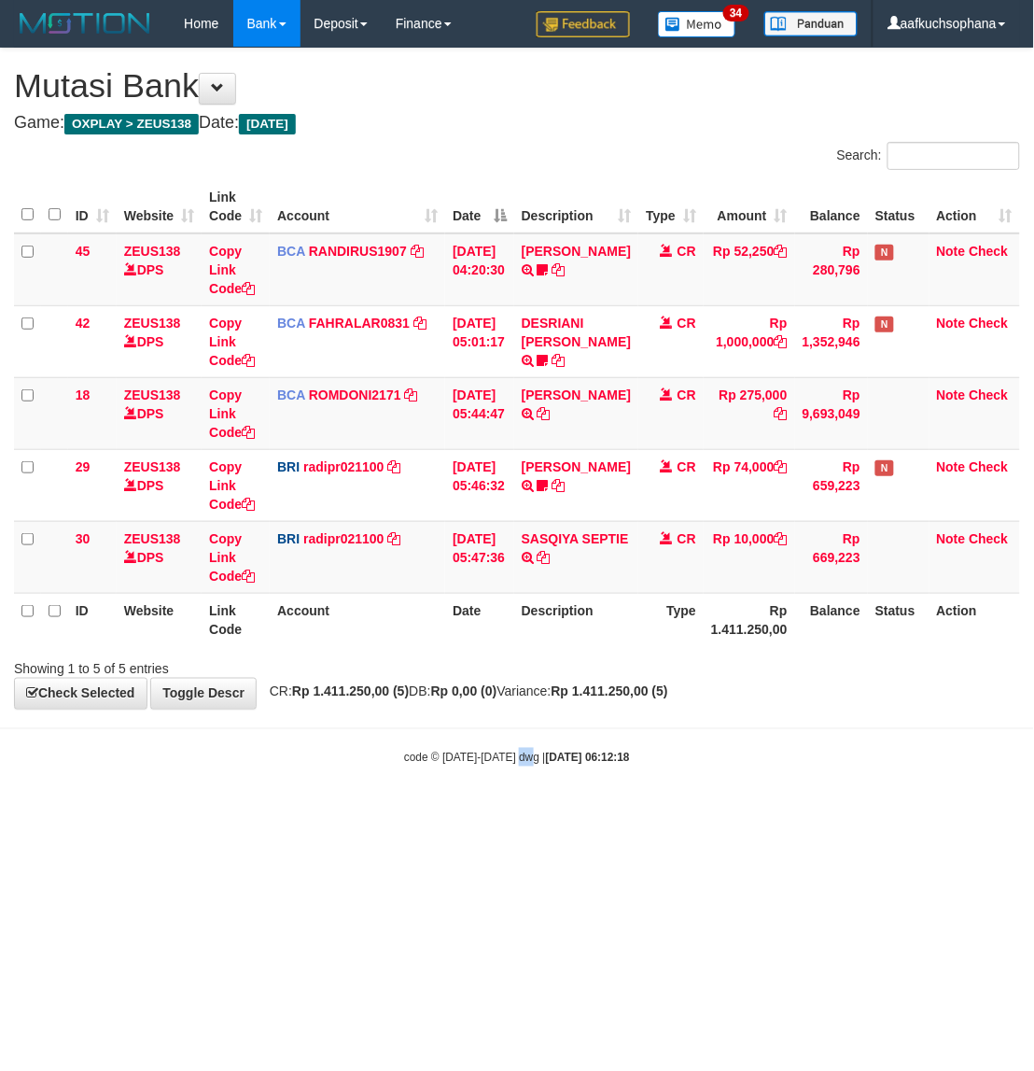
click at [528, 777] on body "Toggle navigation Home Bank Account List Load By Website Group [OXPLAY] ZEUS138…" at bounding box center [517, 406] width 1034 height 813
click at [737, 813] on html "Toggle navigation Home Bank Account List Load By Website Group [OXPLAY] ZEUS138…" at bounding box center [517, 406] width 1034 height 813
click at [801, 813] on html "Toggle navigation Home Bank Account List Load By Website Group [OXPLAY] ZEUS138…" at bounding box center [517, 406] width 1034 height 813
click at [705, 813] on html "Toggle navigation Home Bank Account List Load By Website Group [OXPLAY] ZEUS138…" at bounding box center [517, 406] width 1034 height 813
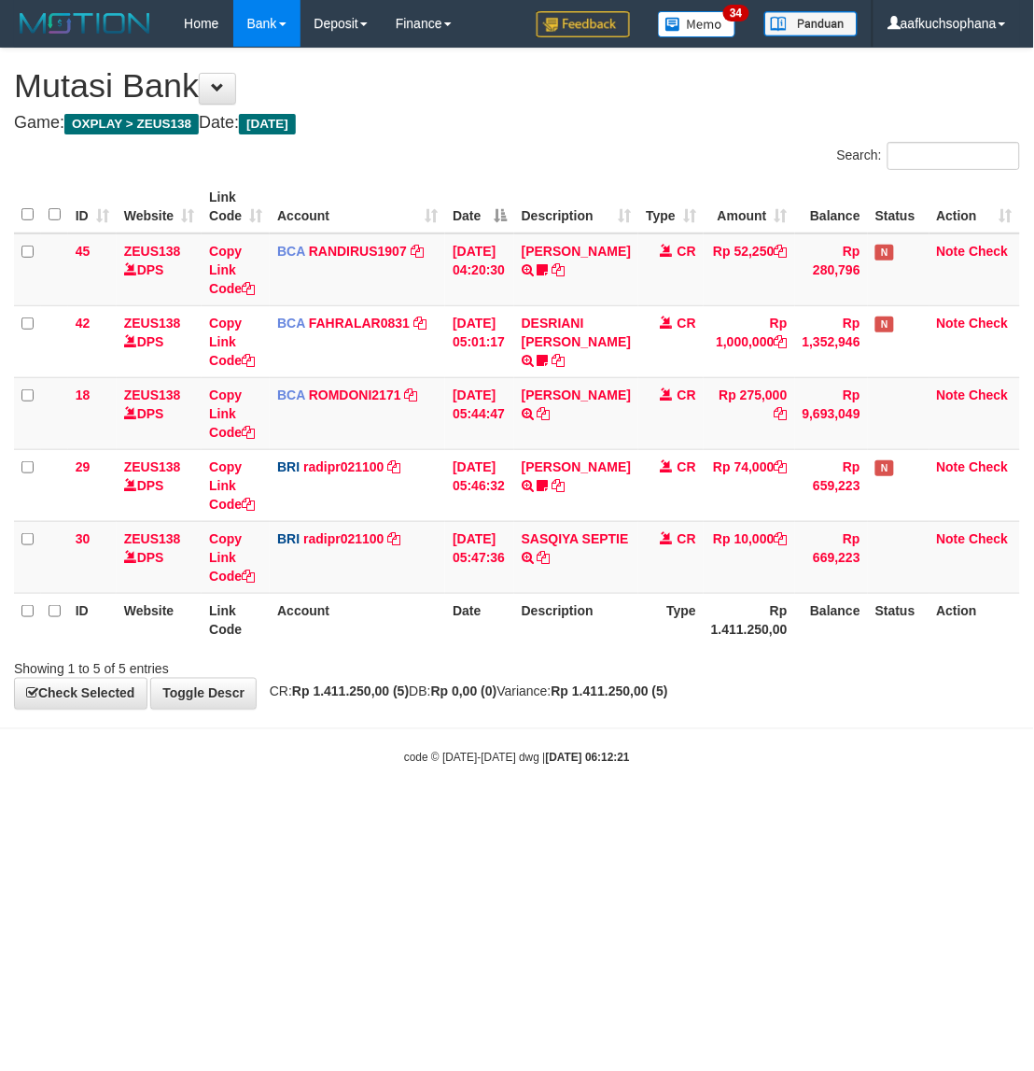
click at [823, 813] on html "Toggle navigation Home Bank Account List Load By Website Group [OXPLAY] ZEUS138…" at bounding box center [517, 406] width 1034 height 813
click at [390, 813] on html "Toggle navigation Home Bank Account List Load By Website Group [OXPLAY] ZEUS138…" at bounding box center [517, 406] width 1034 height 813
click at [637, 813] on html "Toggle navigation Home Bank Account List Load By Website Group [OXPLAY] ZEUS138…" at bounding box center [517, 406] width 1034 height 813
click at [540, 813] on html "Toggle navigation Home Bank Account List Load By Website Group [OXPLAY] ZEUS138…" at bounding box center [517, 406] width 1034 height 813
click at [803, 813] on html "Toggle navigation Home Bank Account List Load By Website Group [OXPLAY] ZEUS138…" at bounding box center [517, 406] width 1034 height 813
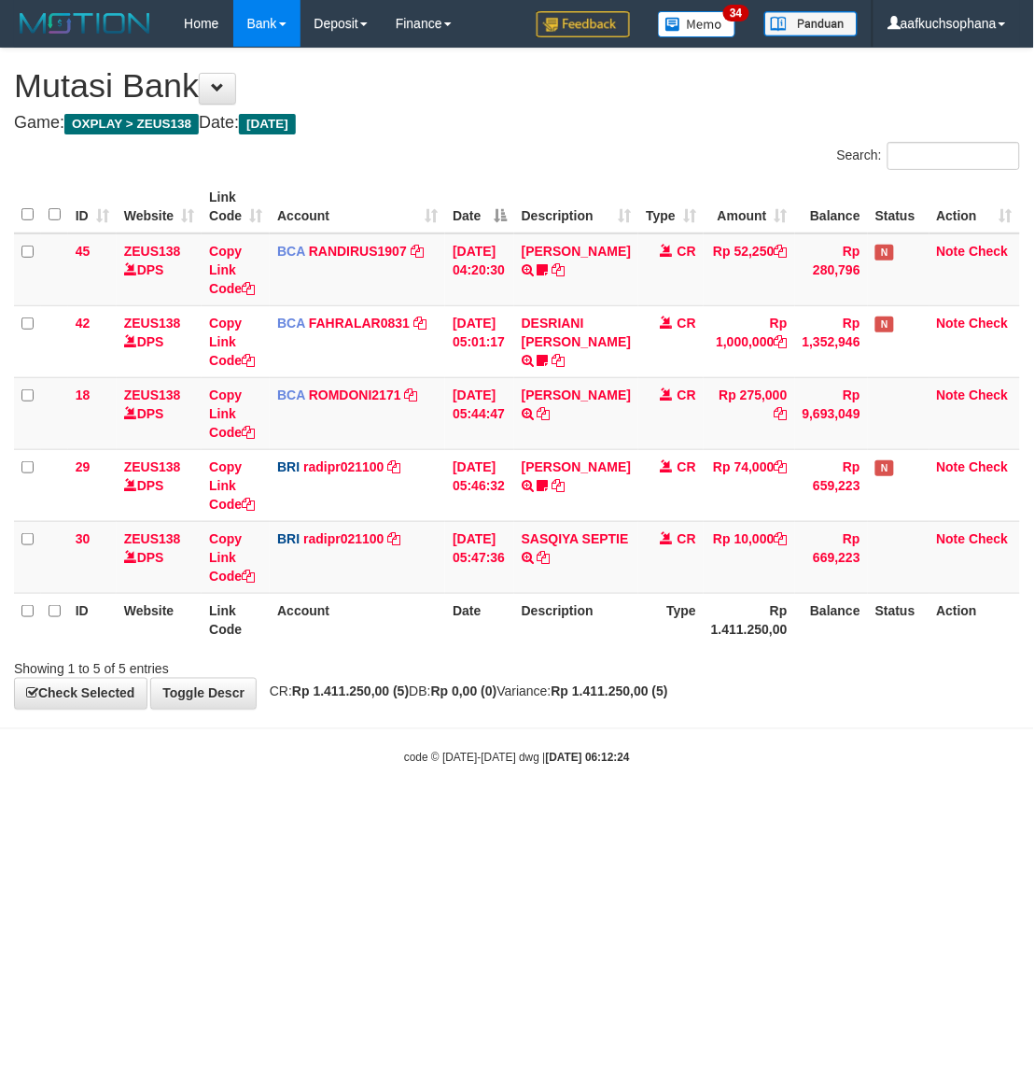
click at [852, 813] on html "Toggle navigation Home Bank Account List Load By Website Group [OXPLAY] ZEUS138…" at bounding box center [517, 406] width 1034 height 813
click at [520, 813] on html "Toggle navigation Home Bank Account List Load By Website Group [OXPLAY] ZEUS138…" at bounding box center [517, 406] width 1034 height 813
drag, startPoint x: 644, startPoint y: 819, endPoint x: 506, endPoint y: 836, distance: 139.3
click at [632, 813] on html "Toggle navigation Home Bank Account List Load By Website Group [OXPLAY] ZEUS138…" at bounding box center [517, 406] width 1034 height 813
click at [510, 813] on html "Toggle navigation Home Bank Account List Load By Website Group [OXPLAY] ZEUS138…" at bounding box center [517, 406] width 1034 height 813
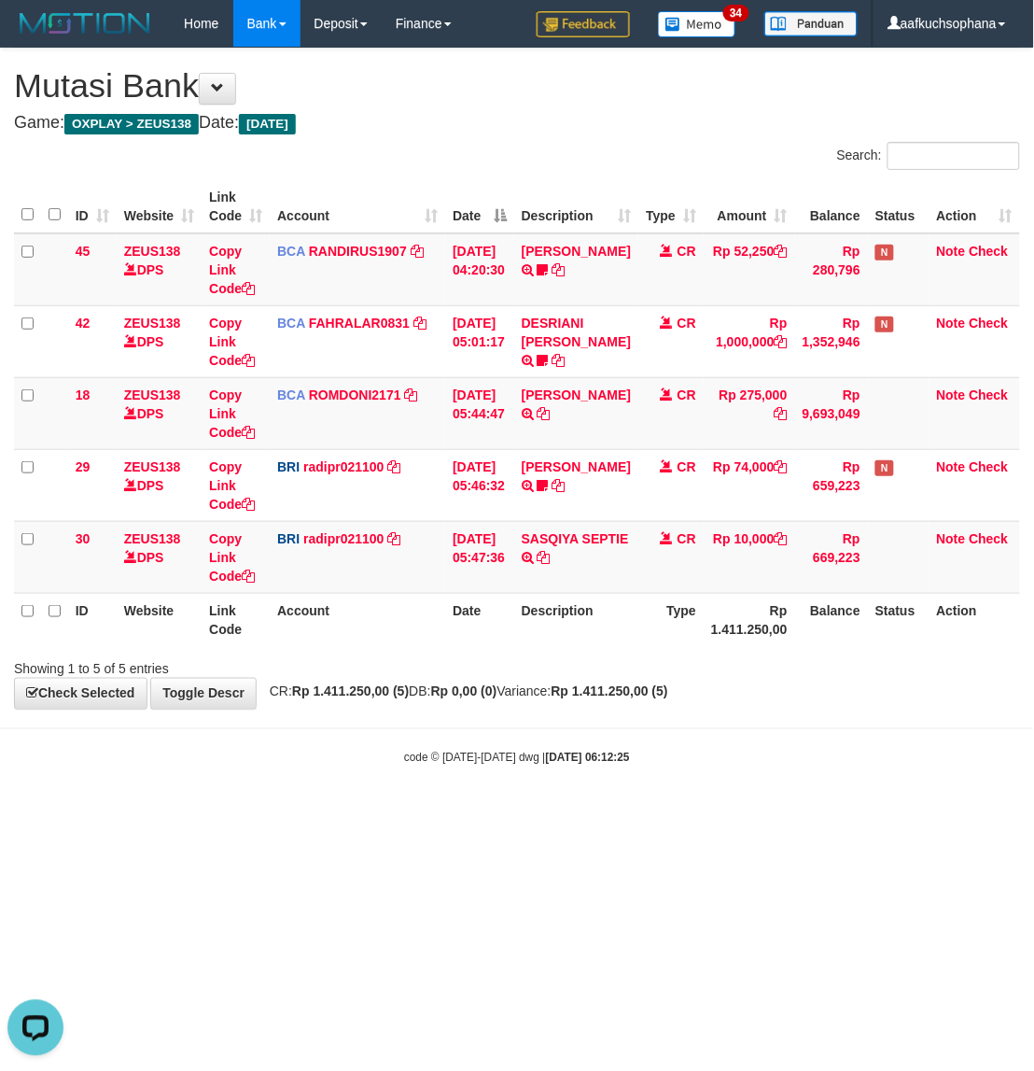
drag, startPoint x: 823, startPoint y: 855, endPoint x: 641, endPoint y: 832, distance: 183.5
click at [823, 813] on html "Toggle navigation Home Bank Account List Load By Website Group [OXPLAY] ZEUS138…" at bounding box center [517, 406] width 1034 height 813
click at [420, 809] on body "Toggle navigation Home Bank Account List Load By Website Group [OXPLAY] ZEUS138…" at bounding box center [517, 406] width 1034 height 813
click at [618, 795] on body "Toggle navigation Home Bank Account List Load By Website Group [OXPLAY] ZEUS138…" at bounding box center [517, 406] width 1034 height 813
click at [458, 813] on html "Toggle navigation Home Bank Account List Load By Website Group [OXPLAY] ZEUS138…" at bounding box center [517, 406] width 1034 height 813
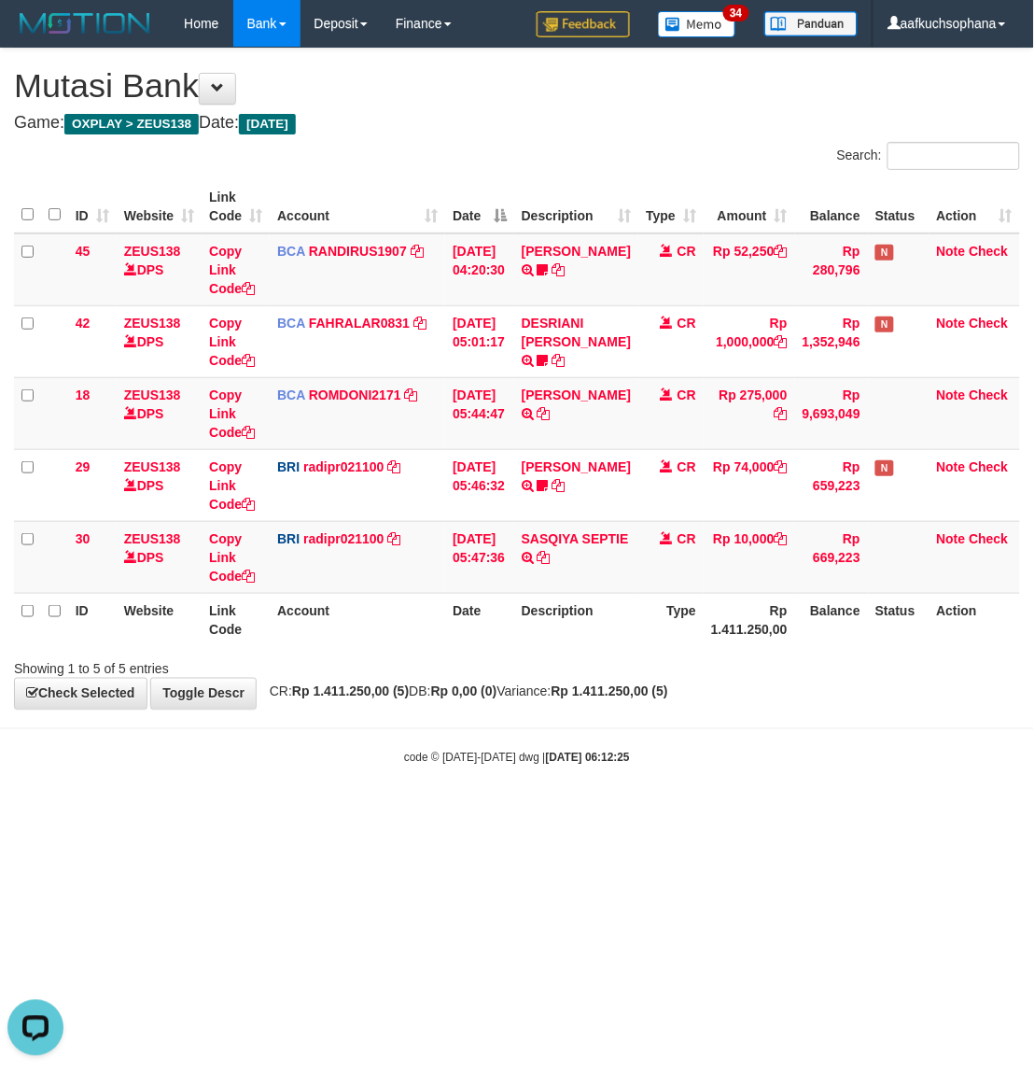
click at [669, 813] on html "Toggle navigation Home Bank Account List Load By Website Group [OXPLAY] ZEUS138…" at bounding box center [517, 406] width 1034 height 813
click at [342, 813] on html "Toggle navigation Home Bank Account List Load By Website Group [OXPLAY] ZEUS138…" at bounding box center [517, 406] width 1034 height 813
click at [639, 813] on html "Toggle navigation Home Bank Account List Load By Website Group [OXPLAY] ZEUS138…" at bounding box center [517, 406] width 1034 height 813
click at [548, 813] on html "Toggle navigation Home Bank Account List Load By Website Group [OXPLAY] ZEUS138…" at bounding box center [517, 406] width 1034 height 813
click at [708, 813] on html "Toggle navigation Home Bank Account List Load By Website Group [OXPLAY] ZEUS138…" at bounding box center [517, 406] width 1034 height 813
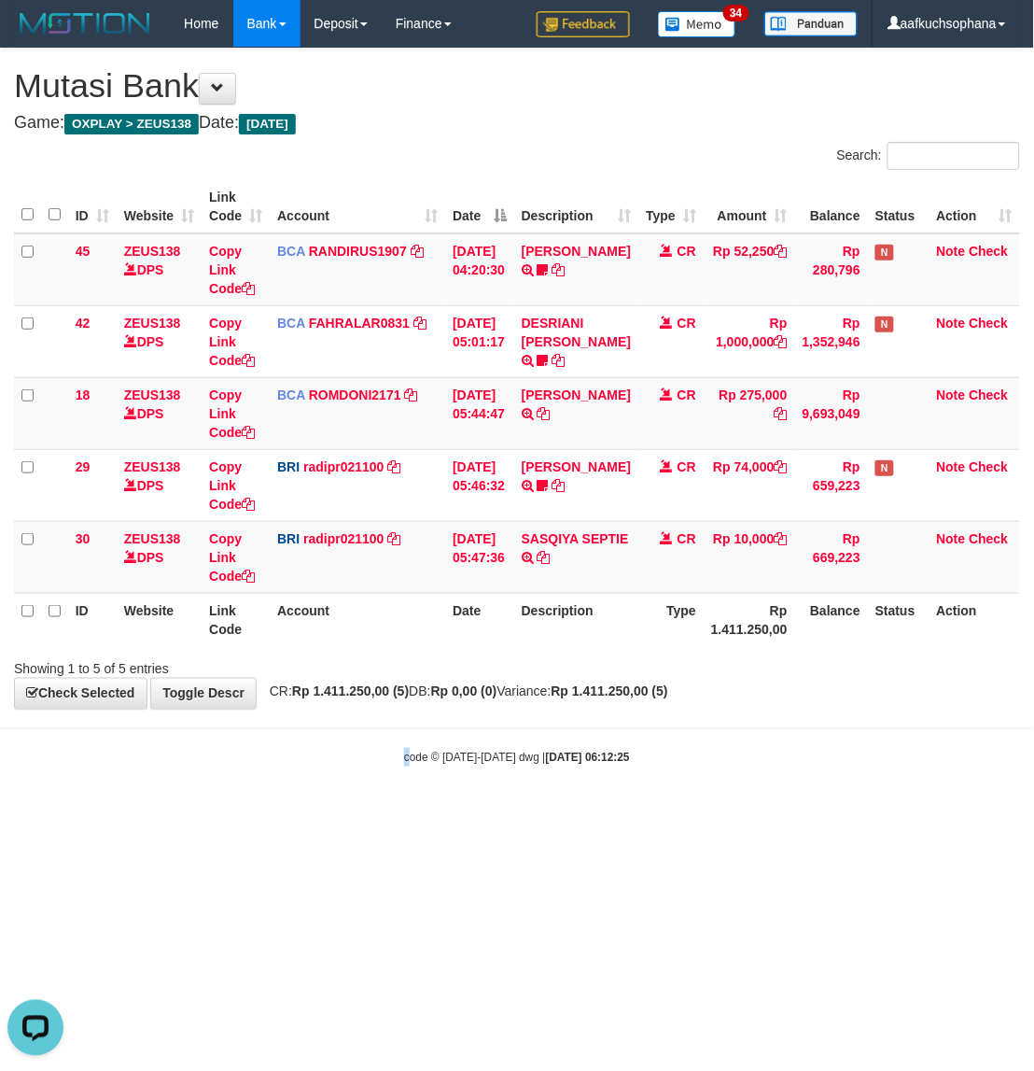
drag, startPoint x: 398, startPoint y: 819, endPoint x: 750, endPoint y: 809, distance: 352.1
click at [408, 813] on html "Toggle navigation Home Bank Account List Load By Website Group [OXPLAY] ZEUS138…" at bounding box center [517, 406] width 1034 height 813
click at [750, 809] on body "Toggle navigation Home Bank Account List Load By Website Group [OXPLAY] ZEUS138…" at bounding box center [517, 406] width 1034 height 813
click at [681, 813] on html "Toggle navigation Home Bank Account List Load By Website Group [OXPLAY] ZEUS138…" at bounding box center [517, 406] width 1034 height 813
click at [796, 813] on html "Toggle navigation Home Bank Account List Load By Website Group [OXPLAY] ZEUS138…" at bounding box center [517, 406] width 1034 height 813
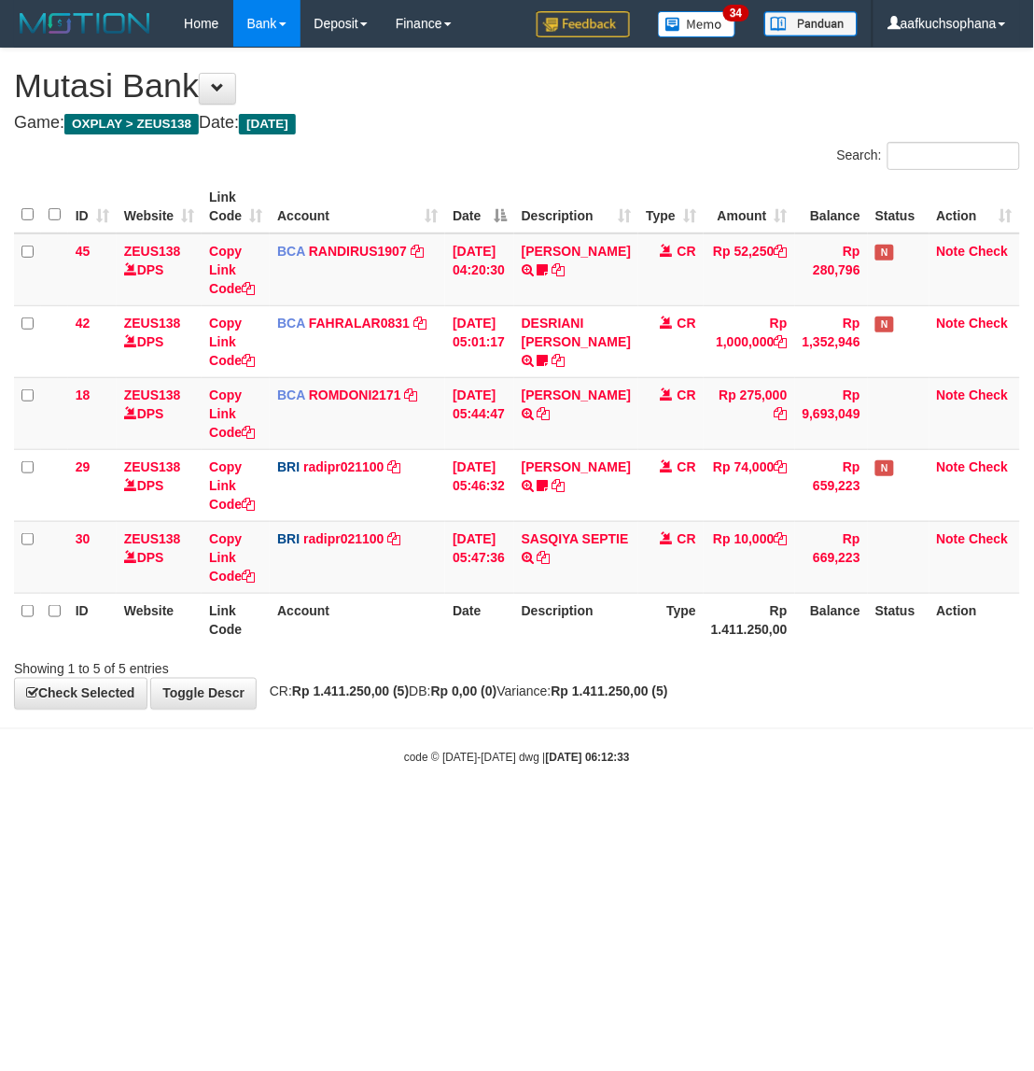
click at [393, 813] on html "Toggle navigation Home Bank Account List Load By Website Group [OXPLAY] ZEUS138…" at bounding box center [517, 406] width 1034 height 813
click at [851, 813] on html "Toggle navigation Home Bank Account List Load By Website Group [OXPLAY] ZEUS138…" at bounding box center [517, 406] width 1034 height 813
click at [432, 813] on html "Toggle navigation Home Bank Account List Load By Website Group [OXPLAY] ZEUS138…" at bounding box center [517, 406] width 1034 height 813
click at [689, 813] on html "Toggle navigation Home Bank Account List Load By Website Group [OXPLAY] ZEUS138…" at bounding box center [517, 406] width 1034 height 813
drag, startPoint x: 688, startPoint y: 906, endPoint x: 409, endPoint y: 921, distance: 279.6
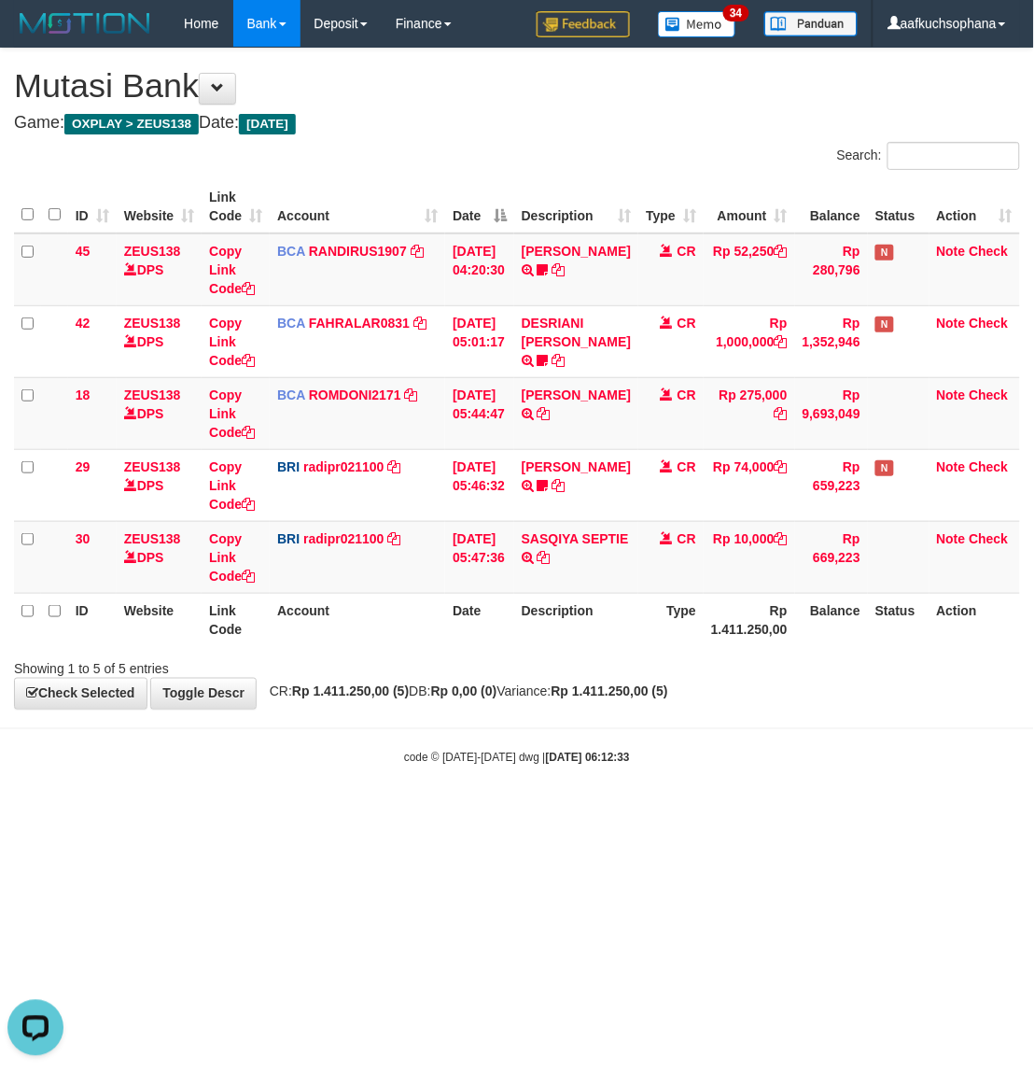
click at [670, 813] on html "Toggle navigation Home Bank Account List Load By Website Group [OXPLAY] ZEUS138…" at bounding box center [517, 406] width 1034 height 813
click at [365, 813] on html "Toggle navigation Home Bank Account List Load By Website Group [OXPLAY] ZEUS138…" at bounding box center [517, 406] width 1034 height 813
click at [680, 813] on html "Toggle navigation Home Bank Account List Load By Website Group [OXPLAY] ZEUS138…" at bounding box center [517, 406] width 1034 height 813
drag, startPoint x: 483, startPoint y: 804, endPoint x: 790, endPoint y: 848, distance: 310.2
click at [487, 804] on body "Toggle navigation Home Bank Account List Load By Website Group [OXPLAY] ZEUS138…" at bounding box center [517, 406] width 1034 height 813
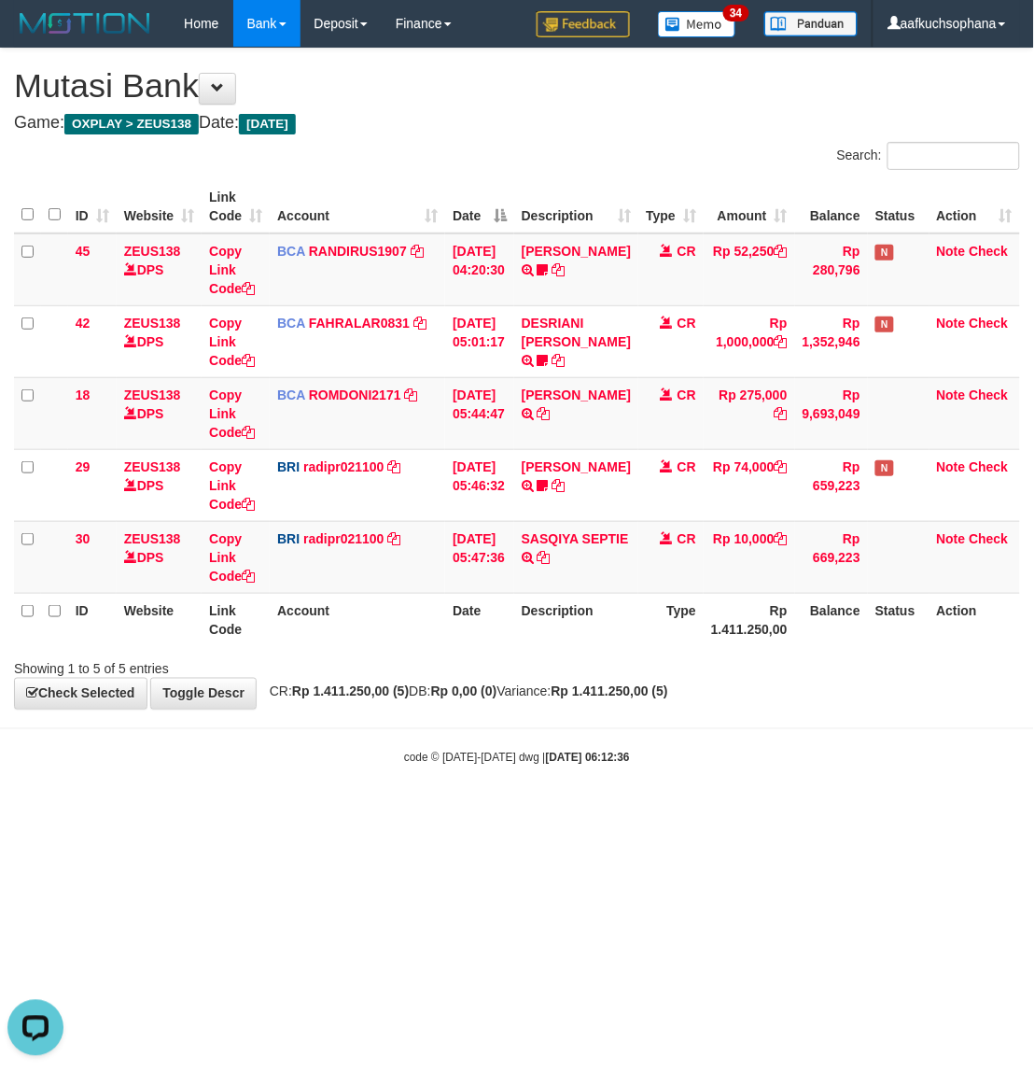
click at [789, 813] on html "Toggle navigation Home Bank Account List Load By Website Group [OXPLAY] ZEUS138…" at bounding box center [517, 406] width 1034 height 813
drag, startPoint x: 789, startPoint y: 850, endPoint x: 721, endPoint y: 868, distance: 70.7
click at [787, 813] on html "Toggle navigation Home Bank Account List Load By Website Group [OXPLAY] ZEUS138…" at bounding box center [517, 406] width 1034 height 813
click at [571, 813] on html "Toggle navigation Home Bank Account List Load By Website Group [OXPLAY] ZEUS138…" at bounding box center [517, 406] width 1034 height 813
drag, startPoint x: 520, startPoint y: 871, endPoint x: 1033, endPoint y: 607, distance: 577.4
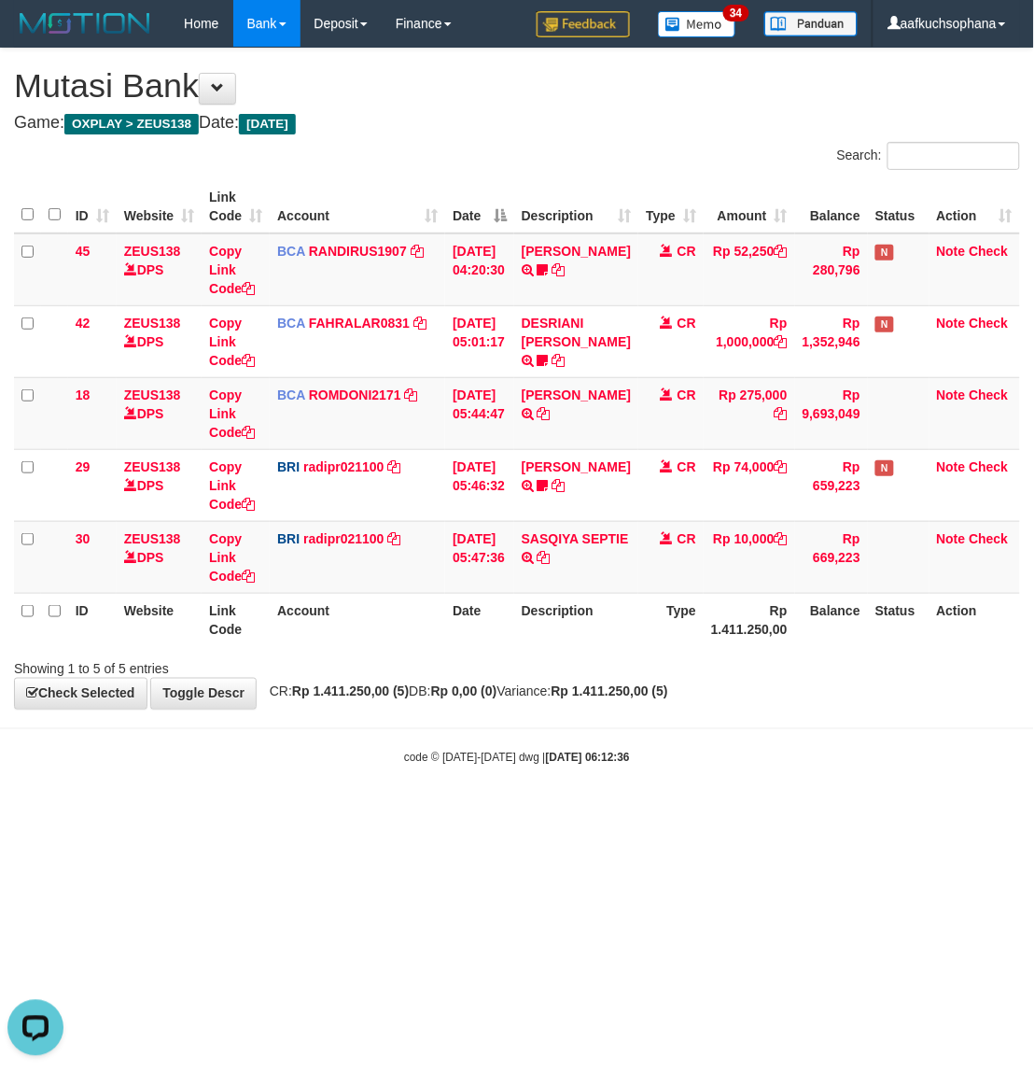
click at [562, 813] on html "Toggle navigation Home Bank Account List Load By Website Group [OXPLAY] ZEUS138…" at bounding box center [517, 406] width 1034 height 813
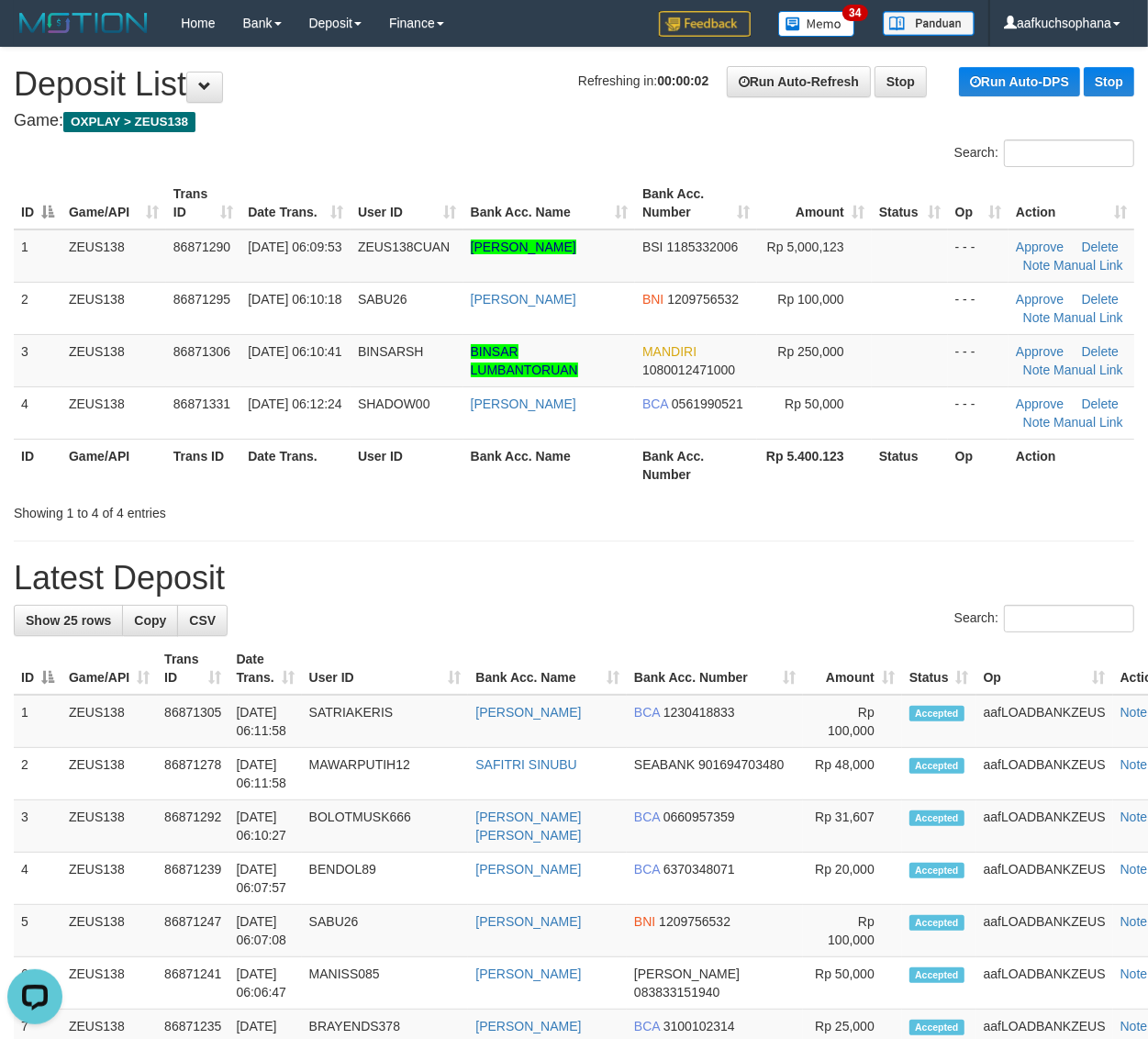
drag, startPoint x: 827, startPoint y: 534, endPoint x: 1156, endPoint y: 610, distance: 337.7
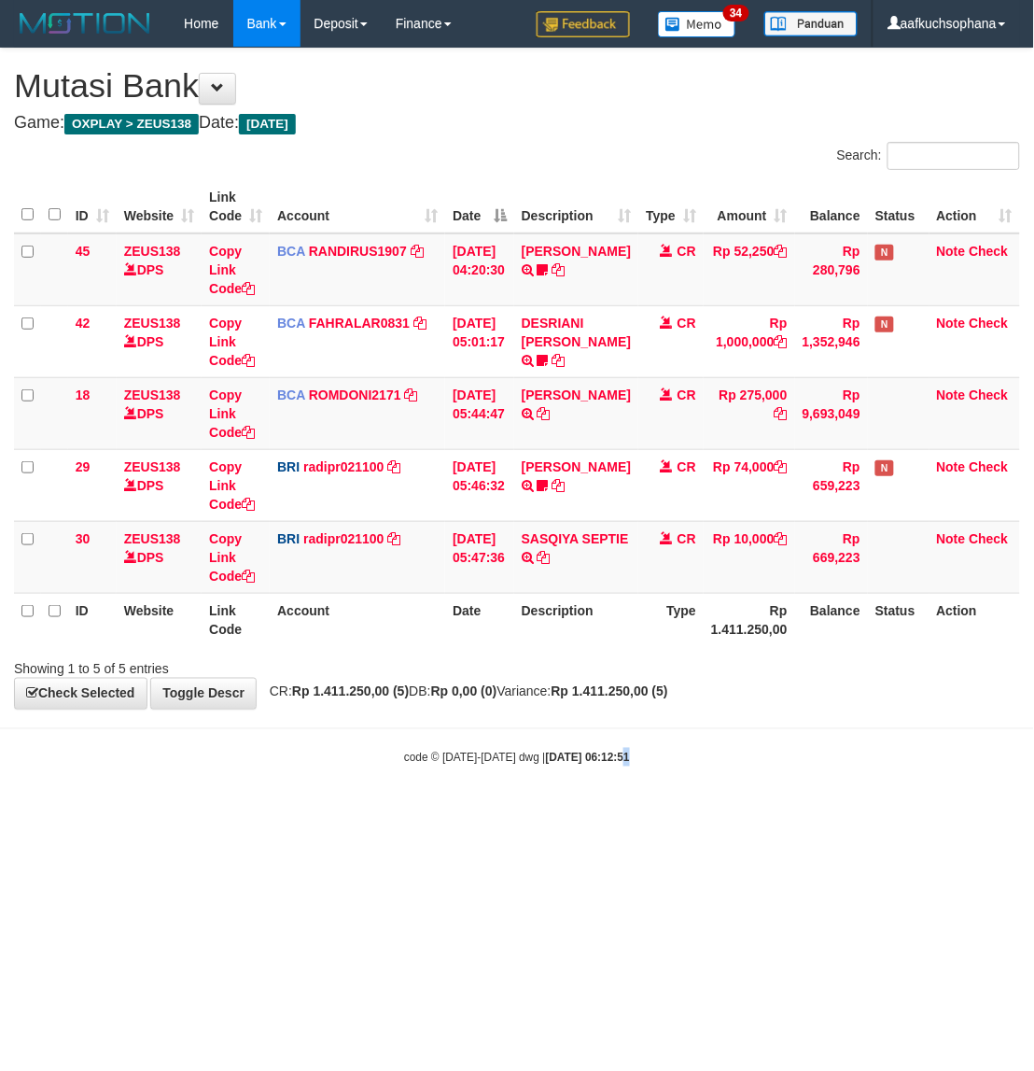
click at [605, 813] on html "Toggle navigation Home Bank Account List Load By Website Group [OXPLAY] ZEUS138…" at bounding box center [517, 406] width 1034 height 813
click at [590, 813] on html "Toggle navigation Home Bank Account List Load By Website Group [OXPLAY] ZEUS138…" at bounding box center [517, 406] width 1034 height 813
click at [588, 813] on html "Toggle navigation Home Bank Account List Load By Website Group [OXPLAY] ZEUS138…" at bounding box center [517, 406] width 1034 height 813
drag, startPoint x: 518, startPoint y: 819, endPoint x: 542, endPoint y: 818, distance: 24.3
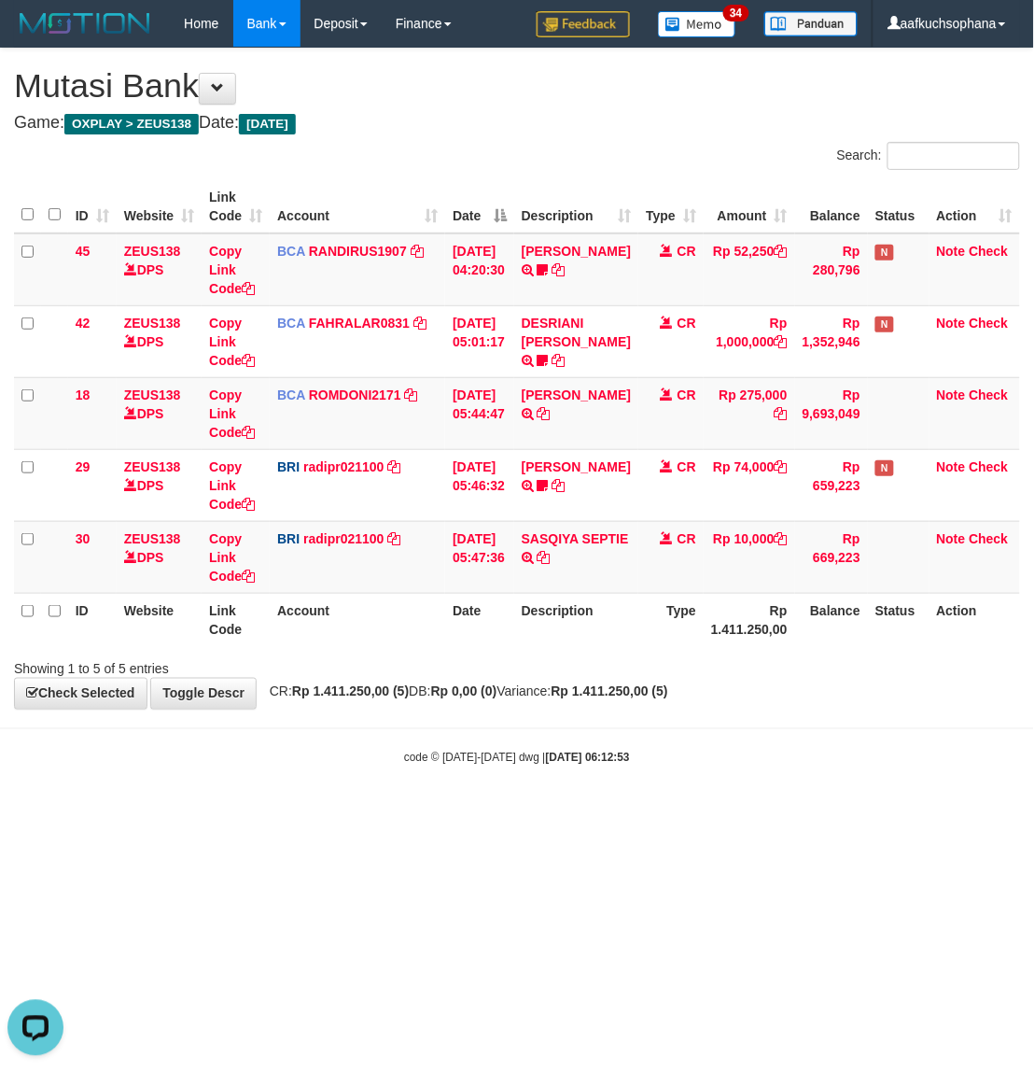
click at [519, 813] on html "Toggle navigation Home Bank Account List Load By Website Group [OXPLAY] ZEUS138…" at bounding box center [517, 406] width 1034 height 813
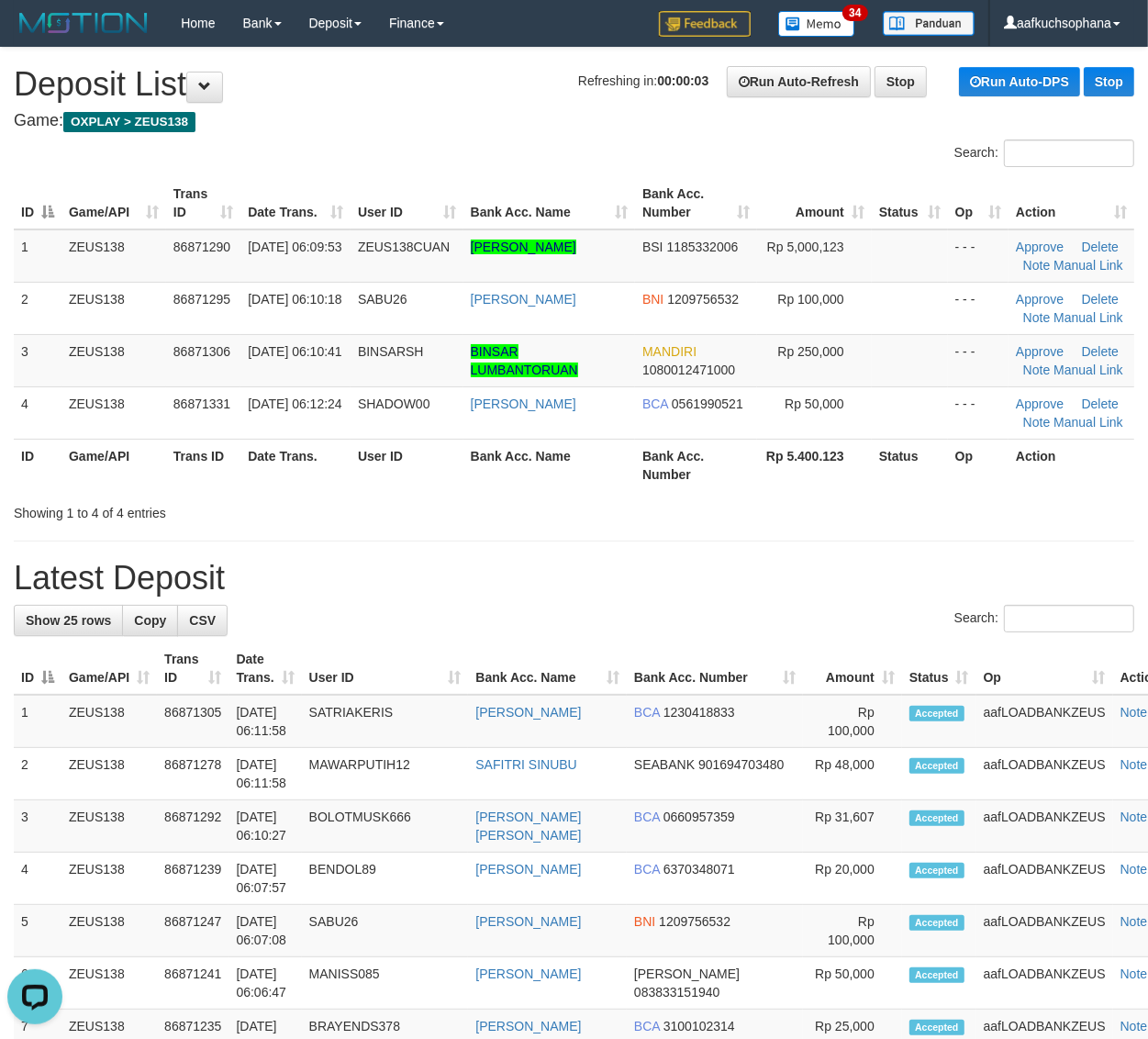
drag, startPoint x: 832, startPoint y: 510, endPoint x: 847, endPoint y: 515, distance: 15.8
click at [833, 510] on div "Showing 1 to 4 of 4 entries" at bounding box center [574, 509] width 1148 height 26
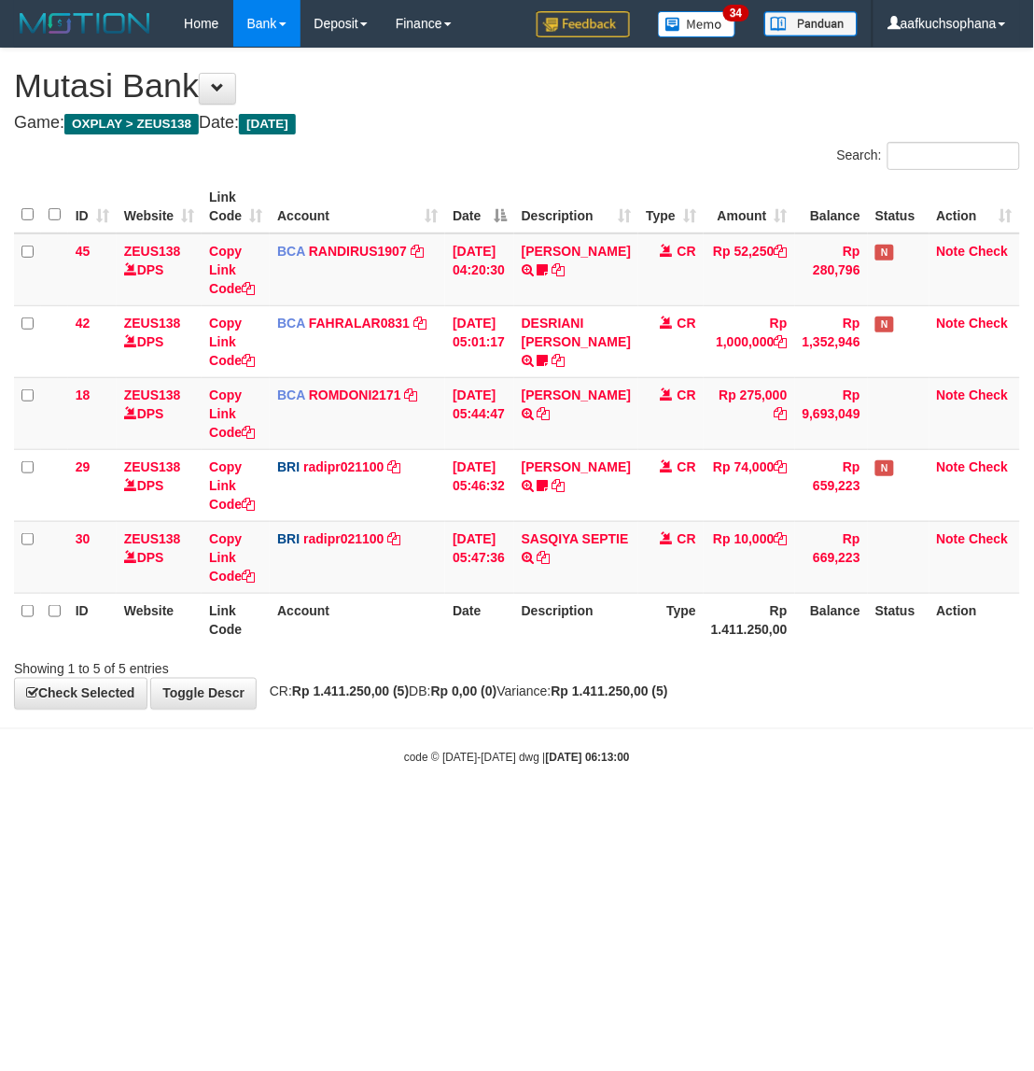
drag, startPoint x: 560, startPoint y: 803, endPoint x: 3, endPoint y: 654, distance: 576.7
click at [557, 803] on body "Toggle navigation Home Bank Account List Load By Website Group [OXPLAY] ZEUS138…" at bounding box center [517, 406] width 1034 height 813
drag, startPoint x: 398, startPoint y: 800, endPoint x: 77, endPoint y: 637, distance: 359.5
click at [394, 801] on body "Toggle navigation Home Bank Account List Load By Website Group [OXPLAY] ZEUS138…" at bounding box center [517, 406] width 1034 height 813
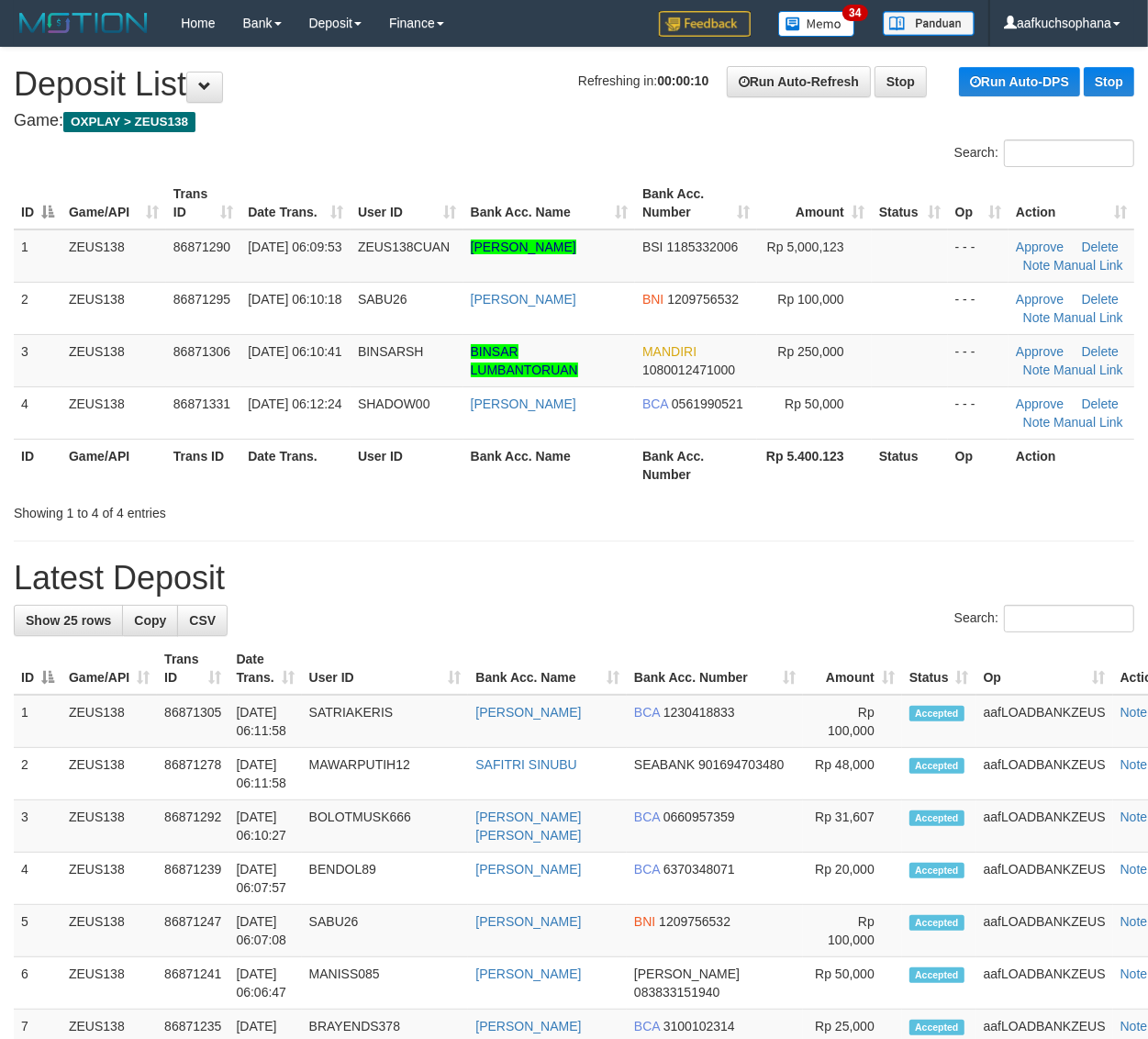
drag, startPoint x: 943, startPoint y: 540, endPoint x: 1061, endPoint y: 551, distance: 118.5
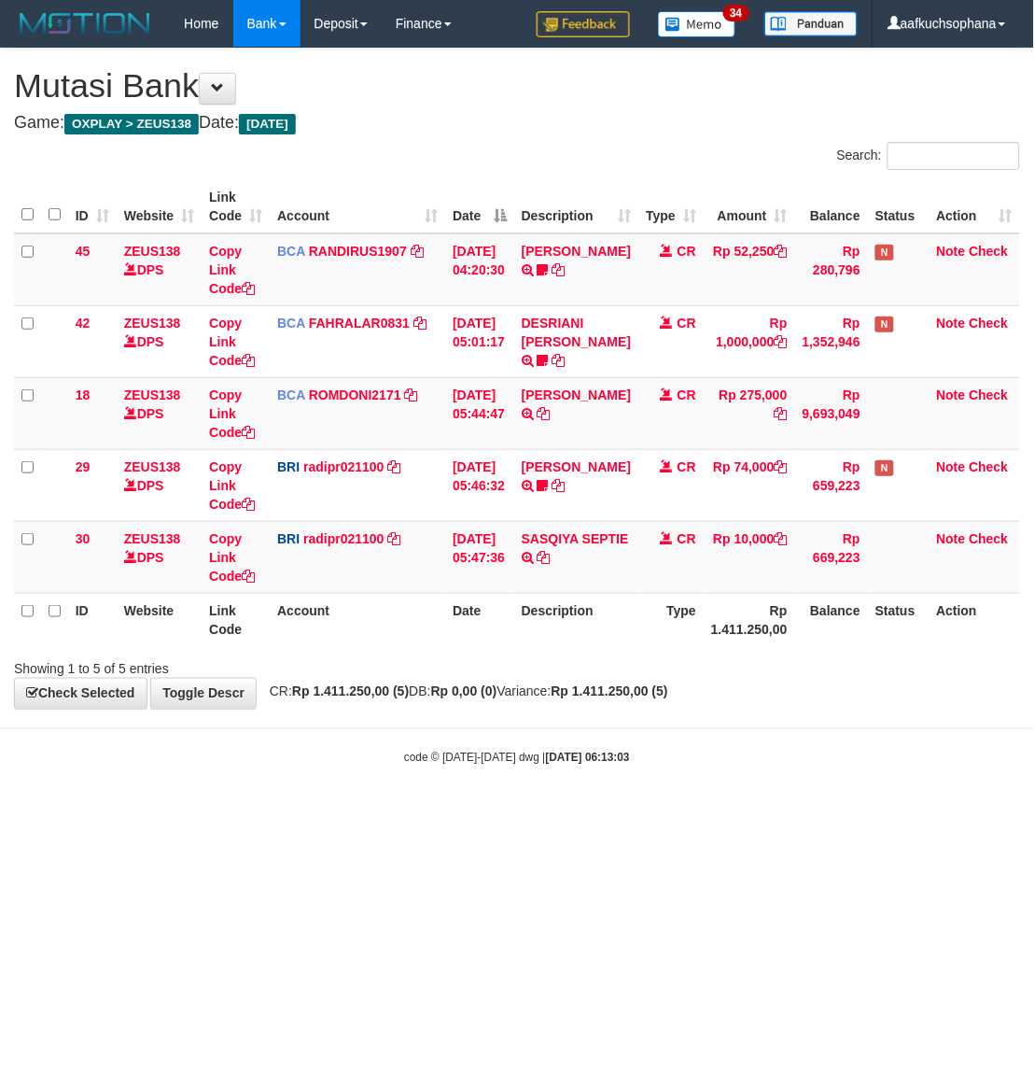
click at [394, 800] on body "Toggle navigation Home Bank Account List Load By Website Group [OXPLAY] ZEUS138…" at bounding box center [517, 406] width 1034 height 813
click at [400, 800] on body "Toggle navigation Home Bank Account List Load By Website Group [OXPLAY] ZEUS138…" at bounding box center [517, 406] width 1034 height 813
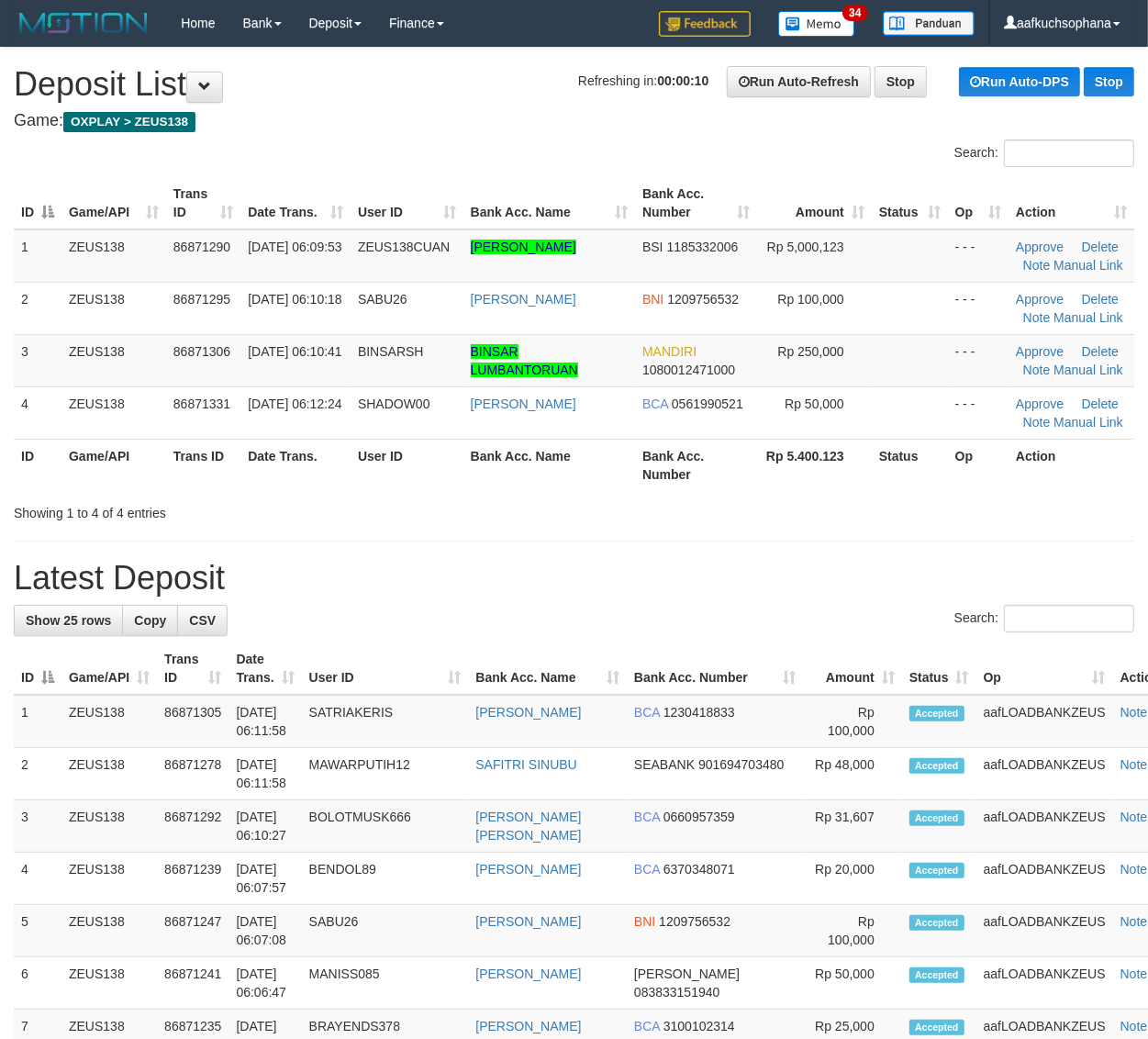
drag, startPoint x: 740, startPoint y: 480, endPoint x: 759, endPoint y: 483, distance: 19.2
click at [744, 480] on th "Bank Acc. Number" at bounding box center [696, 464] width 122 height 52
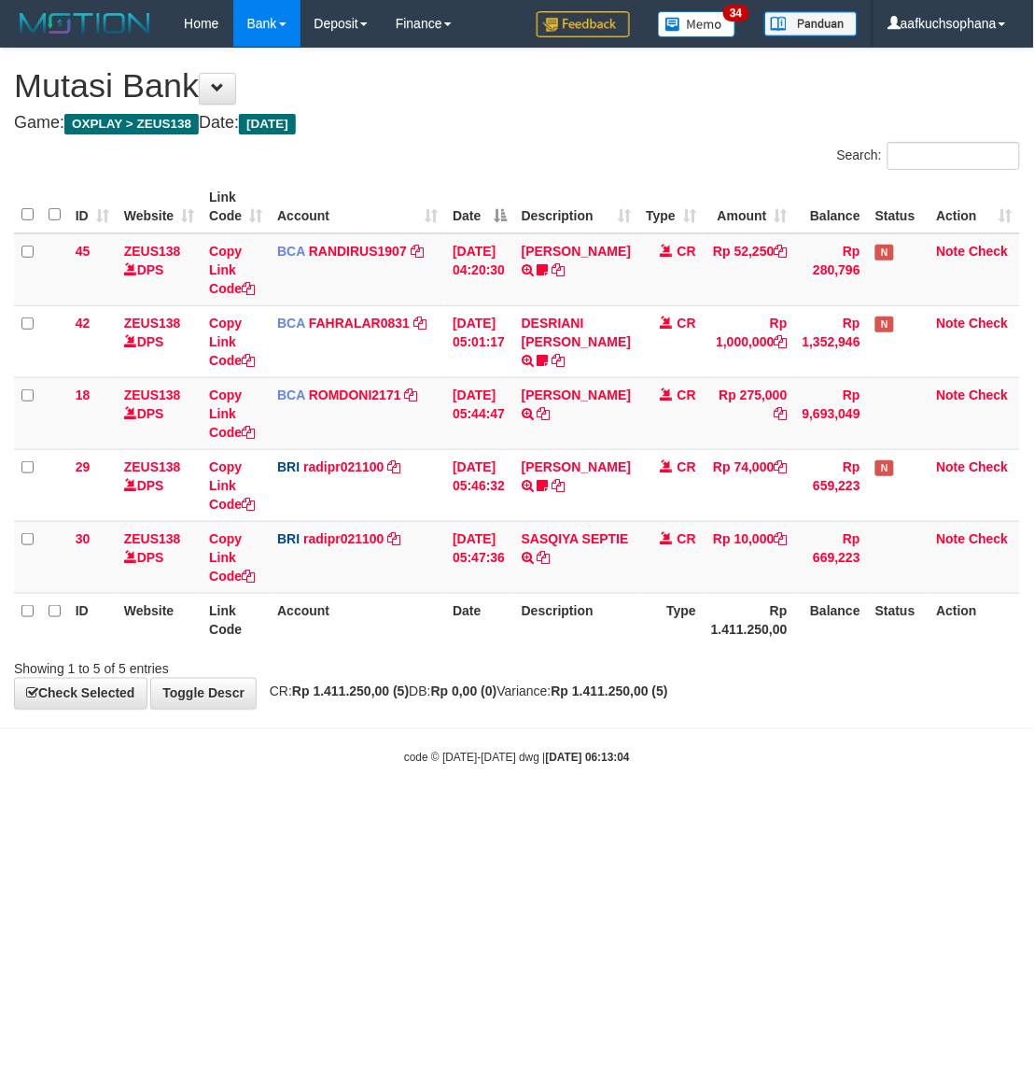
click at [637, 792] on body "Toggle navigation Home Bank Account List Load By Website Group [OXPLAY] ZEUS138…" at bounding box center [517, 406] width 1034 height 813
click at [551, 409] on icon at bounding box center [544, 413] width 13 height 13
drag, startPoint x: 560, startPoint y: 852, endPoint x: 2, endPoint y: 626, distance: 602.2
click at [554, 813] on html "Toggle navigation Home Bank Account List Load By Website Group [OXPLAY] ZEUS138…" at bounding box center [517, 406] width 1034 height 813
click at [781, 813] on html "Toggle navigation Home Bank Account List Load By Website Group [OXPLAY] ZEUS138…" at bounding box center [517, 406] width 1034 height 813
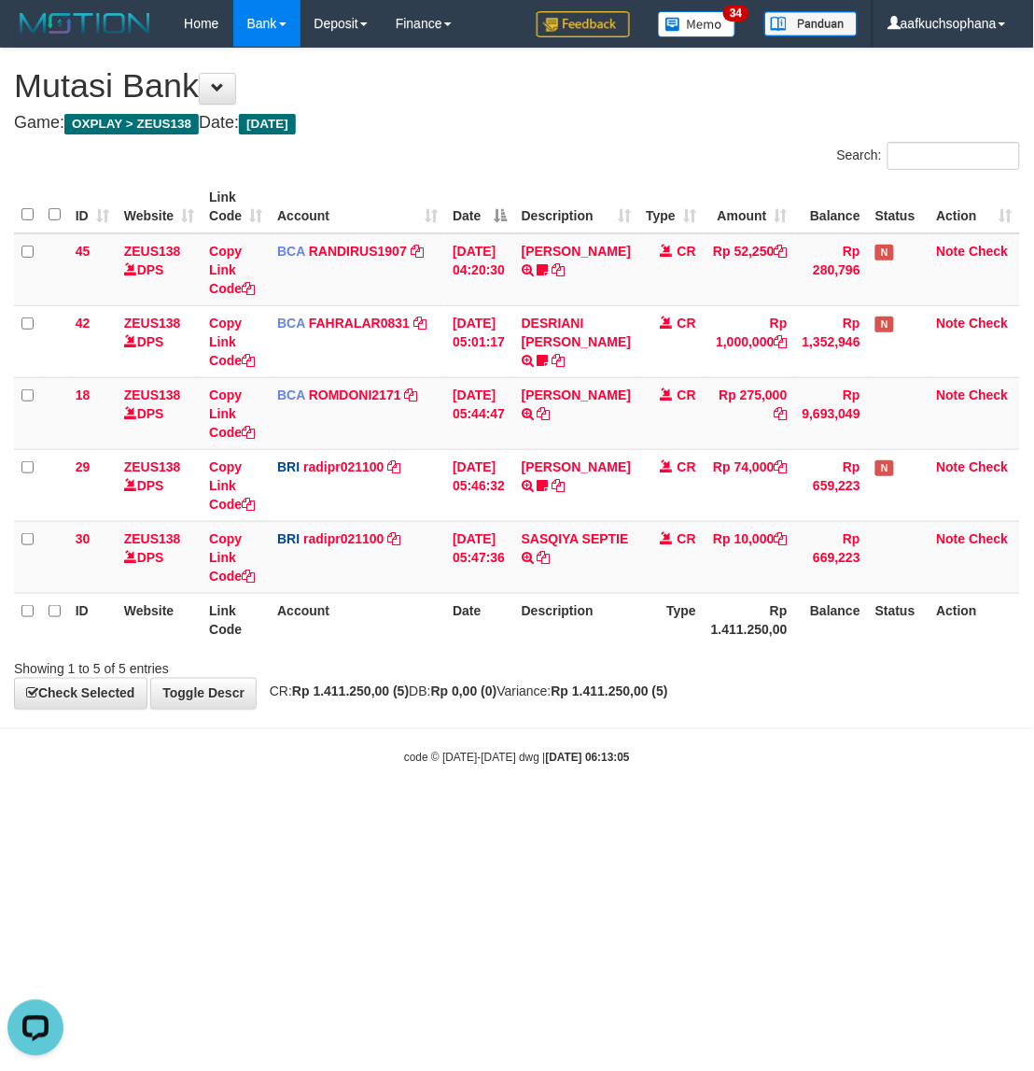
click at [779, 813] on html "Toggle navigation Home Bank Account List Load By Website Group [OXPLAY] ZEUS138…" at bounding box center [517, 406] width 1034 height 813
click at [766, 813] on html "Toggle navigation Home Bank Account List Load By Website Group [OXPLAY] ZEUS138…" at bounding box center [517, 406] width 1034 height 813
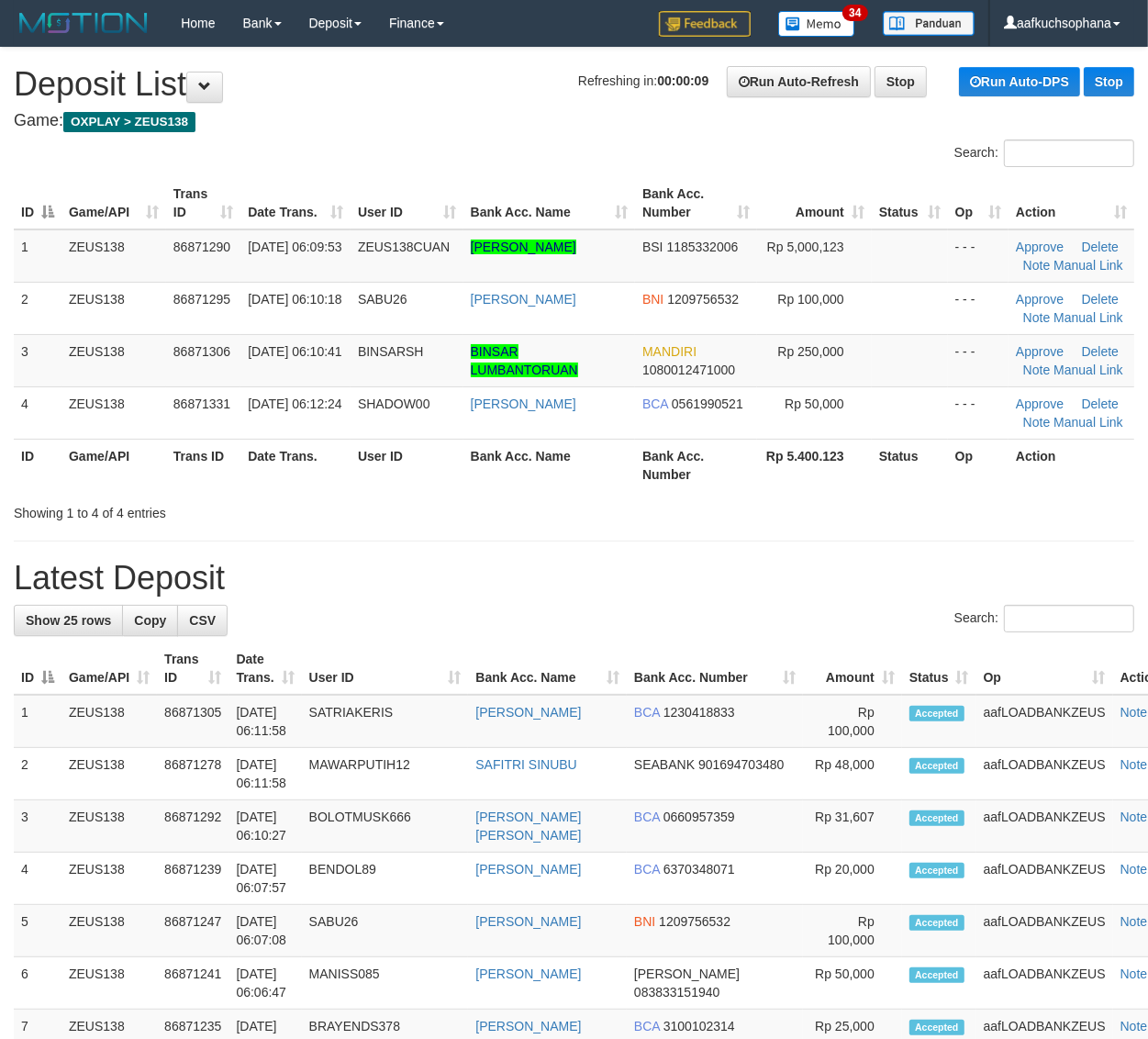
drag, startPoint x: 989, startPoint y: 574, endPoint x: 1162, endPoint y: 569, distance: 173.1
click at [991, 574] on h1 "Latest Deposit" at bounding box center [574, 577] width 1120 height 36
drag, startPoint x: 847, startPoint y: 507, endPoint x: 859, endPoint y: 507, distance: 12.0
click at [847, 507] on div "Showing 1 to 4 of 4 entries" at bounding box center [574, 509] width 1148 height 26
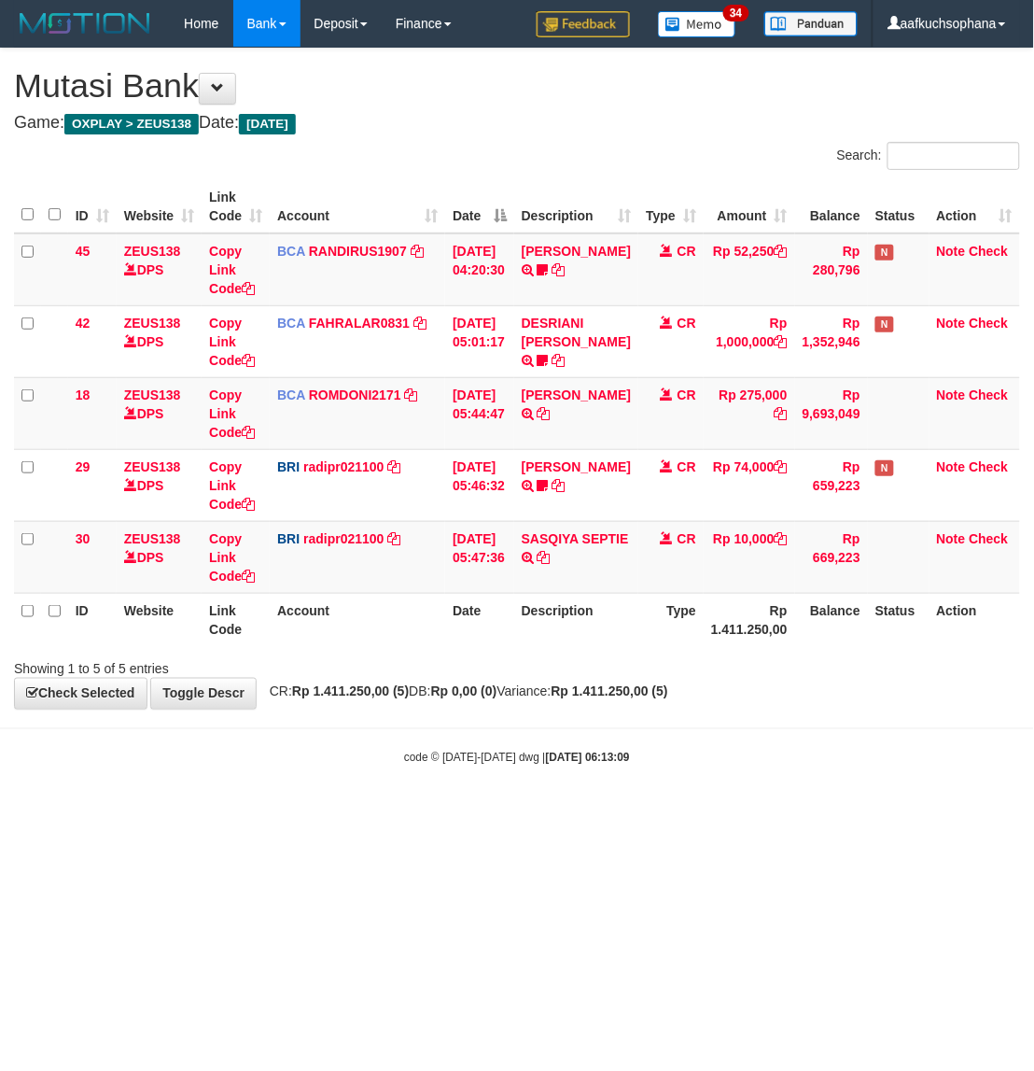
drag, startPoint x: 617, startPoint y: 735, endPoint x: 646, endPoint y: 719, distance: 33.0
click at [617, 735] on body "Toggle navigation Home Bank Account List Load By Website Group [OXPLAY] ZEUS138…" at bounding box center [517, 406] width 1034 height 813
click at [543, 813] on html "Toggle navigation Home Bank Account List Load By Website Group [OXPLAY] ZEUS138…" at bounding box center [517, 406] width 1034 height 813
click at [546, 813] on html "Toggle navigation Home Bank Account List Load By Website Group [OXPLAY] ZEUS138…" at bounding box center [517, 406] width 1034 height 813
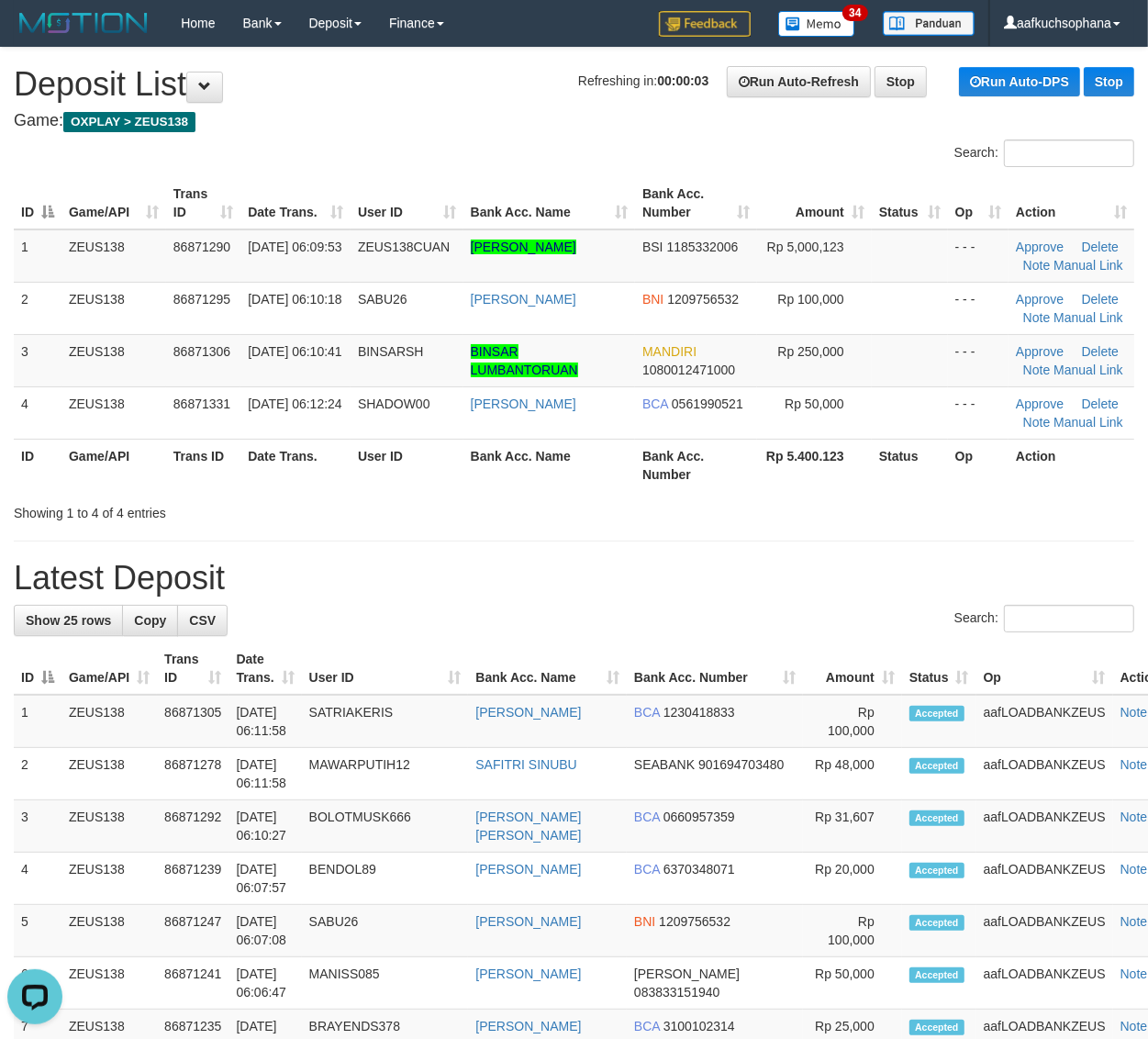
click at [846, 518] on div "Showing 1 to 4 of 4 entries" at bounding box center [574, 509] width 1148 height 26
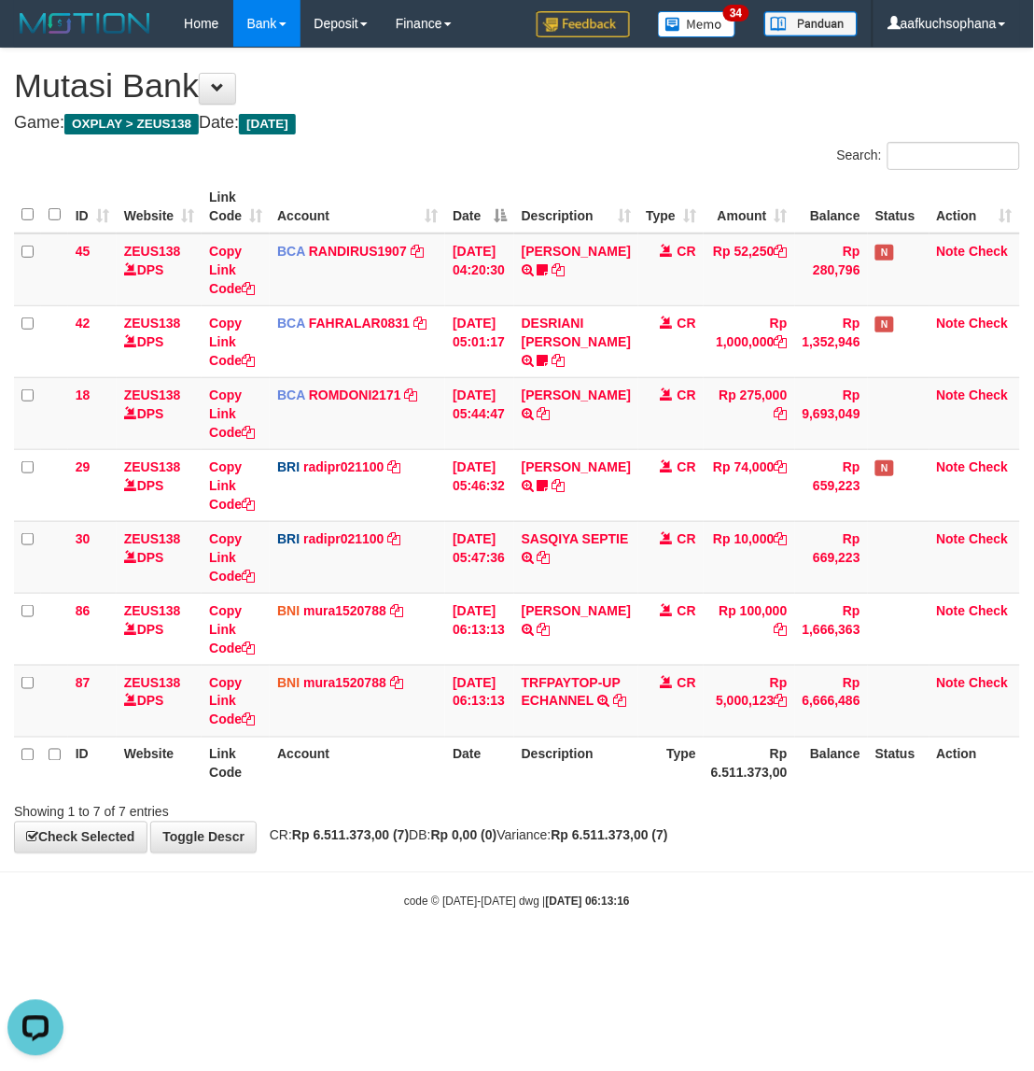
drag, startPoint x: 633, startPoint y: 901, endPoint x: 310, endPoint y: 759, distance: 352.8
click at [626, 906] on body "Toggle navigation Home Bank Account List Load By Website Group [OXPLAY] ZEUS138…" at bounding box center [517, 478] width 1034 height 957
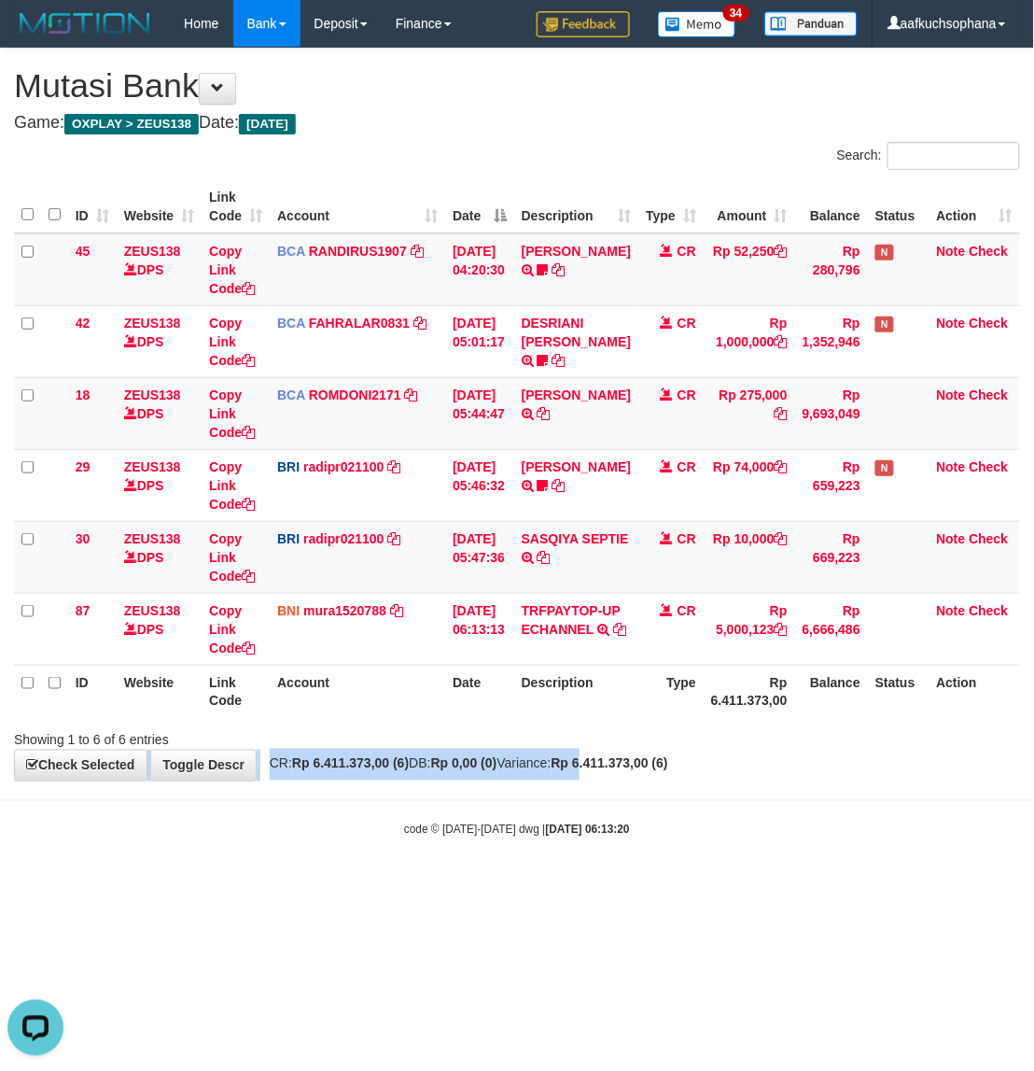
click at [628, 768] on div "**********" at bounding box center [517, 415] width 1034 height 732
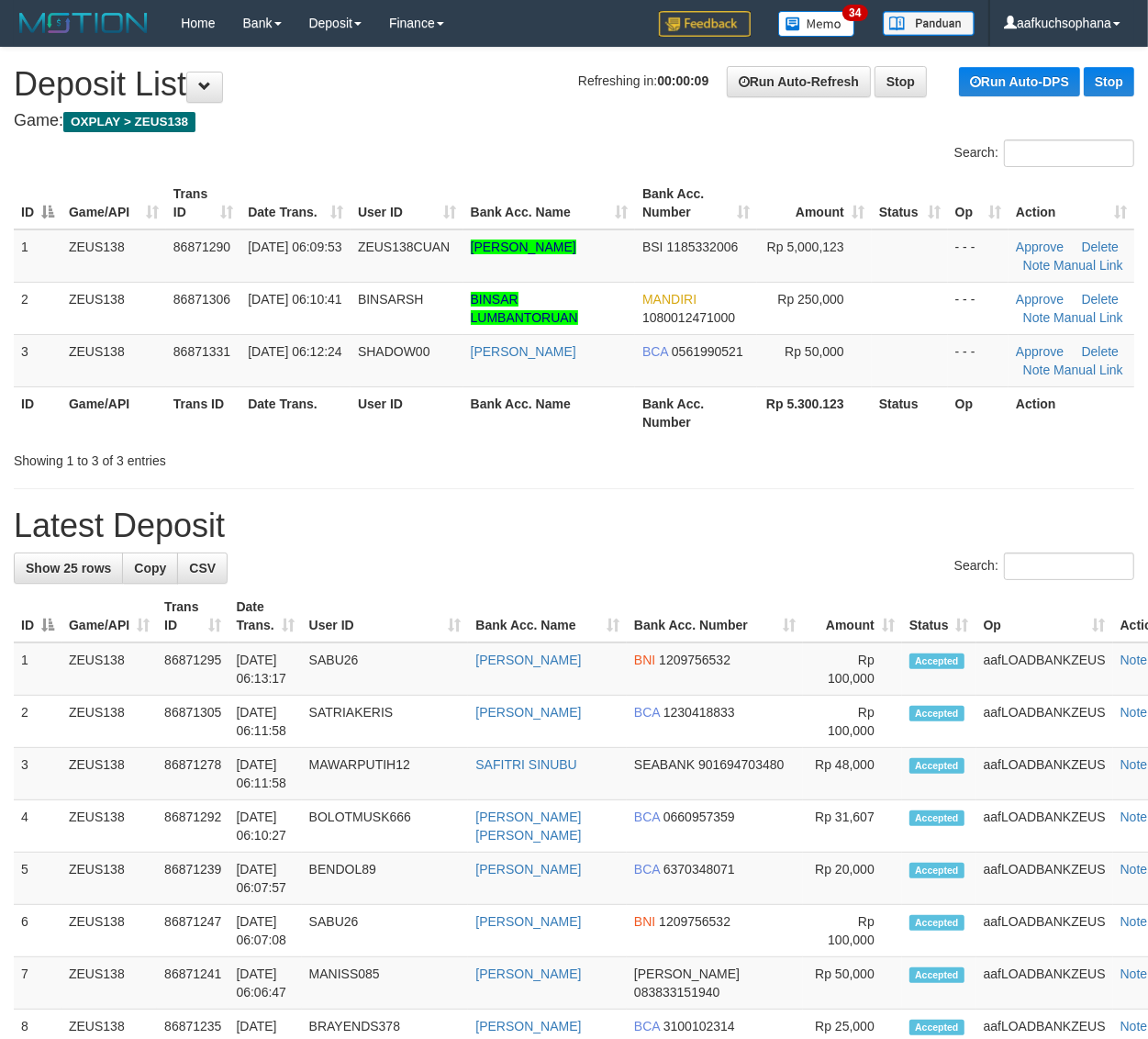
click at [760, 464] on div "Showing 1 to 3 of 3 entries" at bounding box center [574, 457] width 1148 height 26
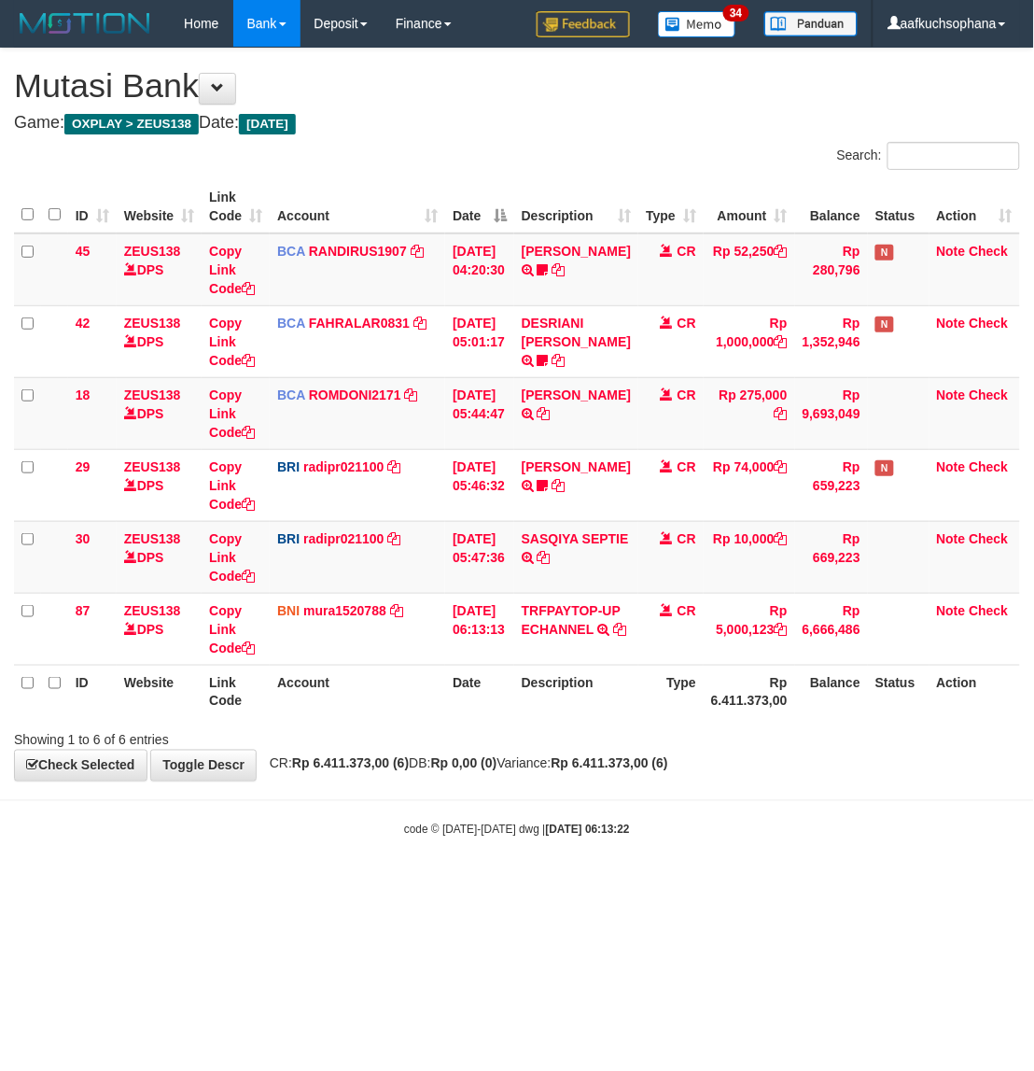
click at [728, 804] on body "Toggle navigation Home Bank Account List Load By Website Group [OXPLAY] ZEUS138…" at bounding box center [517, 442] width 1034 height 885
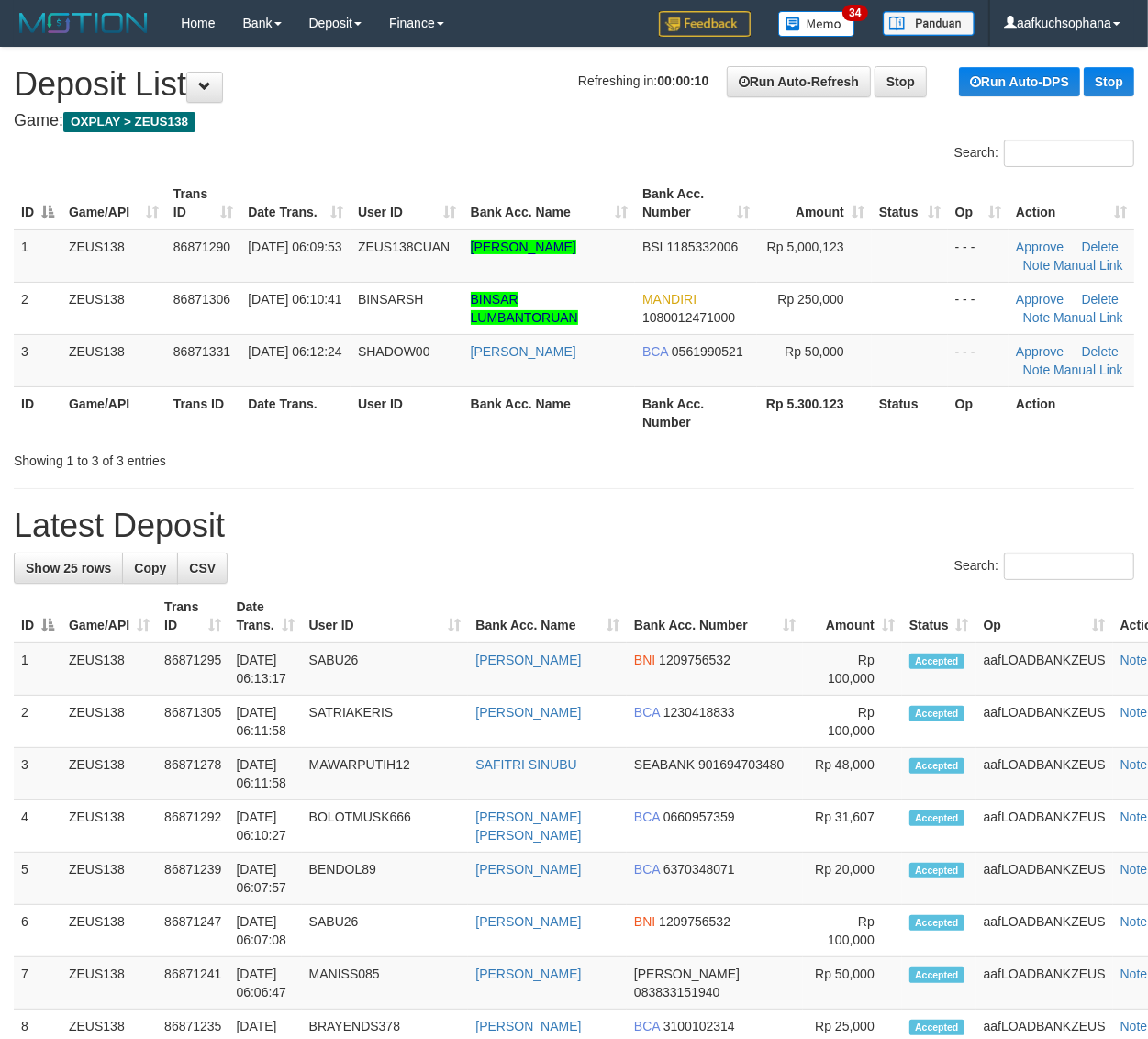
click at [833, 464] on div "Showing 1 to 3 of 3 entries" at bounding box center [574, 457] width 1148 height 26
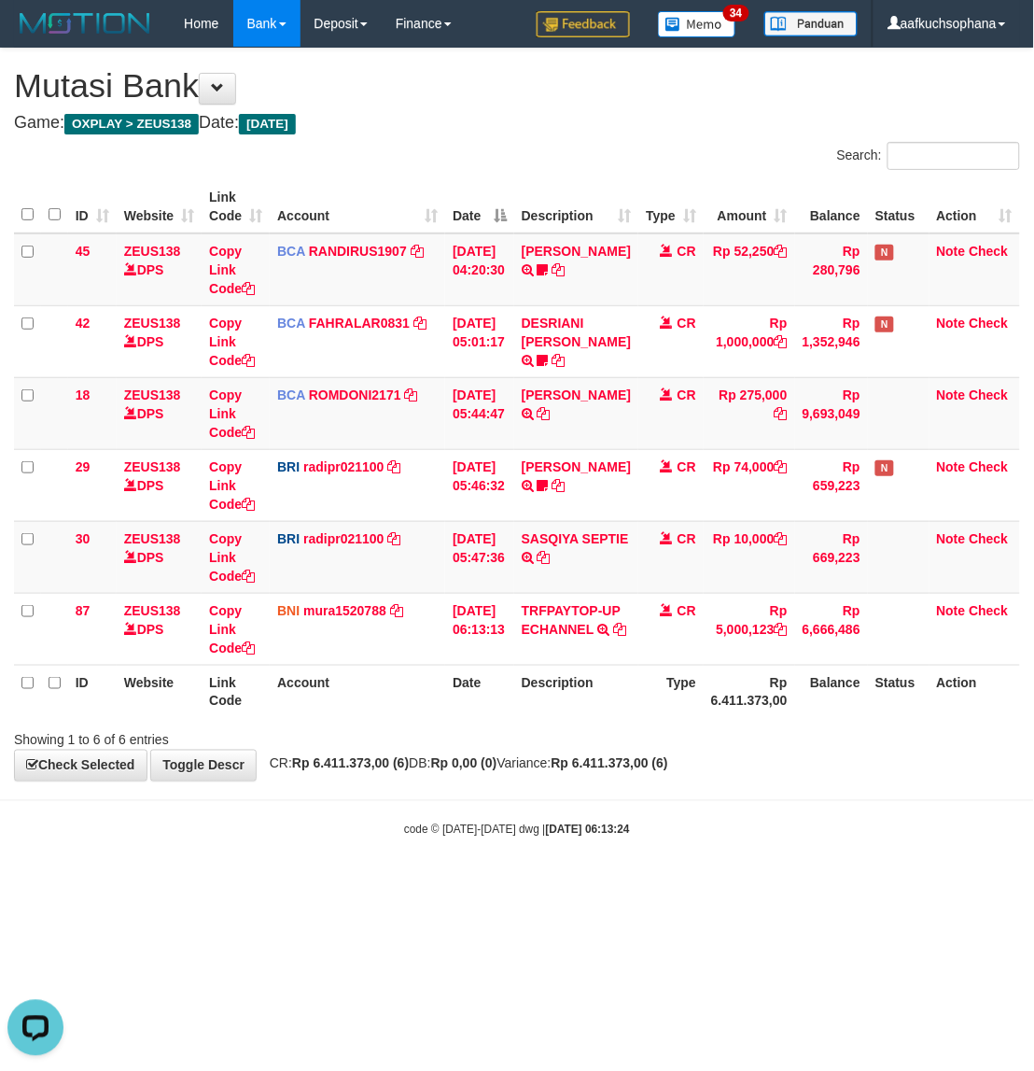
click at [513, 885] on html "Toggle navigation Home Bank Account List Load By Website Group [OXPLAY] ZEUS138…" at bounding box center [517, 442] width 1034 height 885
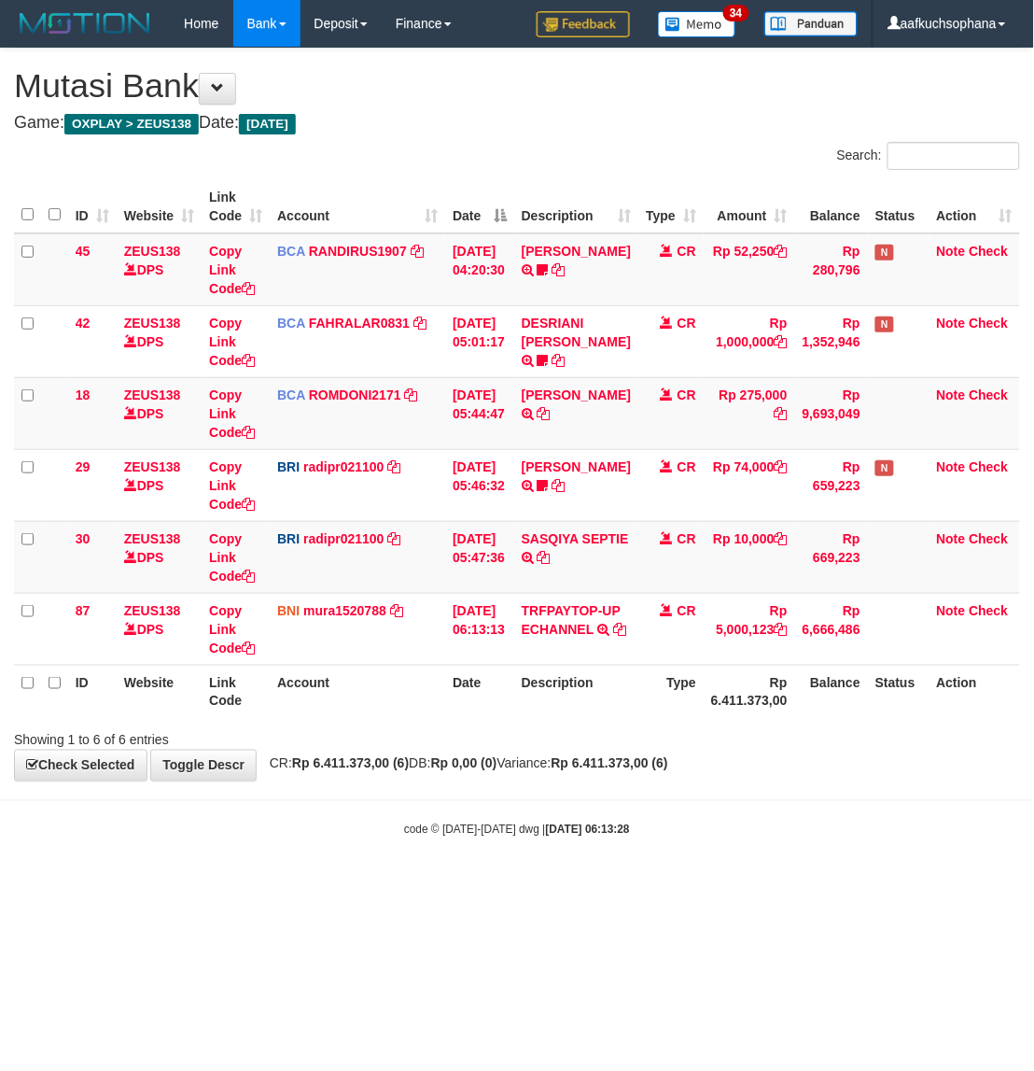
click at [485, 874] on body "Toggle navigation Home Bank Account List Load By Website Group [OXPLAY] ZEUS138…" at bounding box center [517, 442] width 1034 height 885
click at [726, 885] on body "Toggle navigation Home Bank Account List Load By Website Group [OXPLAY] ZEUS138…" at bounding box center [517, 442] width 1034 height 885
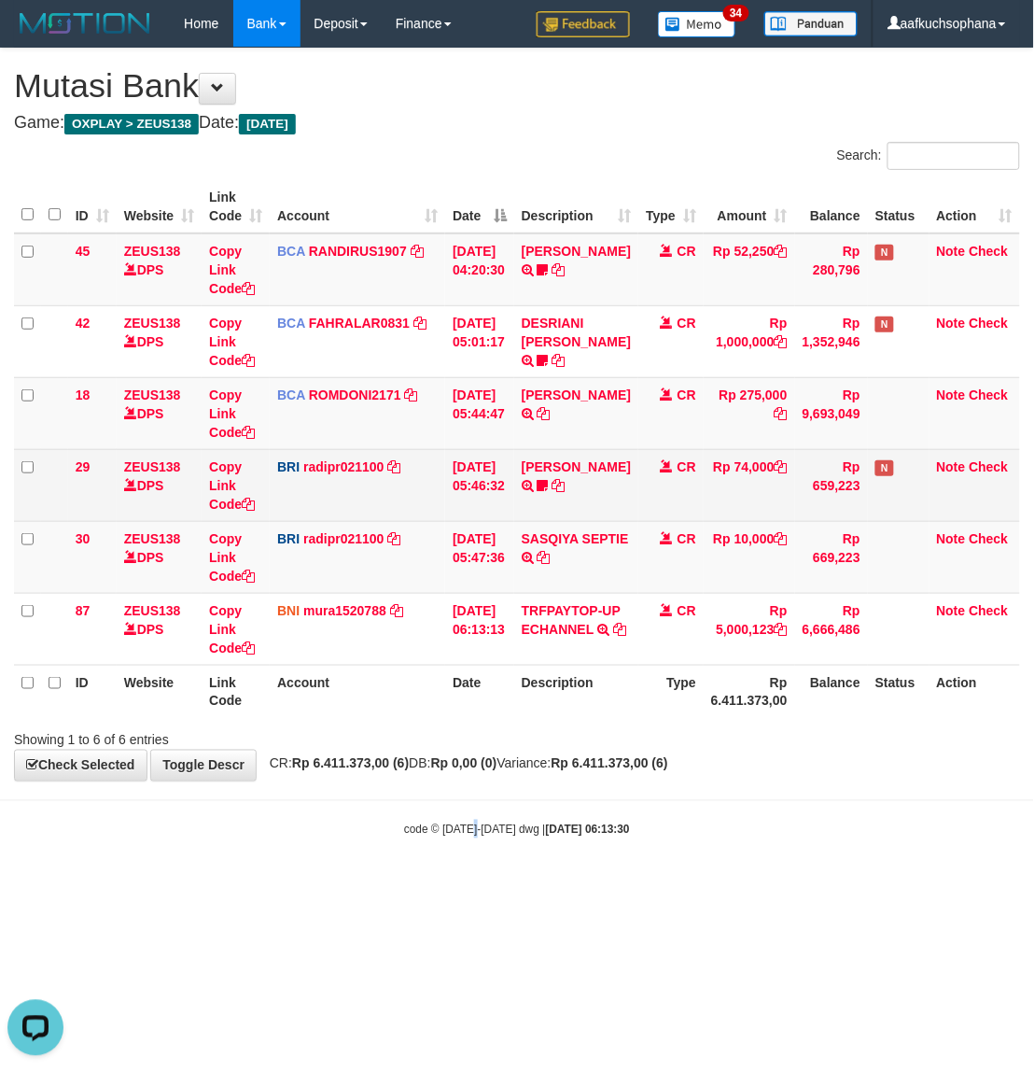
drag, startPoint x: 471, startPoint y: 907, endPoint x: 779, endPoint y: 451, distance: 550.7
click at [478, 885] on html "Toggle navigation Home Bank Account List Load By Website Group [OXPLAY] ZEUS138…" at bounding box center [517, 442] width 1034 height 885
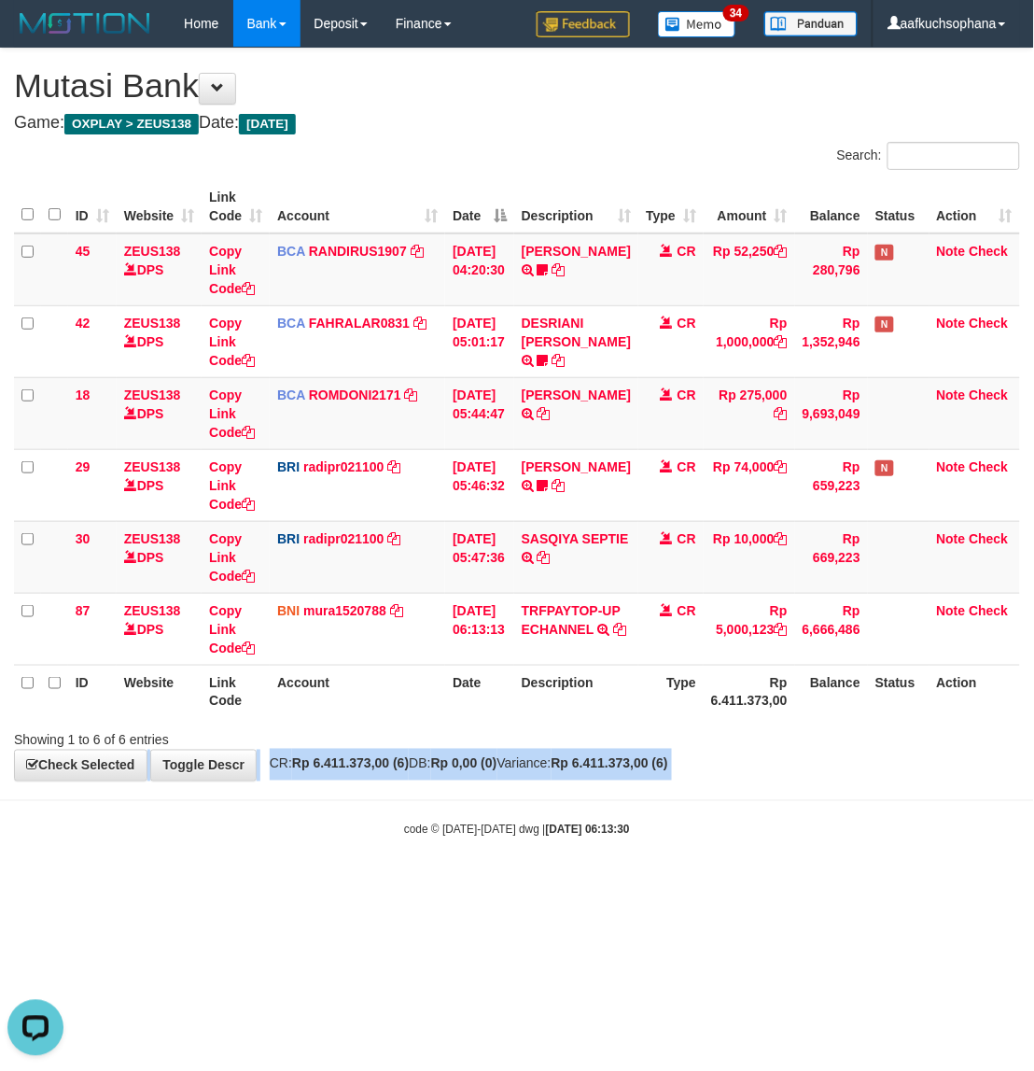
drag, startPoint x: 750, startPoint y: 785, endPoint x: 714, endPoint y: 840, distance: 65.5
click at [735, 822] on body "Toggle navigation Home Bank Account List Load By Website Group [OXPLAY] ZEUS138…" at bounding box center [517, 442] width 1034 height 885
click at [710, 838] on div "code © 2012-2018 dwg | 2025/09/01 06:13:30" at bounding box center [517, 829] width 1034 height 19
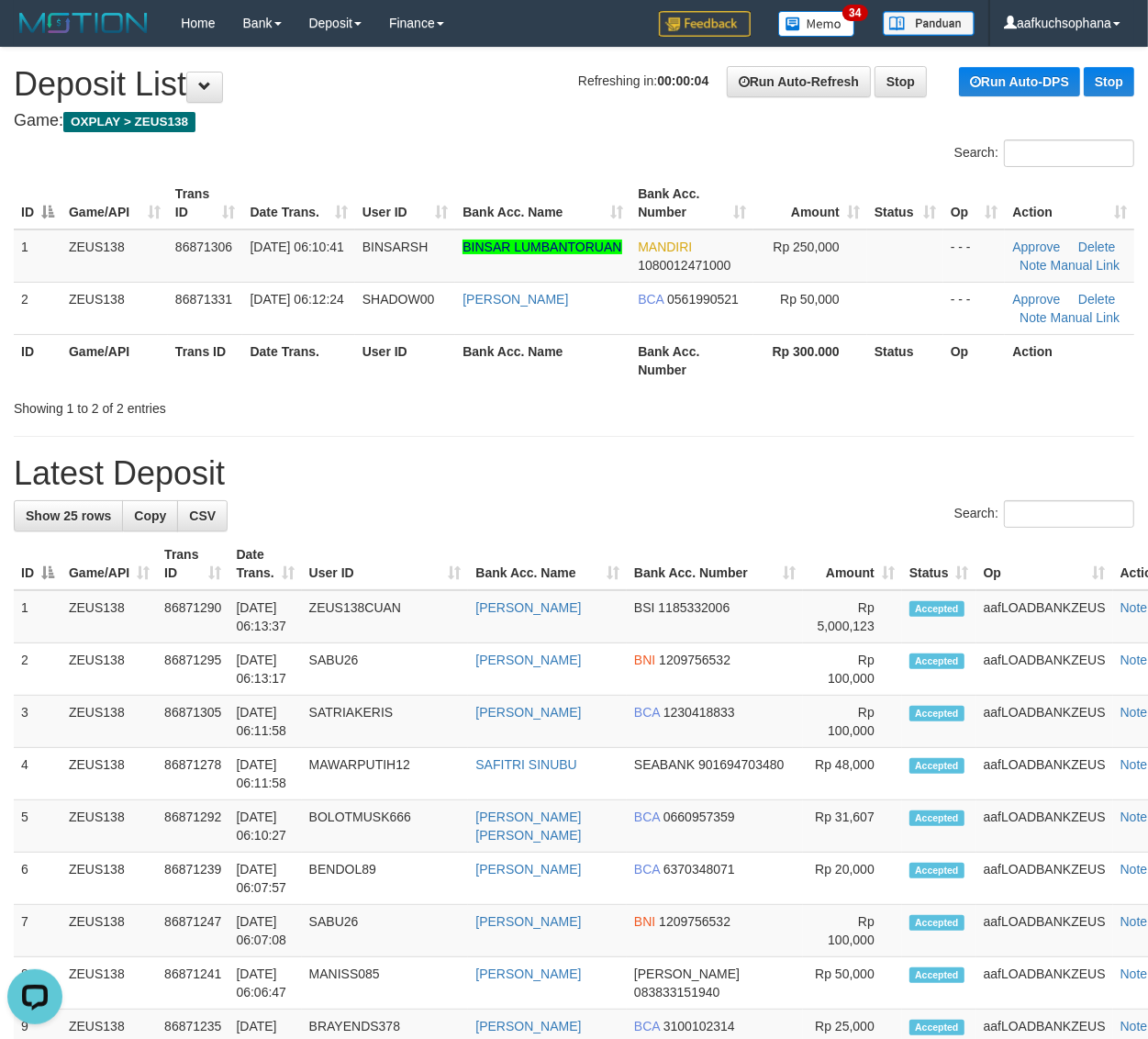
click at [916, 401] on div "Showing 1 to 2 of 2 entries" at bounding box center [574, 405] width 1148 height 26
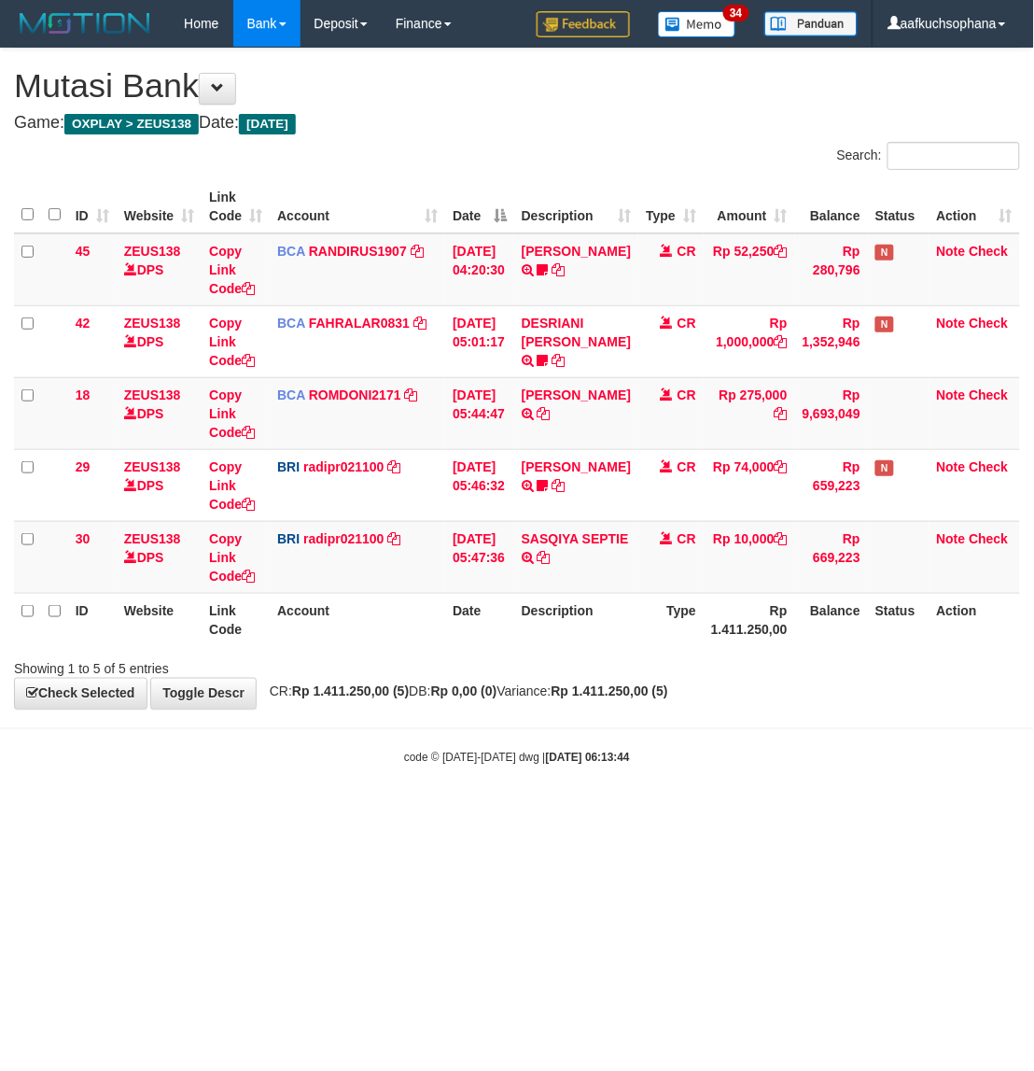
drag, startPoint x: 688, startPoint y: 831, endPoint x: 1032, endPoint y: 688, distance: 372.0
click at [753, 805] on html "Toggle navigation Home Bank Account List Load By Website Group [OXPLAY] ZEUS138…" at bounding box center [517, 406] width 1034 height 813
click at [449, 813] on html "Toggle navigation Home Bank Account List Load By Website Group [OXPLAY] ZEUS138…" at bounding box center [517, 406] width 1034 height 813
click at [519, 770] on body "Toggle navigation Home Bank Account List Load By Website Group [OXPLAY] ZEUS138…" at bounding box center [517, 406] width 1034 height 813
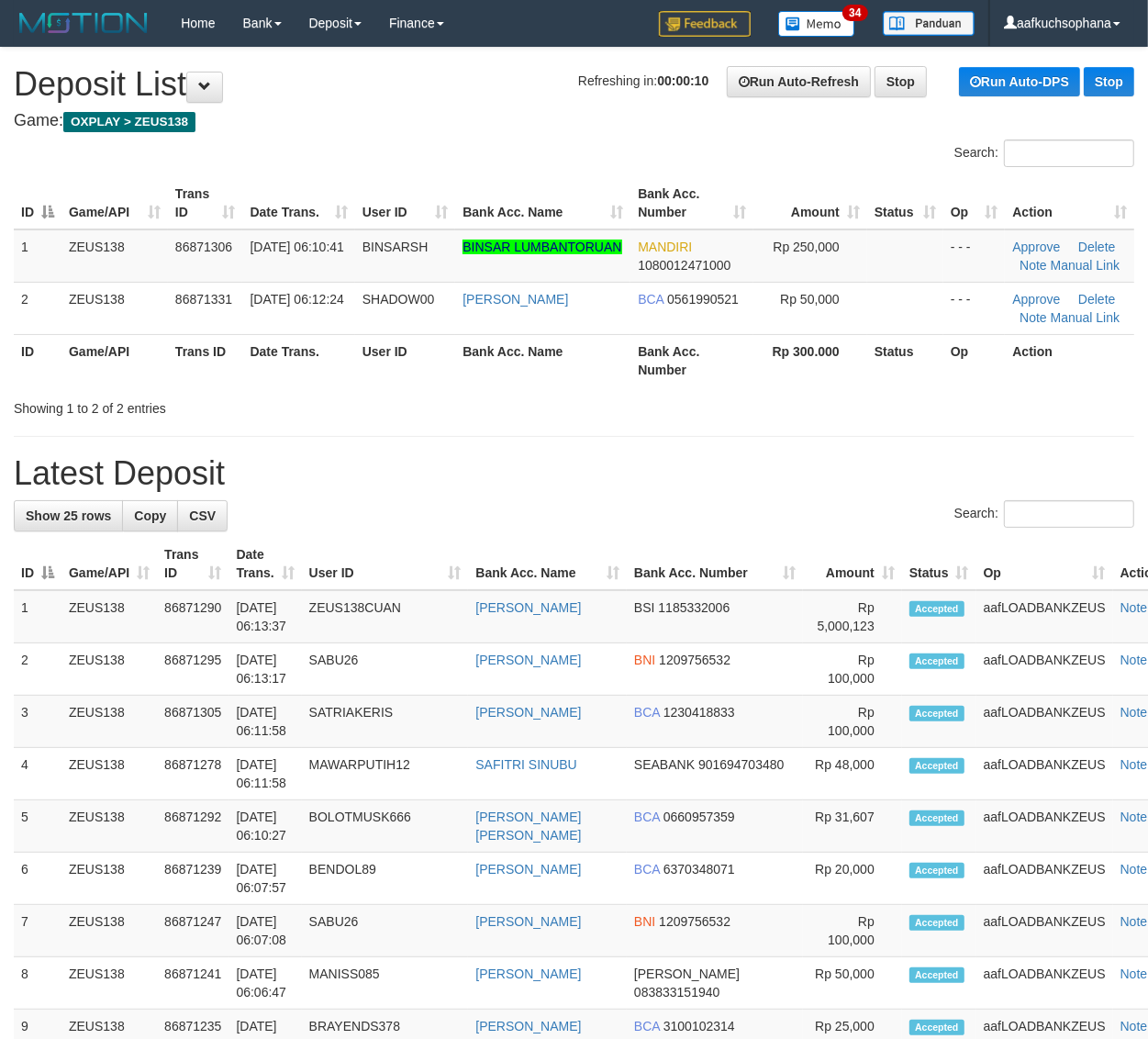
drag, startPoint x: 0, startPoint y: 0, endPoint x: 998, endPoint y: 449, distance: 1094.4
click at [810, 413] on div "Showing 1 to 2 of 2 entries" at bounding box center [574, 405] width 1148 height 26
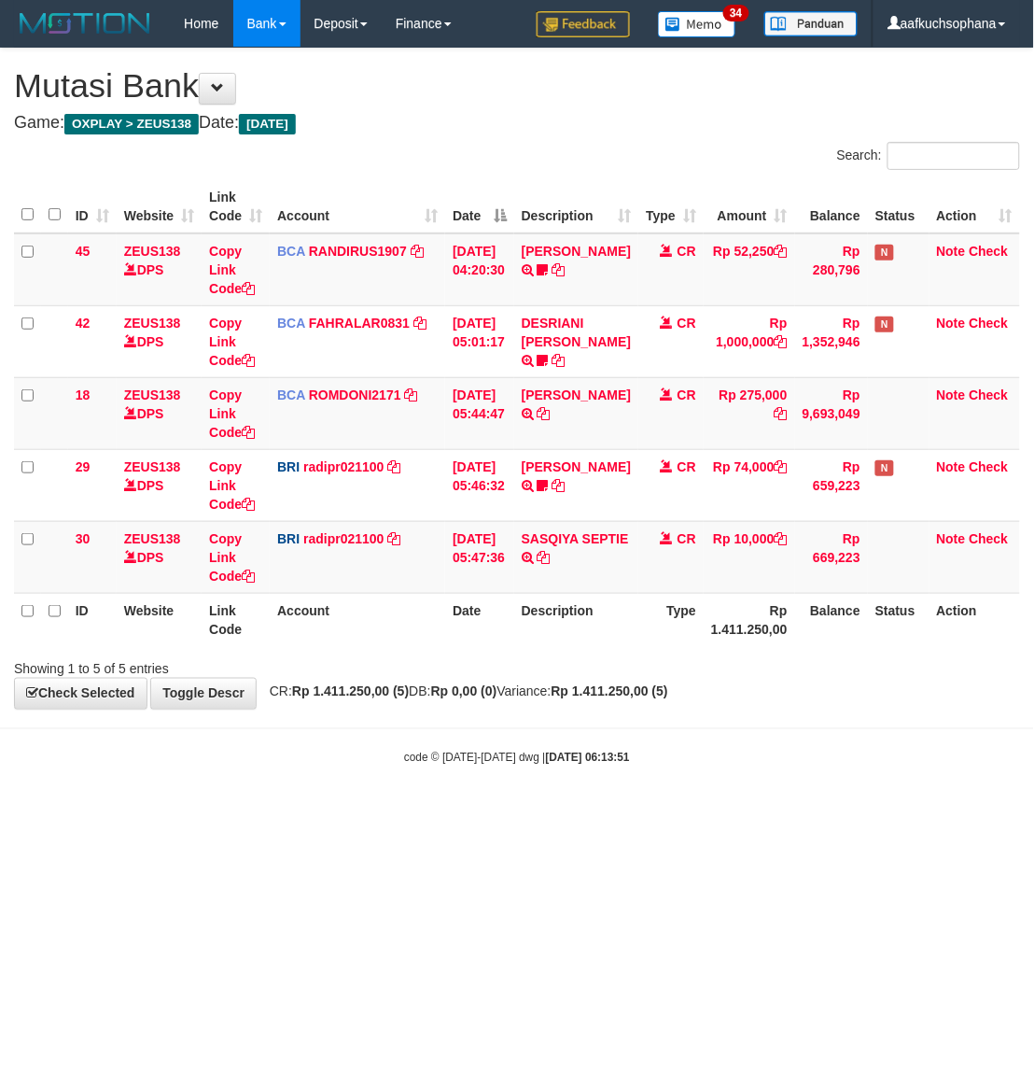
drag, startPoint x: 0, startPoint y: 0, endPoint x: 684, endPoint y: 757, distance: 1020.5
click at [674, 768] on body "Toggle navigation Home Bank Account List Load By Website Group [OXPLAY] ZEUS138…" at bounding box center [517, 406] width 1034 height 813
click at [686, 757] on div "code © 2012-2018 dwg | 2025/09/01 06:13:51" at bounding box center [517, 757] width 1034 height 19
click at [485, 793] on body "Toggle navigation Home Bank Account List Load By Website Group [OXPLAY] ZEUS138…" at bounding box center [517, 406] width 1034 height 813
drag, startPoint x: 487, startPoint y: 791, endPoint x: 534, endPoint y: 768, distance: 51.8
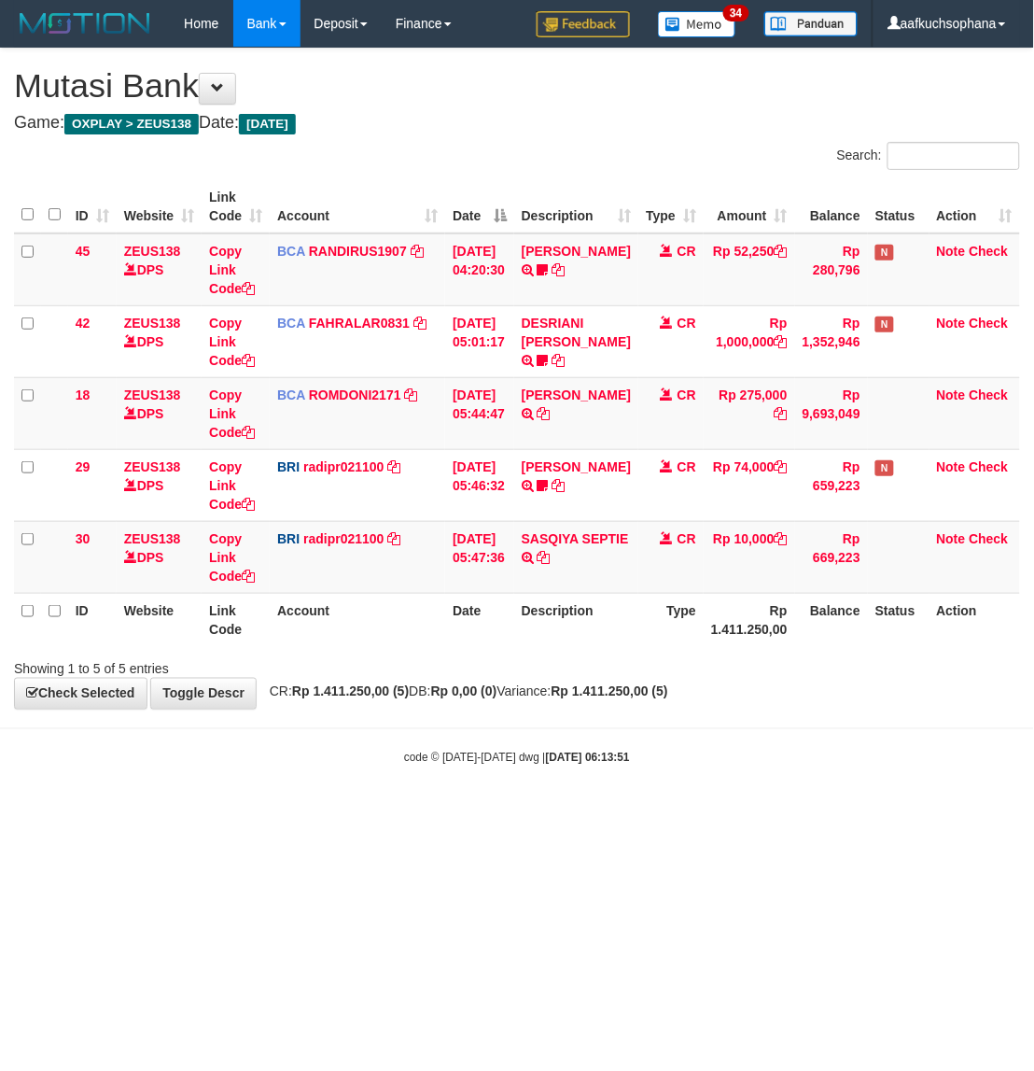
click at [488, 789] on body "Toggle navigation Home Bank Account List Load By Website Group [OXPLAY] ZEUS138…" at bounding box center [517, 406] width 1034 height 813
click at [457, 813] on html "Toggle navigation Home Bank Account List Load By Website Group [OXPLAY] ZEUS138…" at bounding box center [517, 406] width 1034 height 813
click at [456, 813] on html "Toggle navigation Home Bank Account List Load By Website Group [OXPLAY] ZEUS138…" at bounding box center [517, 406] width 1034 height 813
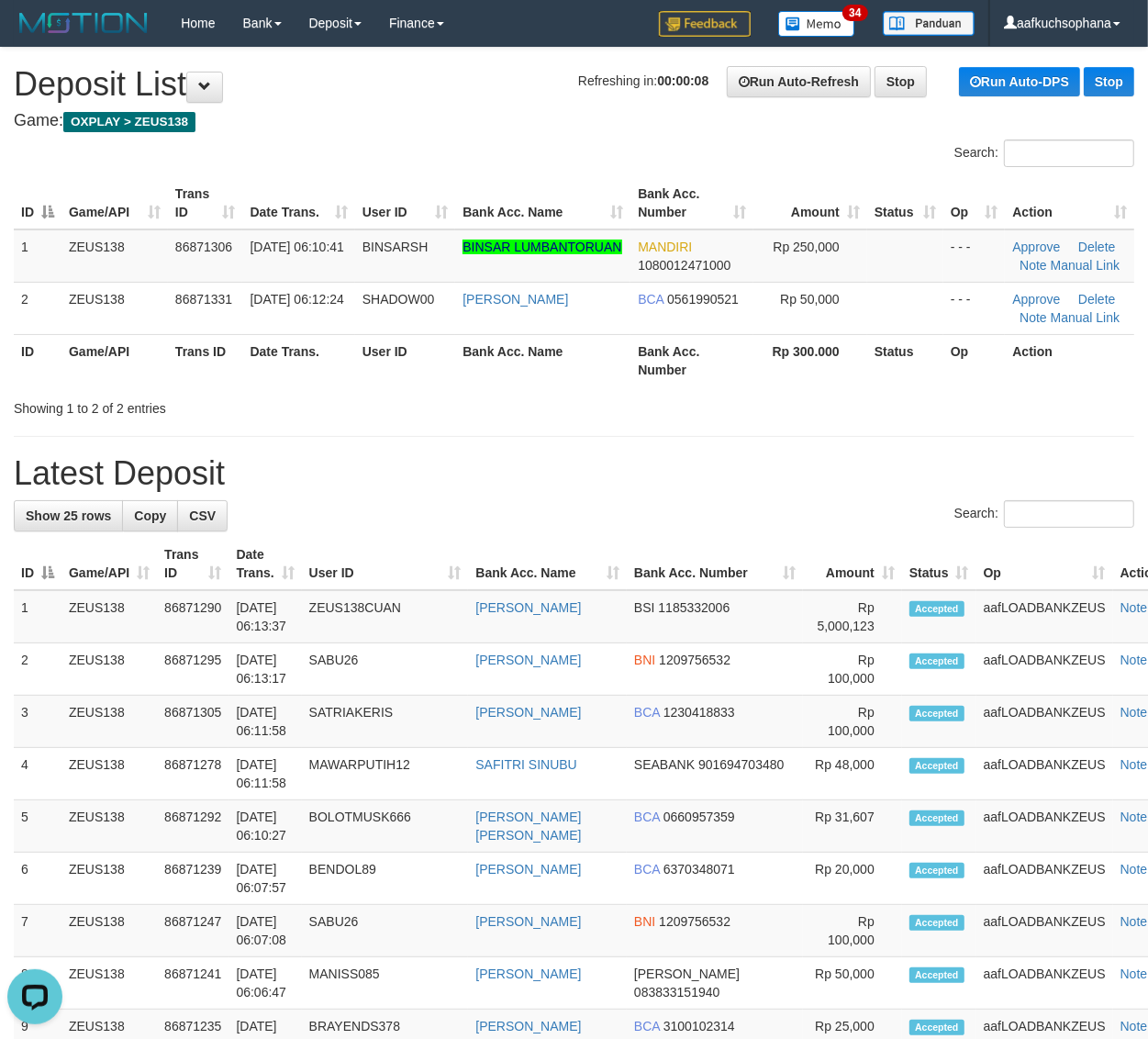
click at [952, 413] on div "Showing 1 to 2 of 2 entries" at bounding box center [574, 405] width 1148 height 26
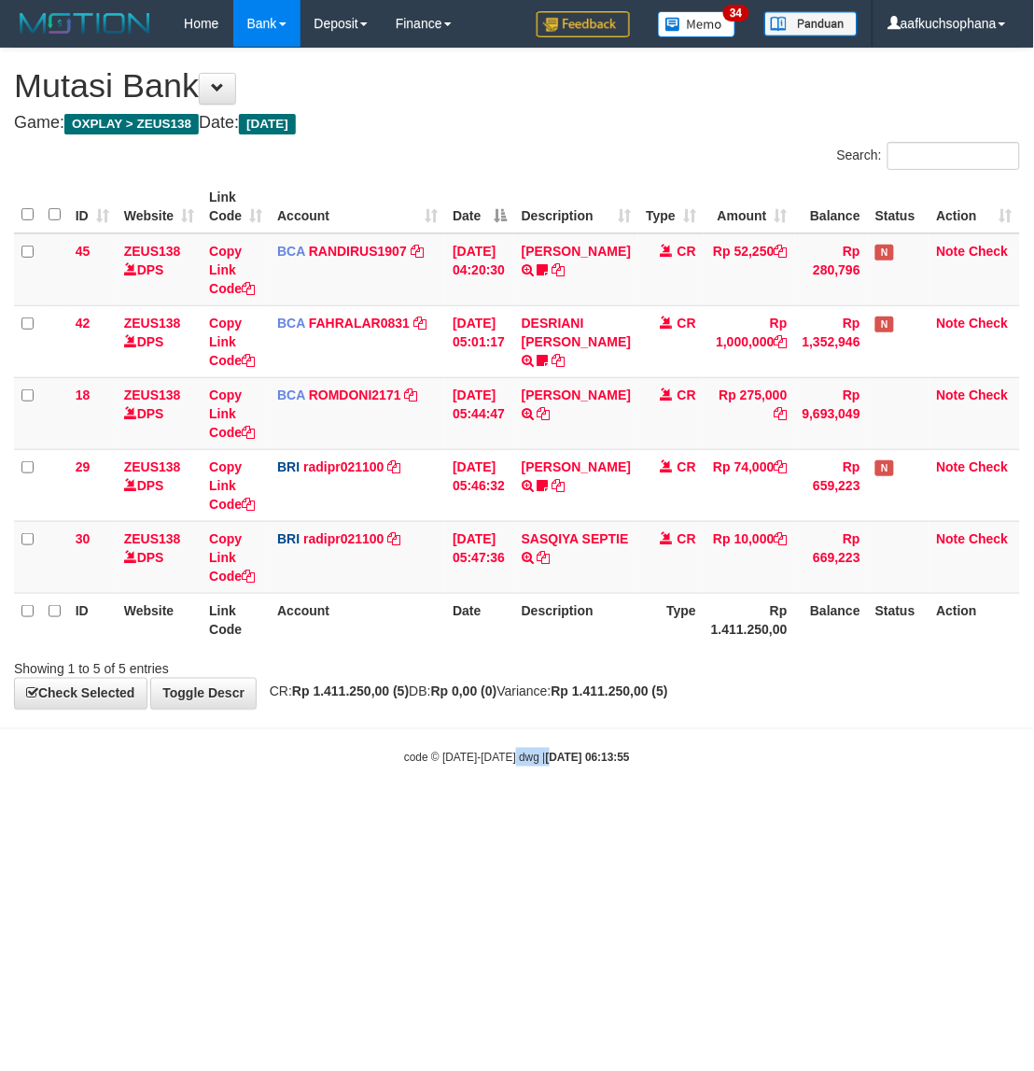
click at [532, 813] on html "Toggle navigation Home Bank Account List Load By Website Group [OXPLAY] ZEUS138…" at bounding box center [517, 406] width 1034 height 813
click at [817, 813] on html "Toggle navigation Home Bank Account List Load By Website Group [OXPLAY] ZEUS138…" at bounding box center [517, 406] width 1034 height 813
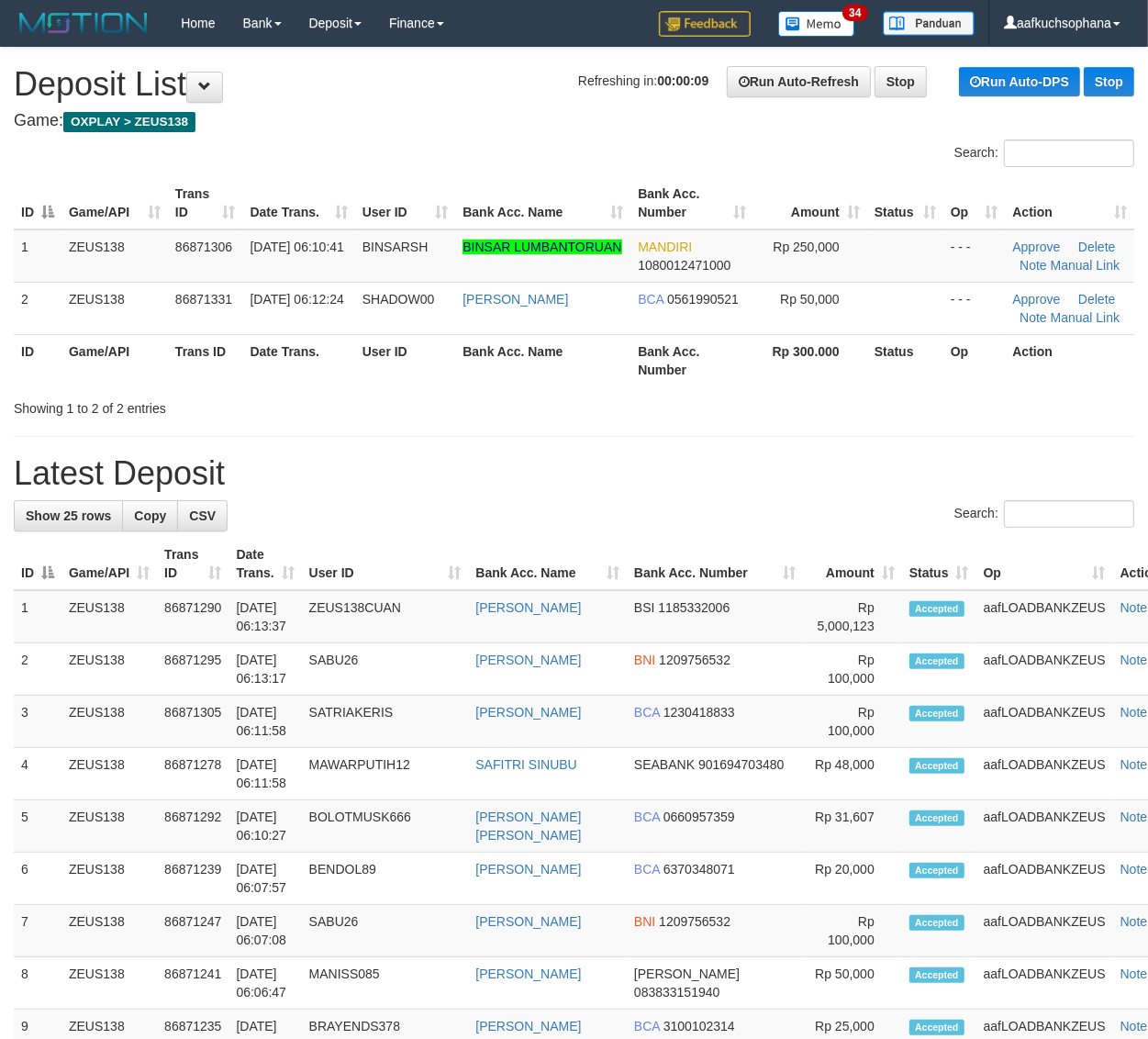
drag, startPoint x: 758, startPoint y: 397, endPoint x: 1163, endPoint y: 590, distance: 448.6
click at [764, 399] on div "Showing 1 to 2 of 2 entries" at bounding box center [574, 405] width 1148 height 26
drag, startPoint x: 947, startPoint y: 410, endPoint x: 1023, endPoint y: 463, distance: 92.7
click at [949, 415] on div "Showing 1 to 2 of 2 entries" at bounding box center [574, 405] width 1148 height 26
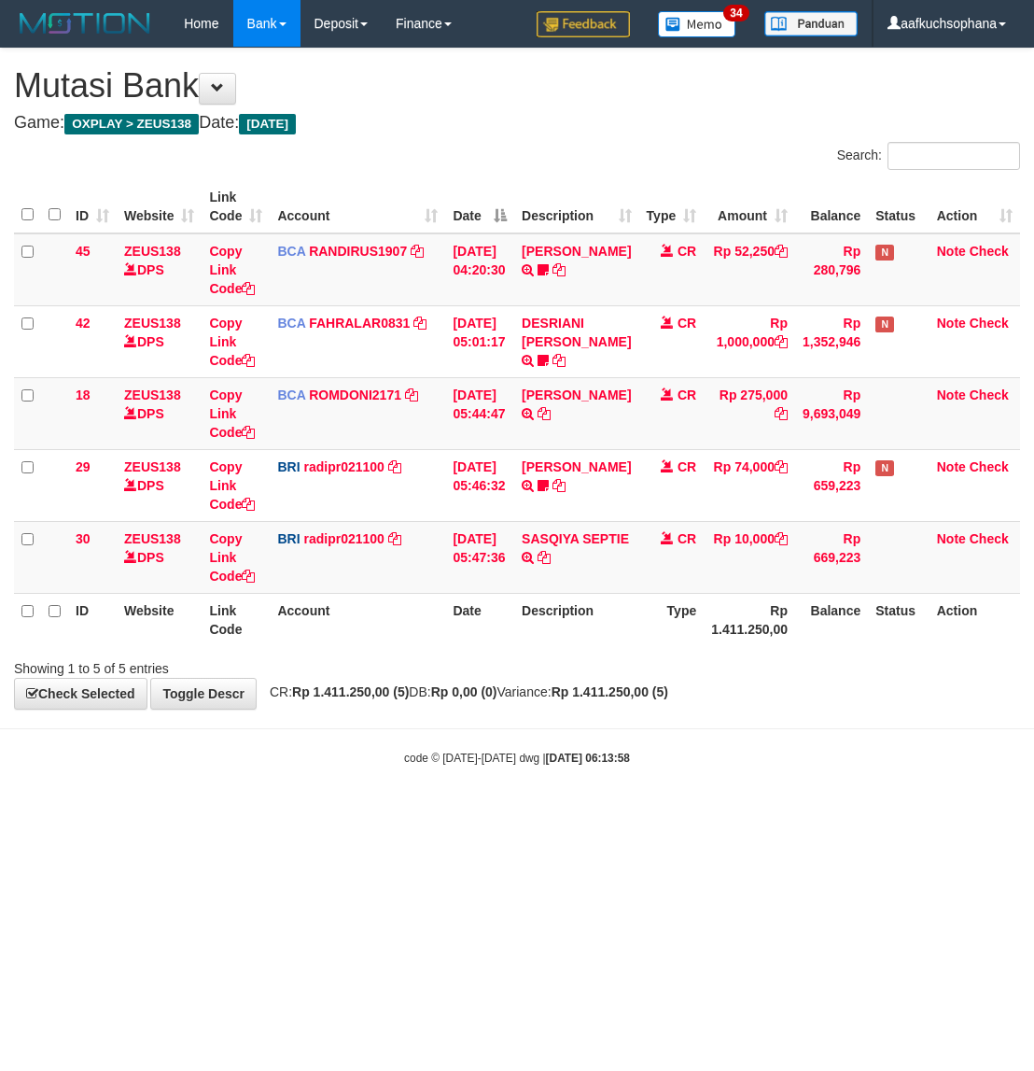
click at [338, 779] on body "Toggle navigation Home Bank Account List Load By Website Group [OXPLAY] ZEUS138…" at bounding box center [517, 406] width 1034 height 813
click at [567, 813] on html "Toggle navigation Home Bank Account List Load By Website Group [OXPLAY] ZEUS138…" at bounding box center [517, 406] width 1034 height 813
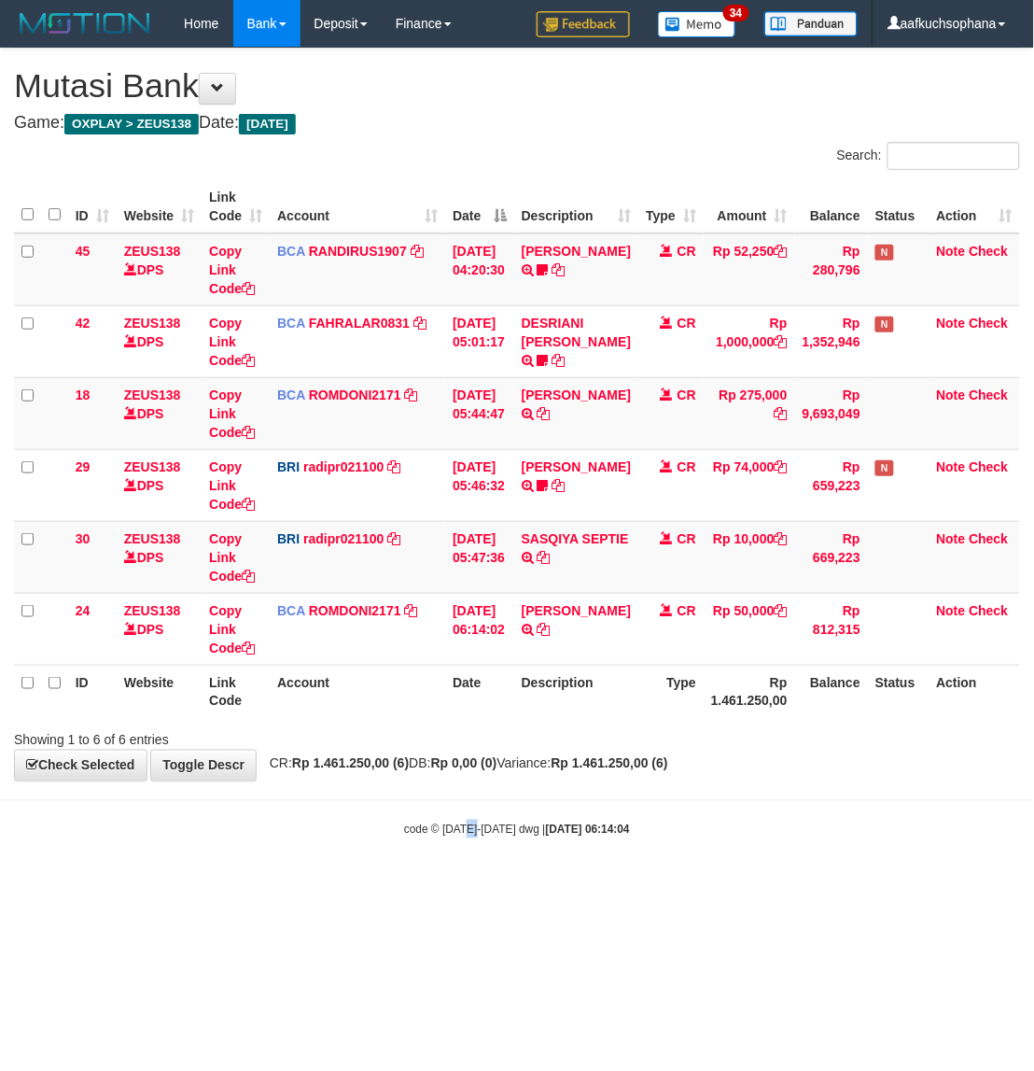
click at [478, 859] on body "Toggle navigation Home Bank Account List Load By Website Group [OXPLAY] ZEUS138…" at bounding box center [517, 442] width 1034 height 885
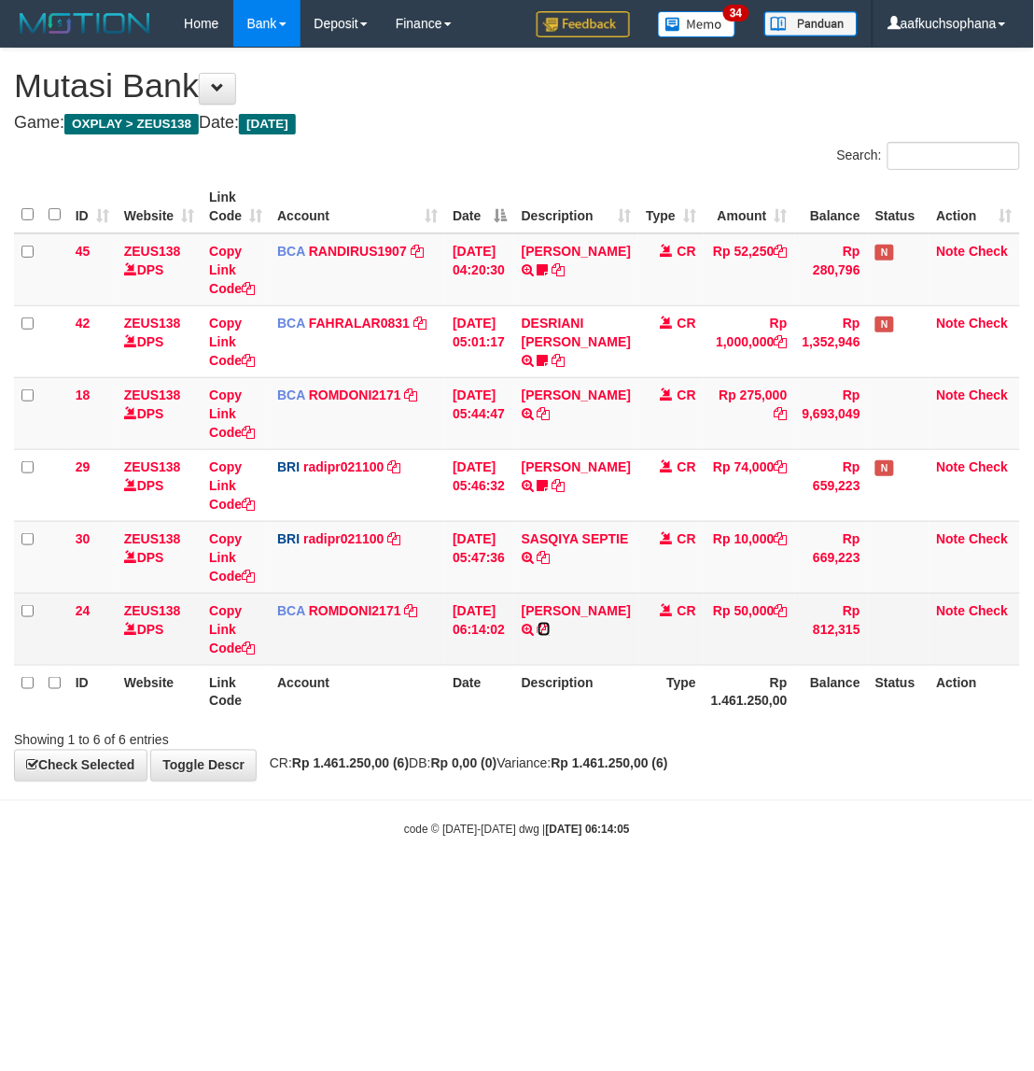
click at [551, 625] on icon at bounding box center [544, 629] width 13 height 13
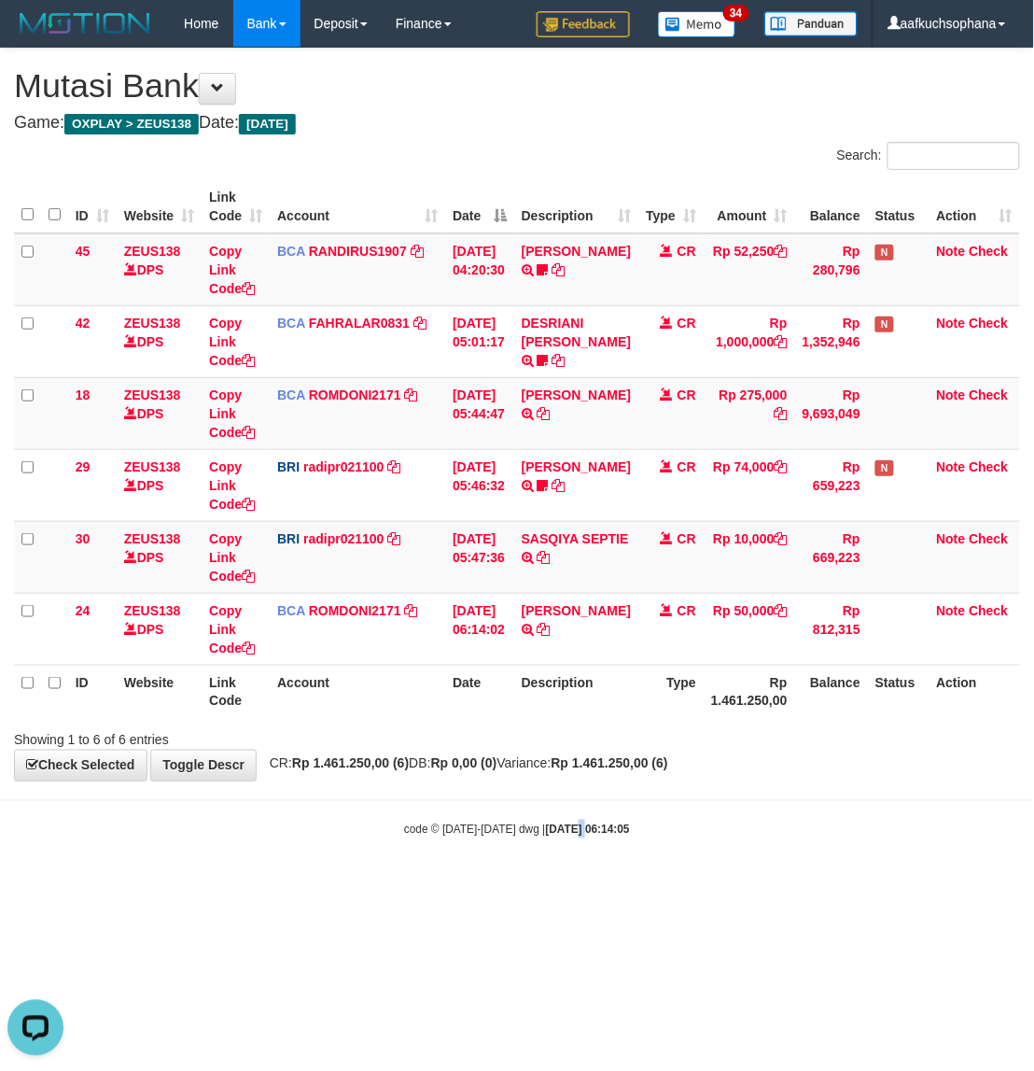
drag, startPoint x: 557, startPoint y: 948, endPoint x: 566, endPoint y: 960, distance: 14.8
click at [566, 885] on html "Toggle navigation Home Bank Account List Load By Website Group [OXPLAY] ZEUS138…" at bounding box center [517, 442] width 1034 height 885
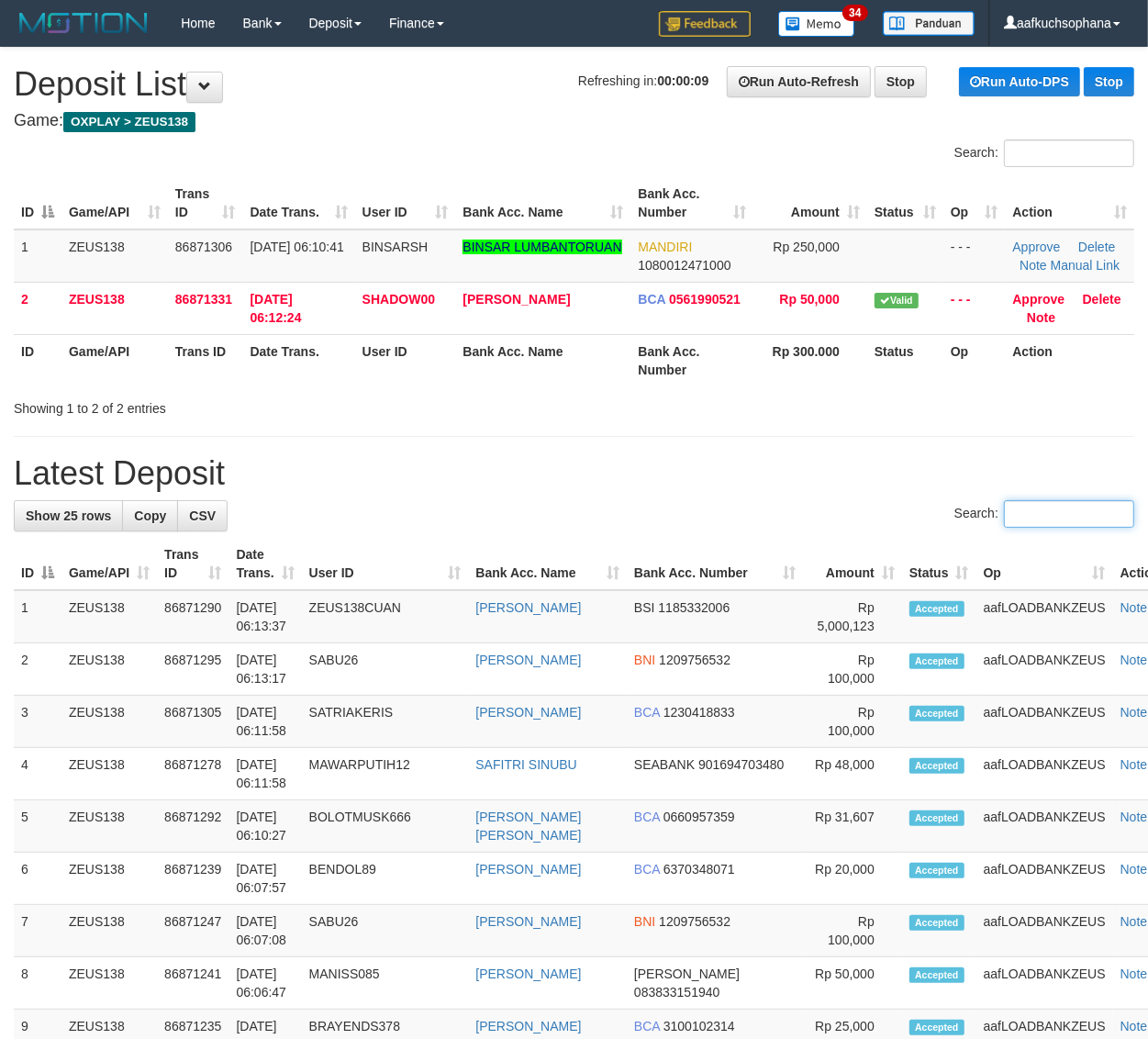
drag, startPoint x: 1038, startPoint y: 517, endPoint x: 1001, endPoint y: 509, distance: 37.9
click at [1038, 516] on input "Search:" at bounding box center [1068, 514] width 131 height 28
drag, startPoint x: 839, startPoint y: 401, endPoint x: 1156, endPoint y: 562, distance: 355.5
click at [839, 401] on div "Showing 1 to 2 of 2 entries" at bounding box center [574, 405] width 1148 height 26
click at [841, 402] on div "Showing 1 to 2 of 2 entries" at bounding box center [574, 405] width 1148 height 26
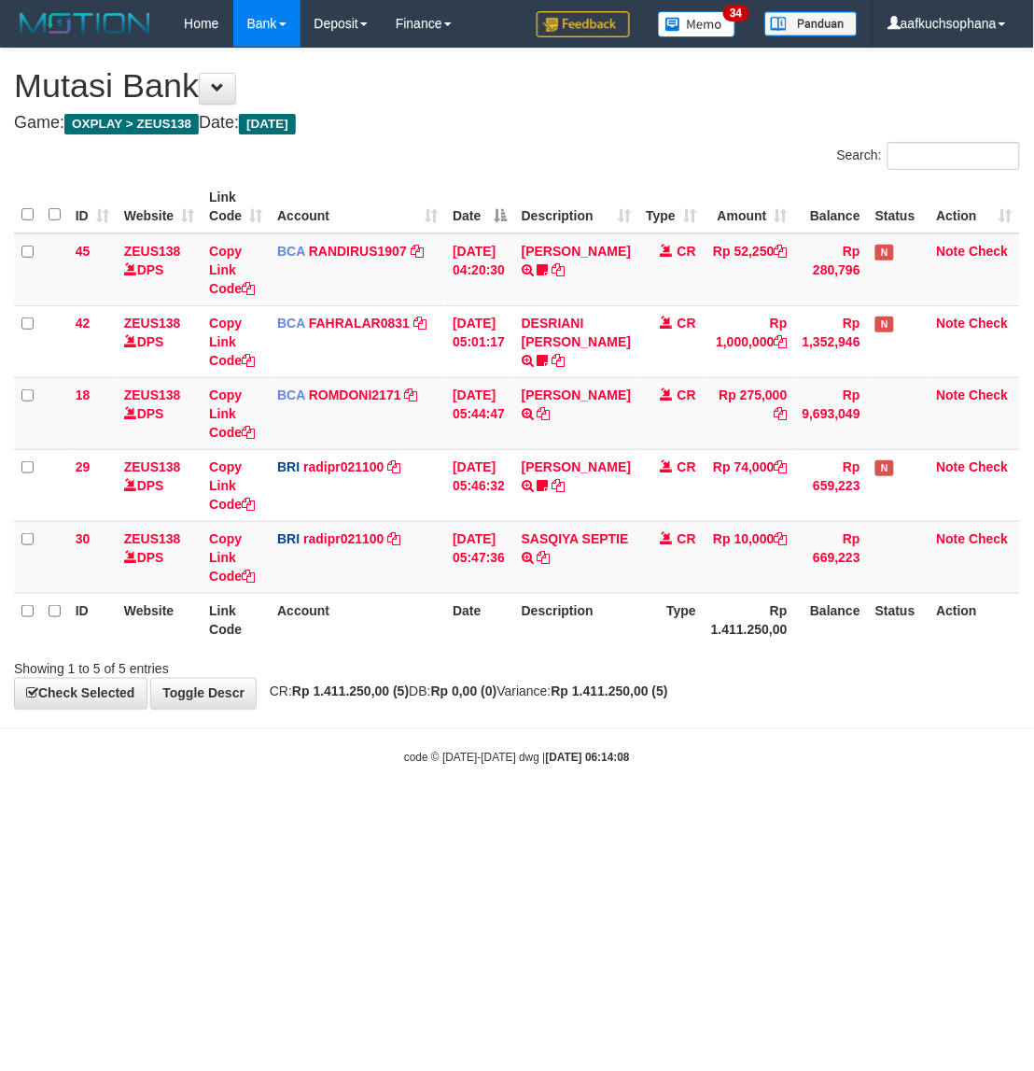
drag, startPoint x: 677, startPoint y: 950, endPoint x: 170, endPoint y: 640, distance: 594.1
click at [673, 813] on html "Toggle navigation Home Bank Account List Load By Website Group [OXPLAY] ZEUS138…" at bounding box center [517, 406] width 1034 height 813
click at [524, 796] on body "Toggle navigation Home Bank Account List Load By Website Group [OXPLAY] ZEUS138…" at bounding box center [517, 406] width 1034 height 813
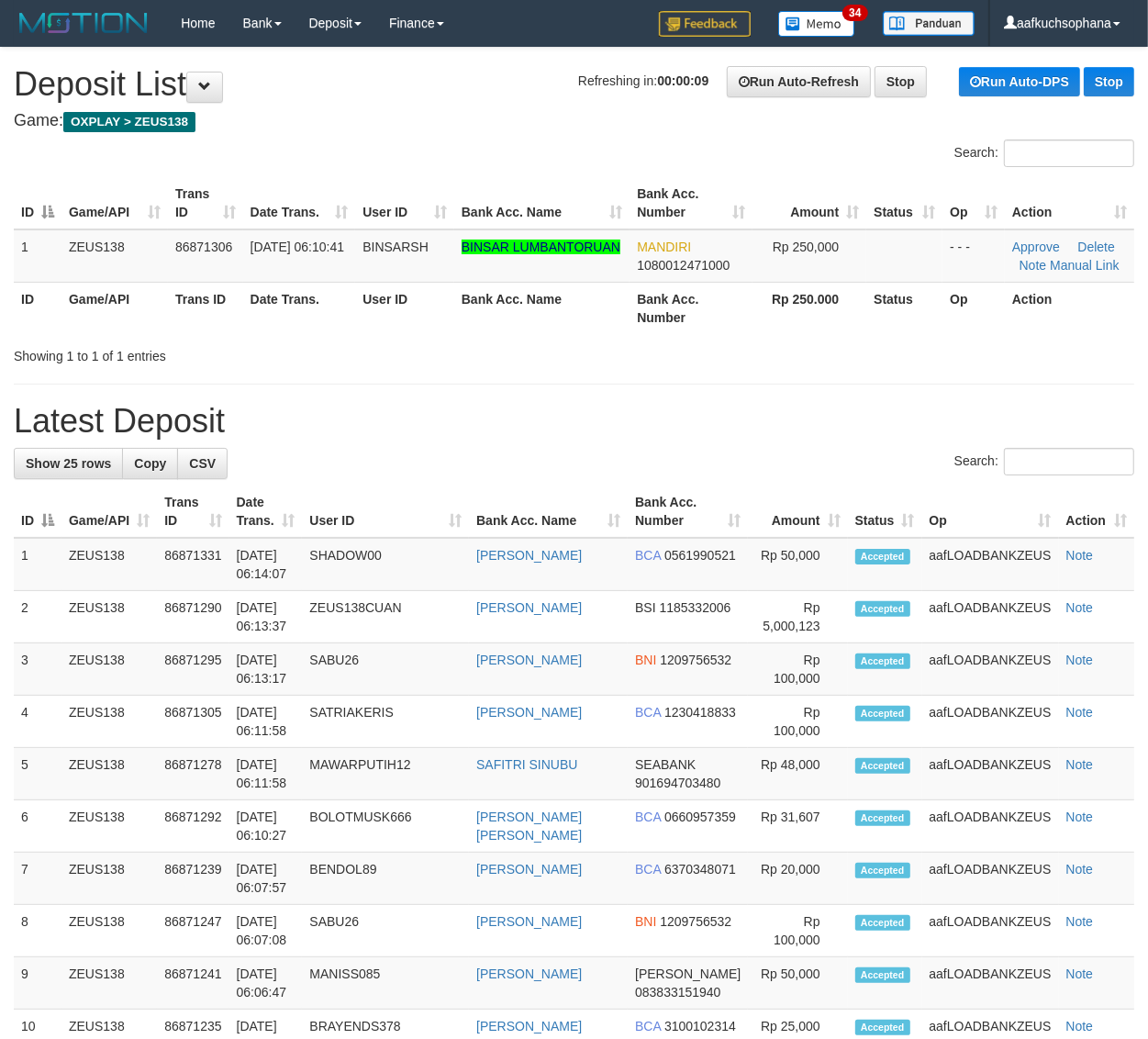
drag, startPoint x: 597, startPoint y: 361, endPoint x: 635, endPoint y: 370, distance: 39.1
click at [597, 361] on div "Showing 1 to 1 of 1 entries" at bounding box center [574, 352] width 1148 height 26
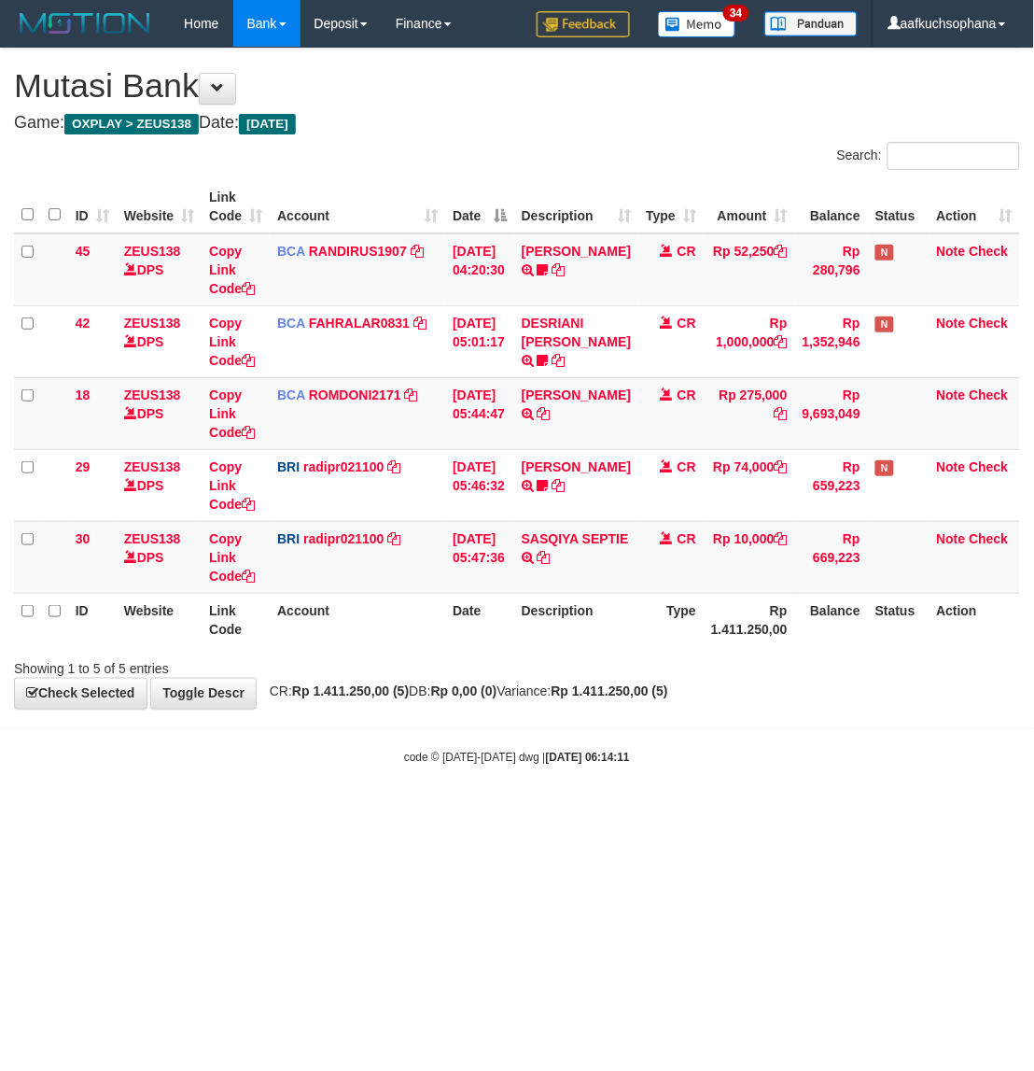
click at [506, 784] on body "Toggle navigation Home Bank Account List Load By Website Group [OXPLAY] ZEUS138…" at bounding box center [517, 406] width 1034 height 813
drag, startPoint x: 498, startPoint y: 759, endPoint x: 730, endPoint y: 642, distance: 260.1
click at [512, 745] on body "Toggle navigation Home Bank Account List Load By Website Group [OXPLAY] ZEUS138…" at bounding box center [517, 406] width 1034 height 813
click at [706, 813] on html "Toggle navigation Home Bank Account List Load By Website Group [OXPLAY] ZEUS138…" at bounding box center [517, 406] width 1034 height 813
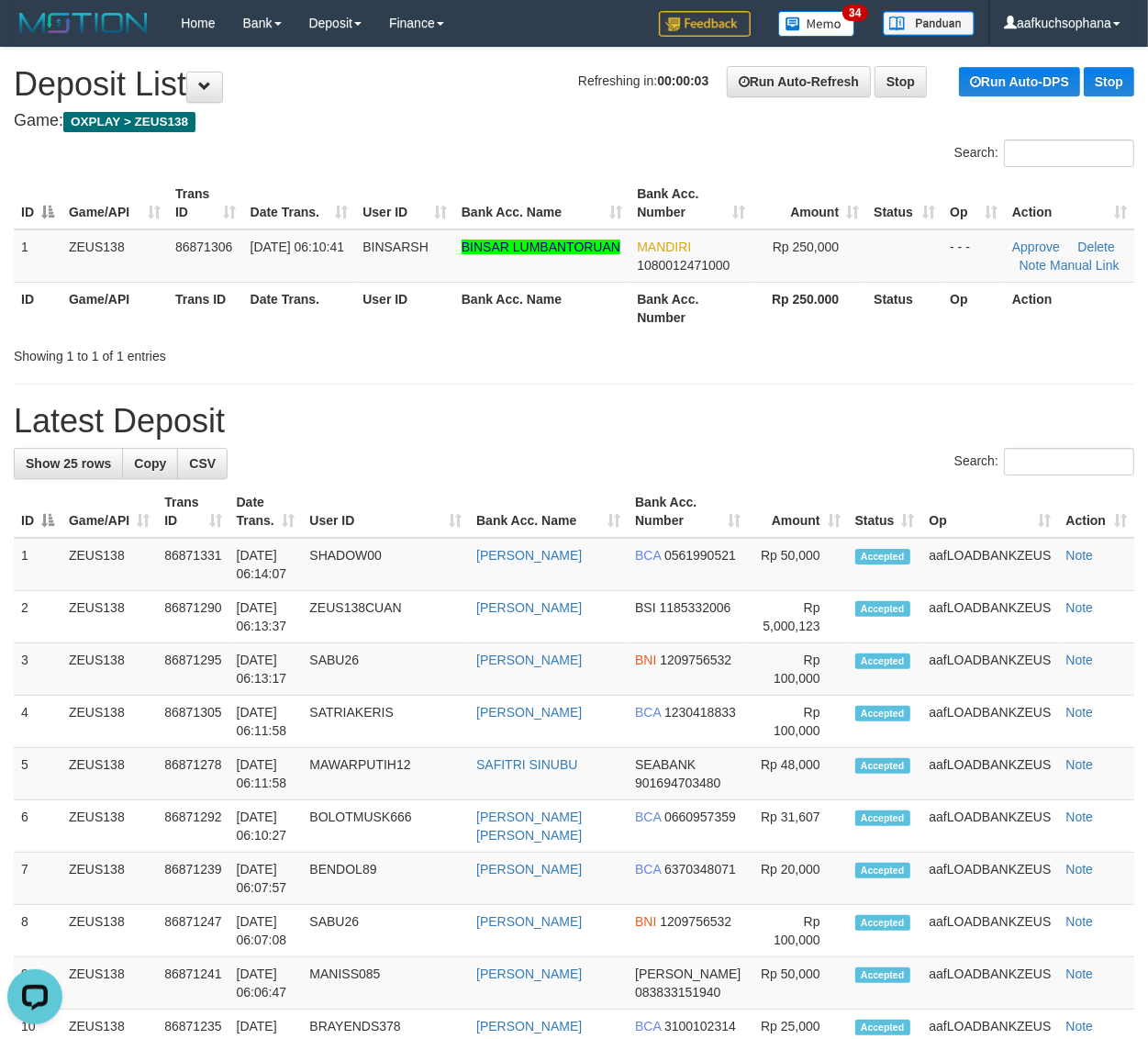
drag, startPoint x: 559, startPoint y: 359, endPoint x: 839, endPoint y: 423, distance: 287.2
click at [570, 358] on div "Showing 1 to 1 of 1 entries" at bounding box center [574, 352] width 1148 height 26
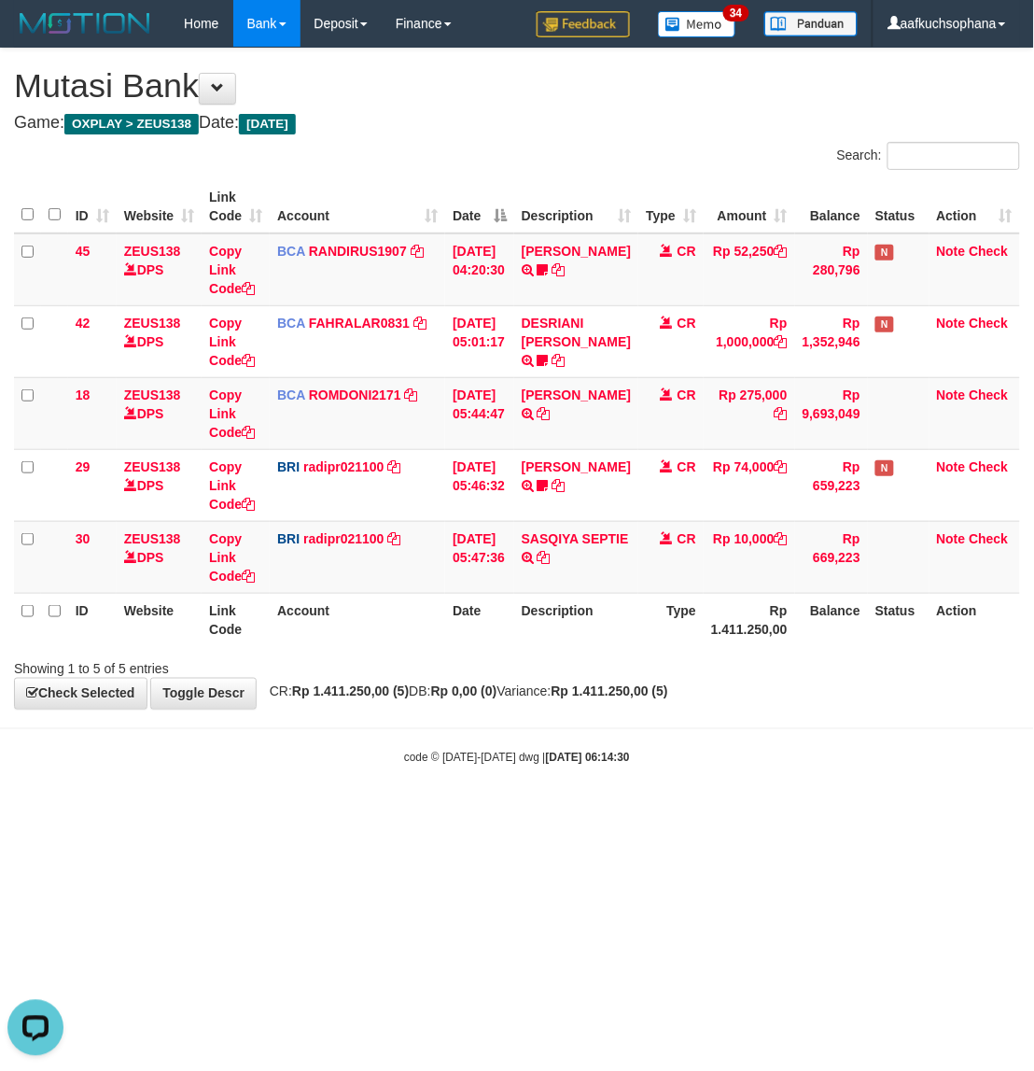
click at [822, 813] on html "Toggle navigation Home Bank Account List Load By Website Group [OXPLAY] ZEUS138…" at bounding box center [517, 406] width 1034 height 813
click at [619, 794] on body "Toggle navigation Home Bank Account List Load By Website Group [OXPLAY] ZEUS138…" at bounding box center [517, 406] width 1034 height 813
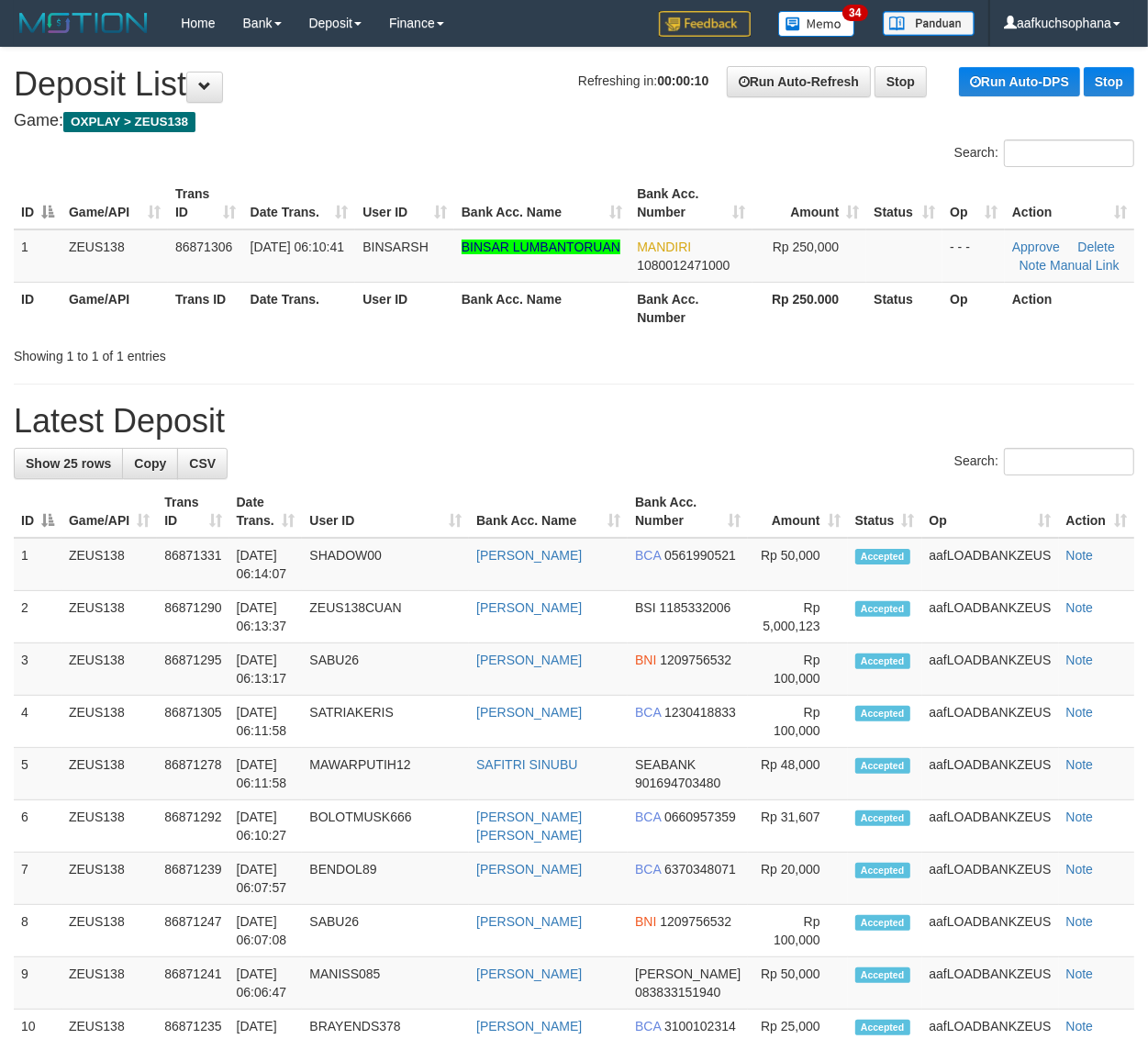
click at [785, 386] on div "**********" at bounding box center [574, 1026] width 1148 height 1957
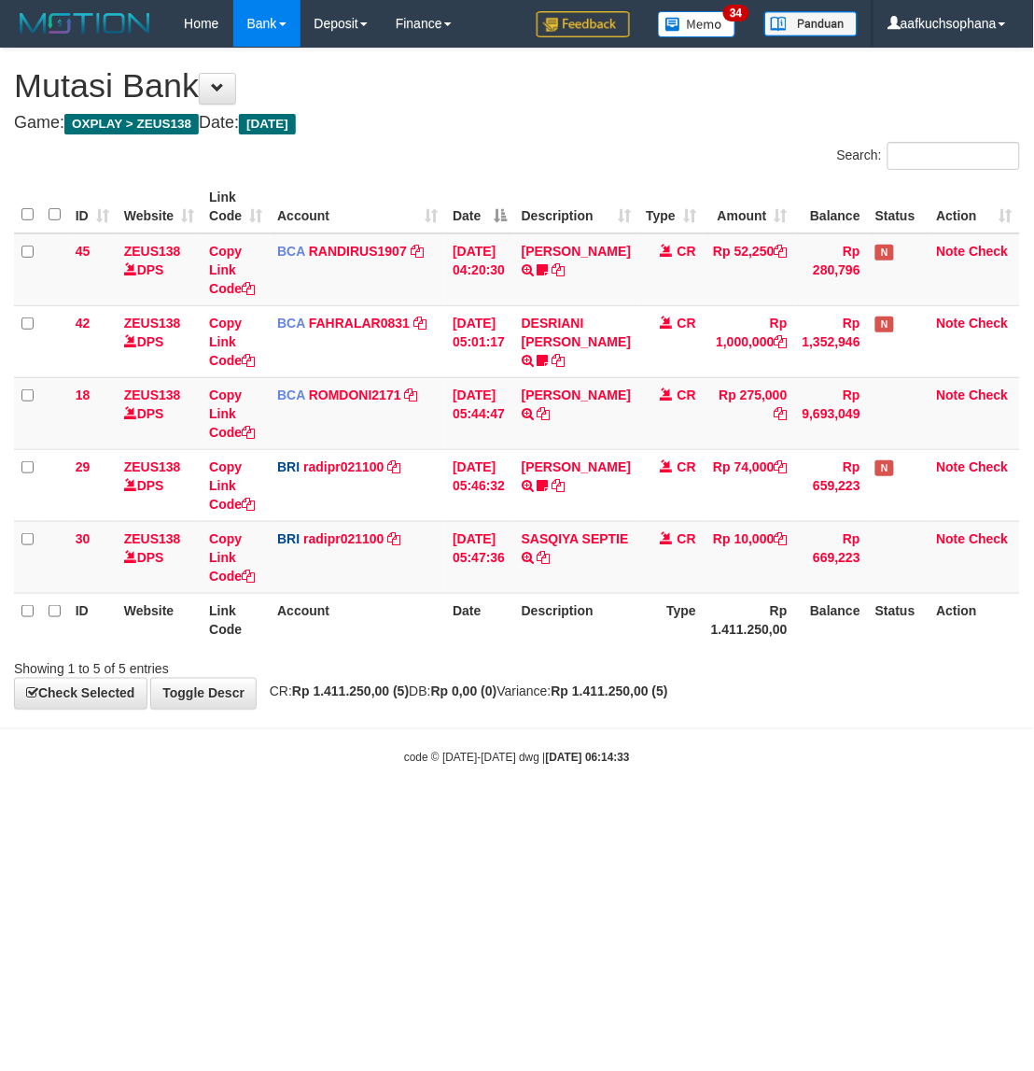
drag, startPoint x: 842, startPoint y: 779, endPoint x: 1028, endPoint y: 736, distance: 190.9
click at [845, 779] on body "Toggle navigation Home Bank Account List Load By Website Group [OXPLAY] ZEUS138…" at bounding box center [517, 406] width 1034 height 813
click at [513, 813] on html "Toggle navigation Home Bank Account List Load By Website Group [OXPLAY] ZEUS138…" at bounding box center [517, 406] width 1034 height 813
click at [520, 813] on html "Toggle navigation Home Bank Account List Load By Website Group [OXPLAY] ZEUS138…" at bounding box center [517, 406] width 1034 height 813
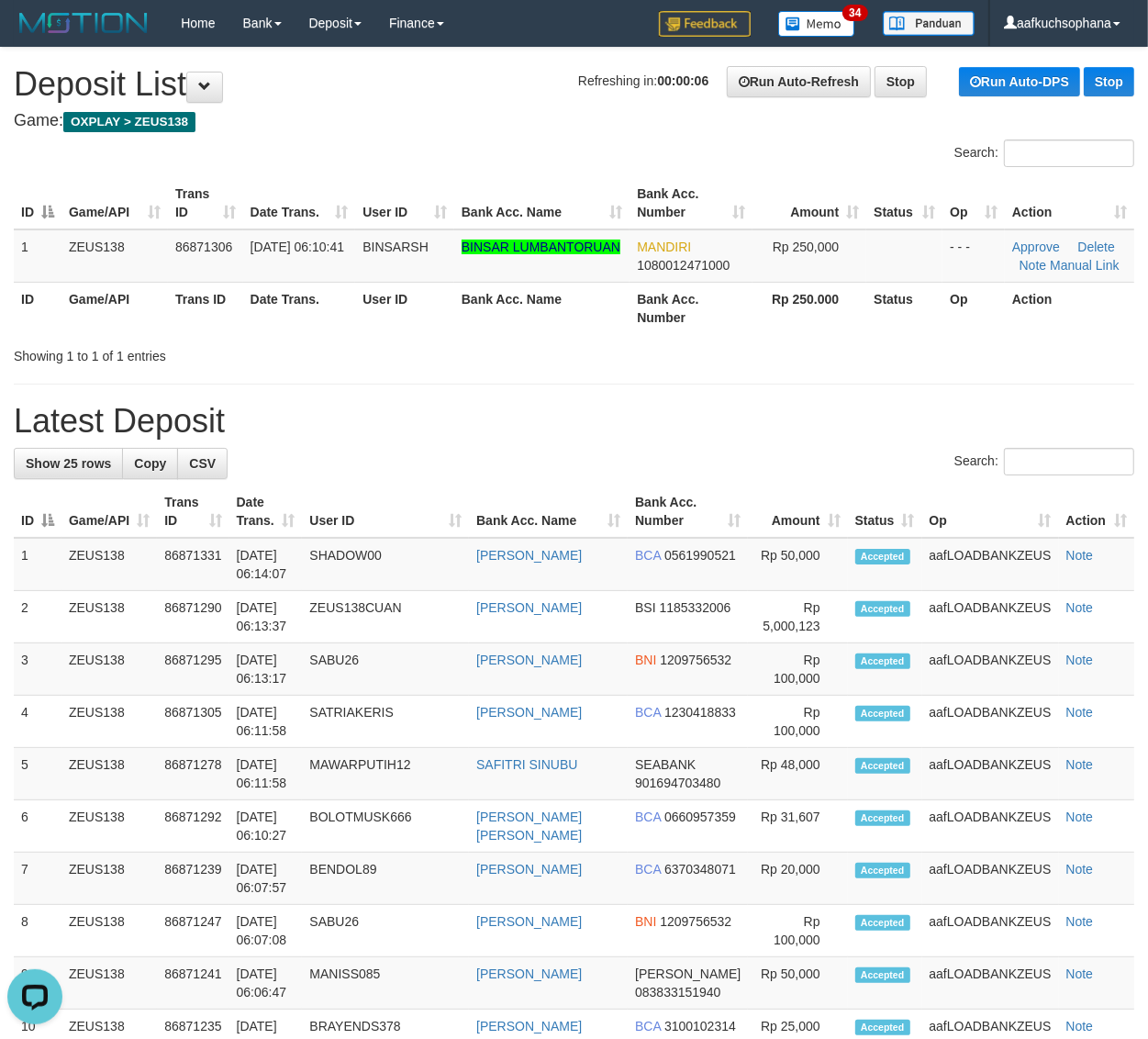
drag, startPoint x: 666, startPoint y: 391, endPoint x: 1153, endPoint y: 559, distance: 515.2
click at [670, 391] on div "**********" at bounding box center [574, 1026] width 1148 height 1957
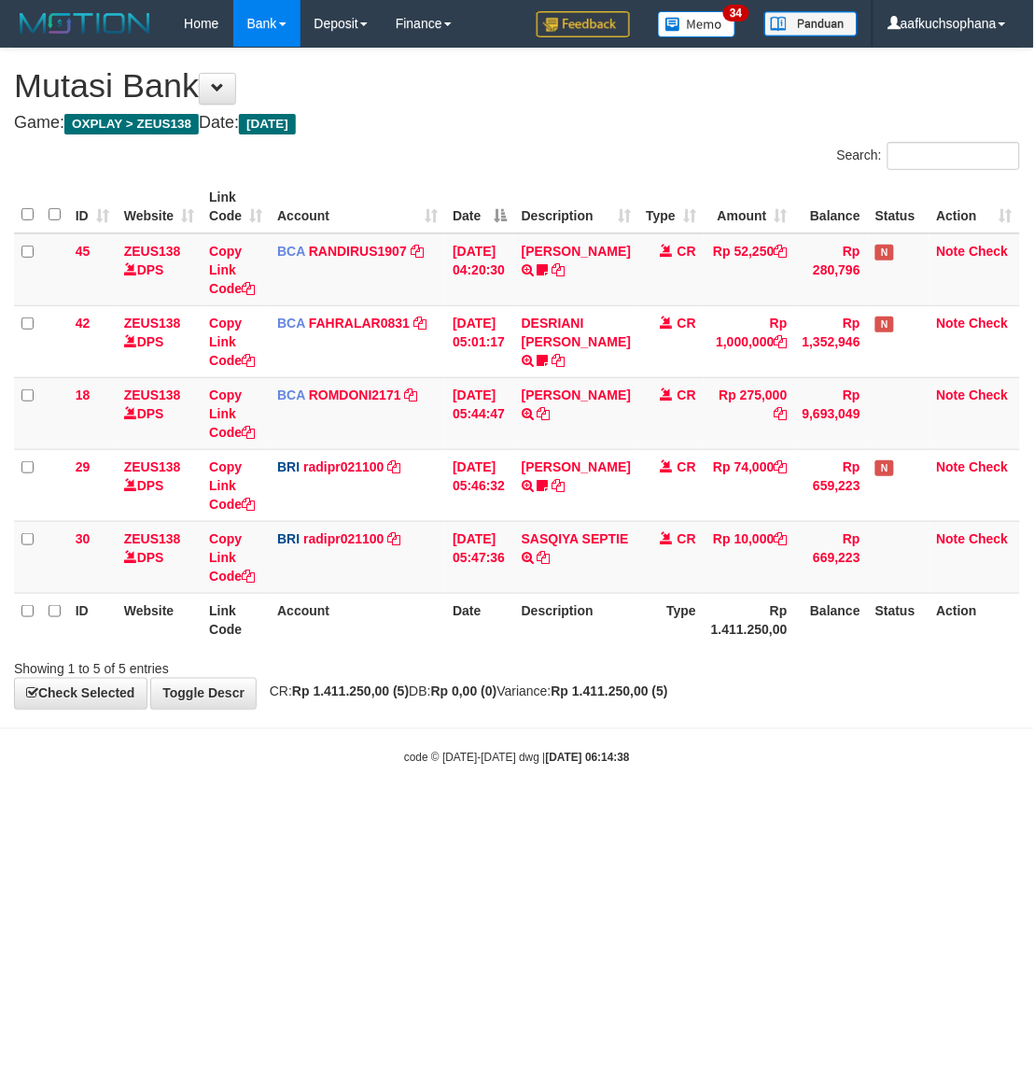
click at [580, 813] on html "Toggle navigation Home Bank Account List Load By Website Group [OXPLAY] ZEUS138…" at bounding box center [517, 406] width 1034 height 813
click at [757, 813] on html "Toggle navigation Home Bank Account List Load By Website Group [OXPLAY] ZEUS138…" at bounding box center [517, 406] width 1034 height 813
click at [506, 780] on body "Toggle navigation Home Bank Account List Load By Website Group [OXPLAY] ZEUS138…" at bounding box center [517, 406] width 1034 height 813
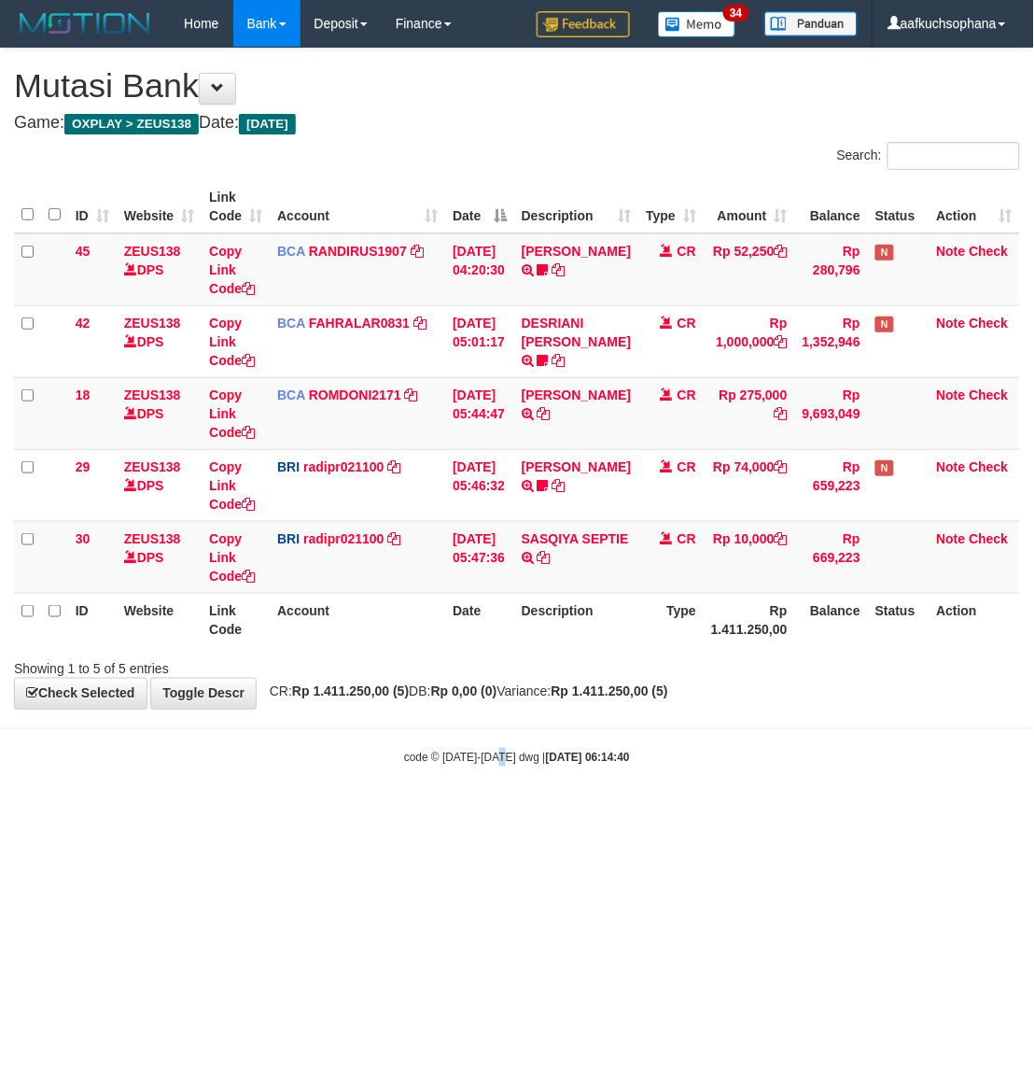
click at [506, 780] on body "Toggle navigation Home Bank Account List Load By Website Group [OXPLAY] ZEUS138…" at bounding box center [517, 406] width 1034 height 813
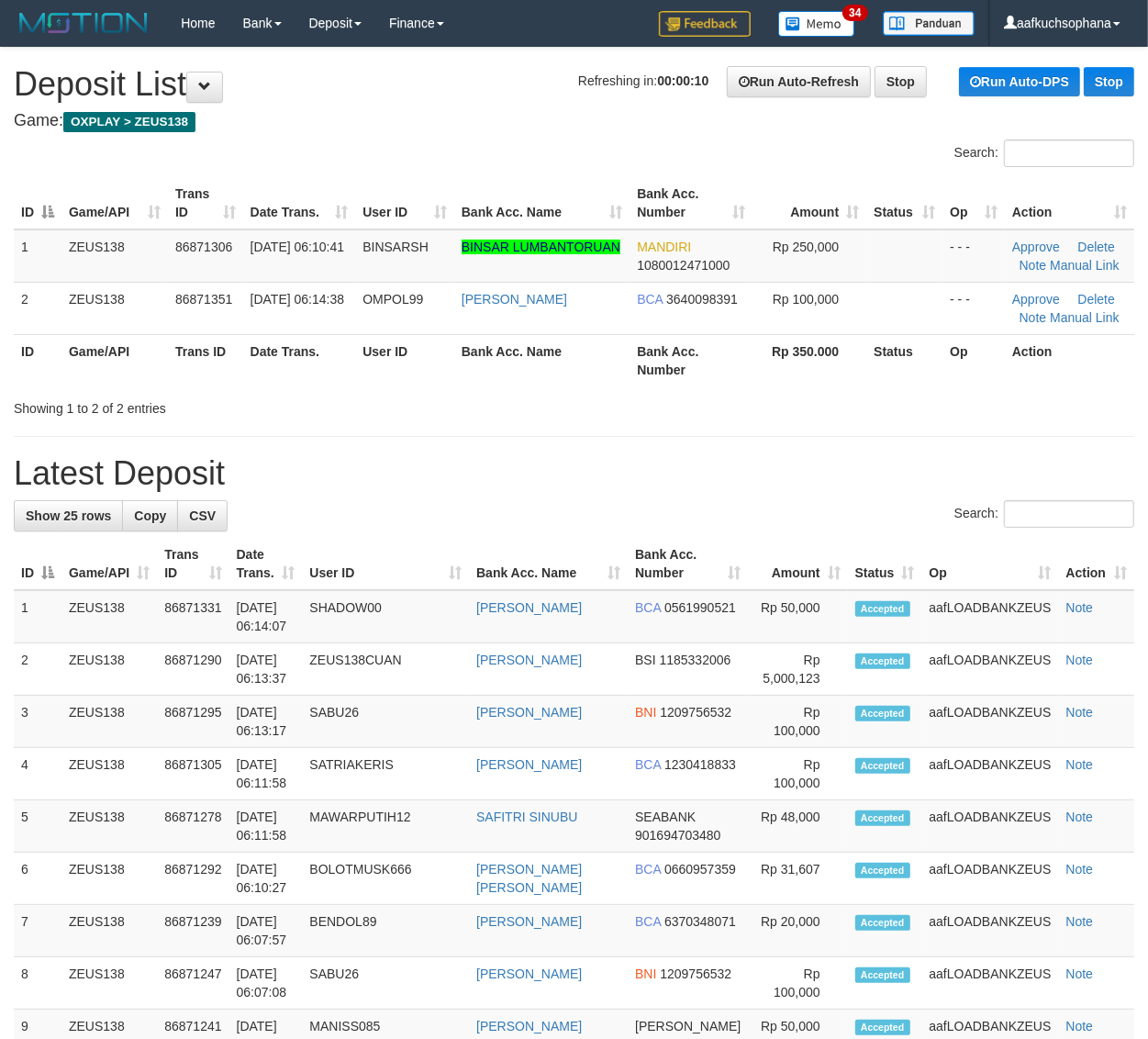
drag, startPoint x: 870, startPoint y: 450, endPoint x: 965, endPoint y: 485, distance: 101.2
click at [870, 450] on div "**********" at bounding box center [574, 1053] width 1148 height 2009
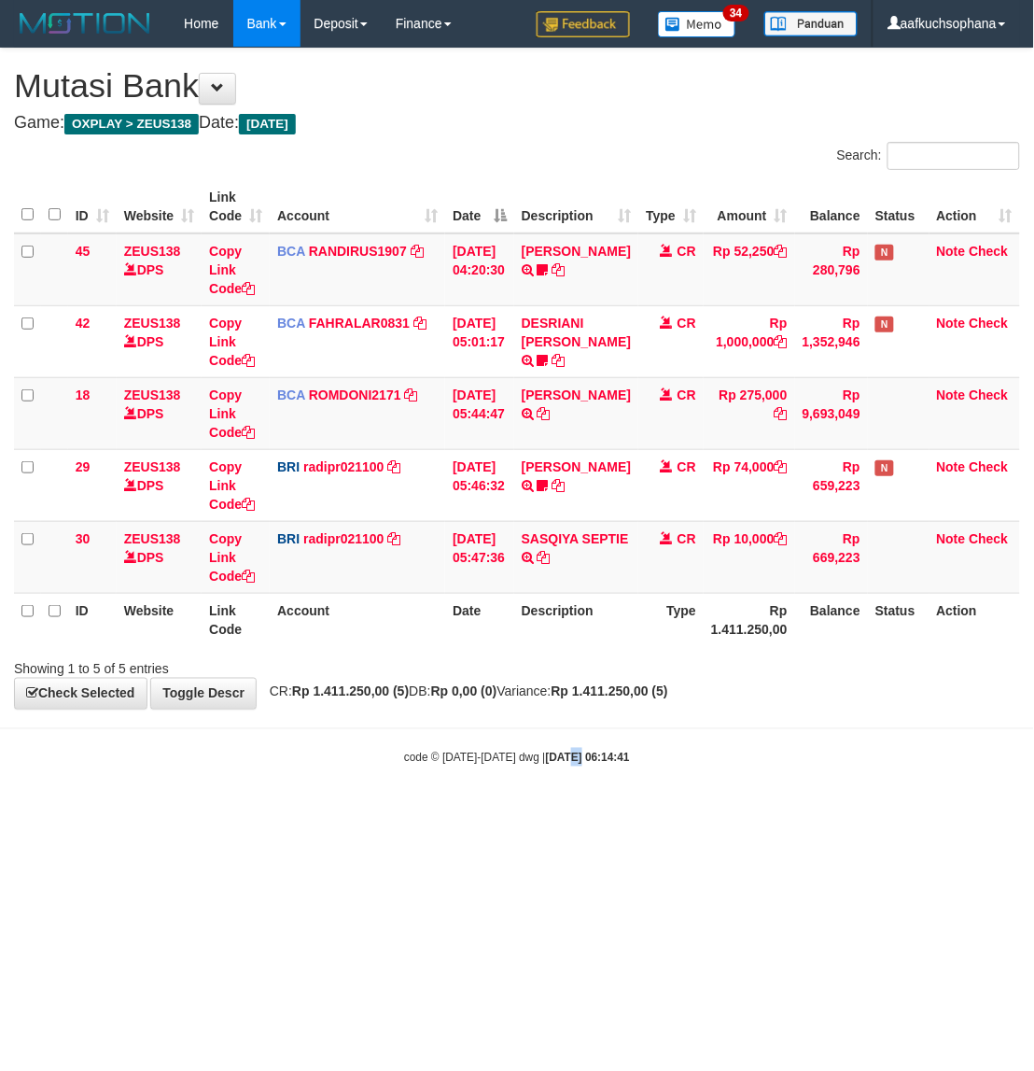
click at [562, 813] on html "Toggle navigation Home Bank Account List Load By Website Group [OXPLAY] ZEUS138…" at bounding box center [517, 406] width 1034 height 813
drag, startPoint x: 721, startPoint y: 770, endPoint x: 291, endPoint y: 640, distance: 448.6
click at [717, 766] on div "code © 2012-2018 dwg | 2025/09/01 06:14:42" at bounding box center [517, 757] width 1034 height 19
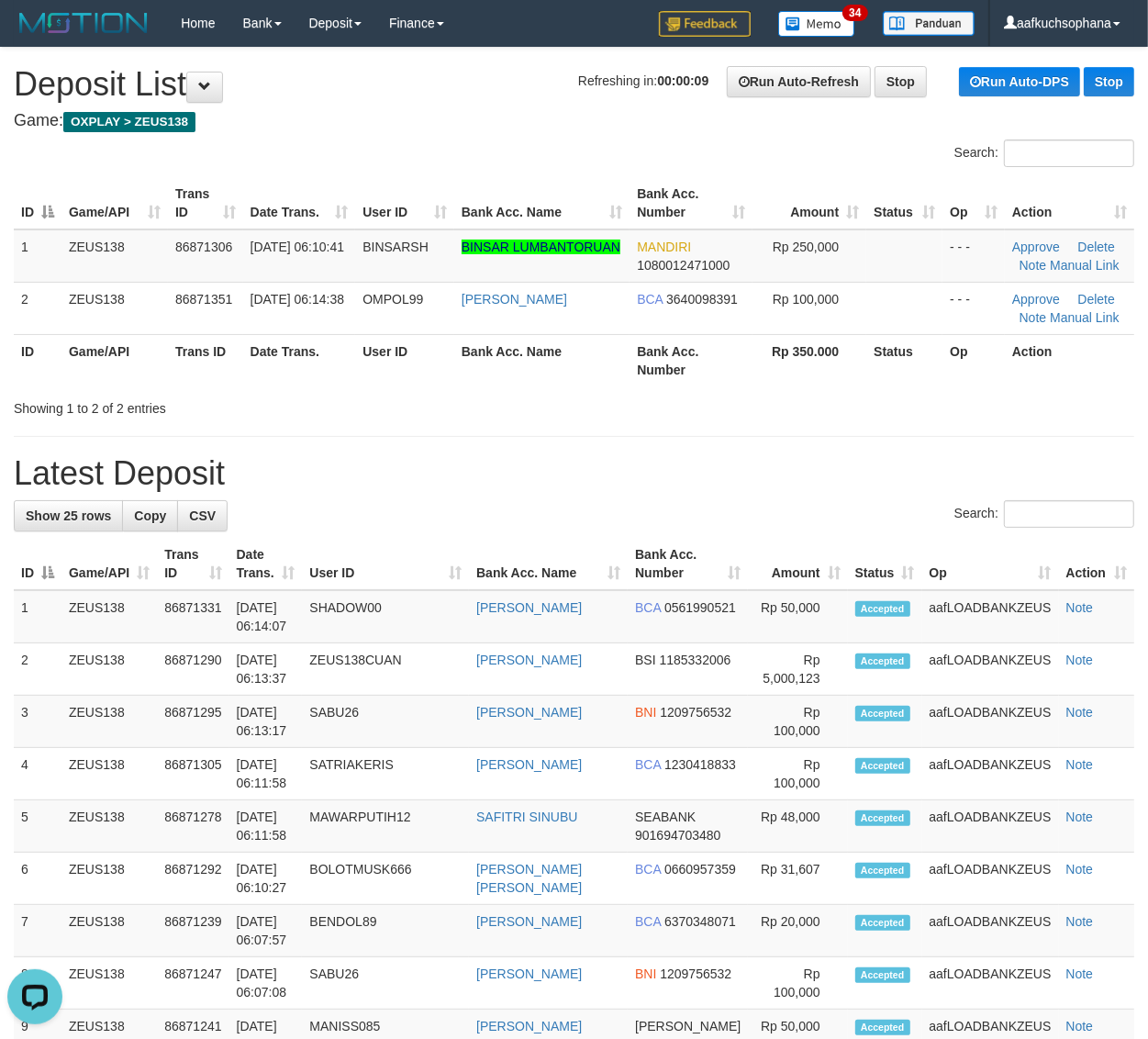
drag, startPoint x: 952, startPoint y: 415, endPoint x: 1012, endPoint y: 435, distance: 63.2
click at [952, 415] on div "Showing 1 to 2 of 2 entries" at bounding box center [574, 405] width 1148 height 26
drag, startPoint x: 909, startPoint y: 404, endPoint x: 937, endPoint y: 411, distance: 28.9
click at [915, 406] on div "Showing 1 to 2 of 2 entries" at bounding box center [574, 405] width 1148 height 26
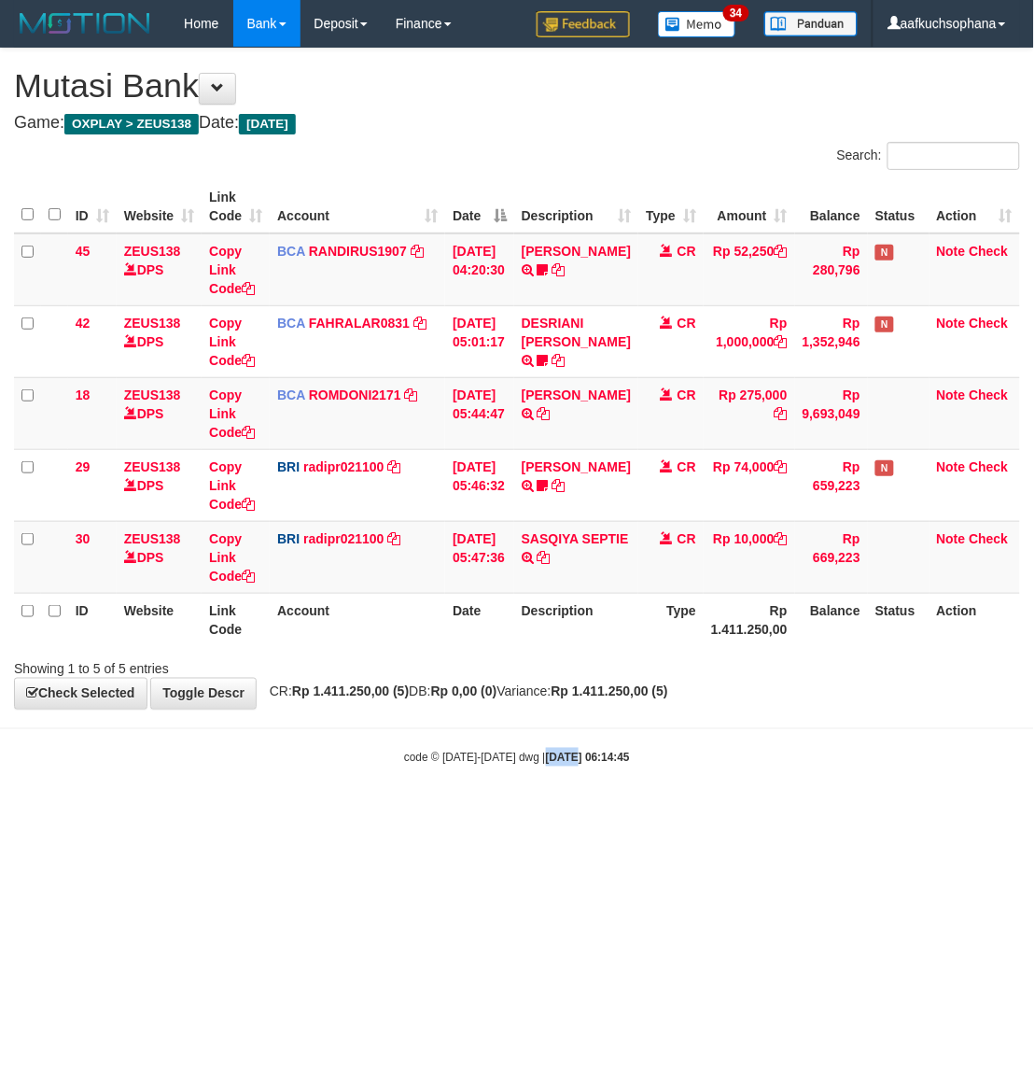
click at [557, 813] on body "Toggle navigation Home Bank Account List Load By Website Group [OXPLAY] ZEUS138…" at bounding box center [517, 406] width 1034 height 813
click at [525, 813] on html "Toggle navigation Home Bank Account List Load By Website Group [OXPLAY] ZEUS138…" at bounding box center [517, 406] width 1034 height 813
drag, startPoint x: 524, startPoint y: 931, endPoint x: 437, endPoint y: 852, distance: 117.0
click at [523, 813] on html "Toggle navigation Home Bank Account List Load By Website Group [OXPLAY] ZEUS138…" at bounding box center [517, 406] width 1034 height 813
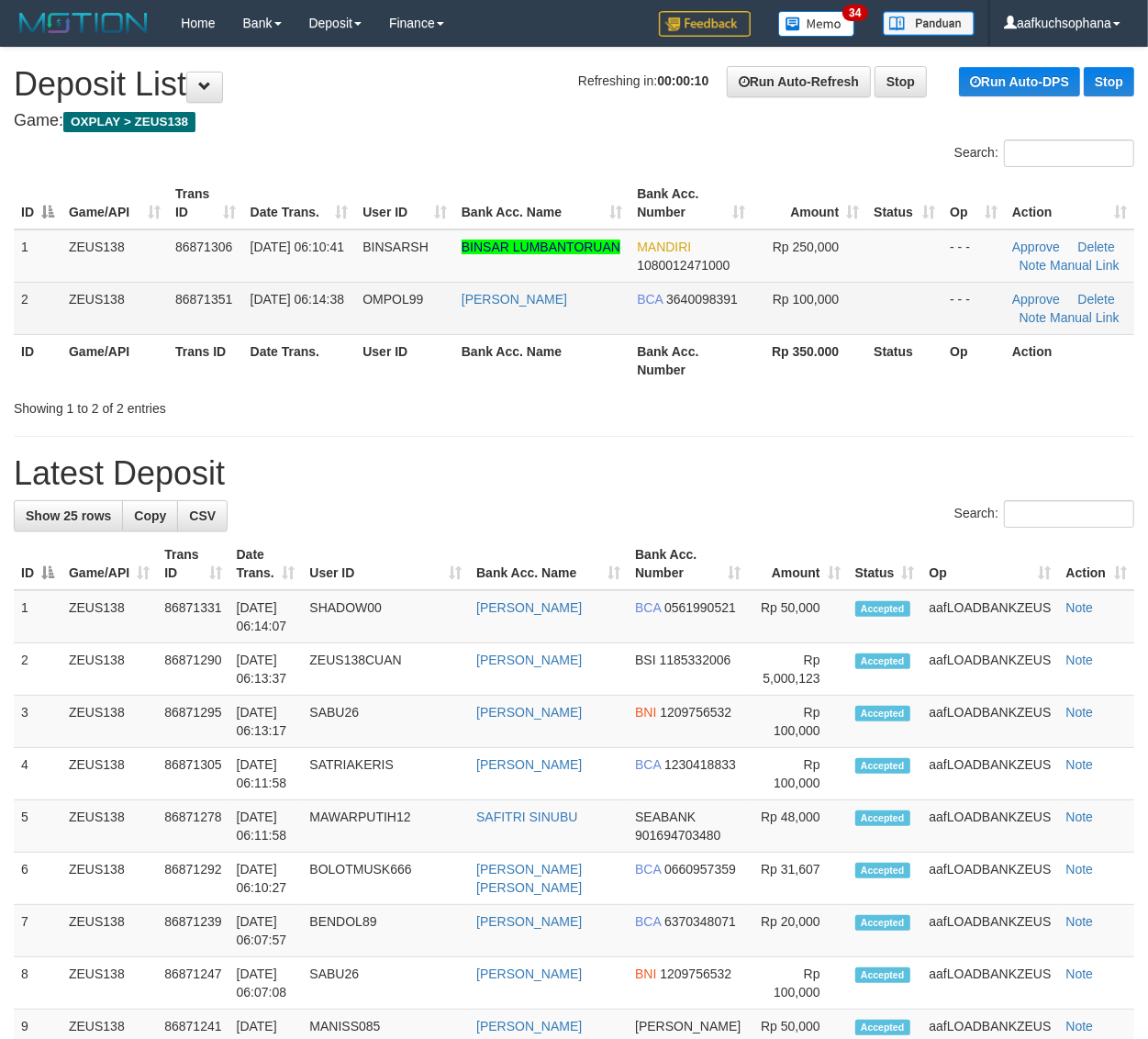
click at [559, 322] on td "[PERSON_NAME]" at bounding box center [542, 308] width 175 height 52
click at [559, 322] on td "TEGUH ARIFIANTO" at bounding box center [542, 308] width 175 height 52
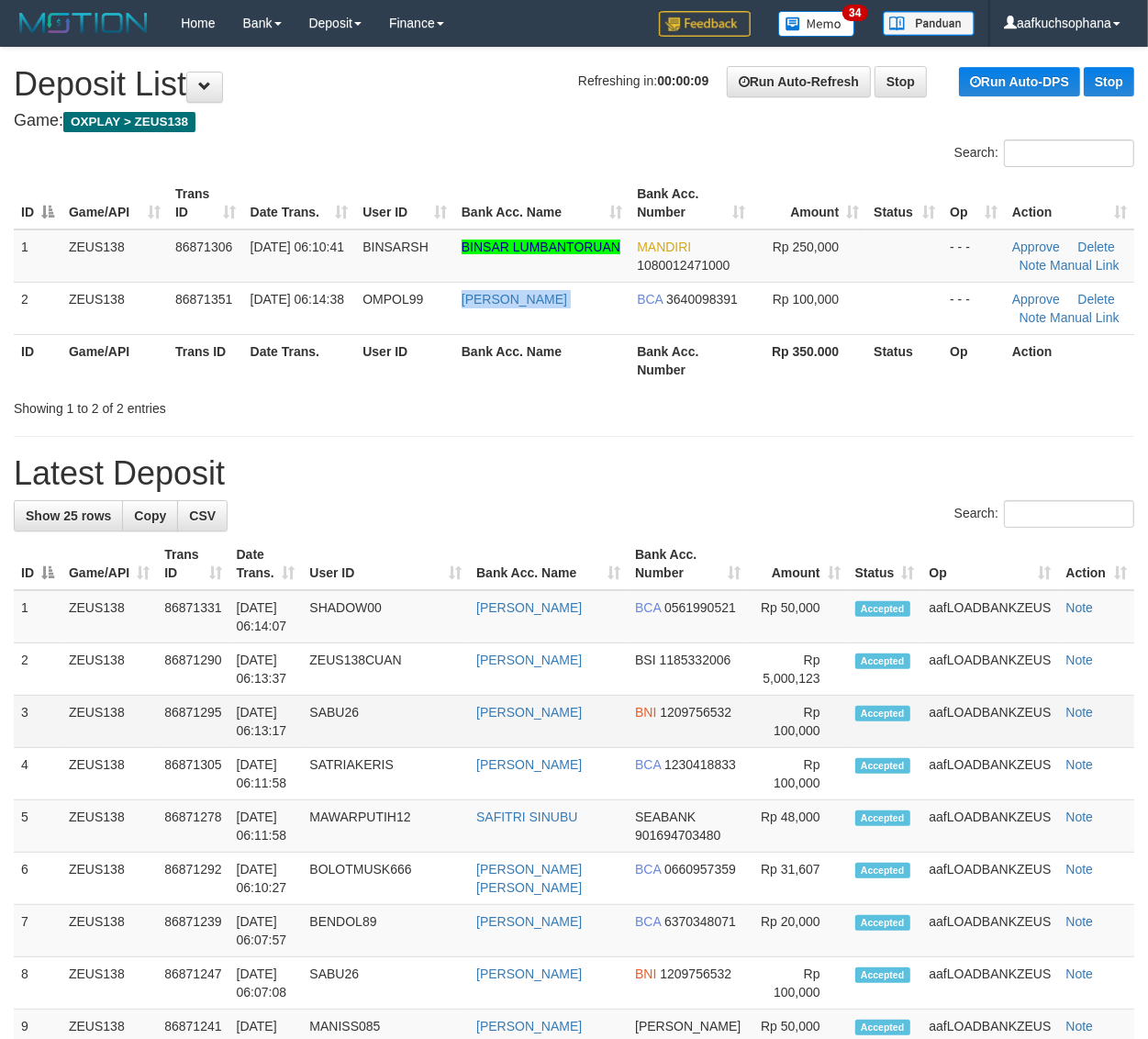
copy tr "TEGUH ARIFIANTO"
click at [971, 710] on td "aafLOADBANKZEUS" at bounding box center [990, 722] width 137 height 52
click at [720, 464] on h1 "Latest Deposit" at bounding box center [574, 473] width 1120 height 36
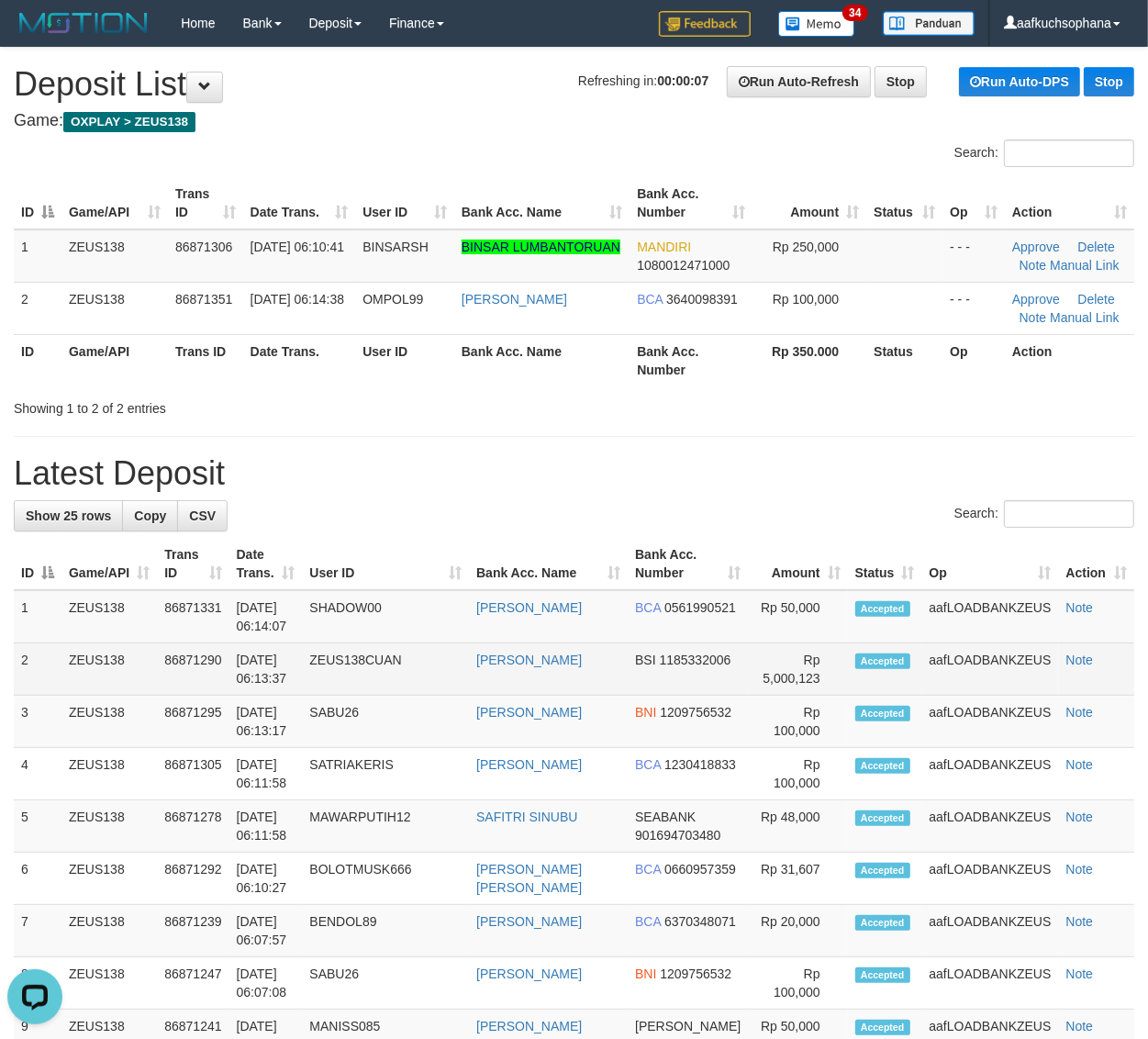
click at [699, 680] on td "BSI 1185332006" at bounding box center [688, 668] width 120 height 52
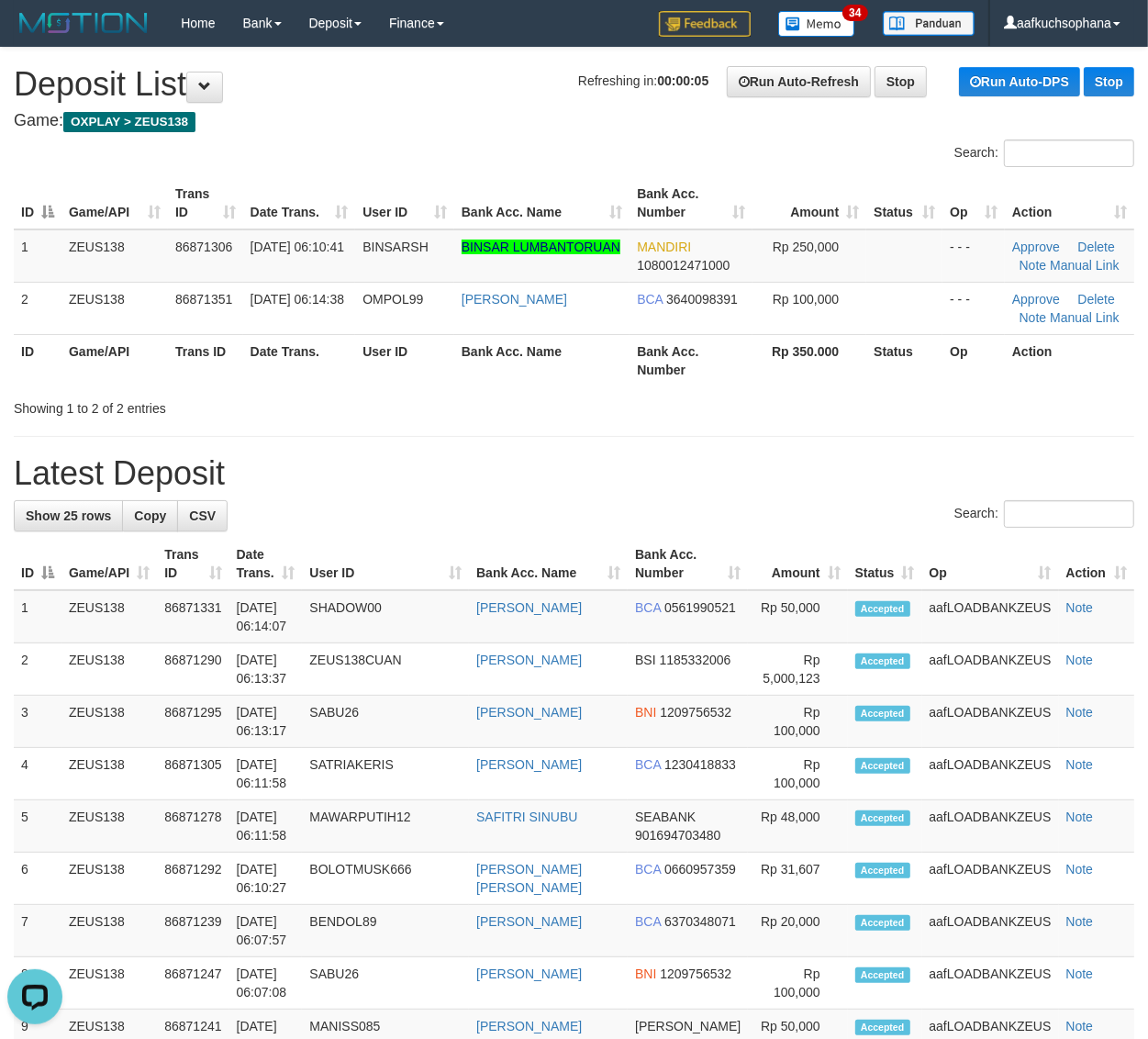
click at [782, 542] on th "Amount" at bounding box center [797, 563] width 99 height 52
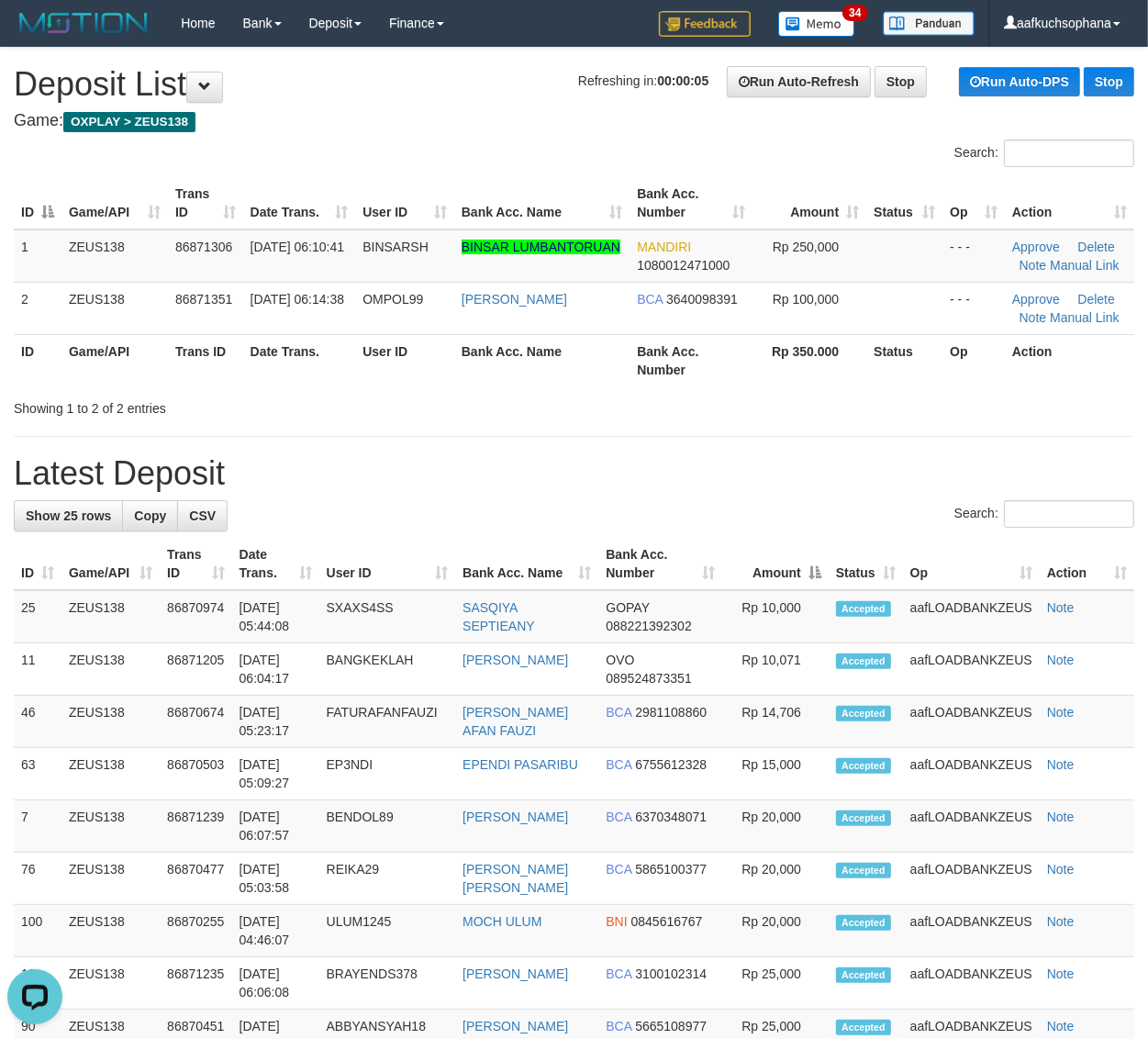
click at [867, 496] on div "**********" at bounding box center [574, 1034] width 1148 height 1973
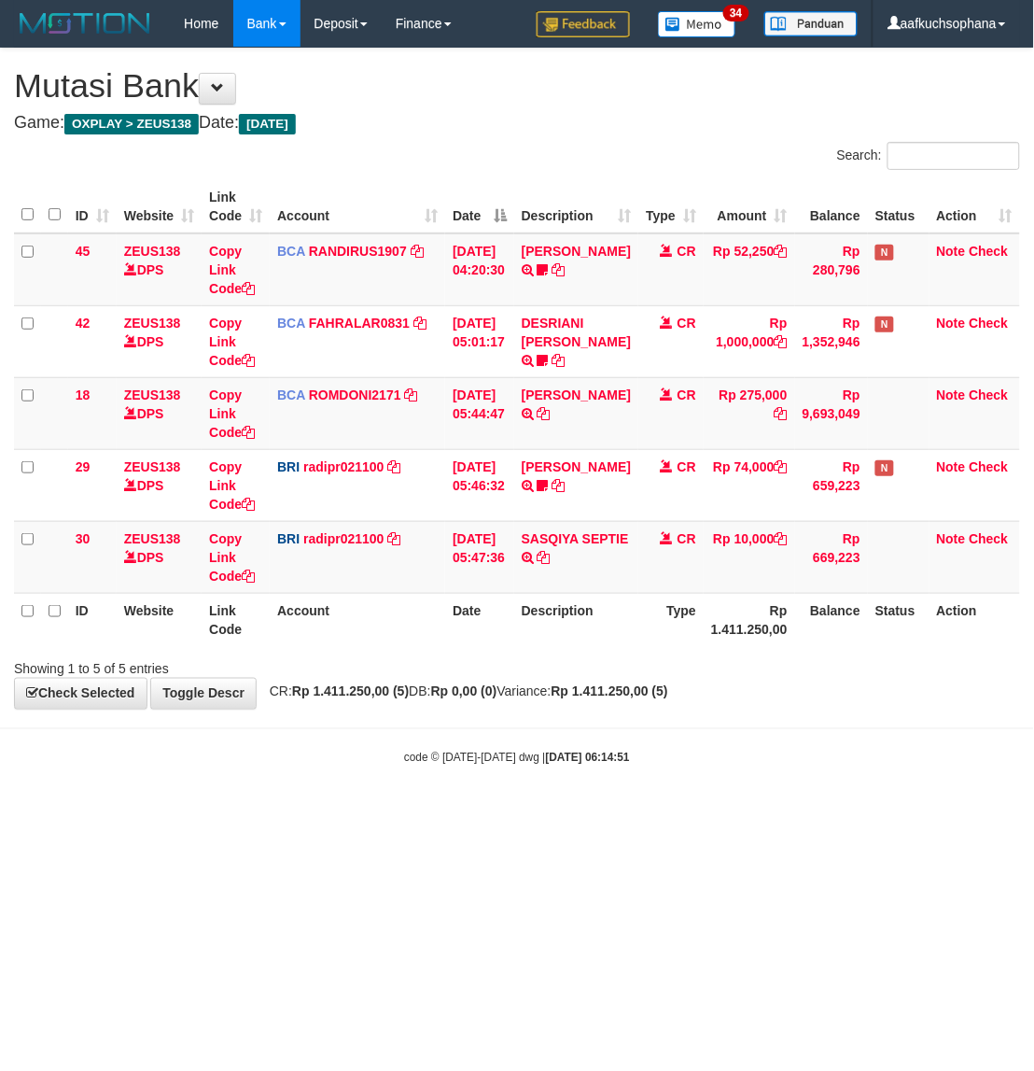
drag, startPoint x: 742, startPoint y: 950, endPoint x: 7, endPoint y: 627, distance: 803.4
click at [709, 813] on html "Toggle navigation Home Bank Account List Load By Website Group [OXPLAY] ZEUS138…" at bounding box center [517, 406] width 1034 height 813
drag, startPoint x: 477, startPoint y: 841, endPoint x: 356, endPoint y: 779, distance: 136.1
click at [474, 813] on html "Toggle navigation Home Bank Account List Load By Website Group [OXPLAY] ZEUS138…" at bounding box center [517, 406] width 1034 height 813
drag, startPoint x: 375, startPoint y: 855, endPoint x: 395, endPoint y: 852, distance: 19.8
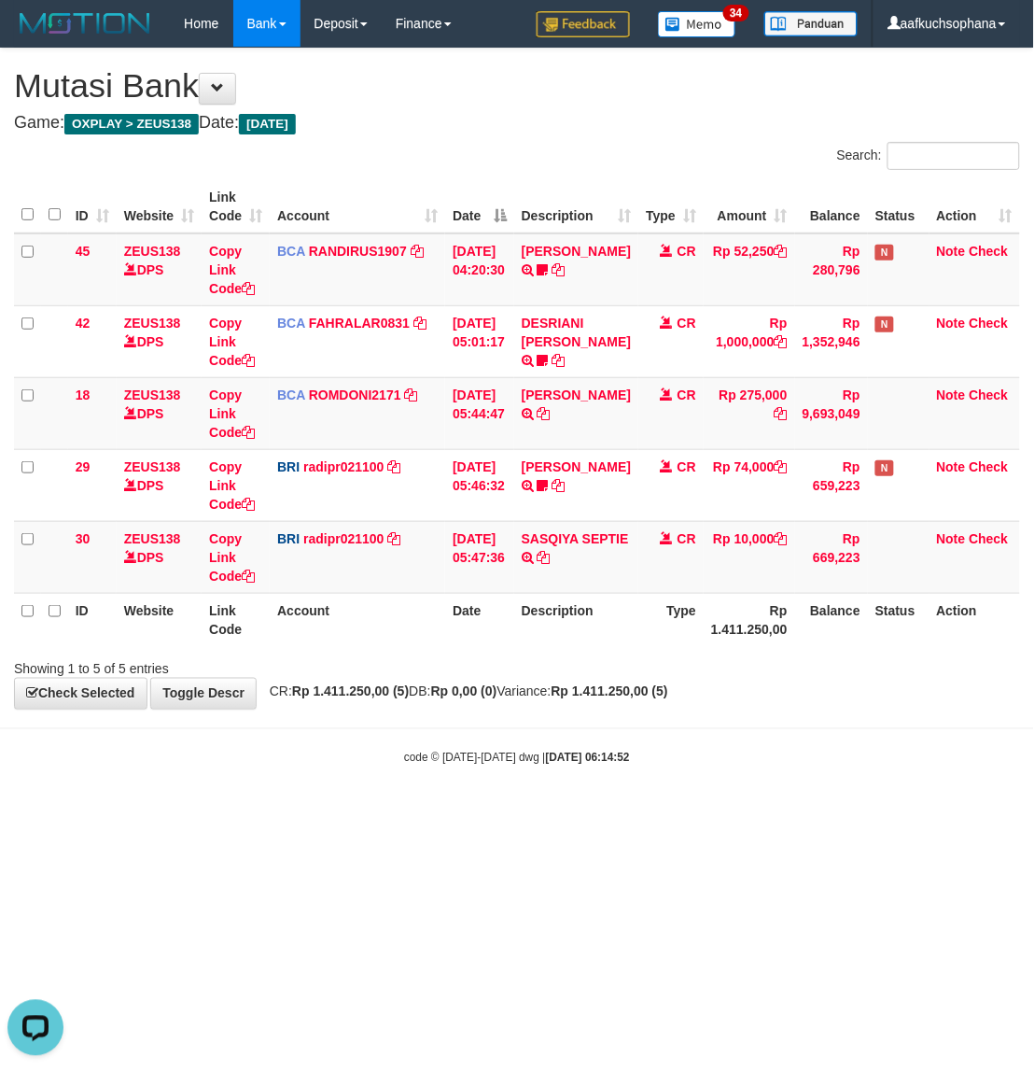
click at [376, 813] on html "Toggle navigation Home Bank Account List Load By Website Group [OXPLAY] ZEUS138…" at bounding box center [517, 406] width 1034 height 813
drag, startPoint x: 395, startPoint y: 852, endPoint x: 395, endPoint y: 838, distance: 14.0
click at [395, 813] on html "Toggle navigation Home Bank Account List Load By Website Group [OXPLAY] ZEUS138…" at bounding box center [517, 406] width 1034 height 813
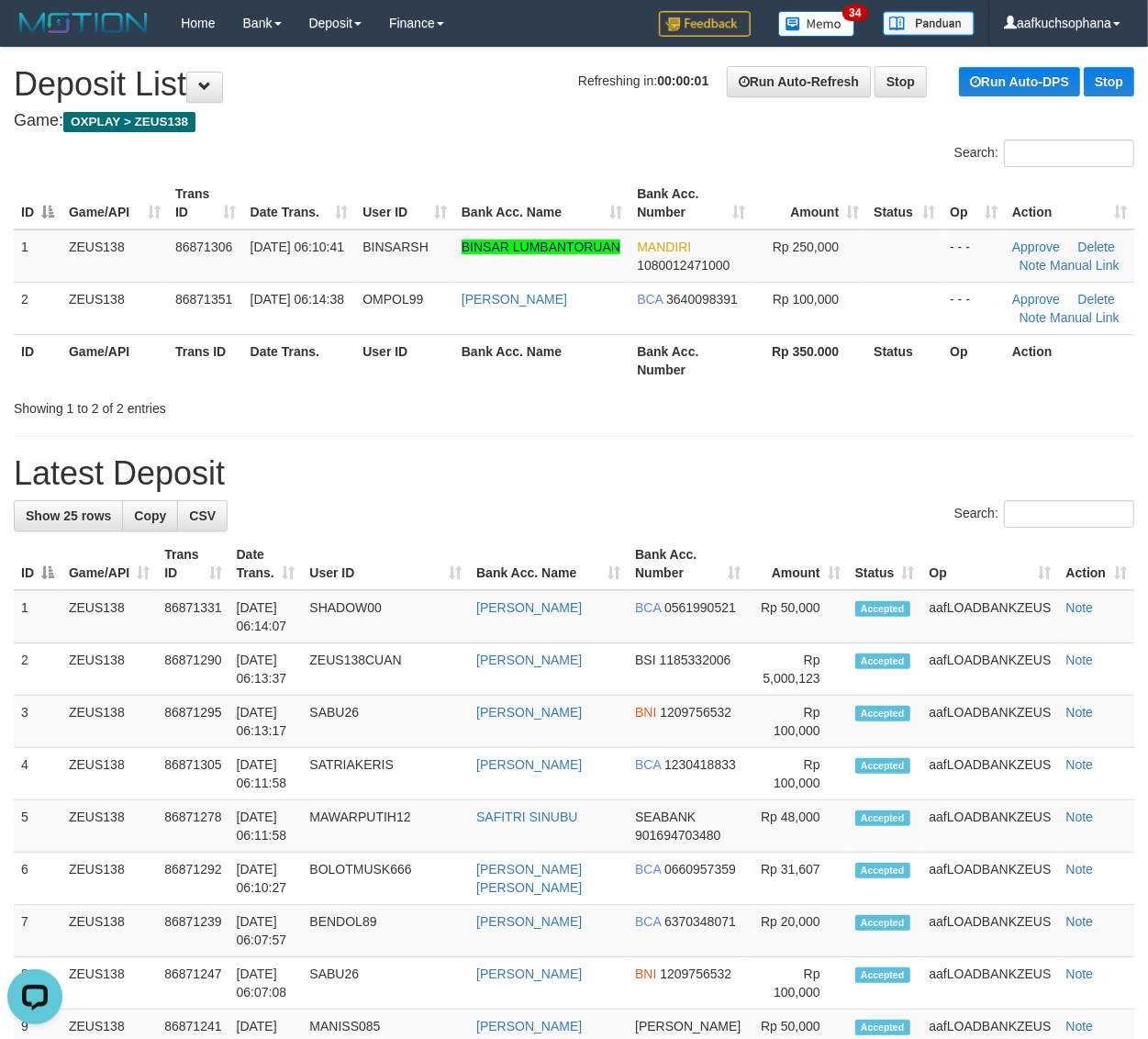
click at [974, 428] on div "**********" at bounding box center [574, 1053] width 1148 height 2009
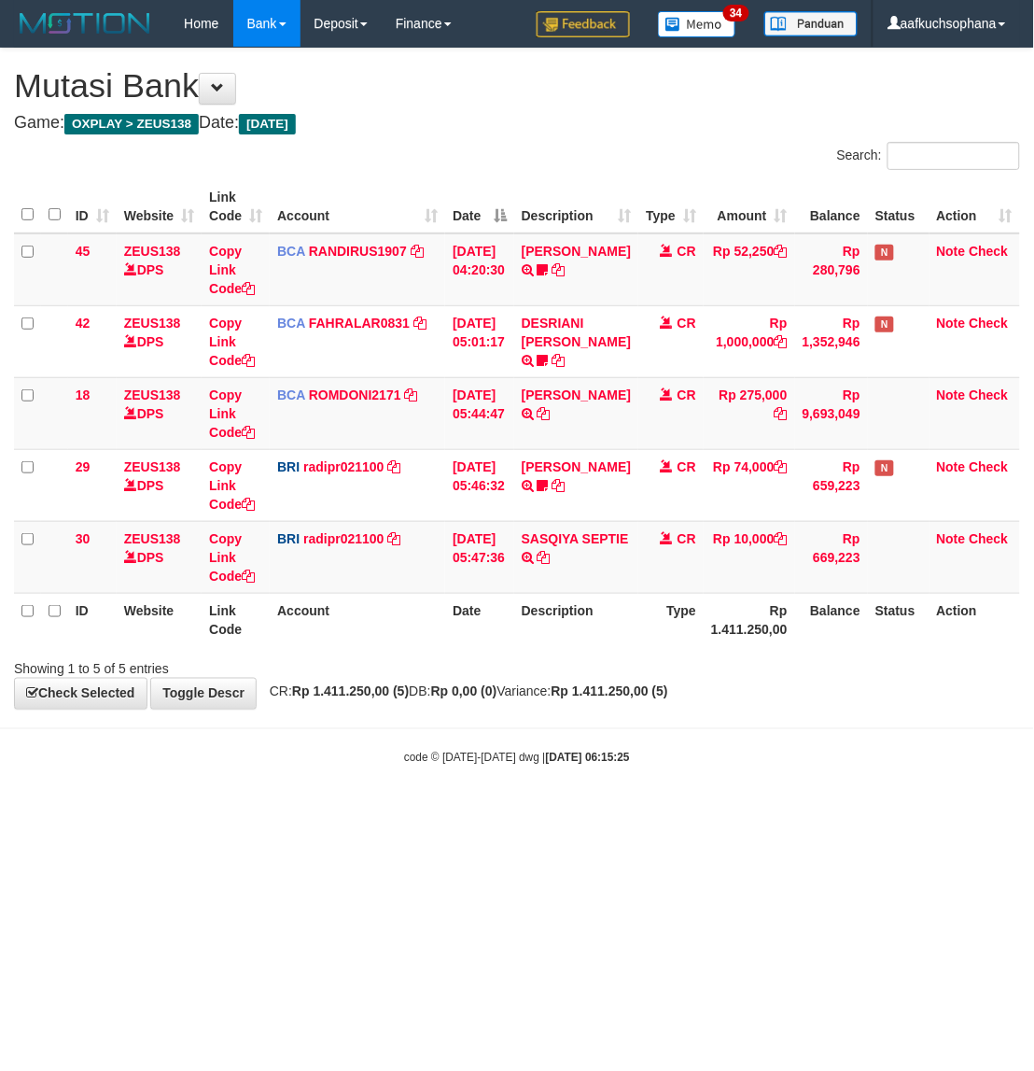
click at [614, 808] on body "Toggle navigation Home Bank Account List Load By Website Group [OXPLAY] ZEUS138…" at bounding box center [517, 406] width 1034 height 813
click at [616, 809] on body "Toggle navigation Home Bank Account List Load By Website Group [OXPLAY] ZEUS138…" at bounding box center [517, 406] width 1034 height 813
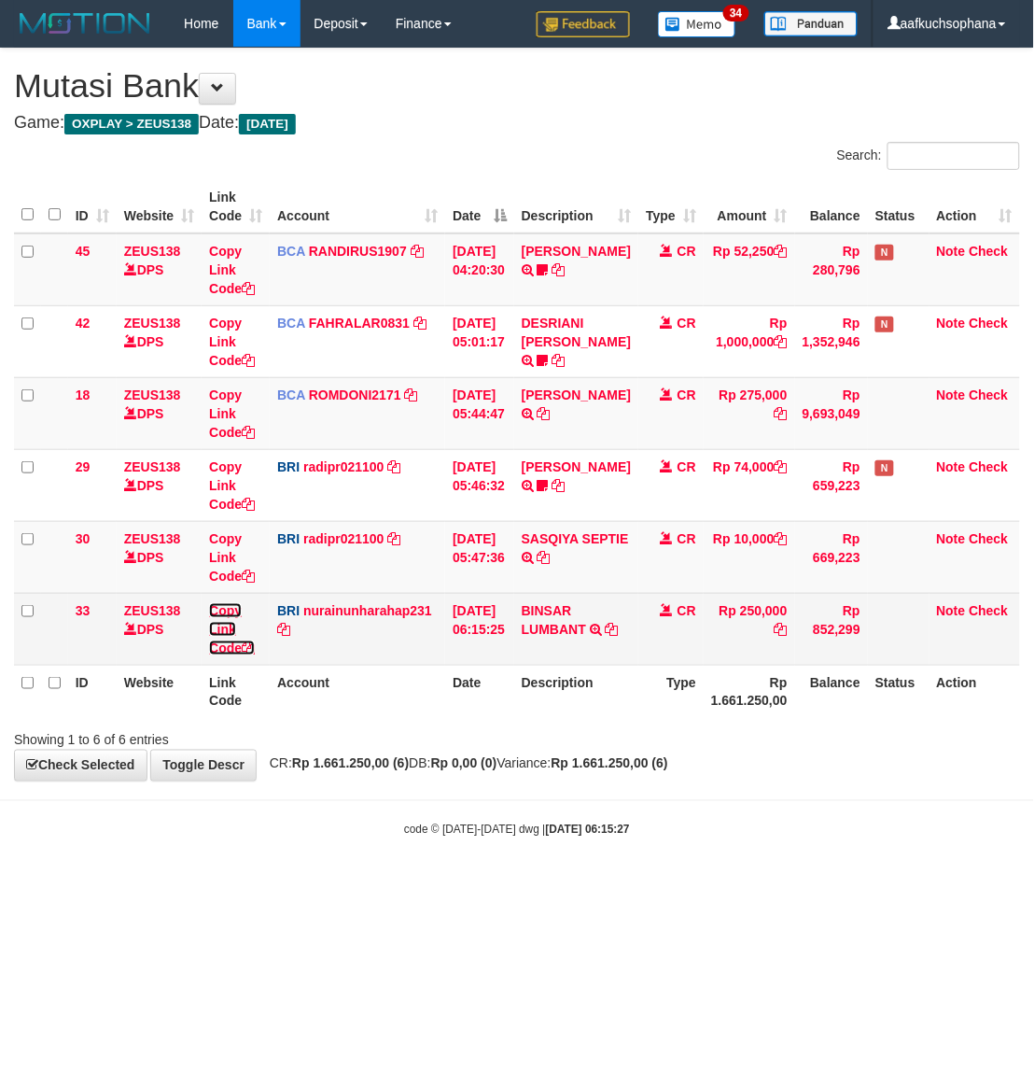
click at [254, 649] on icon at bounding box center [248, 647] width 13 height 13
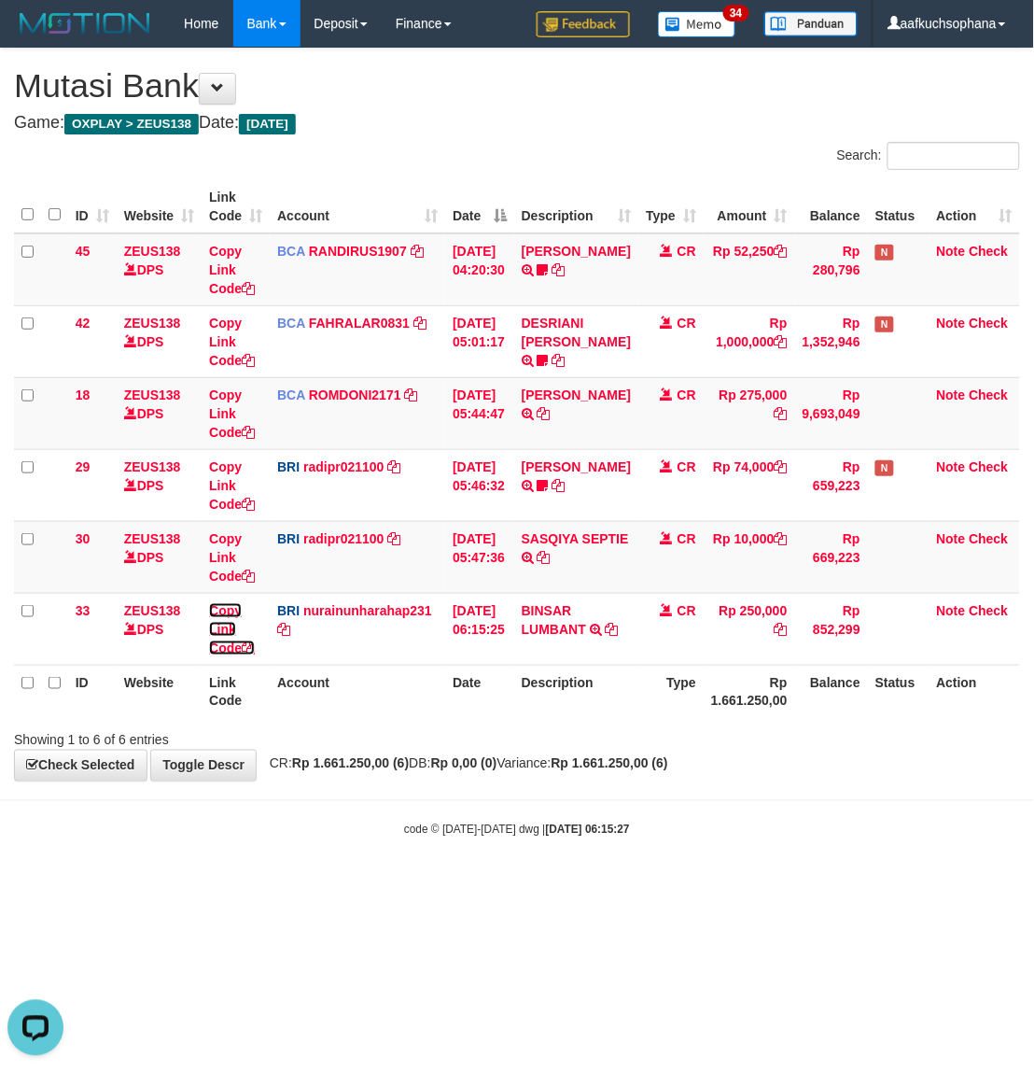
drag, startPoint x: 254, startPoint y: 649, endPoint x: 7, endPoint y: 492, distance: 292.9
click at [246, 645] on icon at bounding box center [248, 647] width 13 height 13
click at [347, 865] on body "Toggle navigation Home Bank Account List Load By Website Group [OXPLAY] ZEUS138…" at bounding box center [517, 442] width 1034 height 885
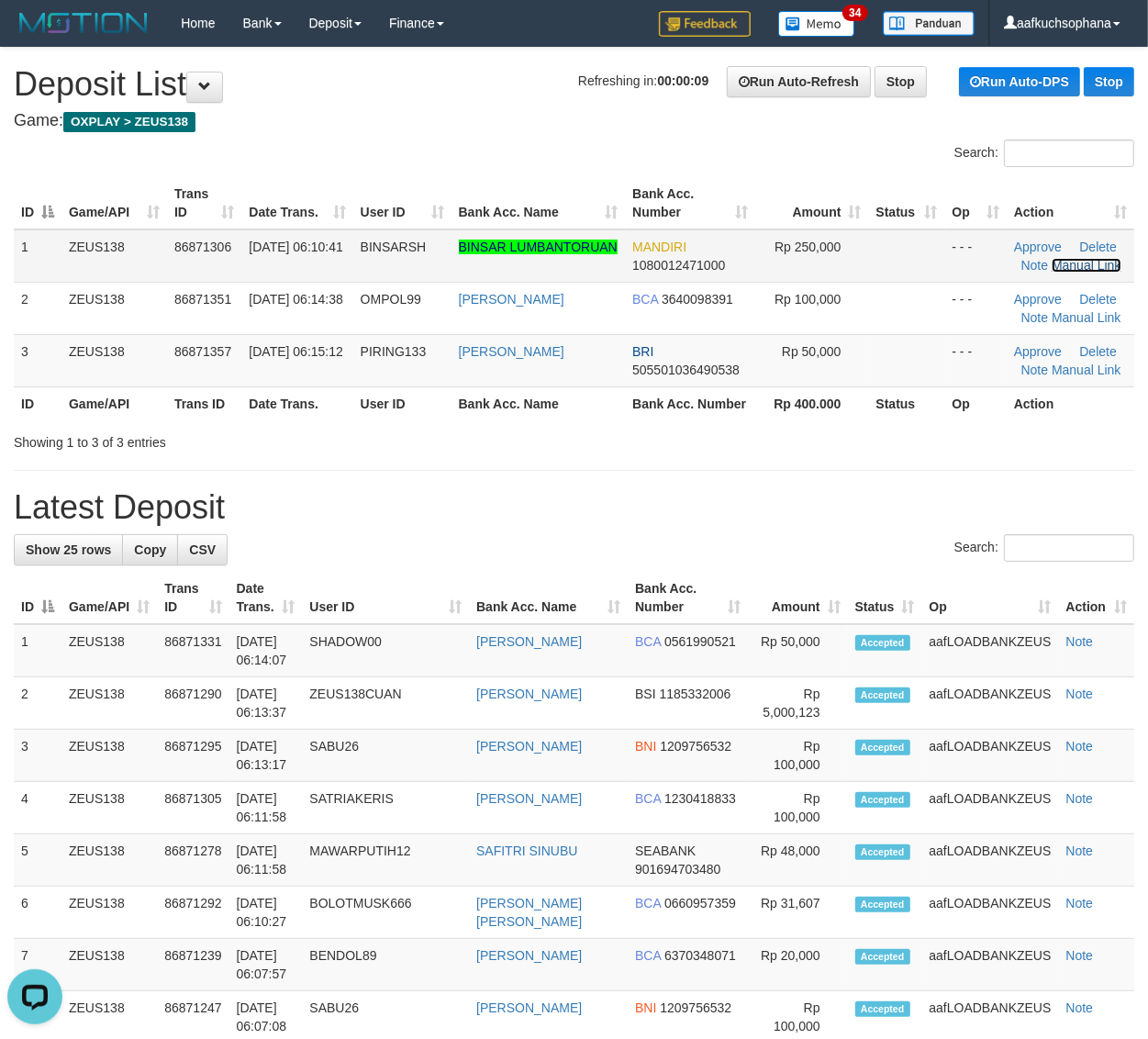
click at [1067, 261] on link "Manual Link" at bounding box center [1086, 264] width 70 height 15
click at [1052, 258] on link "Manual Link" at bounding box center [1086, 264] width 70 height 15
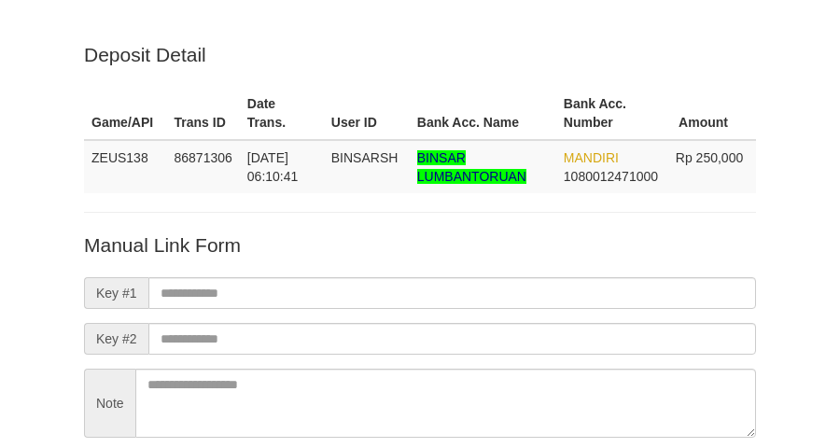
scroll to position [164, 0]
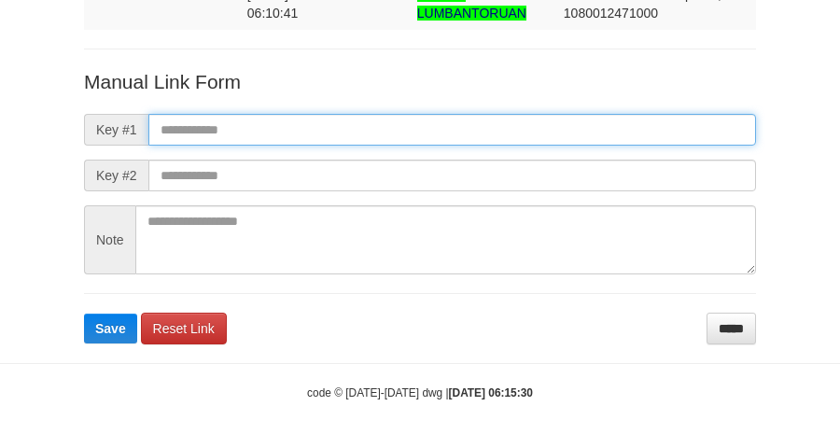
click at [473, 123] on input "text" at bounding box center [452, 130] width 608 height 32
paste input "**********"
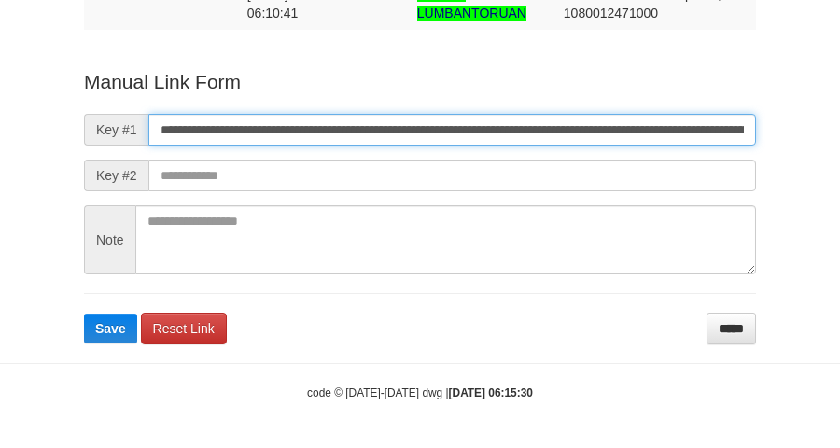
scroll to position [0, 1080]
type input "**********"
click at [84, 314] on button "Save" at bounding box center [110, 329] width 53 height 30
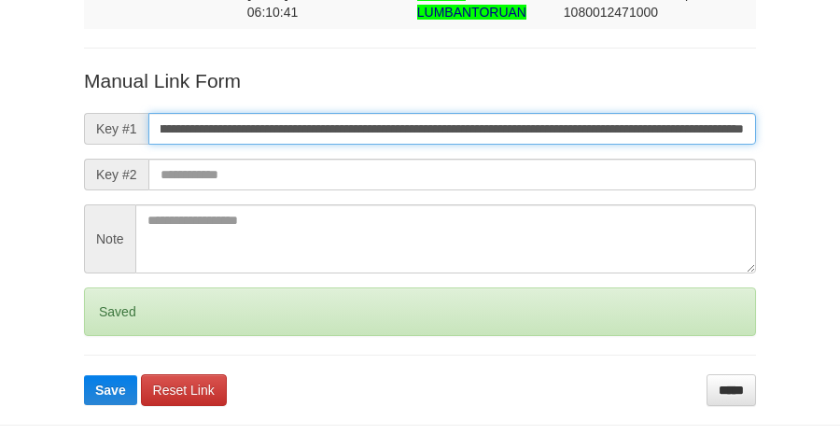
click at [84, 375] on button "Save" at bounding box center [110, 390] width 53 height 30
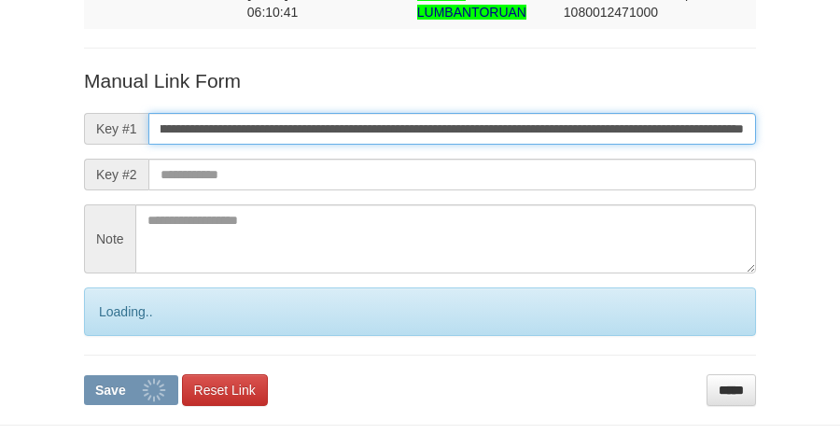
click at [84, 375] on button "Save" at bounding box center [131, 390] width 94 height 30
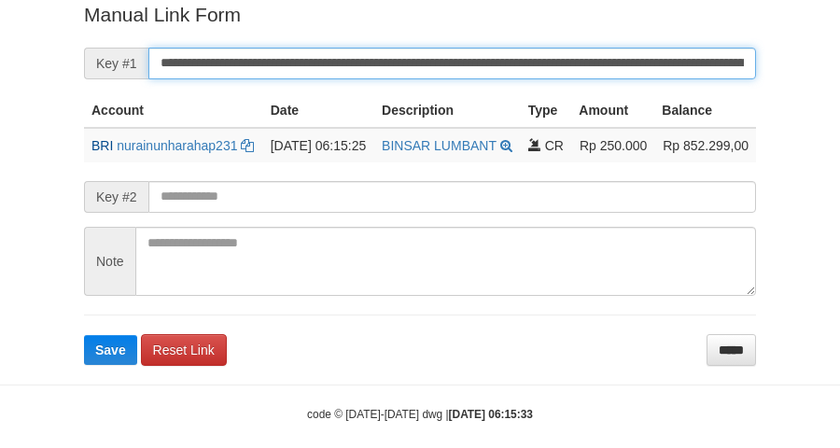
click at [84, 335] on button "Save" at bounding box center [110, 350] width 53 height 30
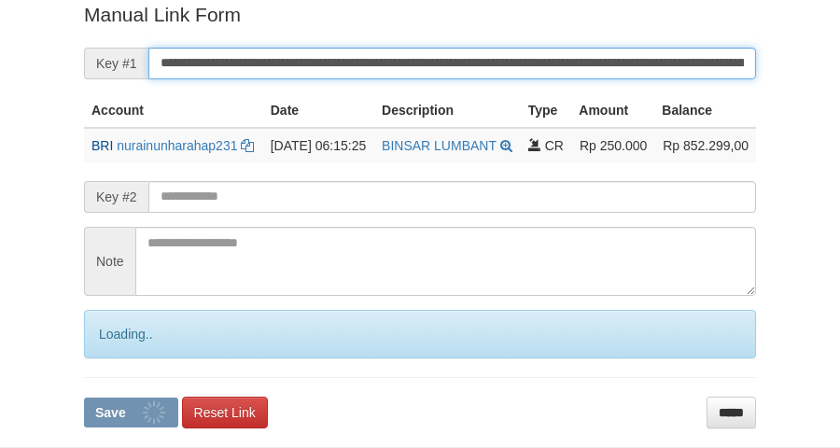
click at [418, 49] on input "**********" at bounding box center [452, 64] width 608 height 32
click at [84, 398] on button "Save" at bounding box center [131, 413] width 94 height 30
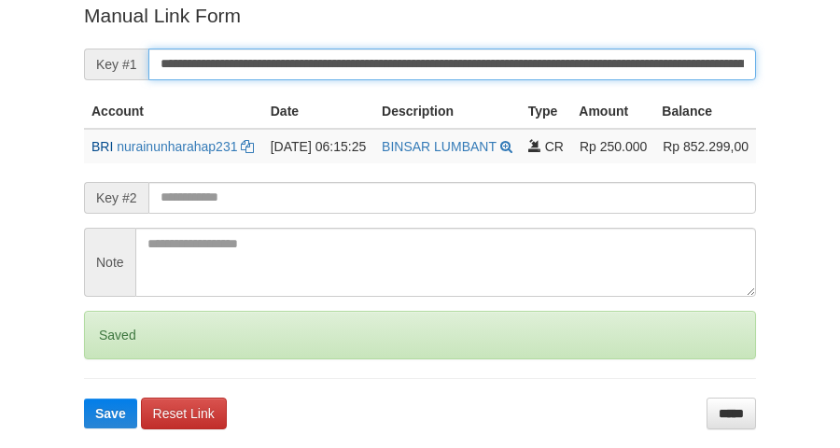
click at [84, 399] on button "Save" at bounding box center [110, 414] width 53 height 30
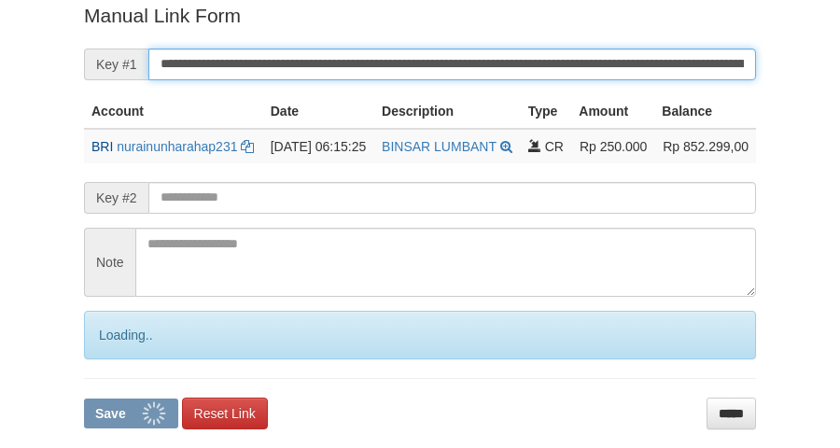
click at [84, 399] on button "Save" at bounding box center [131, 414] width 94 height 30
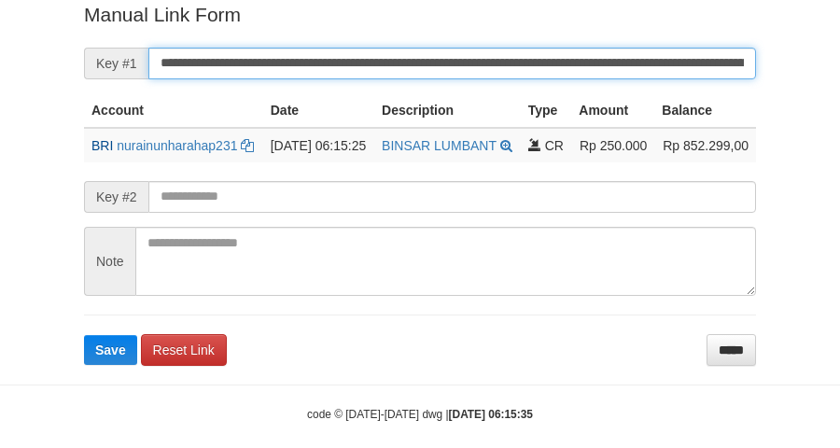
click at [84, 335] on button "Save" at bounding box center [110, 350] width 53 height 30
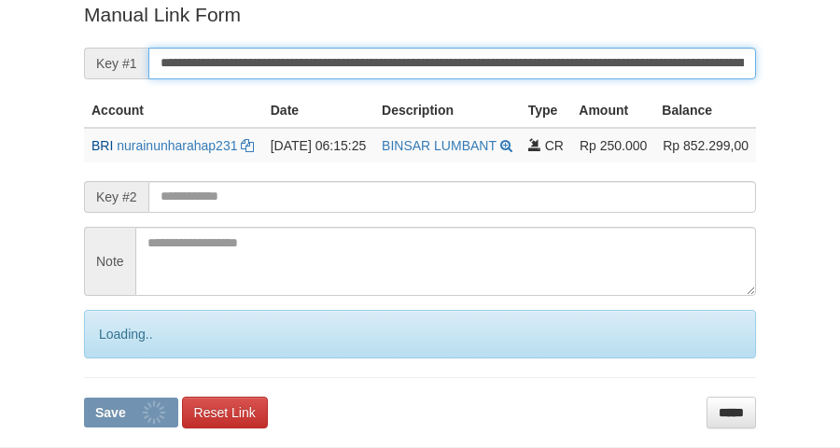
click at [84, 398] on button "Save" at bounding box center [131, 413] width 94 height 30
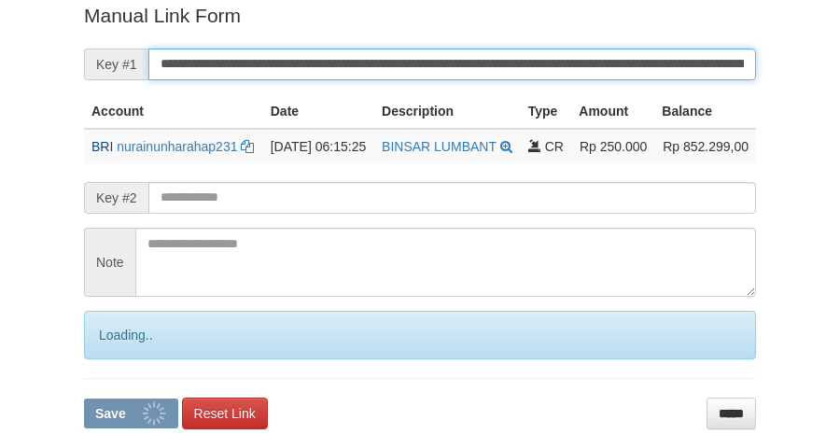
click at [84, 399] on button "Save" at bounding box center [131, 414] width 94 height 30
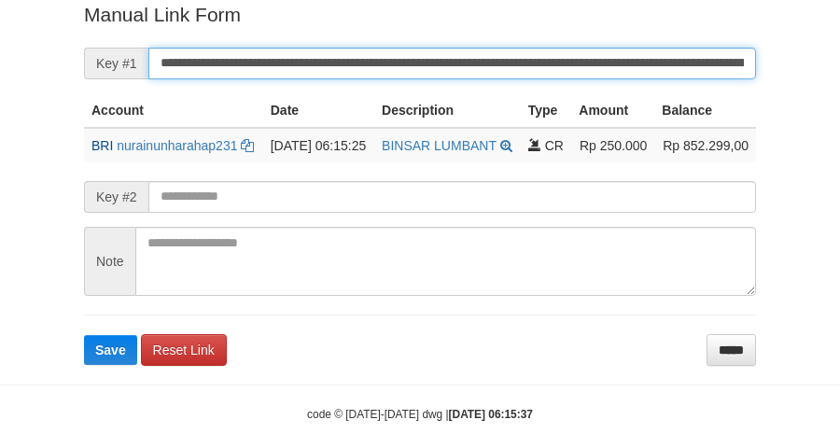
click at [84, 335] on button "Save" at bounding box center [110, 350] width 53 height 30
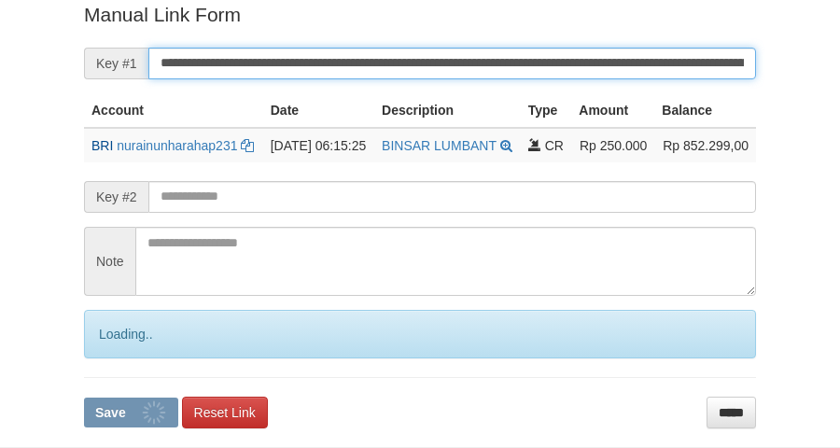
click at [84, 398] on button "Save" at bounding box center [131, 413] width 94 height 30
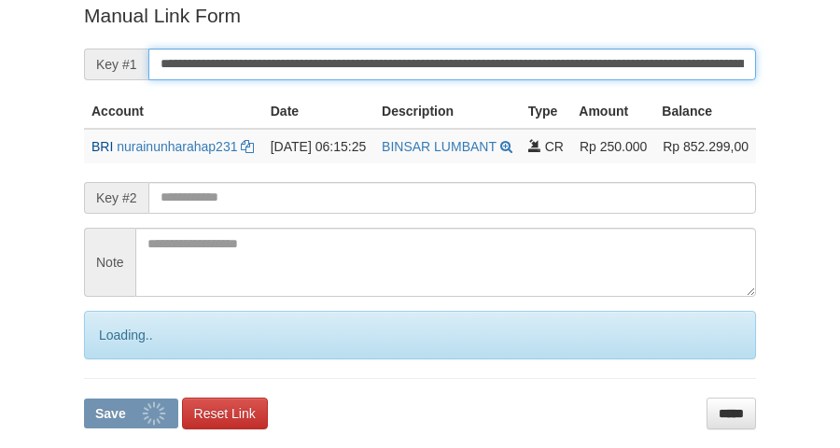
click at [84, 399] on button "Save" at bounding box center [131, 414] width 94 height 30
drag, startPoint x: 0, startPoint y: 0, endPoint x: 462, endPoint y: 56, distance: 465.5
click at [462, 56] on input "**********" at bounding box center [452, 65] width 608 height 32
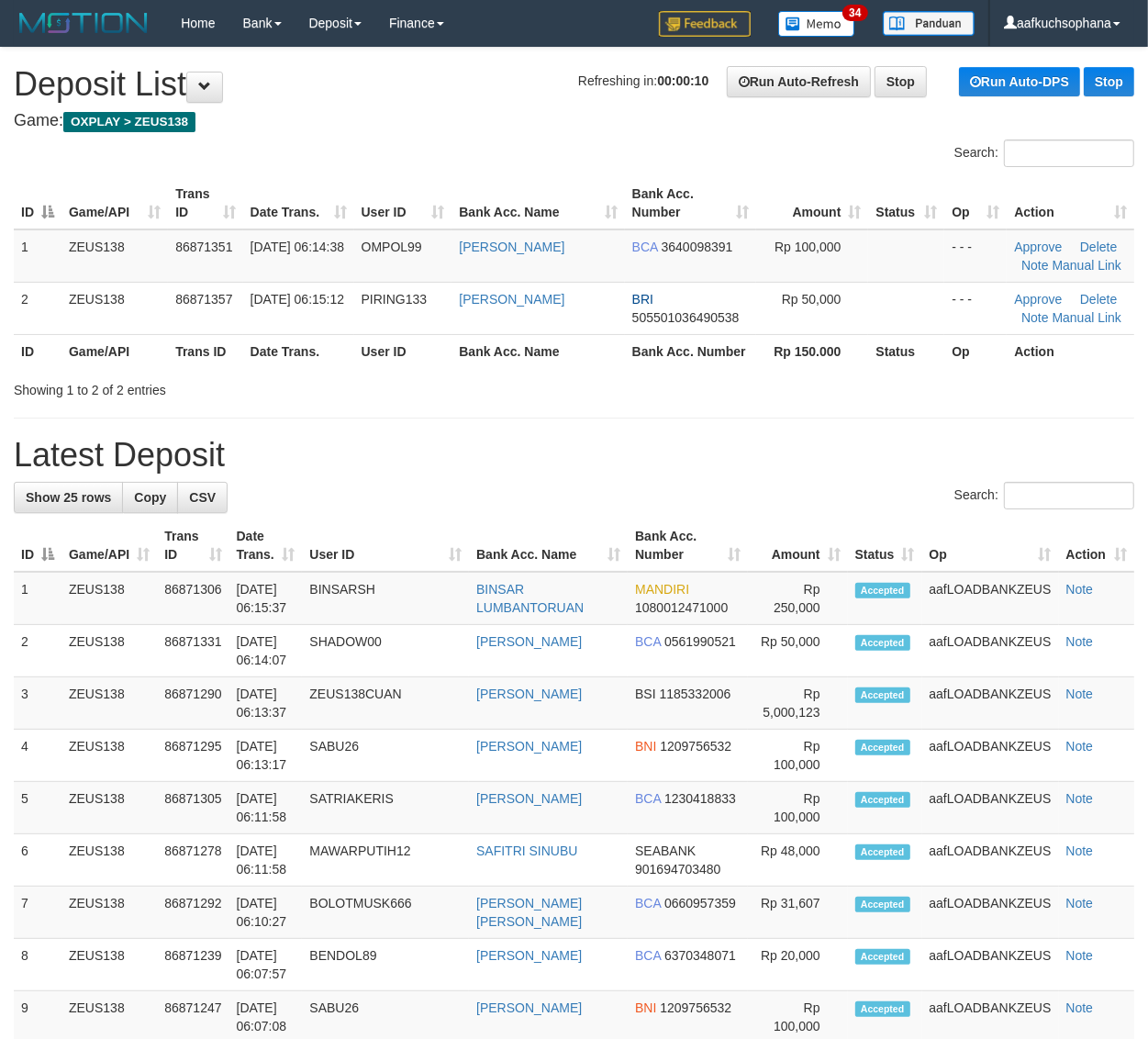
drag, startPoint x: 911, startPoint y: 380, endPoint x: 1156, endPoint y: 425, distance: 249.1
click at [918, 381] on div "Showing 1 to 2 of 2 entries" at bounding box center [574, 386] width 1148 height 26
drag, startPoint x: 700, startPoint y: 401, endPoint x: 746, endPoint y: 418, distance: 49.0
click at [721, 407] on div "**********" at bounding box center [574, 1044] width 1148 height 1991
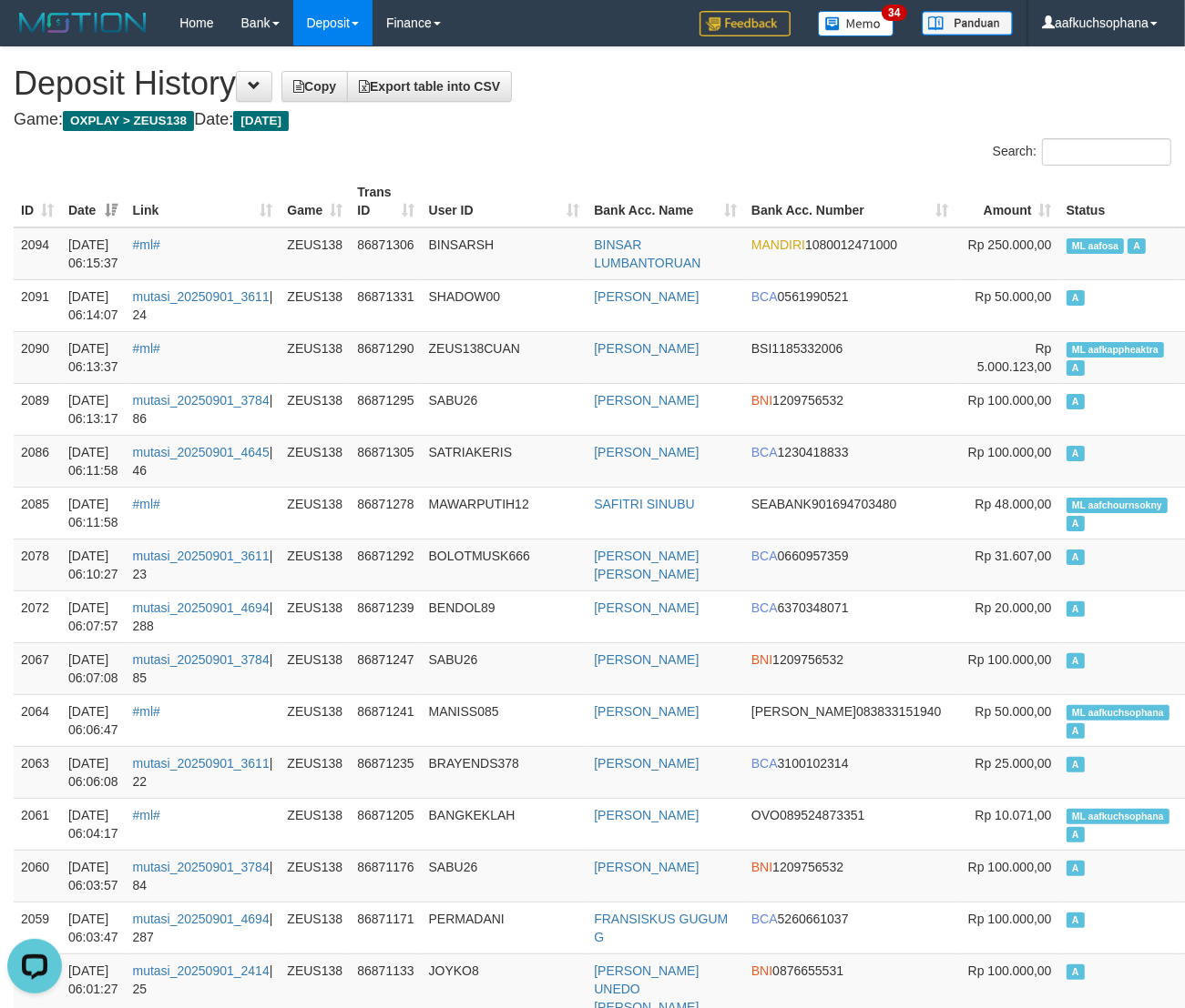
click at [727, 111] on h4 "Game: OXPLAY > ZEUS138 Date: Today" at bounding box center [592, 120] width 1158 height 19
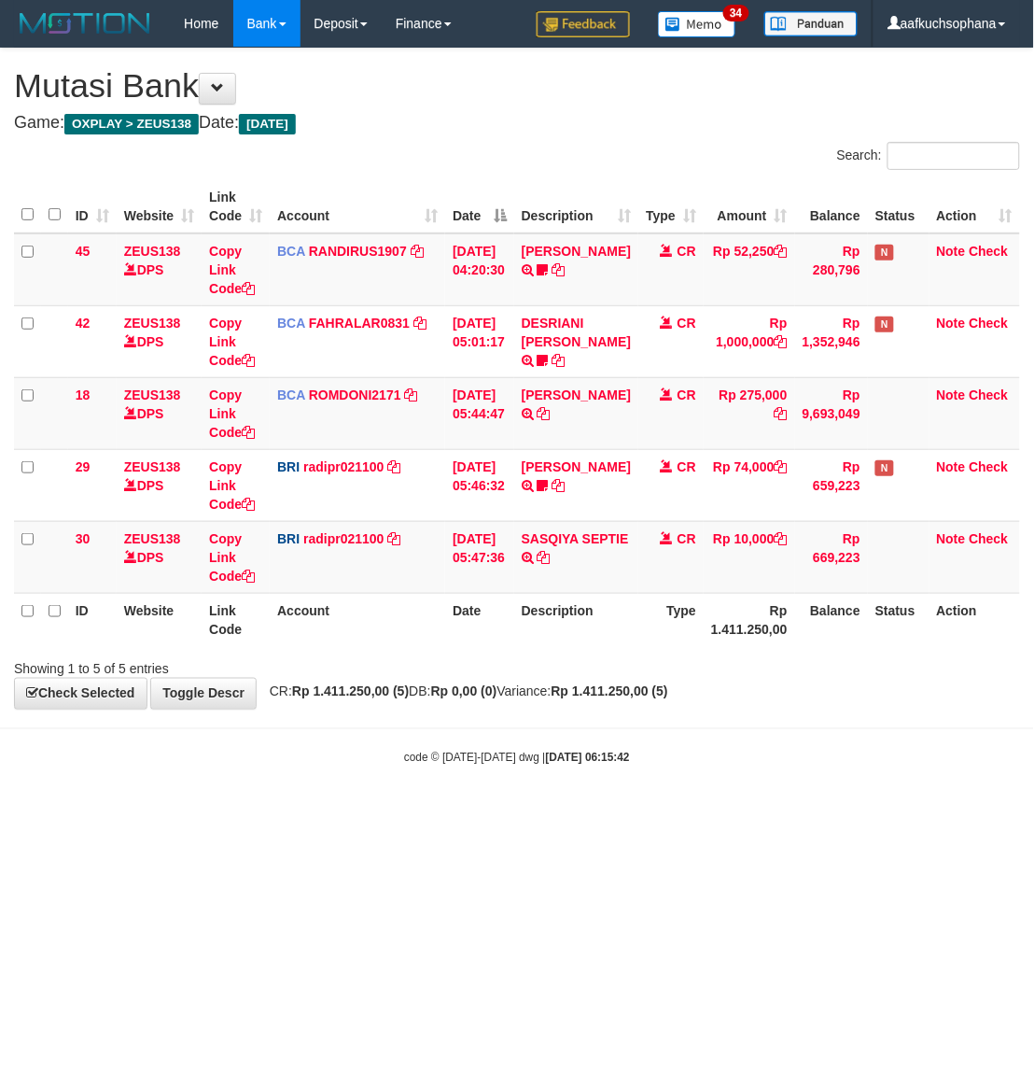
click at [724, 813] on html "Toggle navigation Home Bank Account List Load By Website Group [OXPLAY] ZEUS138…" at bounding box center [517, 406] width 1034 height 813
click at [733, 813] on html "Toggle navigation Home Bank Account List Load By Website Group [OXPLAY] ZEUS138…" at bounding box center [517, 406] width 1034 height 813
click at [842, 809] on body "Toggle navigation Home Bank Account List Load By Website Group [OXPLAY] ZEUS138…" at bounding box center [517, 406] width 1034 height 813
click at [854, 793] on body "Toggle navigation Home Bank Account List Load By Website Group [OXPLAY] ZEUS138…" at bounding box center [517, 406] width 1034 height 813
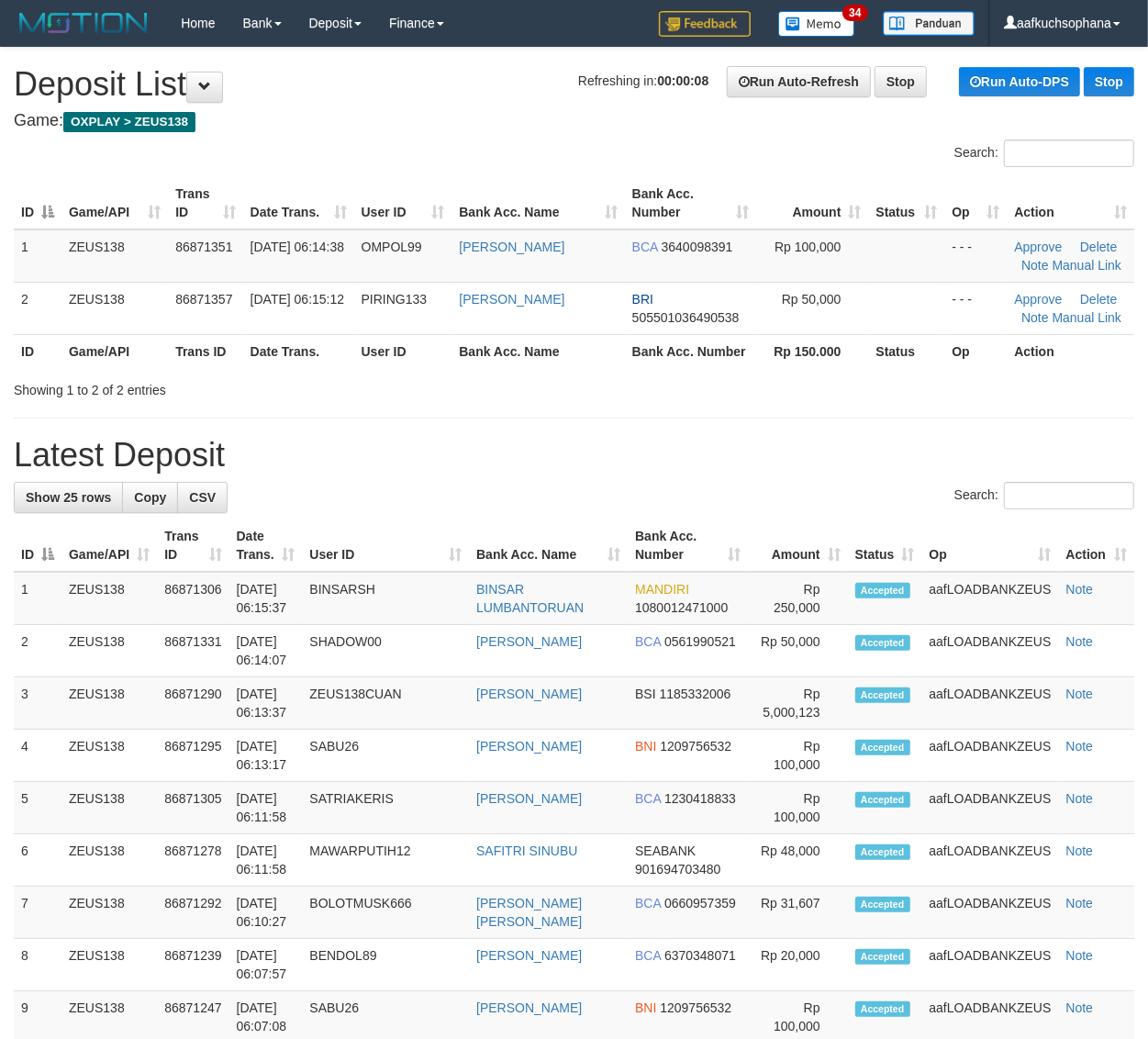
click at [1002, 405] on div "**********" at bounding box center [574, 1044] width 1148 height 1991
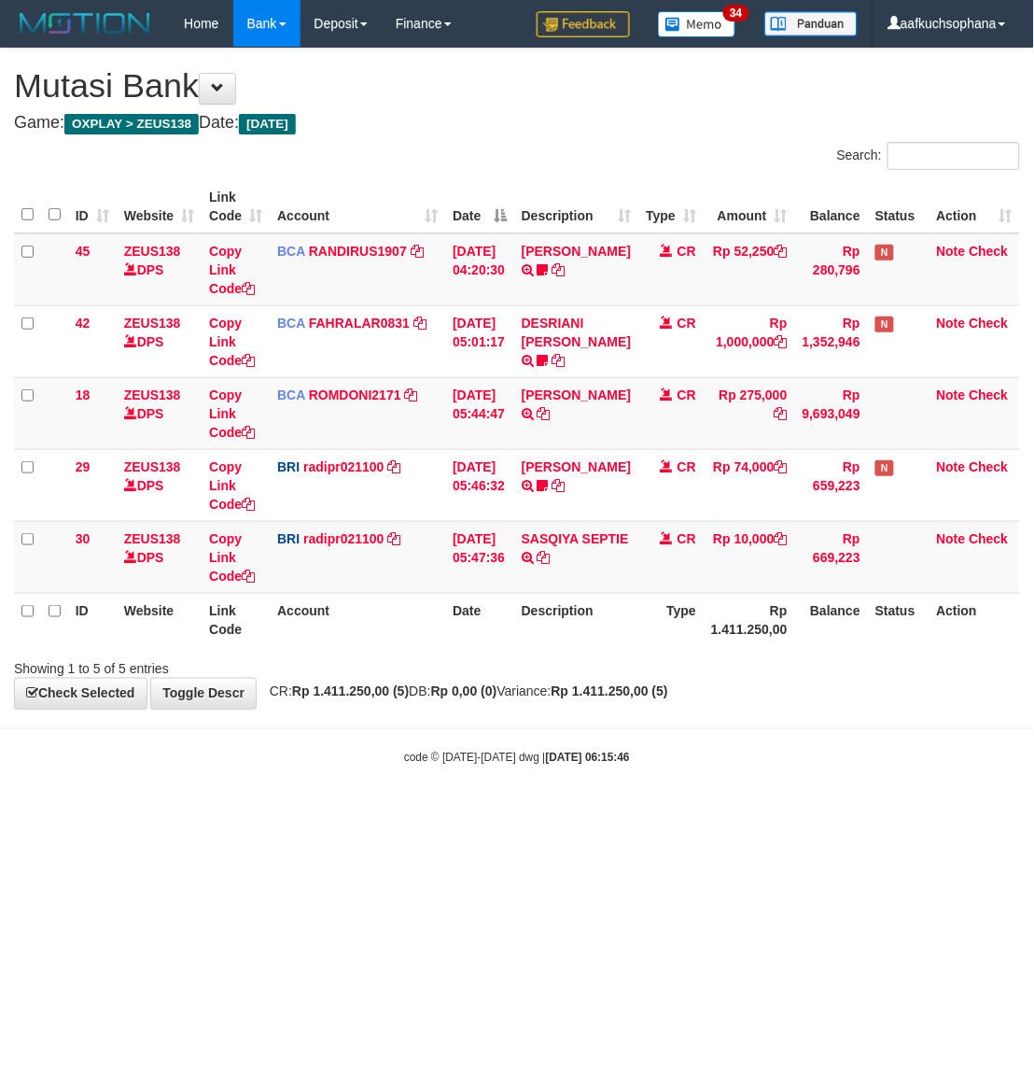
click at [528, 720] on body "Toggle navigation Home Bank Account List Load By Website Group [OXPLAY] ZEUS138…" at bounding box center [517, 406] width 1034 height 813
click at [892, 772] on body "Toggle navigation Home Bank Account List Load By Website Group [OXPLAY] ZEUS138…" at bounding box center [517, 406] width 1034 height 813
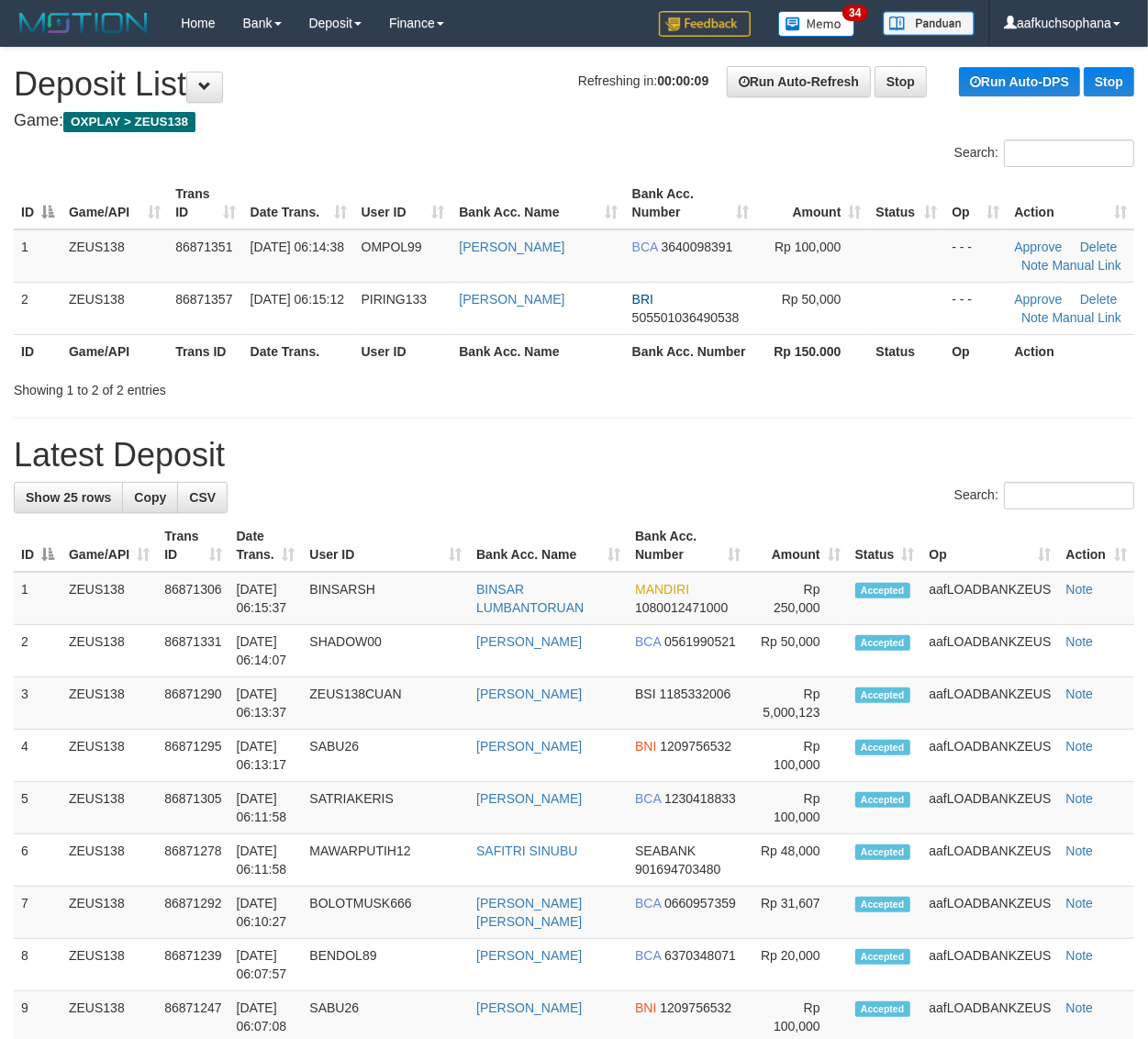
drag, startPoint x: 657, startPoint y: 375, endPoint x: 1156, endPoint y: 561, distance: 532.5
click at [685, 376] on div "Showing 1 to 2 of 2 entries" at bounding box center [574, 386] width 1148 height 26
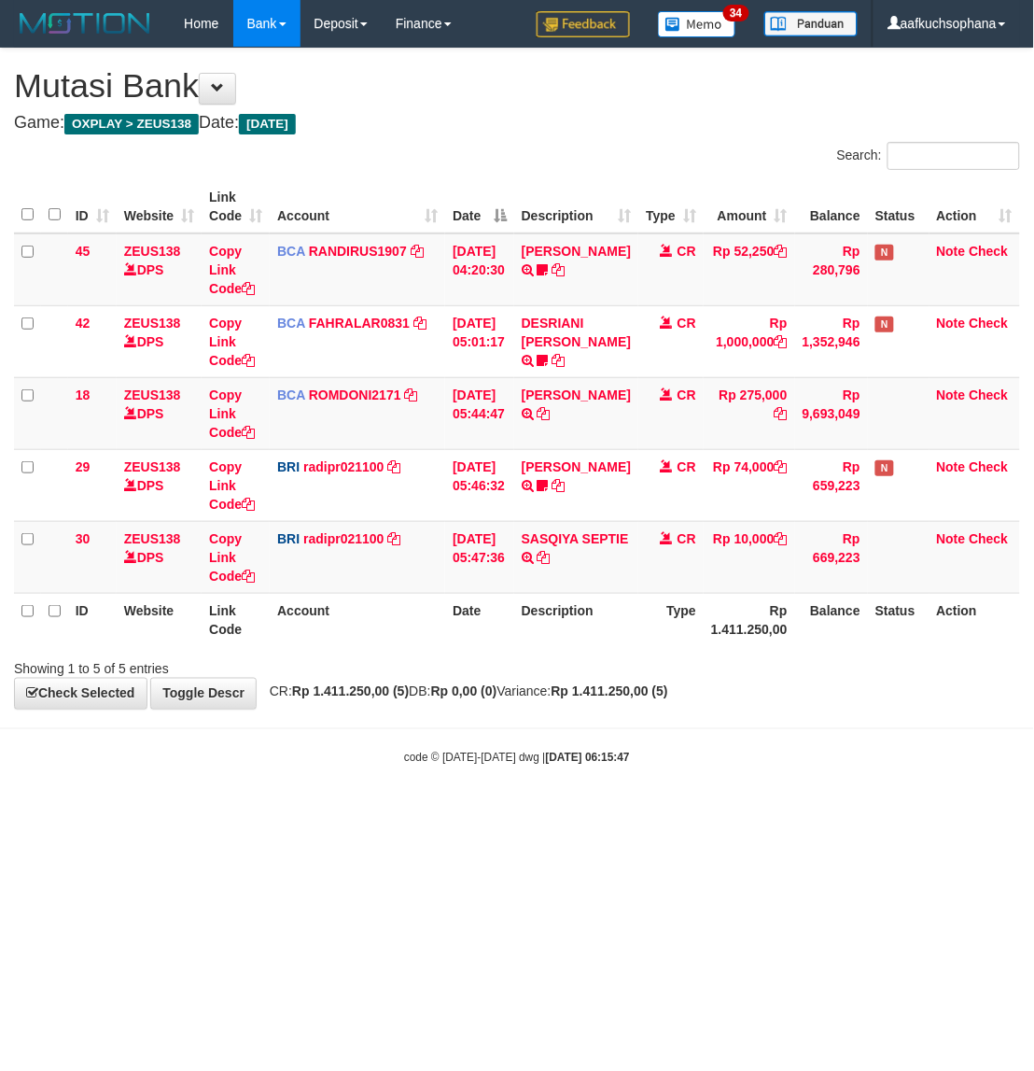
click at [641, 813] on html "Toggle navigation Home Bank Account List Load By Website Group [OXPLAY] ZEUS138…" at bounding box center [517, 406] width 1034 height 813
